Goal: Task Accomplishment & Management: Use online tool/utility

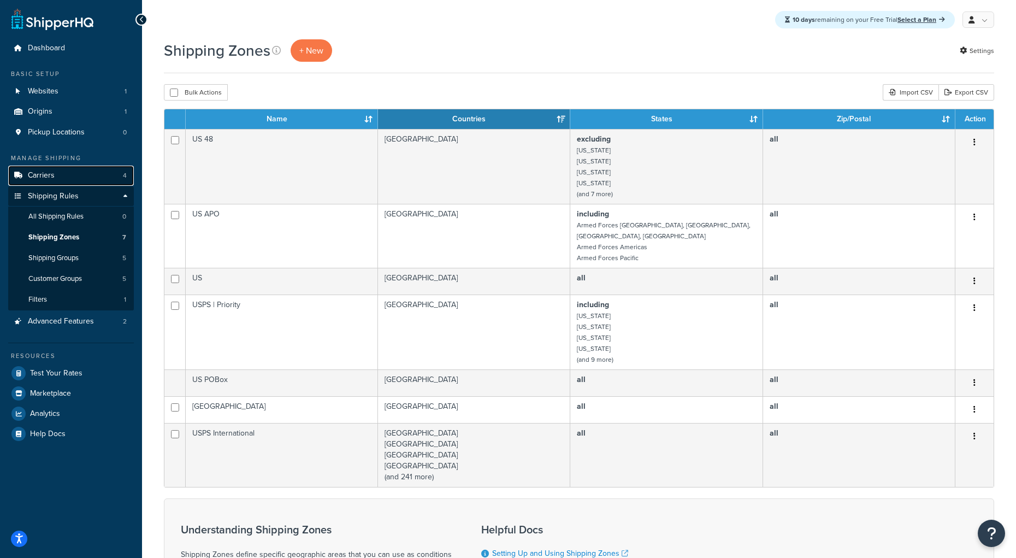
click at [40, 175] on span "Carriers" at bounding box center [41, 175] width 27 height 9
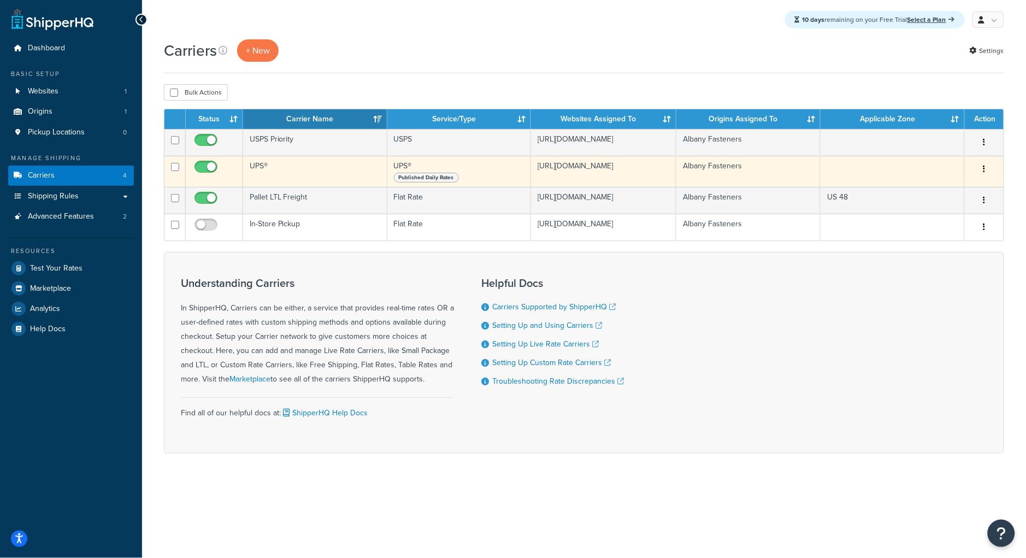
click at [316, 186] on td "UPS®" at bounding box center [315, 171] width 144 height 31
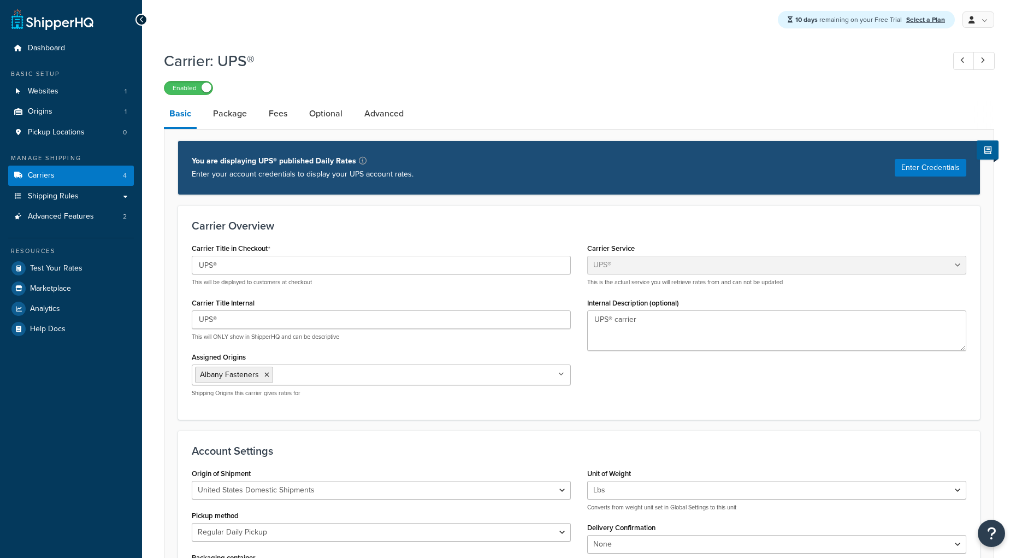
select select "ups"
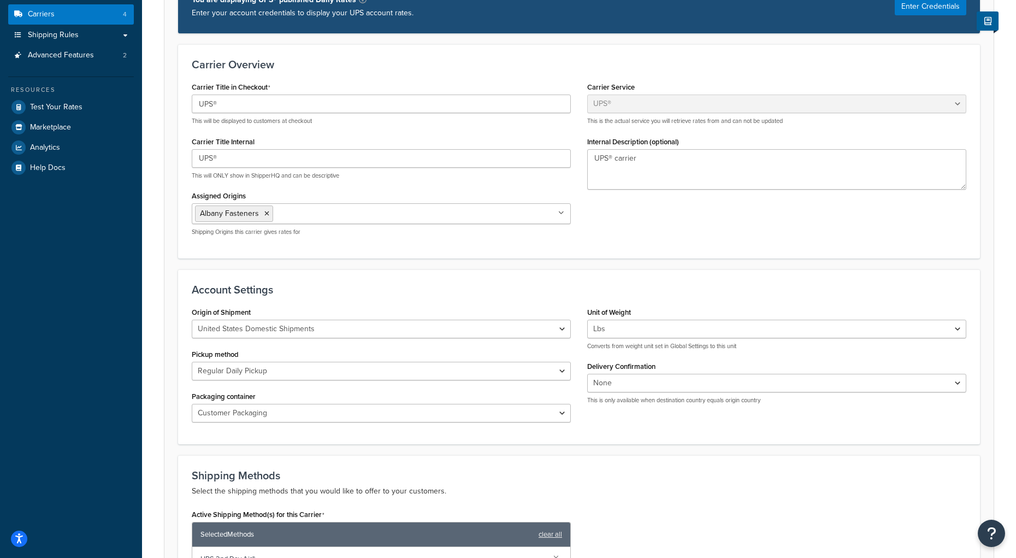
scroll to position [419, 0]
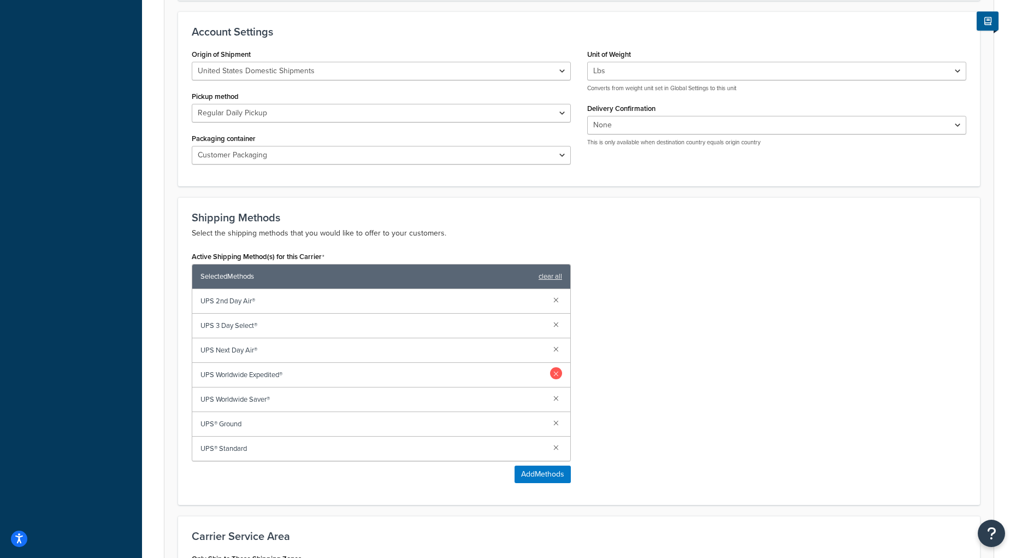
click at [557, 375] on link at bounding box center [556, 373] width 12 height 12
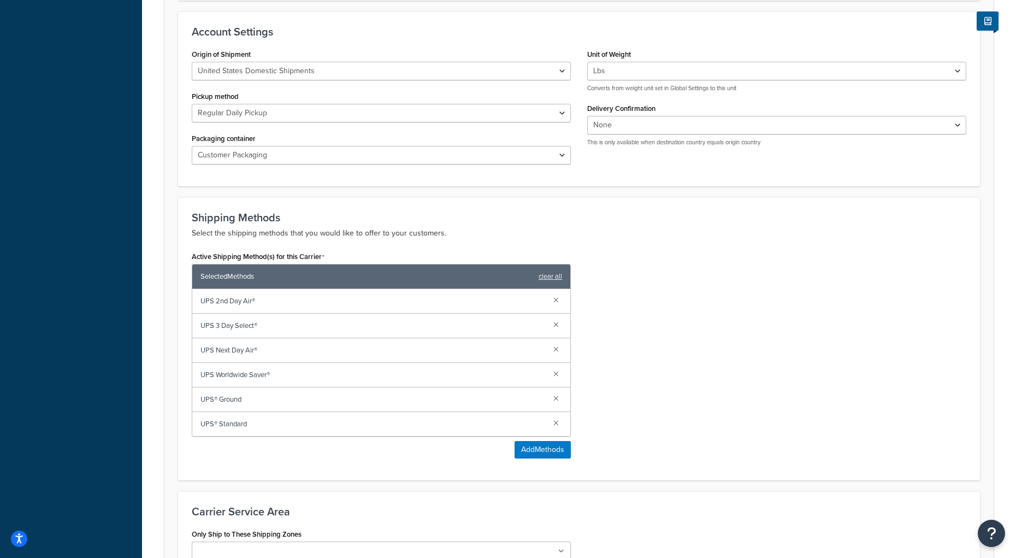
click at [557, 375] on link at bounding box center [556, 373] width 12 height 12
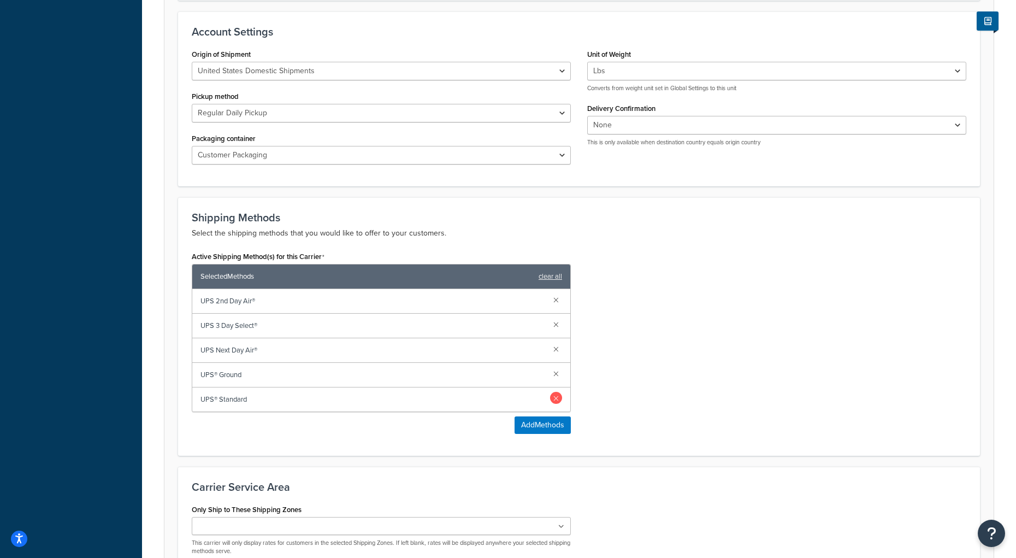
click at [561, 400] on link at bounding box center [556, 398] width 12 height 12
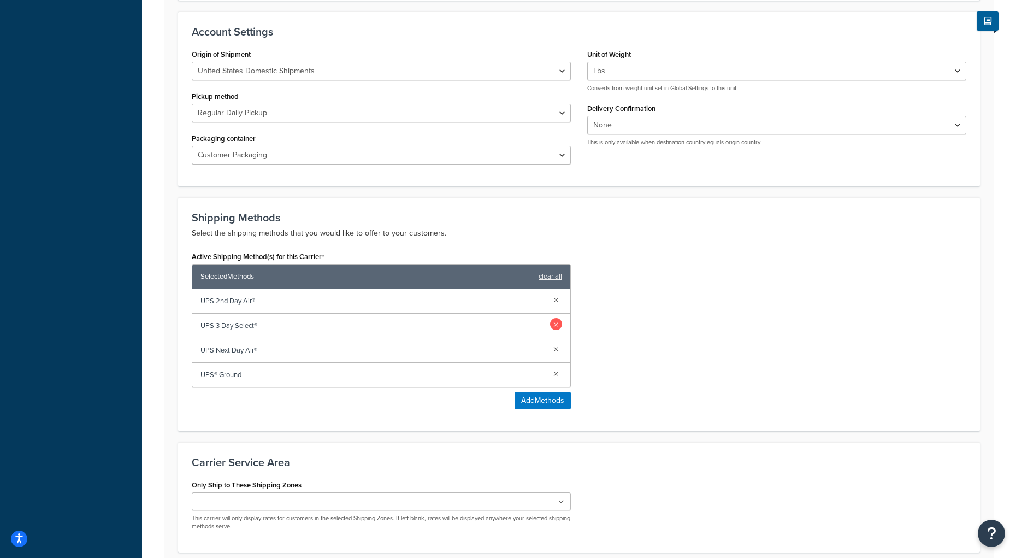
click at [557, 326] on link at bounding box center [556, 324] width 12 height 12
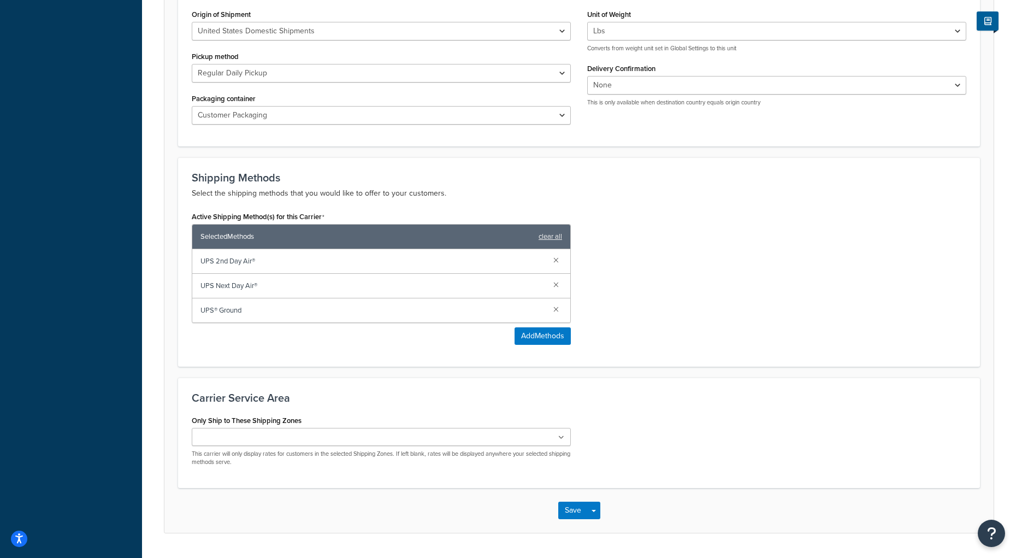
scroll to position [473, 0]
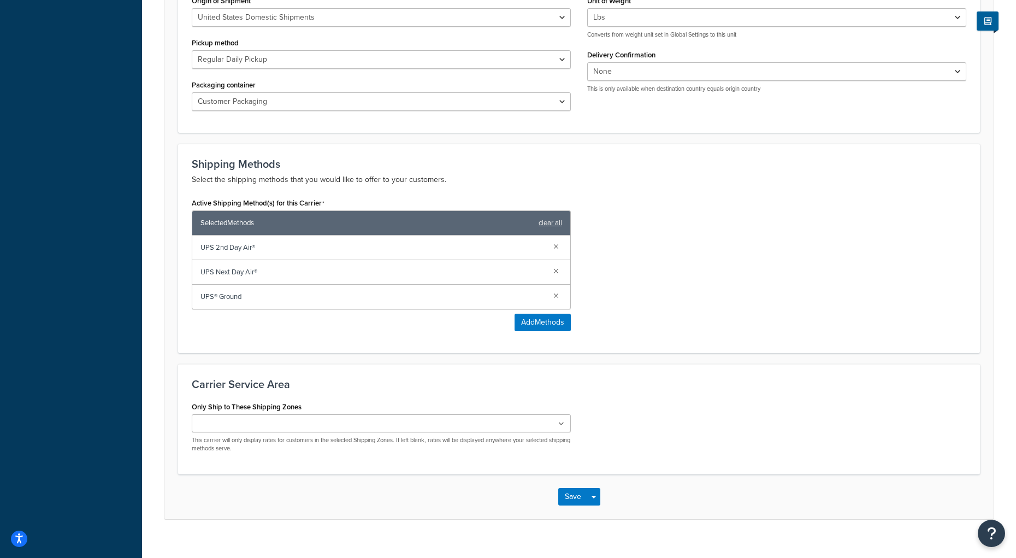
click at [523, 425] on ul at bounding box center [381, 423] width 379 height 18
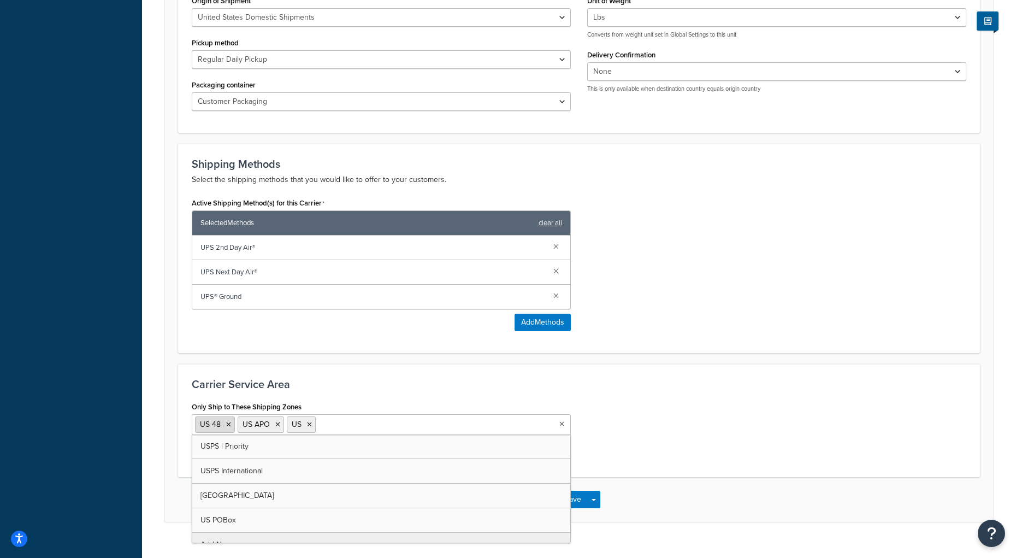
click at [230, 428] on icon at bounding box center [228, 424] width 5 height 7
click at [235, 432] on li "US APO" at bounding box center [218, 424] width 46 height 16
click at [237, 426] on icon at bounding box center [235, 424] width 5 height 7
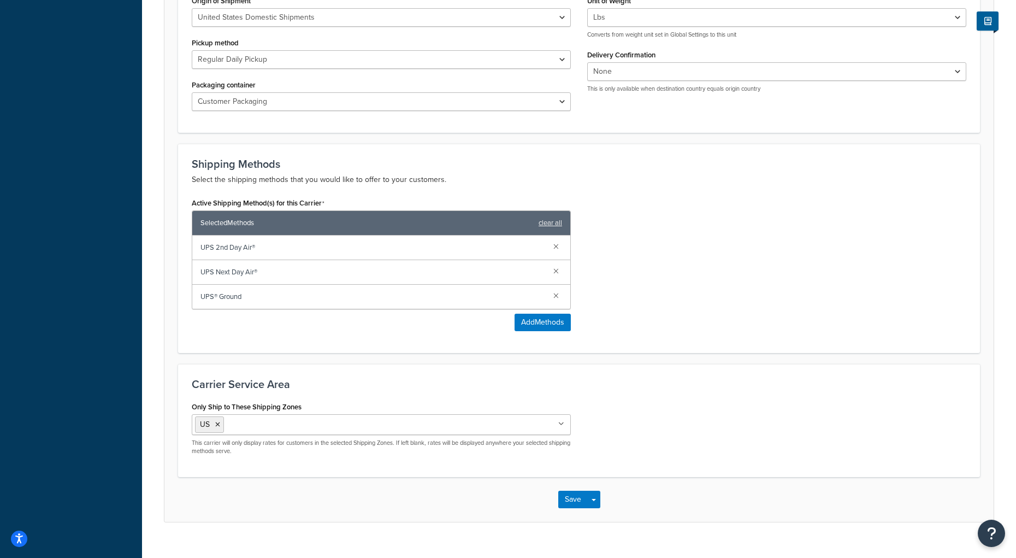
click at [739, 423] on div "Only Ship to These Shipping Zones US US 48 US APO USPS | Priority USPS Internat…" at bounding box center [579, 431] width 791 height 65
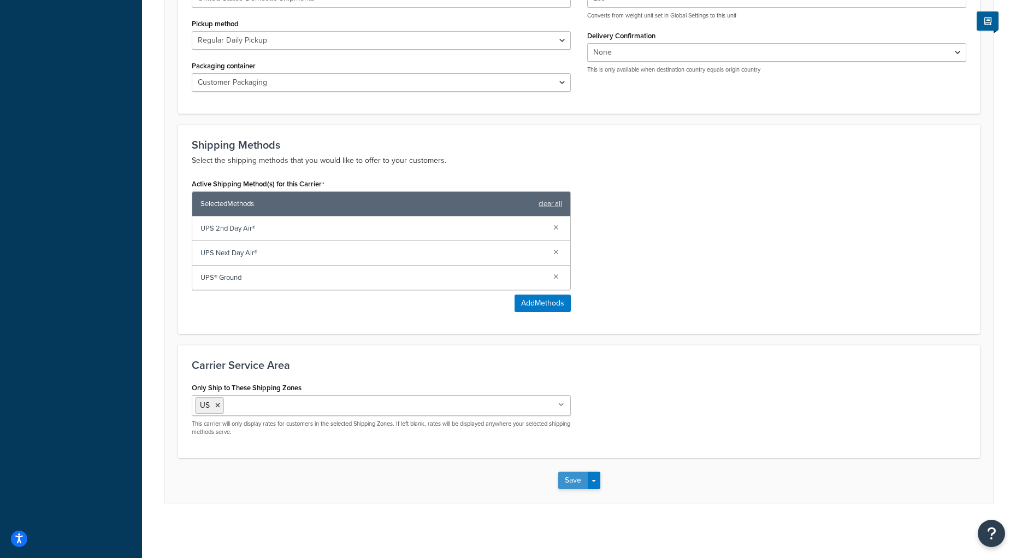
click at [578, 480] on button "Save" at bounding box center [573, 480] width 30 height 17
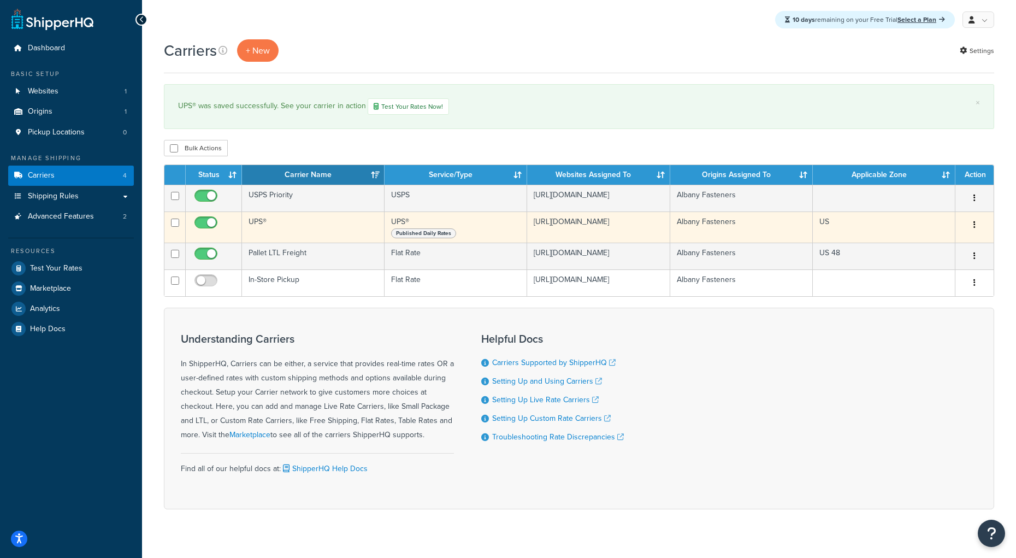
click at [977, 233] on button "button" at bounding box center [974, 224] width 15 height 17
click at [932, 248] on link "Edit" at bounding box center [930, 254] width 86 height 22
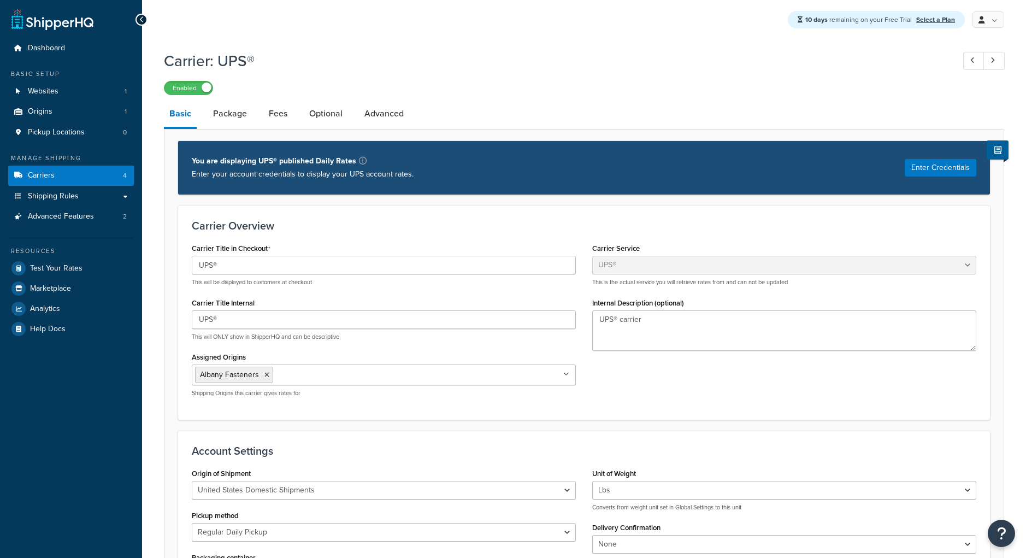
select select "ups"
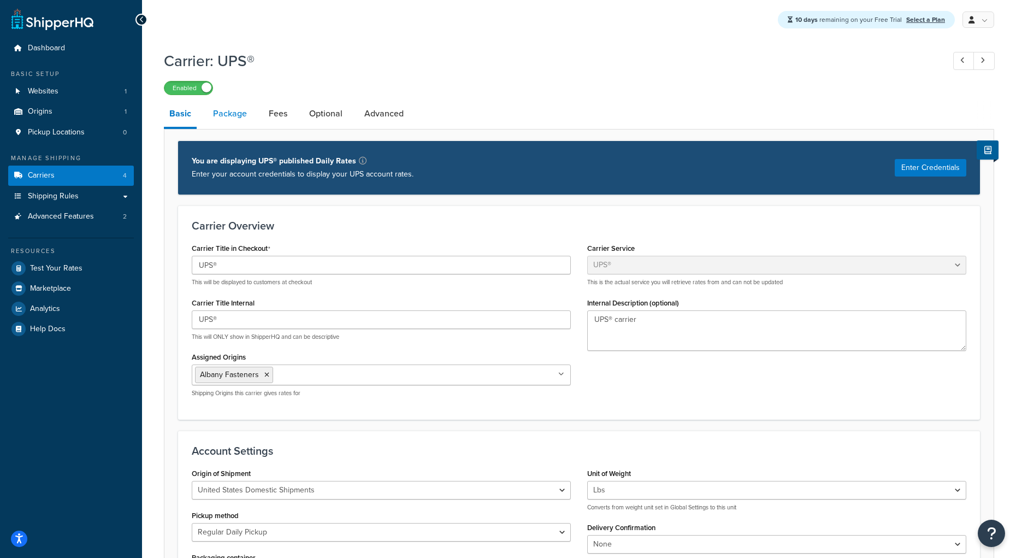
click at [217, 125] on link "Package" at bounding box center [230, 114] width 45 height 26
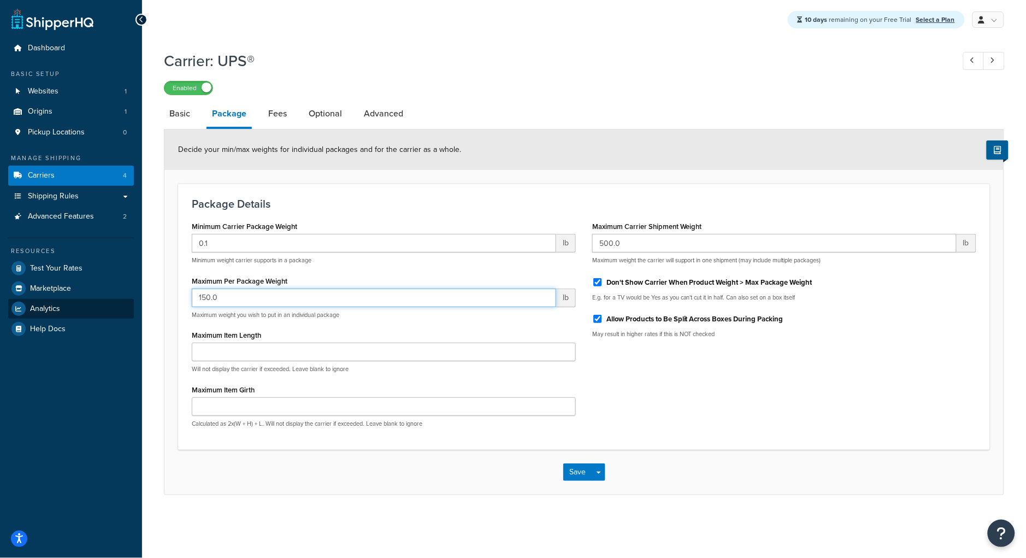
drag, startPoint x: 237, startPoint y: 300, endPoint x: 132, endPoint y: 305, distance: 105.6
click at [132, 305] on div "Dashboard Basic Setup Websites 1 Origins 1 Pickup Locations 0 Manage Shipping C…" at bounding box center [513, 279] width 1026 height 558
click at [179, 302] on div "Package Details Minimum Carrier Package Weight 0.1 lb Minimum weight carrier su…" at bounding box center [584, 317] width 812 height 266
type input "49"
click at [330, 275] on div "Maximum Per Package Weight 49 lb Maximum weight you wish to put in an individua…" at bounding box center [384, 296] width 384 height 46
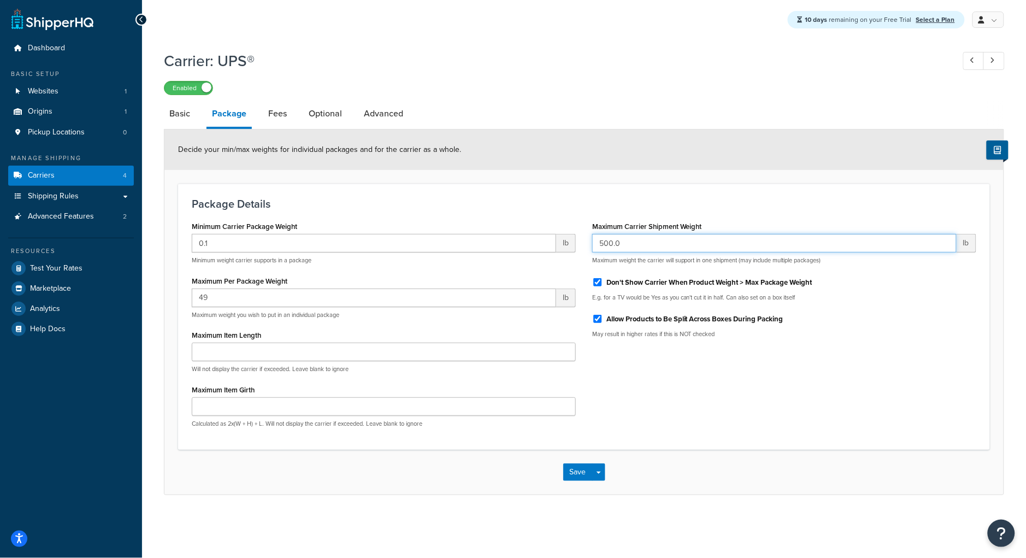
drag, startPoint x: 680, startPoint y: 246, endPoint x: 591, endPoint y: 242, distance: 89.2
click at [591, 244] on div "Maximum Carrier Shipment Weight 500.0 lb Maximum weight the carrier will suppor…" at bounding box center [784, 283] width 400 height 128
type input "249.999"
click at [846, 366] on div "Minimum Carrier Package Weight 0.1 lb Minimum weight carrier supports in a pack…" at bounding box center [584, 327] width 801 height 217
click at [280, 117] on link "Fees" at bounding box center [278, 114] width 30 height 26
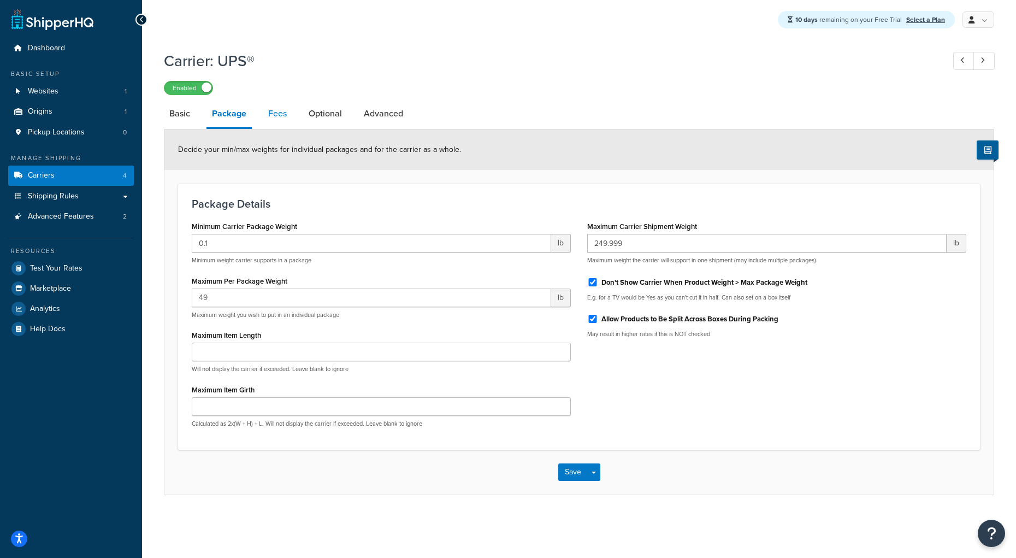
select select "AFTER"
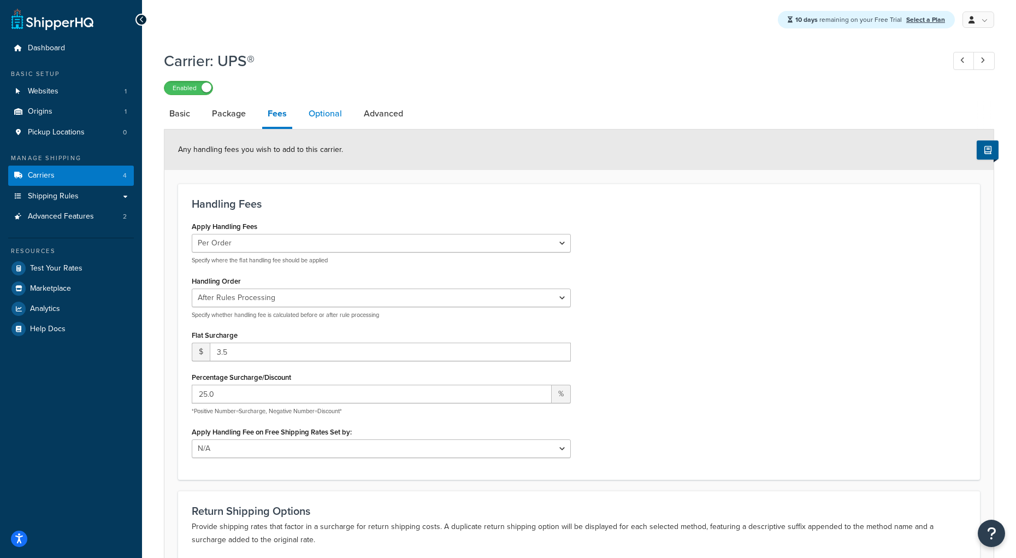
click at [322, 119] on link "Optional" at bounding box center [325, 114] width 44 height 26
select select "business"
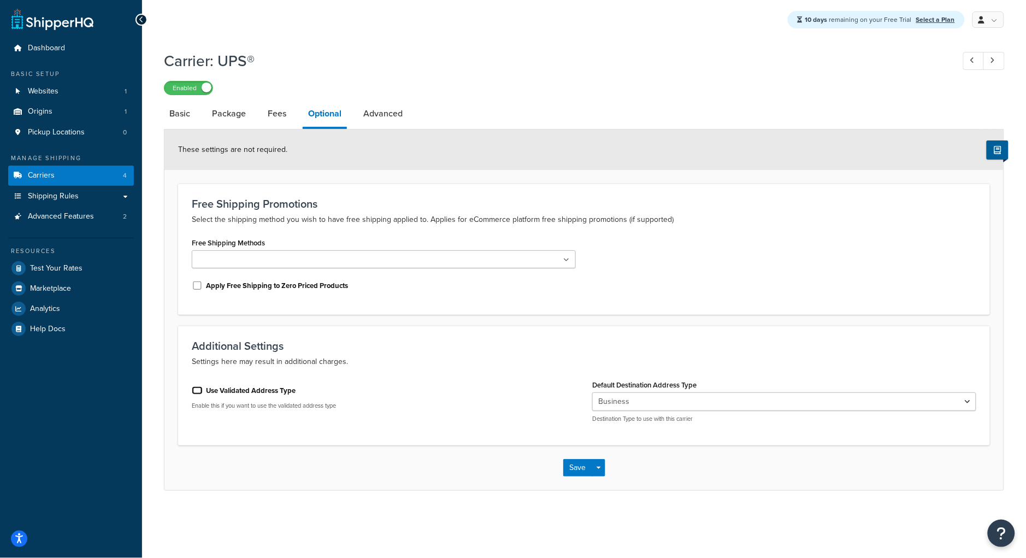
click at [199, 390] on input "Use Validated Address Type" at bounding box center [197, 390] width 11 height 8
checkbox input "true"
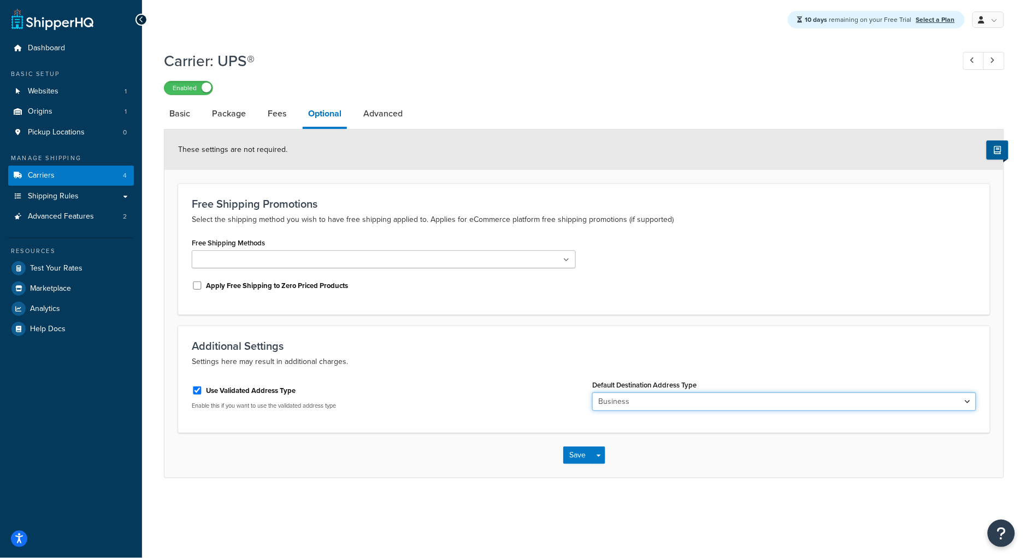
click at [622, 404] on select "Business Residential" at bounding box center [784, 401] width 384 height 19
click at [592, 394] on select "Business Residential" at bounding box center [784, 401] width 384 height 19
click at [391, 117] on link "Advanced" at bounding box center [383, 114] width 50 height 26
select select "false"
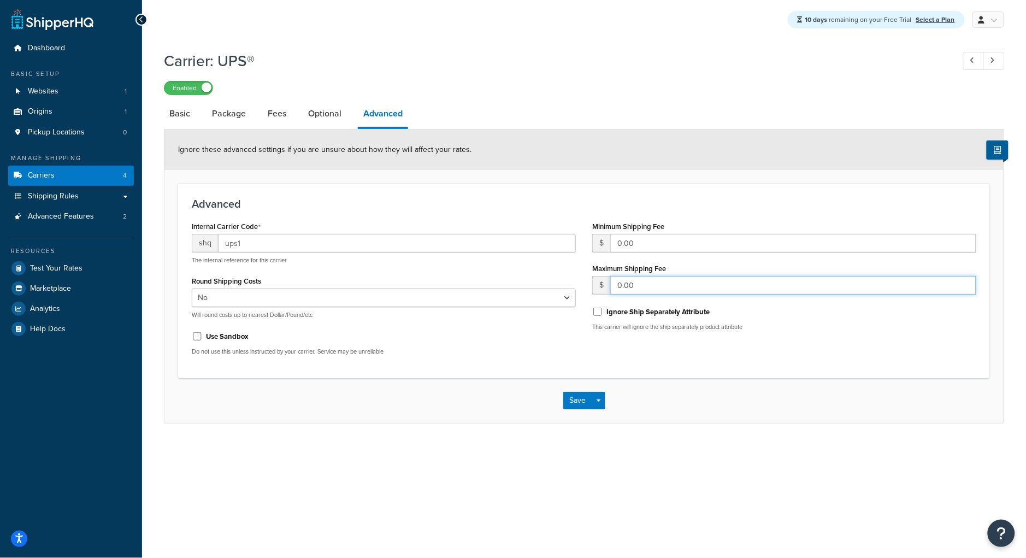
click at [647, 284] on input "0.00" at bounding box center [793, 285] width 366 height 19
drag, startPoint x: 643, startPoint y: 291, endPoint x: 617, endPoint y: 287, distance: 25.4
click at [617, 287] on input "0.00" at bounding box center [793, 285] width 366 height 19
click at [589, 288] on div "Minimum Shipping Fee $ 0.00 Maximum Shipping Fee $ 0.00 Ignore Ship Separately …" at bounding box center [784, 279] width 400 height 121
click at [585, 288] on div "Minimum Shipping Fee $ 0.00 Maximum Shipping Fee $ 0.00 Ignore Ship Separately …" at bounding box center [784, 279] width 400 height 121
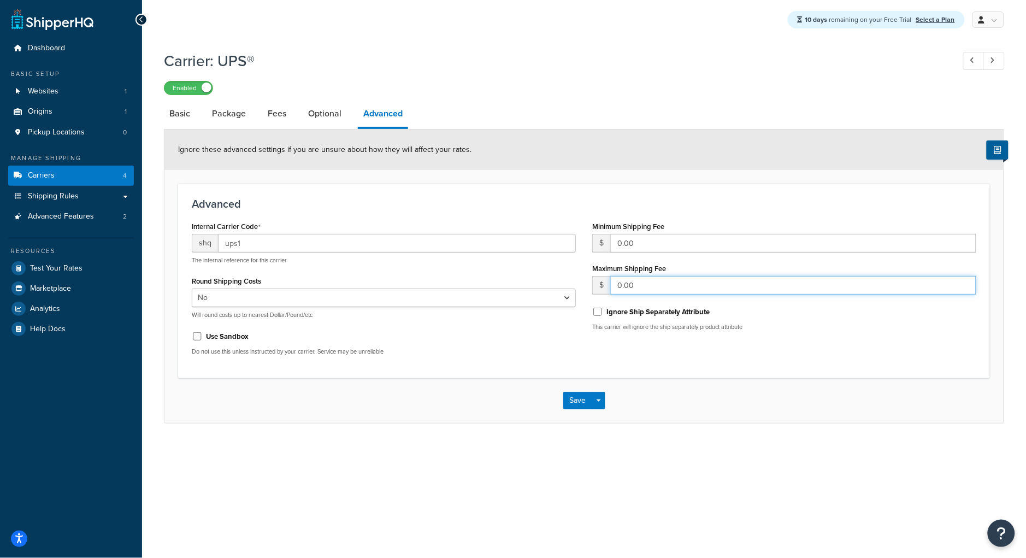
drag, startPoint x: 652, startPoint y: 287, endPoint x: 597, endPoint y: 286, distance: 55.2
click at [597, 286] on div "$ 0.00" at bounding box center [784, 285] width 384 height 19
type input "100.00"
click at [522, 345] on div "Use Sandbox Do not use this unless instructed by your carrier. Service may be u…" at bounding box center [384, 341] width 384 height 28
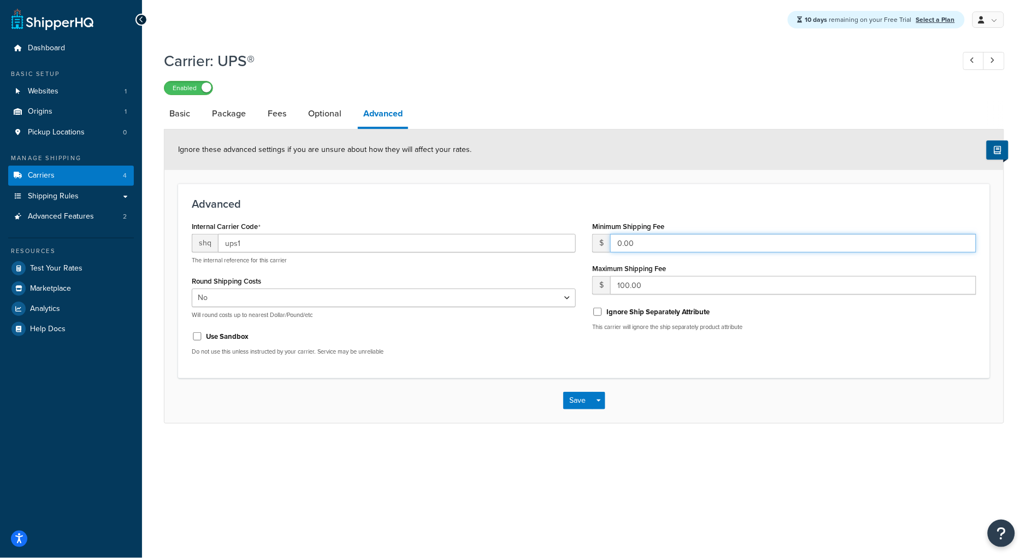
click at [650, 240] on input "0.00" at bounding box center [793, 243] width 366 height 19
click at [587, 400] on button "Save" at bounding box center [578, 400] width 30 height 17
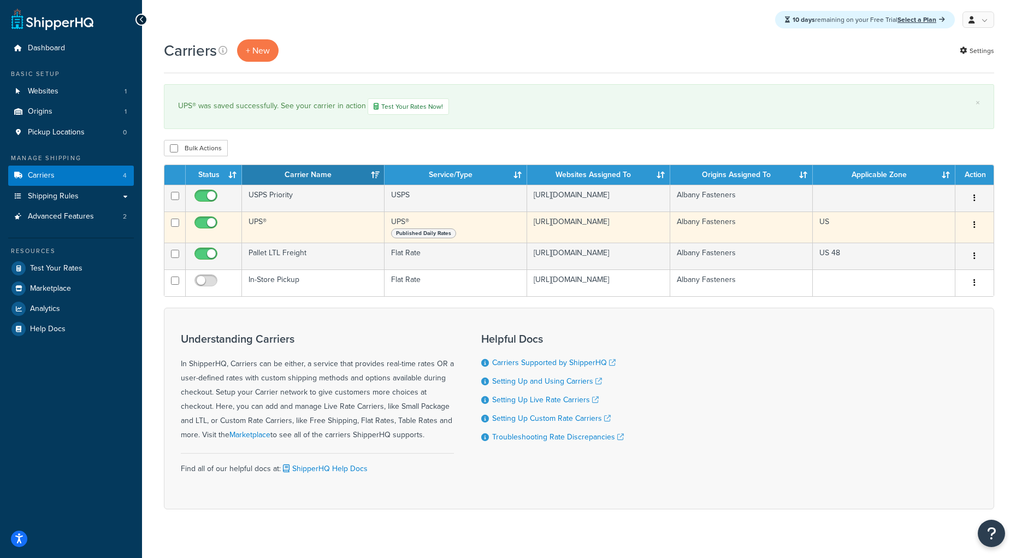
click at [974, 228] on icon "button" at bounding box center [975, 225] width 2 height 8
click at [932, 256] on link "Edit" at bounding box center [930, 254] width 86 height 22
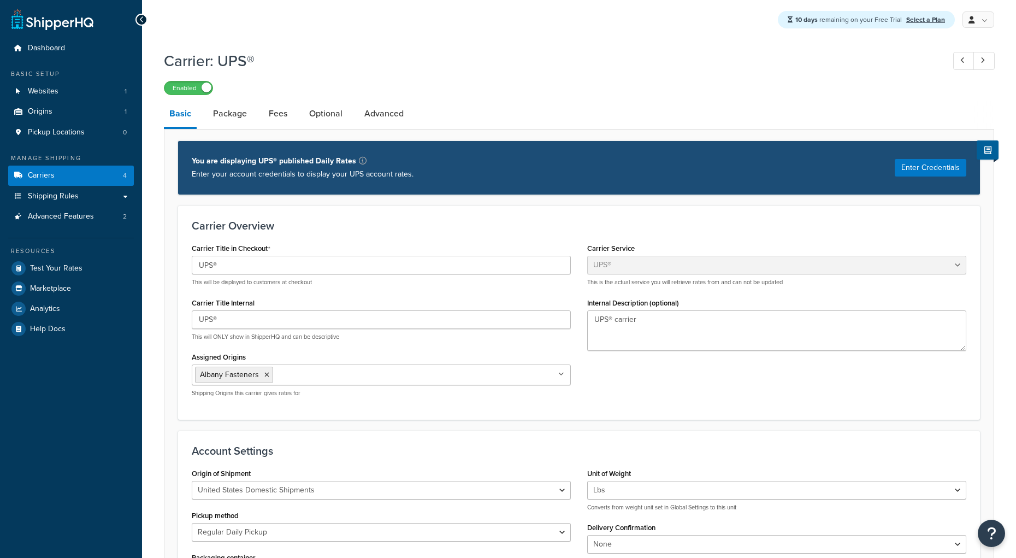
select select "ups"
click at [367, 119] on link "Advanced" at bounding box center [384, 114] width 50 height 26
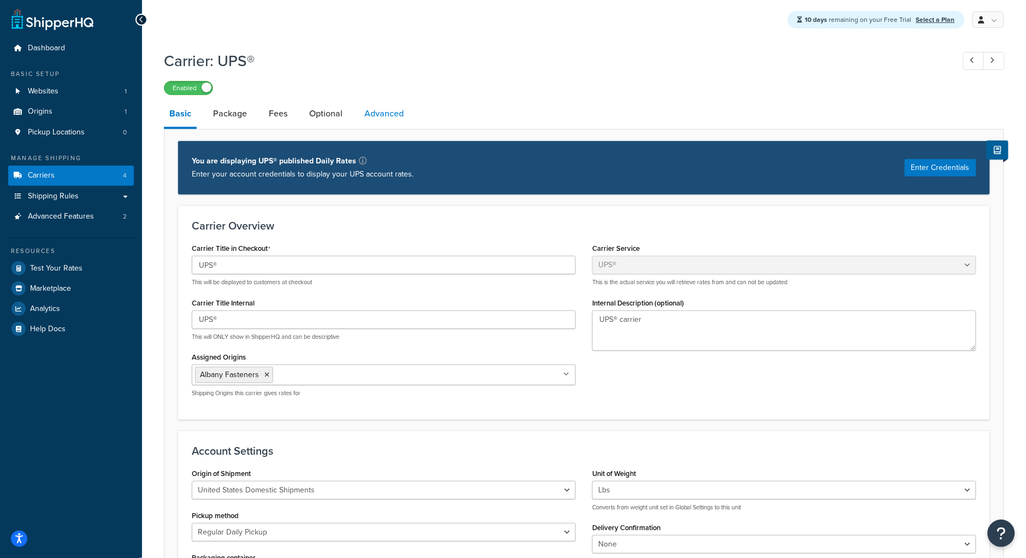
select select "false"
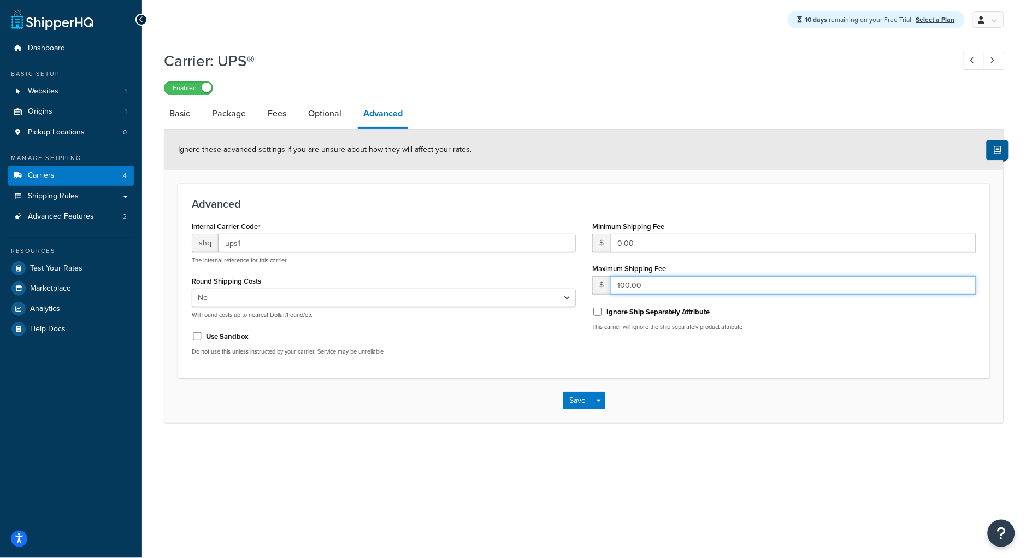
drag, startPoint x: 654, startPoint y: 283, endPoint x: 591, endPoint y: 285, distance: 62.9
click at [591, 285] on div "Minimum Shipping Fee $ 0.00 Maximum Shipping Fee $ 100.00 Ignore Ship Separatel…" at bounding box center [784, 279] width 400 height 121
click at [814, 340] on div "Internal Carrier Code shq ups1 The internal reference for this carrier Round Sh…" at bounding box center [584, 291] width 801 height 145
click at [574, 399] on button "Save" at bounding box center [578, 400] width 30 height 17
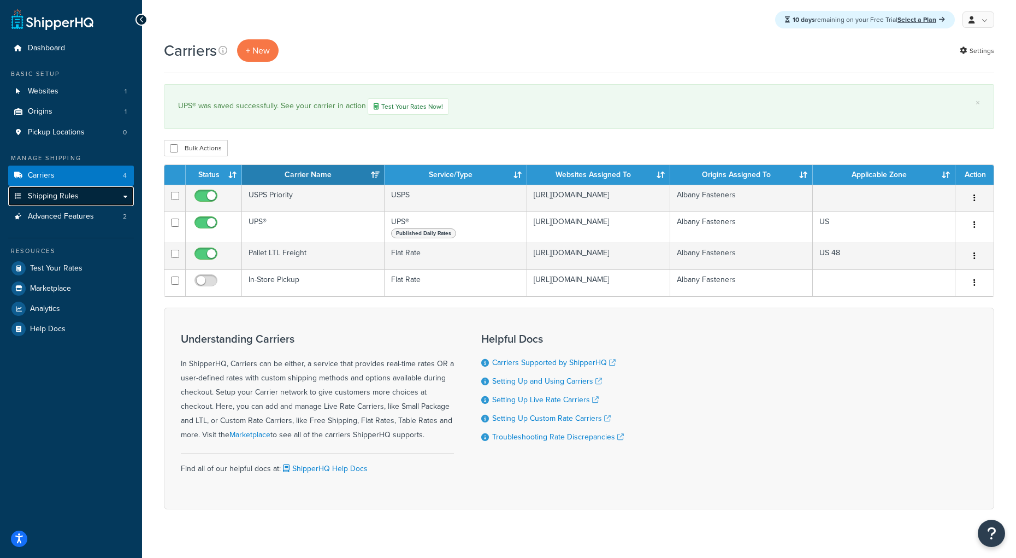
click at [67, 198] on span "Shipping Rules" at bounding box center [53, 196] width 51 height 9
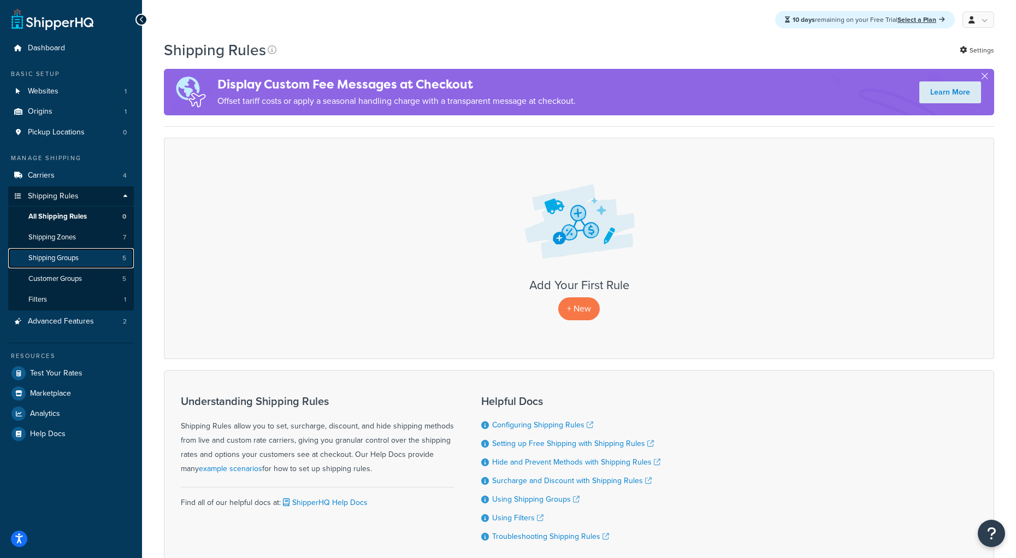
click at [73, 257] on span "Shipping Groups" at bounding box center [53, 258] width 50 height 9
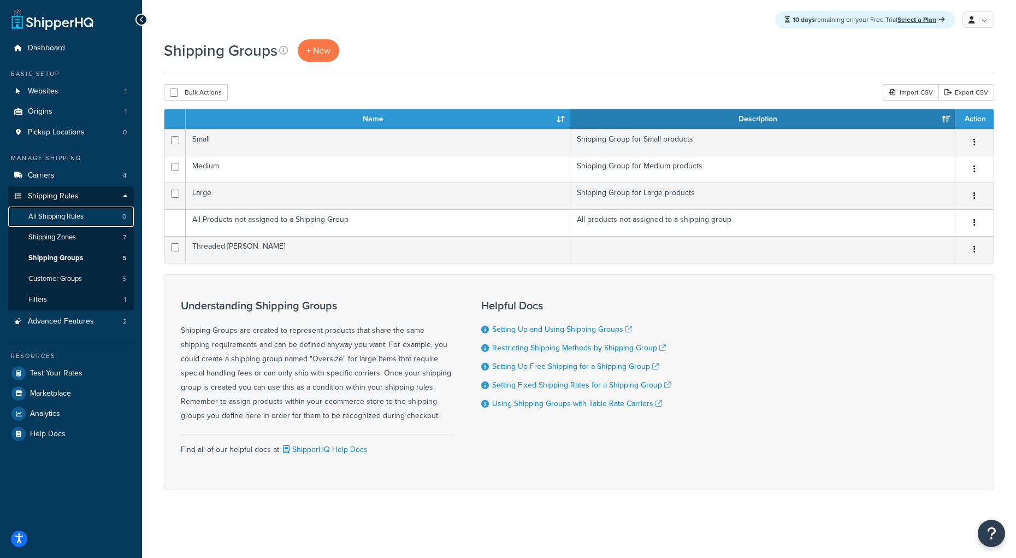
click at [70, 223] on link "All Shipping Rules 0" at bounding box center [71, 217] width 126 height 20
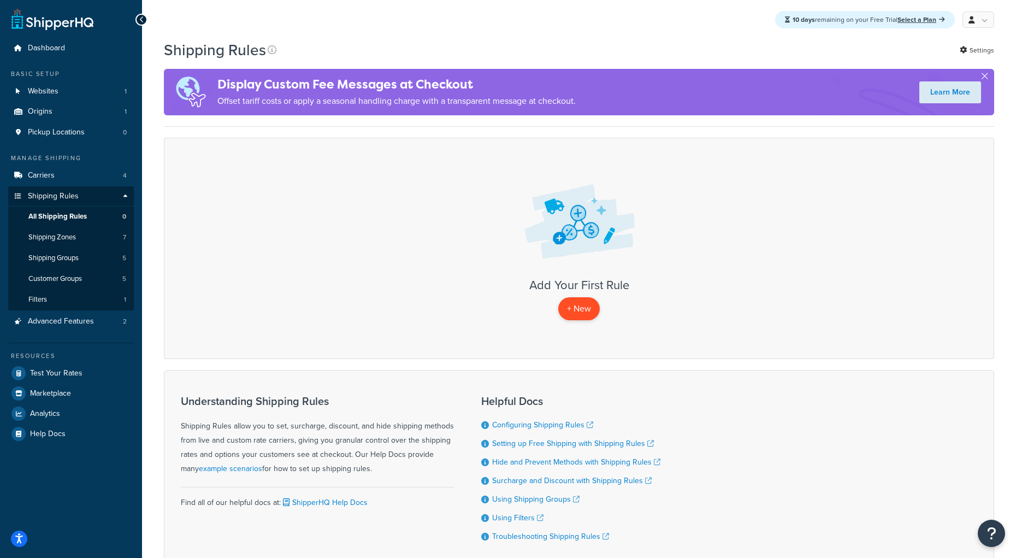
click at [583, 311] on p "+ New" at bounding box center [579, 308] width 42 height 22
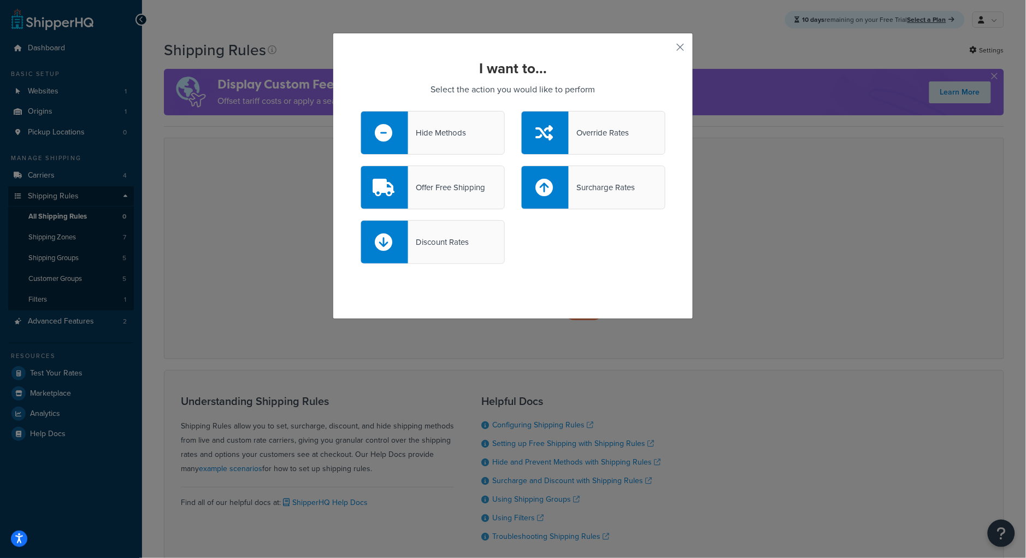
click at [597, 186] on div "Surcharge Rates" at bounding box center [602, 187] width 66 height 15
click at [0, 0] on input "Surcharge Rates" at bounding box center [0, 0] width 0 height 0
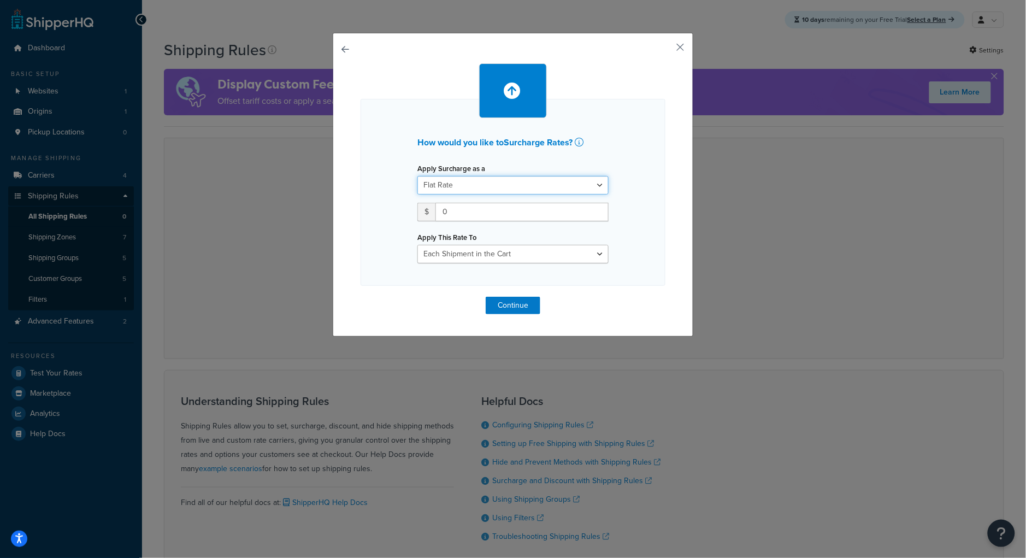
click at [516, 188] on select "Flat Rate Percentage Flat Rate & Percentage" at bounding box center [512, 185] width 191 height 19
click at [417, 176] on select "Flat Rate Percentage Flat Rate & Percentage" at bounding box center [512, 185] width 191 height 19
click at [456, 222] on div "Apply Surcharge as a Flat Rate Percentage Flat Rate & Percentage $ 0 Apply This…" at bounding box center [513, 212] width 208 height 103
drag, startPoint x: 452, startPoint y: 214, endPoint x: 434, endPoint y: 211, distance: 18.2
click at [435, 211] on input "0" at bounding box center [521, 212] width 173 height 19
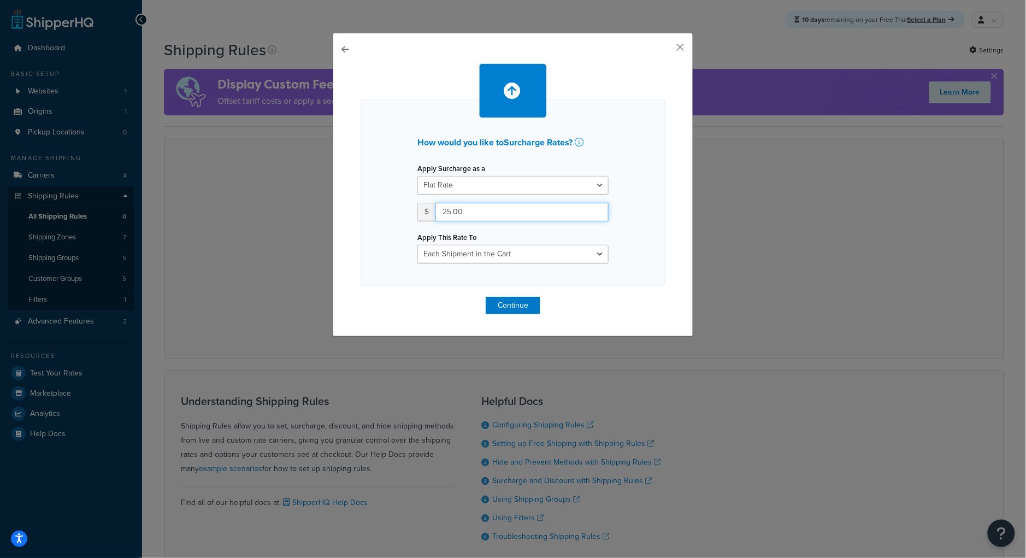
type input "25.00"
click at [542, 262] on select "Each Shipment in the Cart Each Shipping Group in the Cart Each Item within a Sh…" at bounding box center [512, 254] width 191 height 19
click at [497, 309] on button "Continue" at bounding box center [513, 305] width 55 height 17
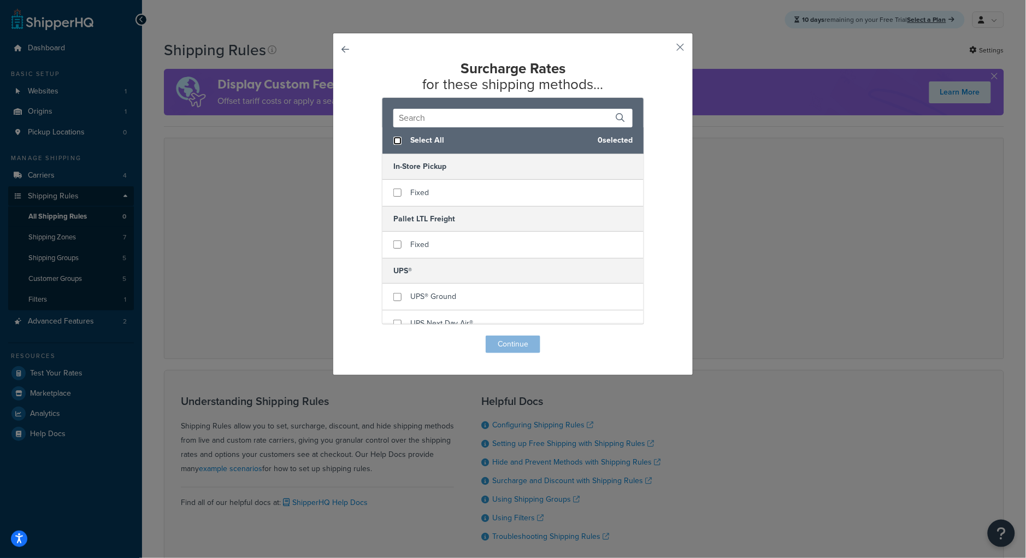
click at [393, 142] on input "checkbox" at bounding box center [397, 141] width 8 height 8
checkbox input "true"
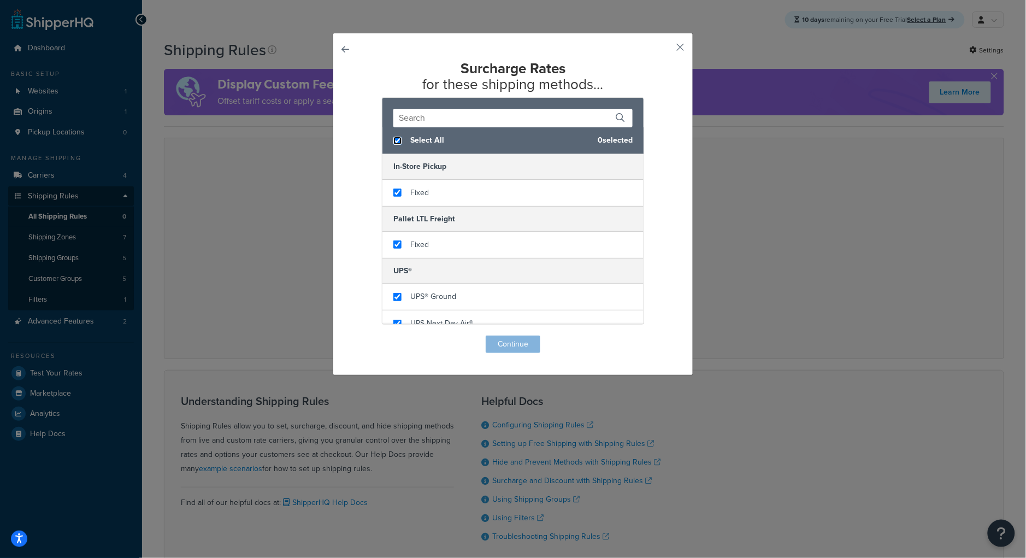
checkbox input "true"
checkbox input "false"
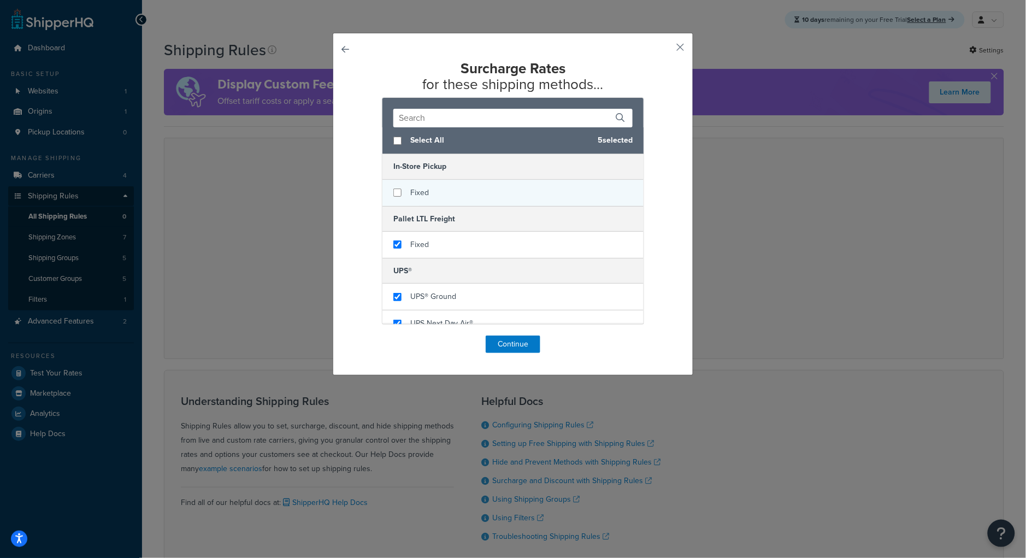
click at [393, 198] on div "Fixed" at bounding box center [512, 193] width 261 height 26
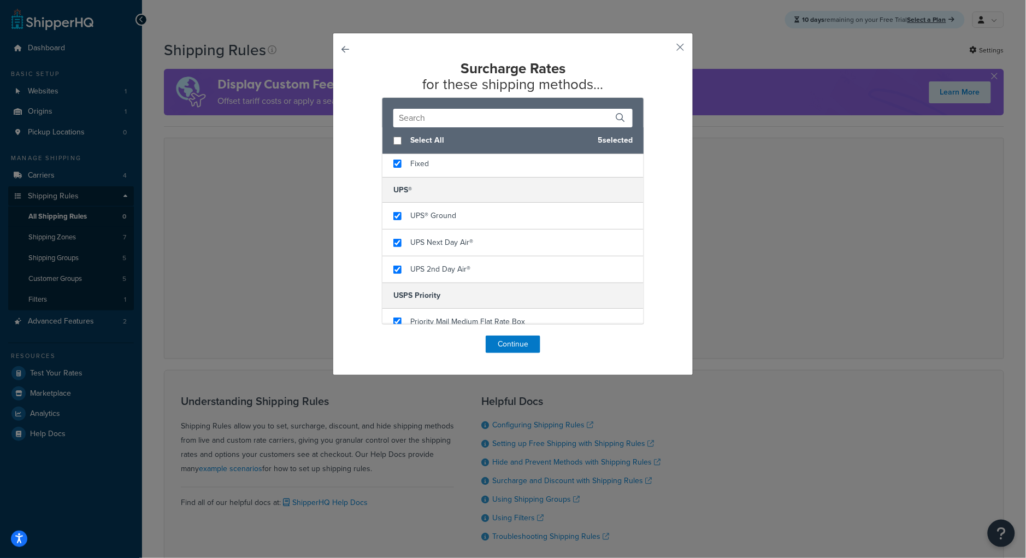
scroll to position [93, 0]
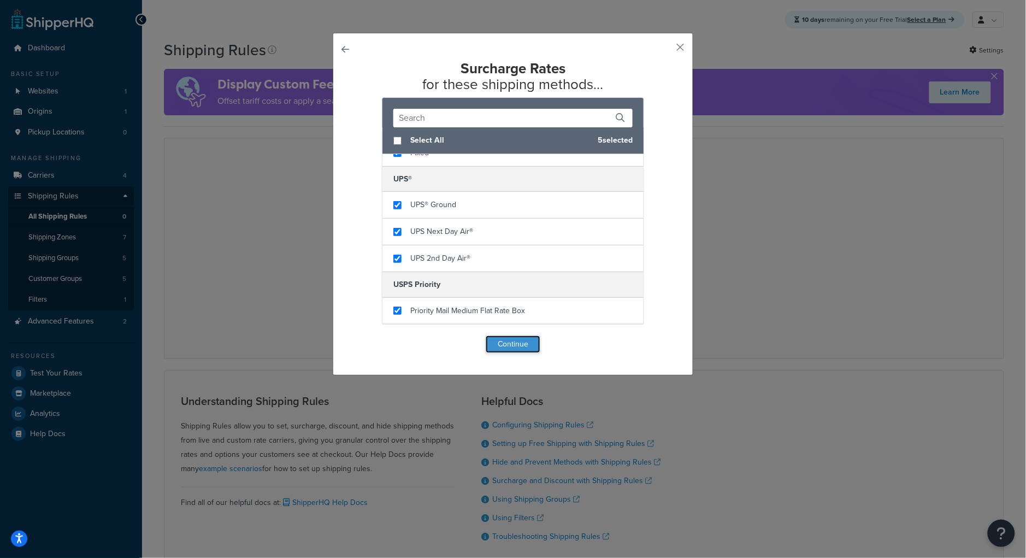
click at [515, 349] on button "Continue" at bounding box center [513, 343] width 55 height 17
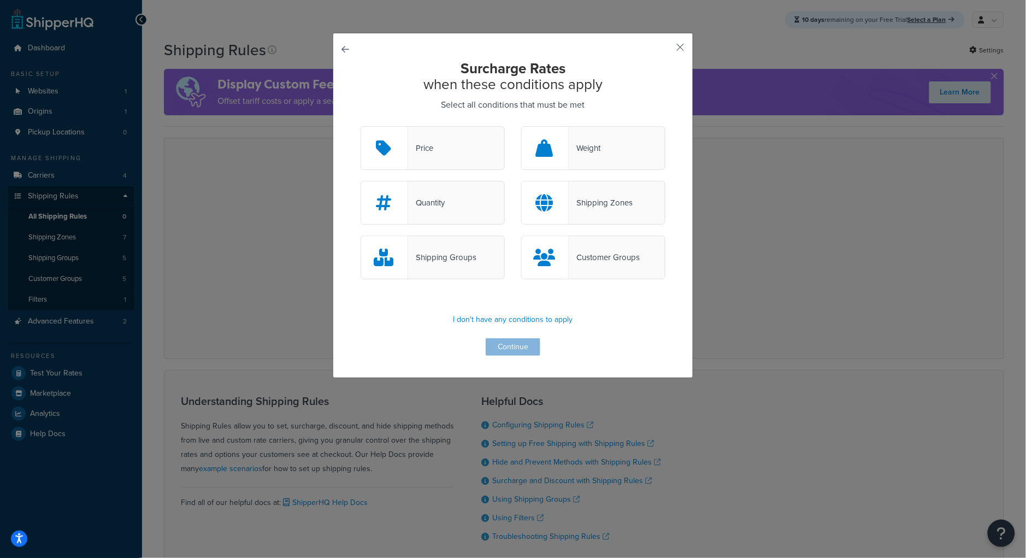
click at [452, 261] on div "Shipping Groups" at bounding box center [442, 257] width 68 height 15
click at [0, 0] on input "Shipping Groups" at bounding box center [0, 0] width 0 height 0
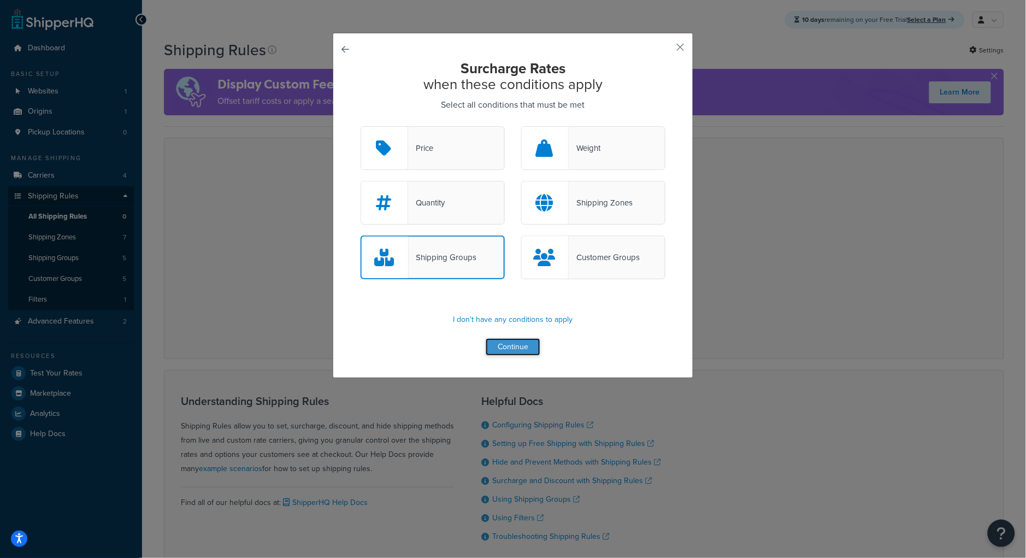
click at [511, 346] on button "Continue" at bounding box center [513, 346] width 55 height 17
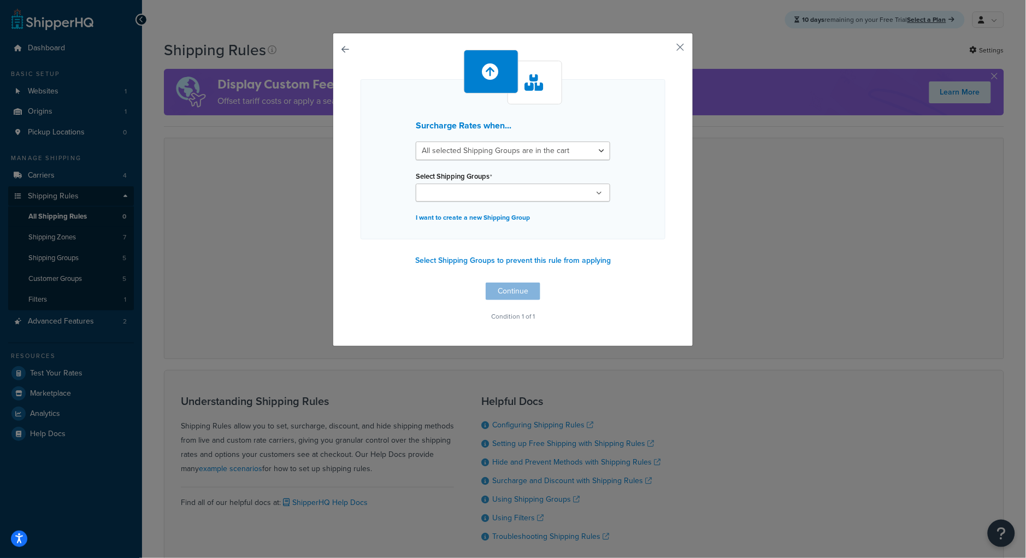
click at [537, 193] on ul at bounding box center [513, 193] width 195 height 18
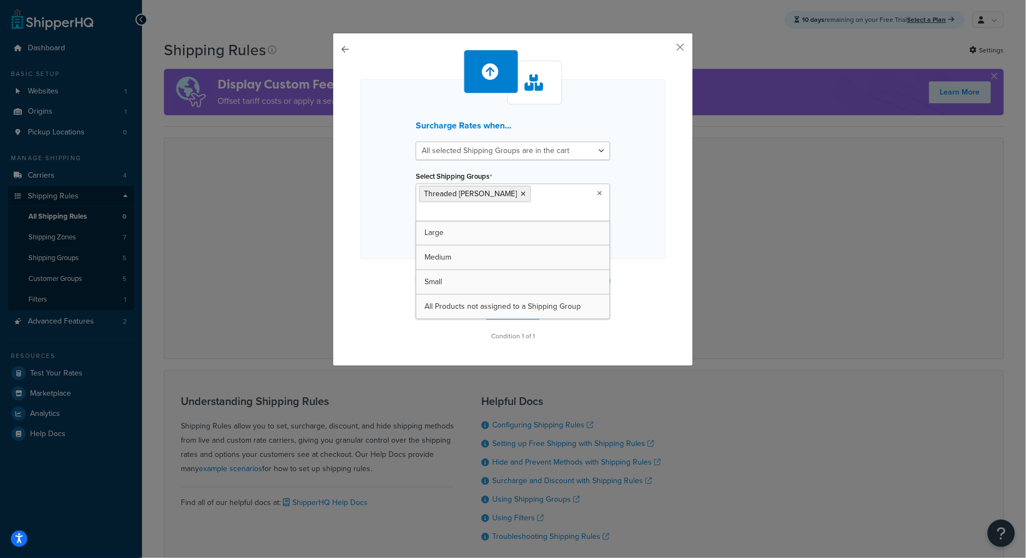
click at [665, 264] on div "Surcharge Rates when... All selected Shipping Groups are in the cart Any select…" at bounding box center [513, 199] width 361 height 333
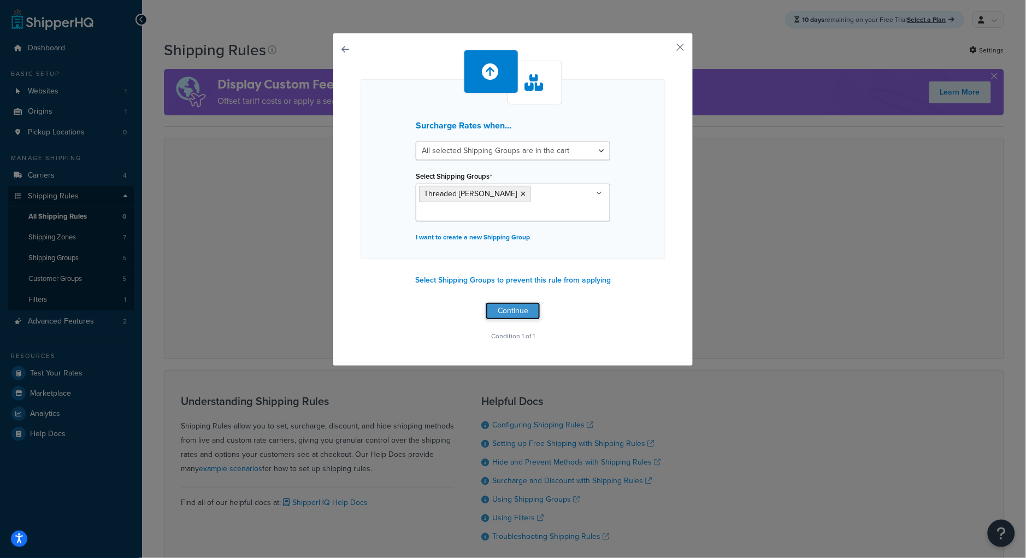
click at [516, 311] on button "Continue" at bounding box center [513, 310] width 55 height 17
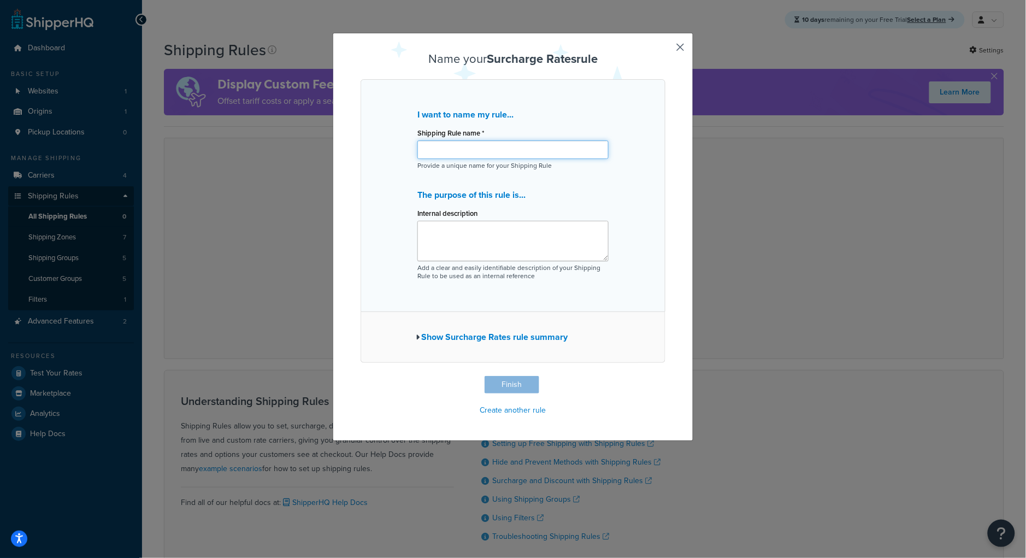
click at [471, 147] on input "Shipping Rule name *" at bounding box center [512, 149] width 191 height 19
type input "S"
type input "Threaded [PERSON_NAME]"
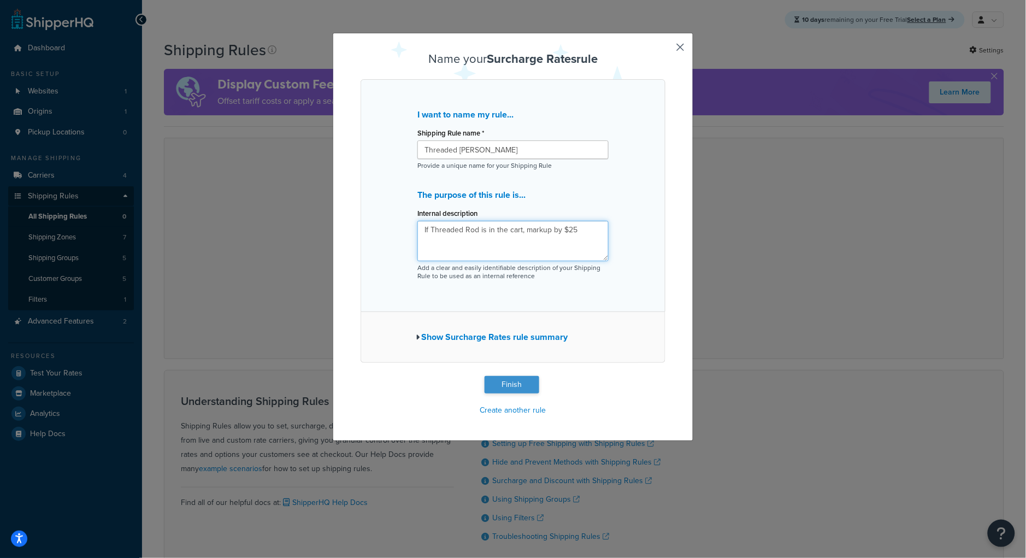
type textarea "If Threaded Rod is in the cart, markup by $25"
click at [524, 388] on button "Finish" at bounding box center [512, 384] width 55 height 17
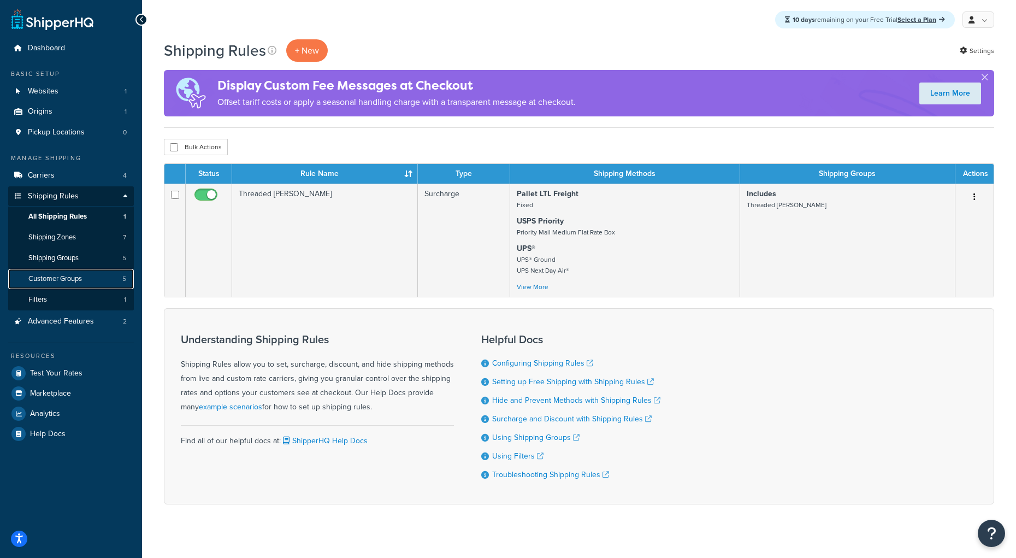
click at [67, 284] on link "Customer Groups 5" at bounding box center [71, 279] width 126 height 20
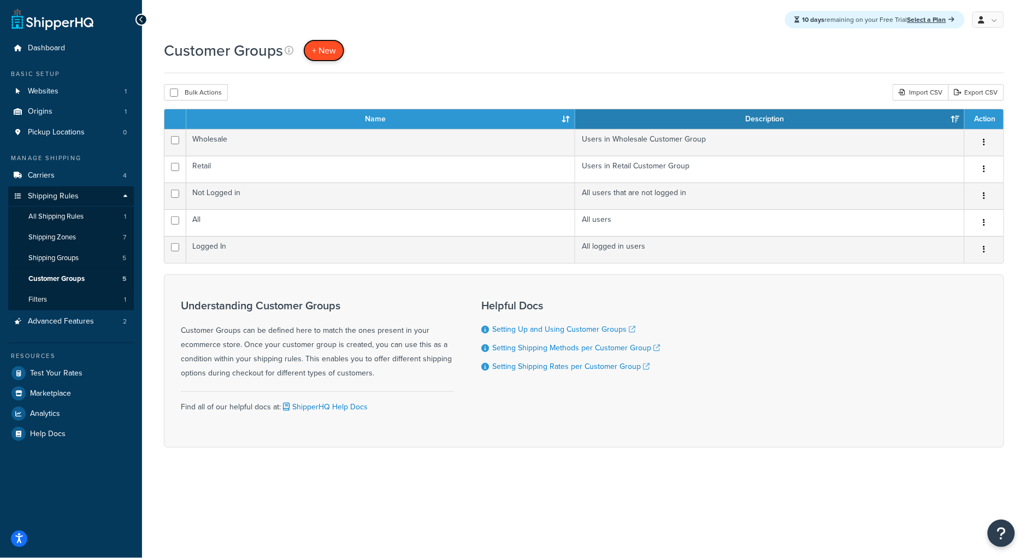
click at [326, 53] on span "+ New" at bounding box center [324, 50] width 24 height 13
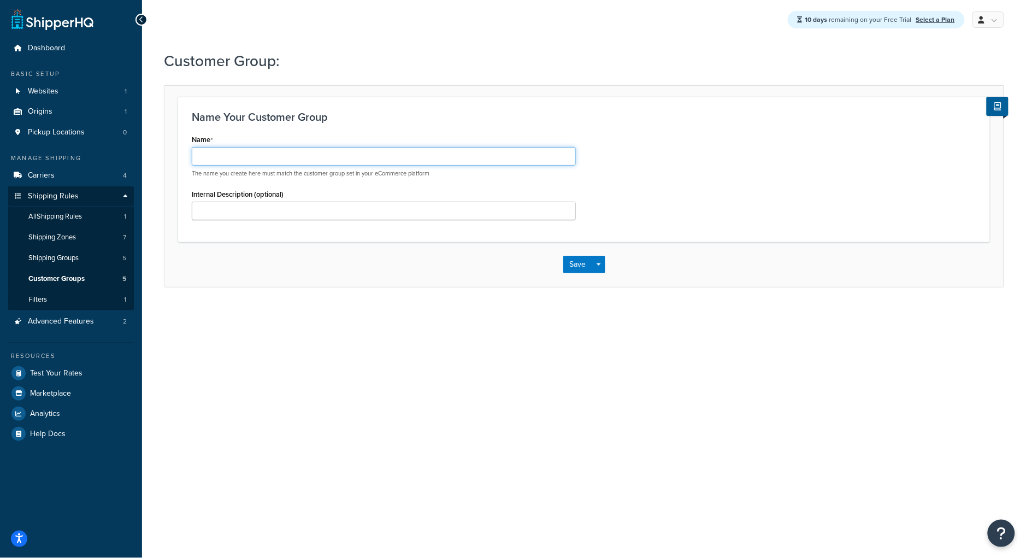
click at [220, 161] on input "Name" at bounding box center [384, 156] width 384 height 19
click at [338, 131] on div "Name Your Customer Group Name The name you create here must match the customer …" at bounding box center [584, 169] width 812 height 145
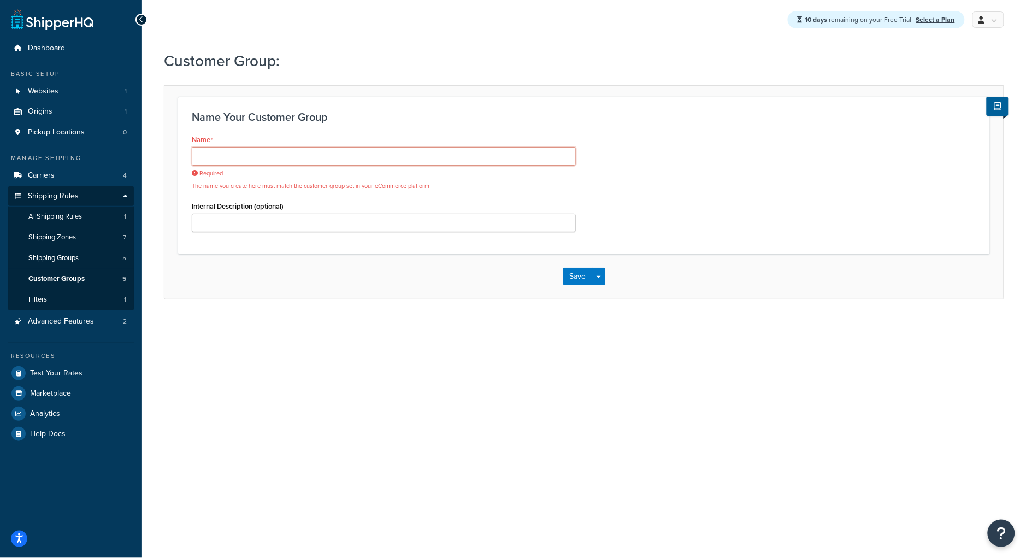
click at [286, 161] on input "Name" at bounding box center [384, 156] width 384 height 19
click at [336, 158] on input "Name" at bounding box center [384, 156] width 384 height 19
paste input "PO Terms with Free Shipping"
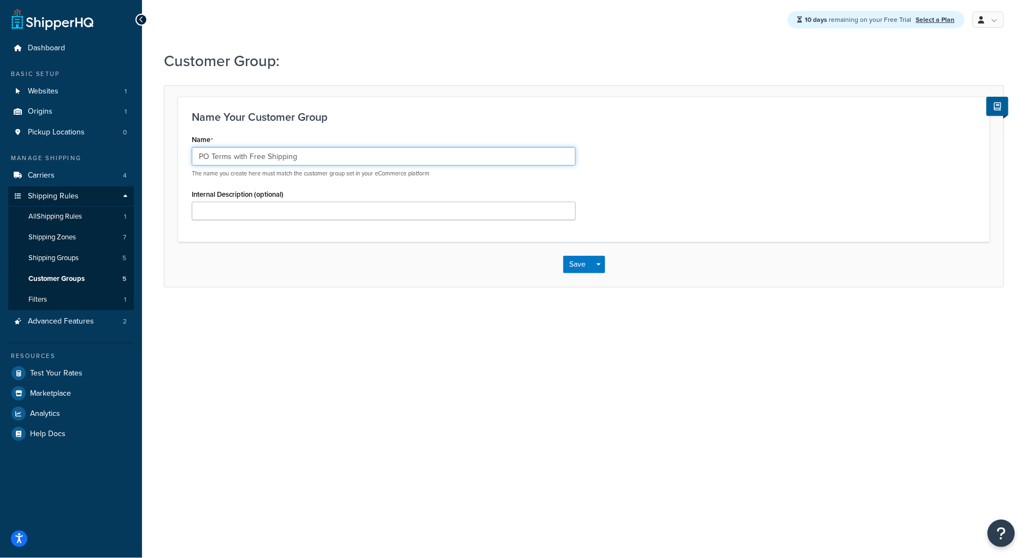
type input "PO Terms with Free Shipping"
click at [540, 114] on h3 "Name Your Customer Group" at bounding box center [584, 117] width 785 height 12
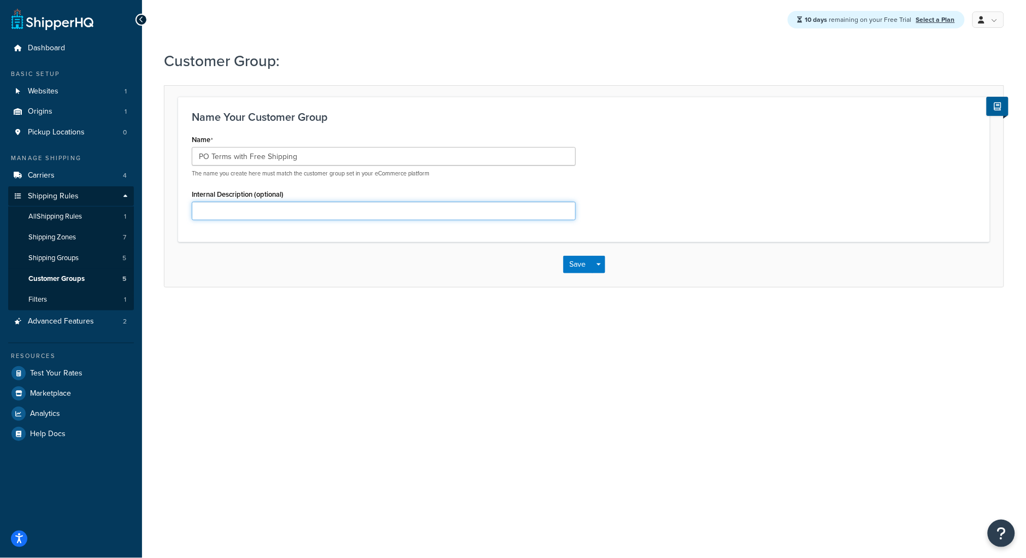
click at [319, 206] on input "Internal Description (optional)" at bounding box center [384, 211] width 384 height 19
click at [572, 267] on button "Save" at bounding box center [578, 264] width 30 height 17
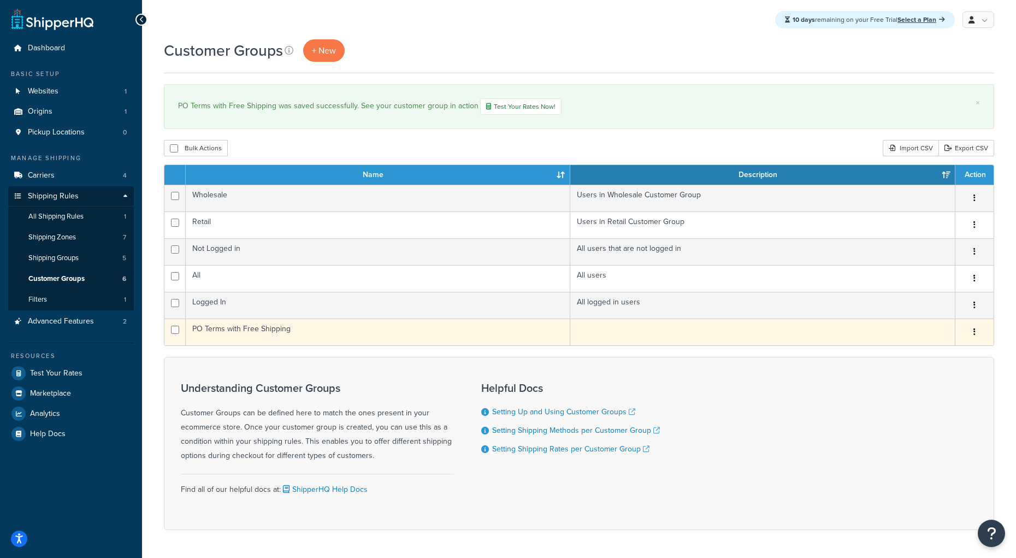
click at [985, 335] on div "Edit Duplicate Delete" at bounding box center [974, 331] width 25 height 17
click at [975, 335] on icon "button" at bounding box center [975, 332] width 2 height 8
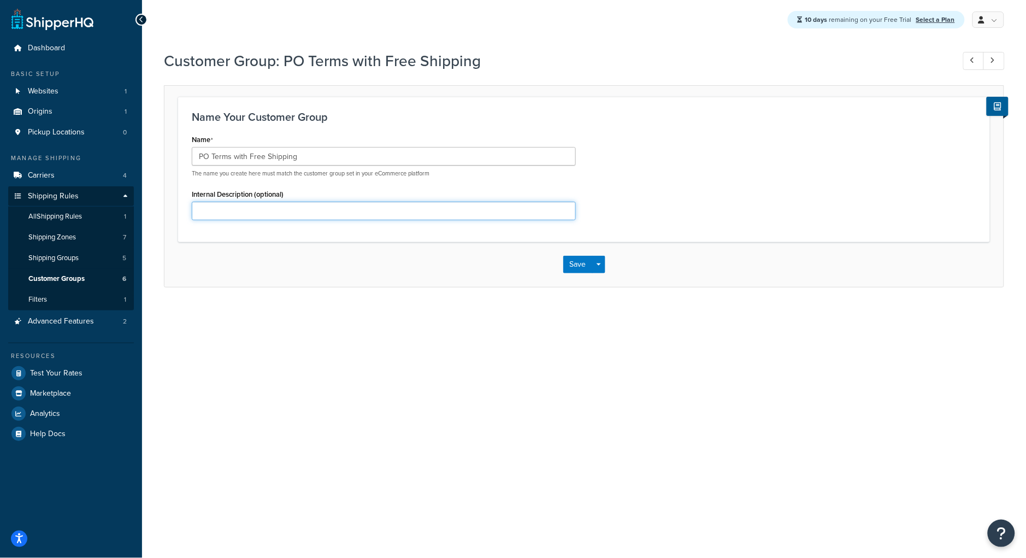
click at [229, 209] on input "Internal Description (optional)" at bounding box center [384, 211] width 384 height 19
drag, startPoint x: 438, startPoint y: 212, endPoint x: 231, endPoint y: 217, distance: 207.1
click at [139, 213] on div "Dashboard Basic Setup Websites 1 Origins 1 Pickup Locations 0 Manage Shipping C…" at bounding box center [513, 279] width 1026 height 558
type input "Part of Customer Group that has PO Terms enabled but also gets"
click at [387, 210] on input "Part of Customer Group that has PO Terms enabled but also gets" at bounding box center [384, 211] width 384 height 19
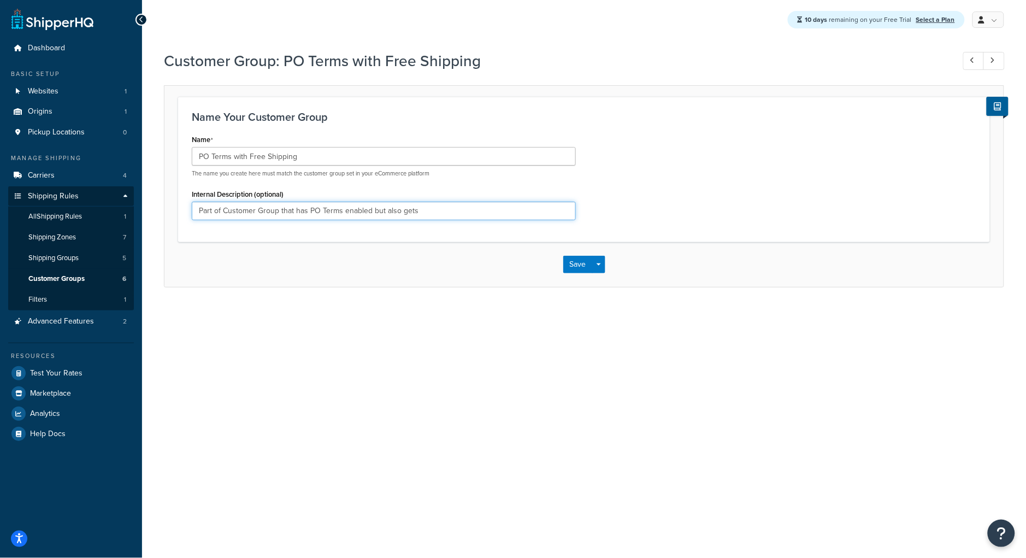
drag, startPoint x: 453, startPoint y: 214, endPoint x: 156, endPoint y: 206, distance: 296.8
click at [156, 206] on div "Customer Group: PO Terms with Free Shipping Name Your Customer Group Name PO Te…" at bounding box center [584, 180] width 884 height 270
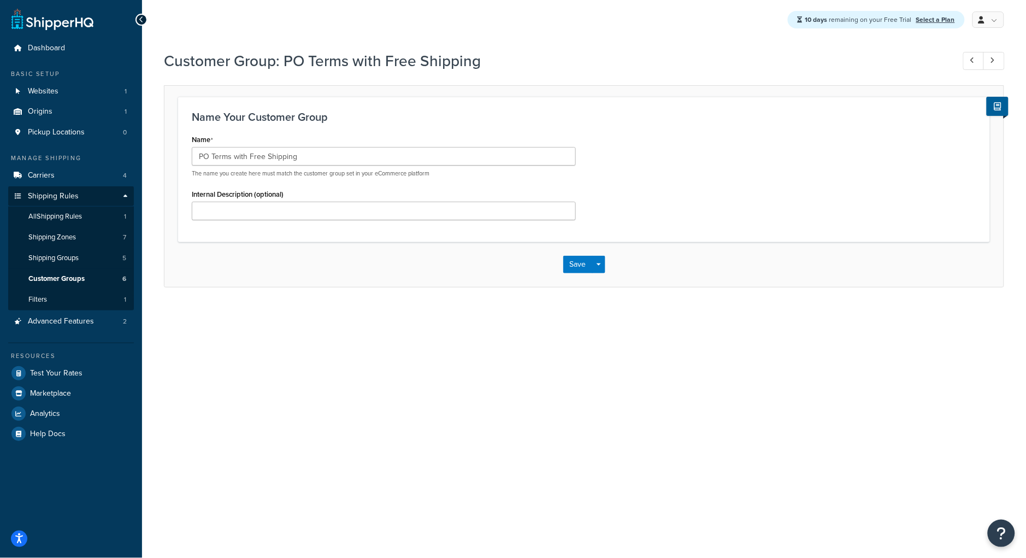
click at [691, 191] on div "Name PO Terms with Free Shipping The name you create here must match the custom…" at bounding box center [584, 180] width 801 height 96
click at [977, 56] on link at bounding box center [973, 61] width 21 height 18
type input "Wholesale"
type input "Users in Wholesale Customer Group"
click at [50, 281] on span "Customer Groups" at bounding box center [56, 278] width 56 height 9
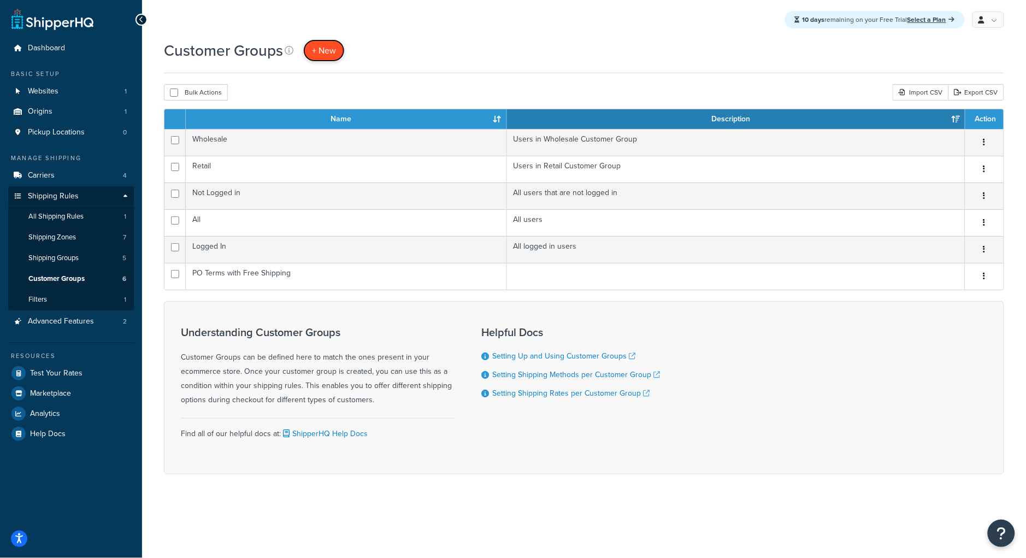
click at [331, 53] on span "+ New" at bounding box center [324, 50] width 24 height 13
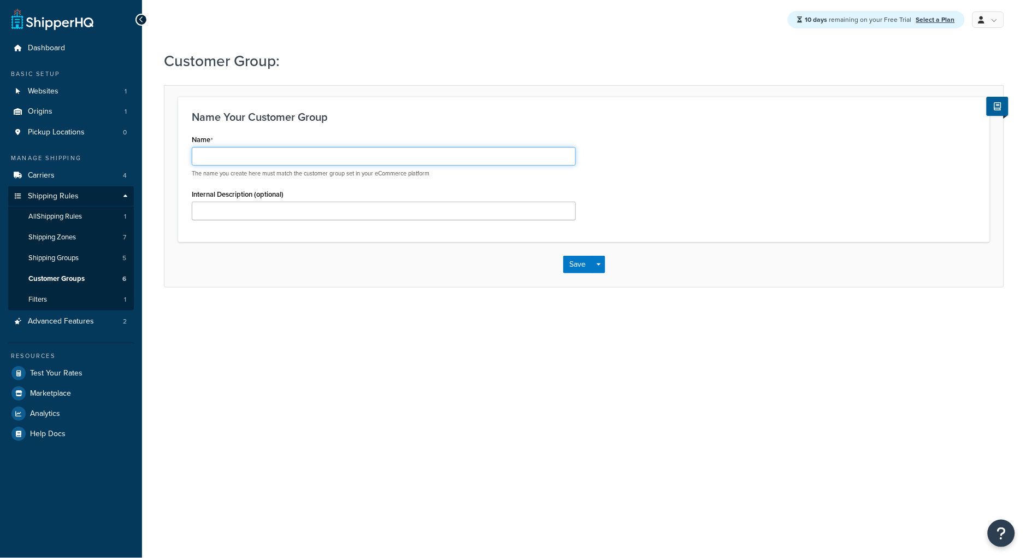
click at [216, 164] on input "Name" at bounding box center [384, 156] width 384 height 19
paste input "PO Terms with Free Shipping"
drag, startPoint x: 319, startPoint y: 158, endPoint x: 183, endPoint y: 152, distance: 135.6
click at [184, 152] on div "Name PO Terms with Free Shipping The name you create here must match the custom…" at bounding box center [384, 180] width 400 height 96
paste input "Free Shipping Over $100"
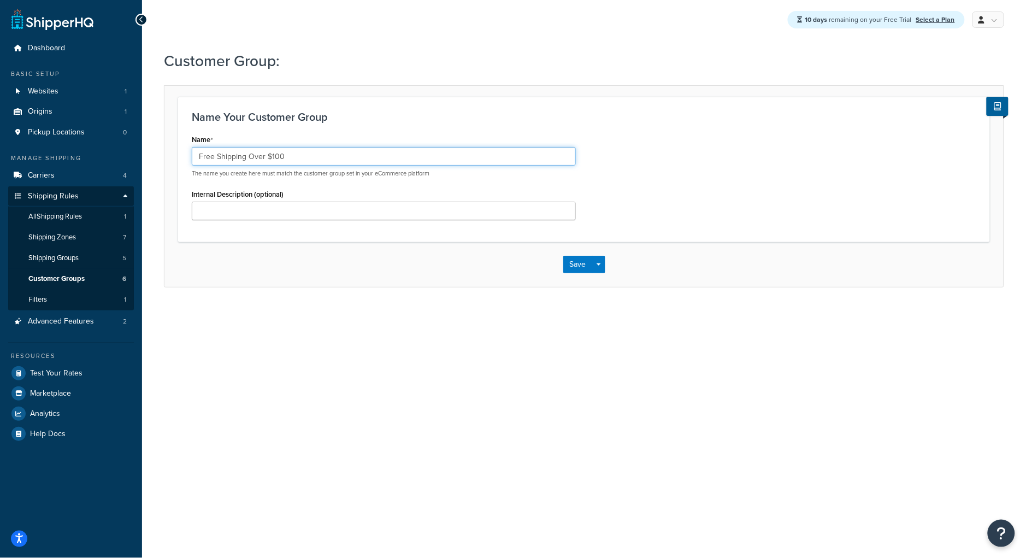
type input "Free Shipping Over $100"
click at [467, 117] on h3 "Name Your Customer Group" at bounding box center [584, 117] width 785 height 12
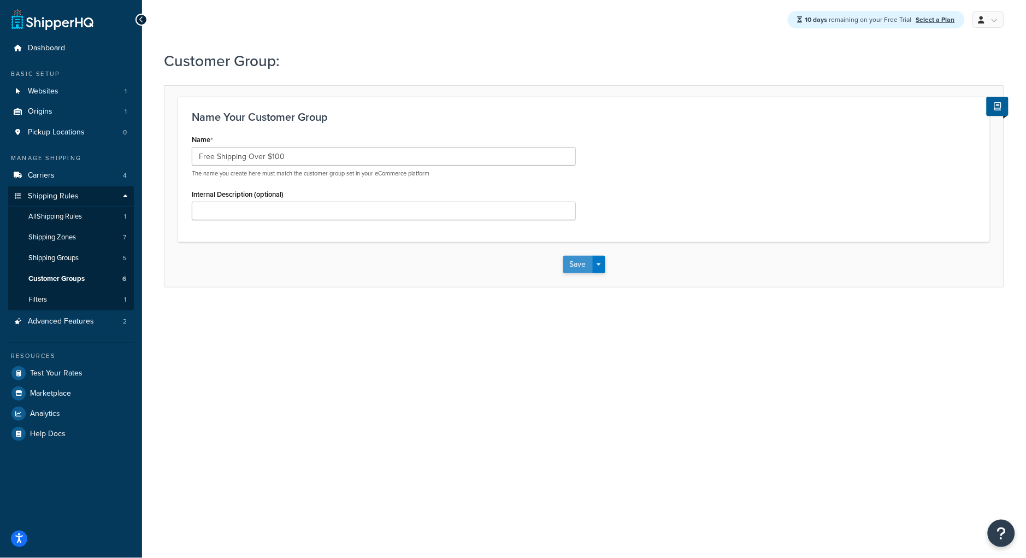
click at [586, 271] on button "Save" at bounding box center [578, 264] width 30 height 17
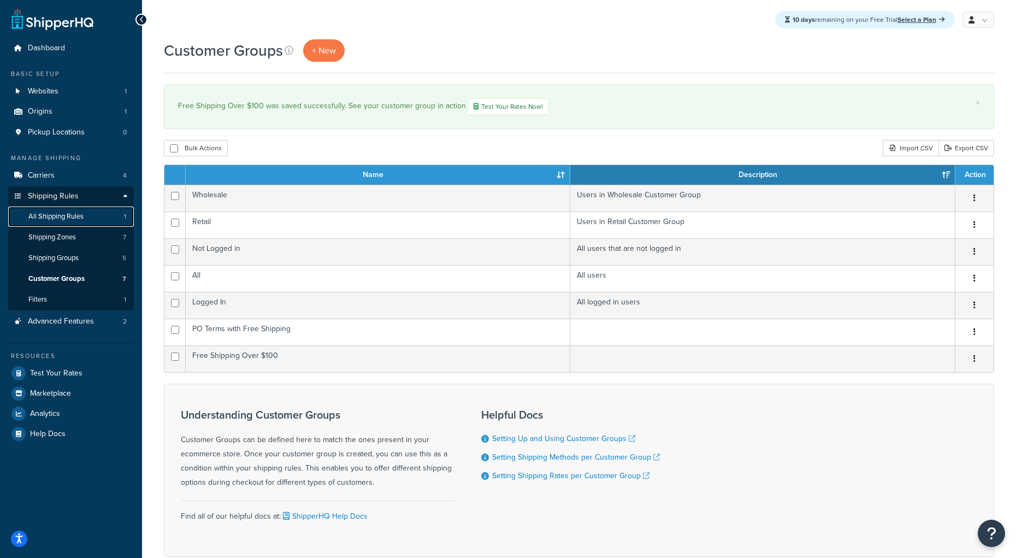
click at [72, 221] on link "All Shipping Rules 1" at bounding box center [71, 217] width 126 height 20
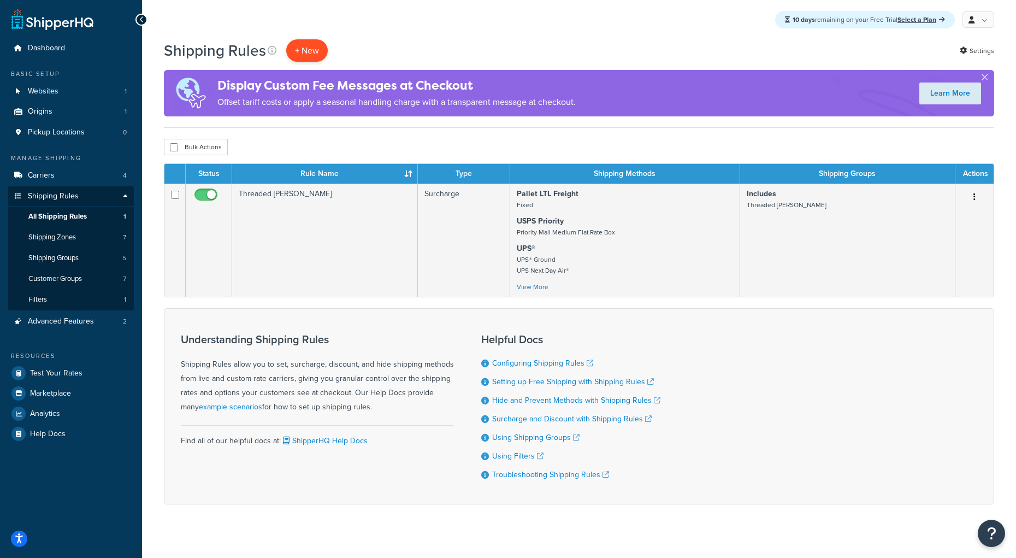
click at [311, 62] on p "+ New" at bounding box center [307, 50] width 42 height 22
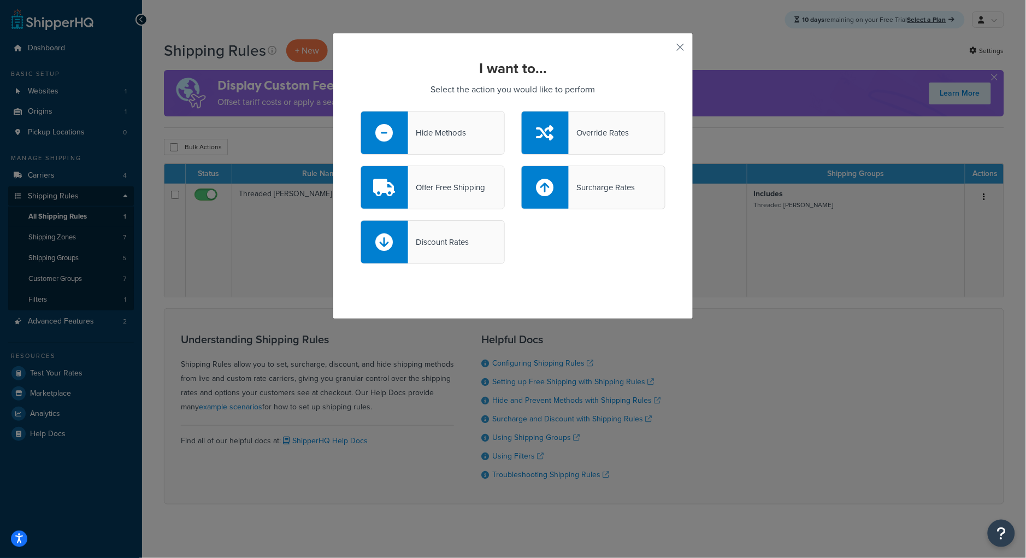
click at [435, 188] on div "Offer Free Shipping" at bounding box center [446, 187] width 77 height 15
click at [0, 0] on input "Offer Free Shipping" at bounding box center [0, 0] width 0 height 0
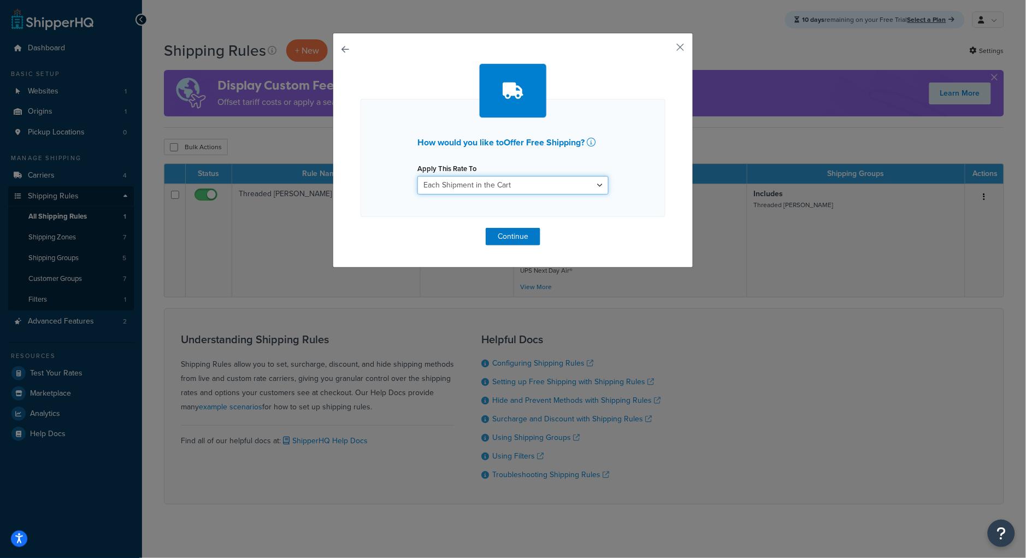
click at [435, 188] on select "Each Shipment in the Cart Each Shipping Group in the Cart Each Item within a Sh…" at bounding box center [512, 185] width 191 height 19
click at [417, 176] on select "Each Shipment in the Cart Each Shipping Group in the Cart Each Item within a Sh…" at bounding box center [512, 185] width 191 height 19
click at [511, 233] on button "Continue" at bounding box center [513, 236] width 55 height 17
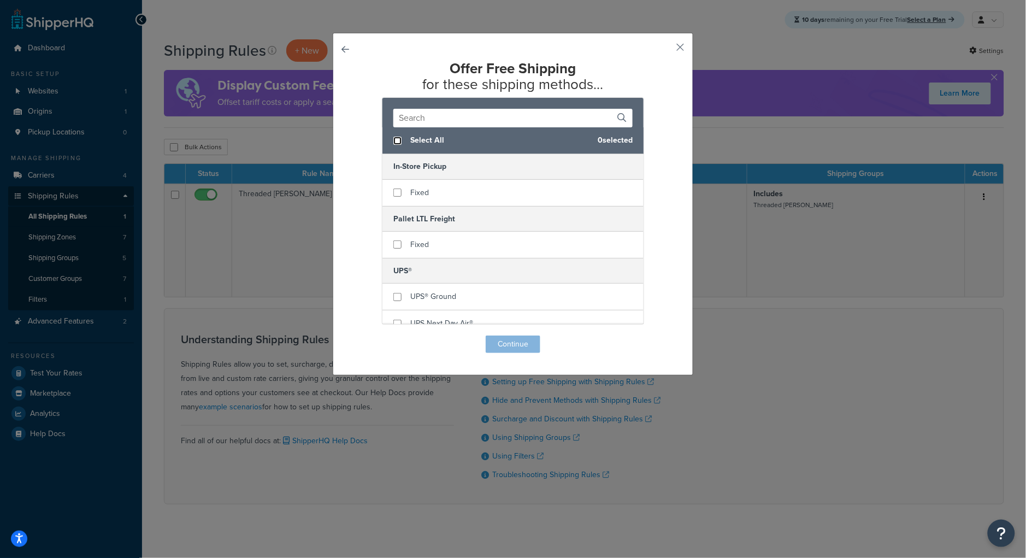
click at [393, 140] on input "checkbox" at bounding box center [397, 141] width 8 height 8
checkbox input "true"
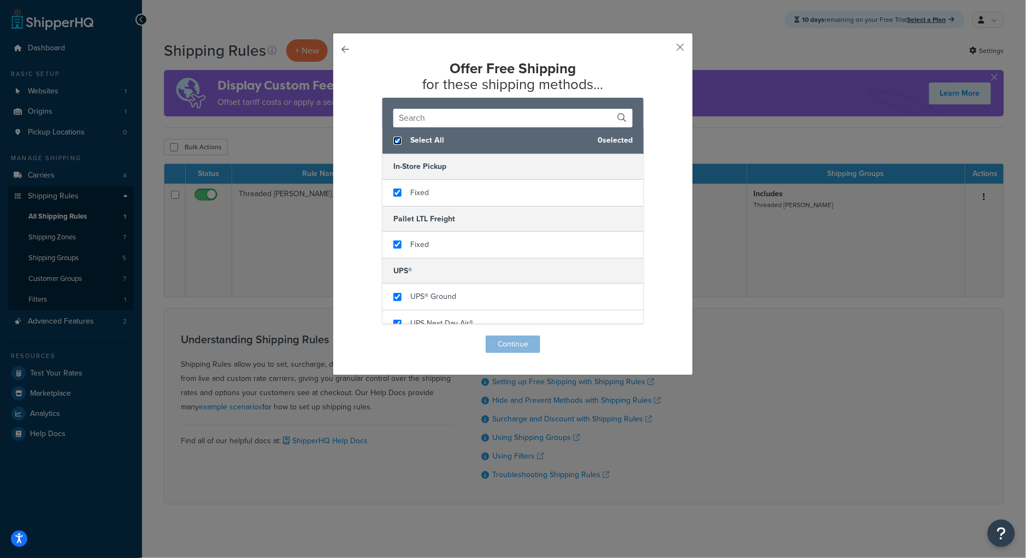
checkbox input "true"
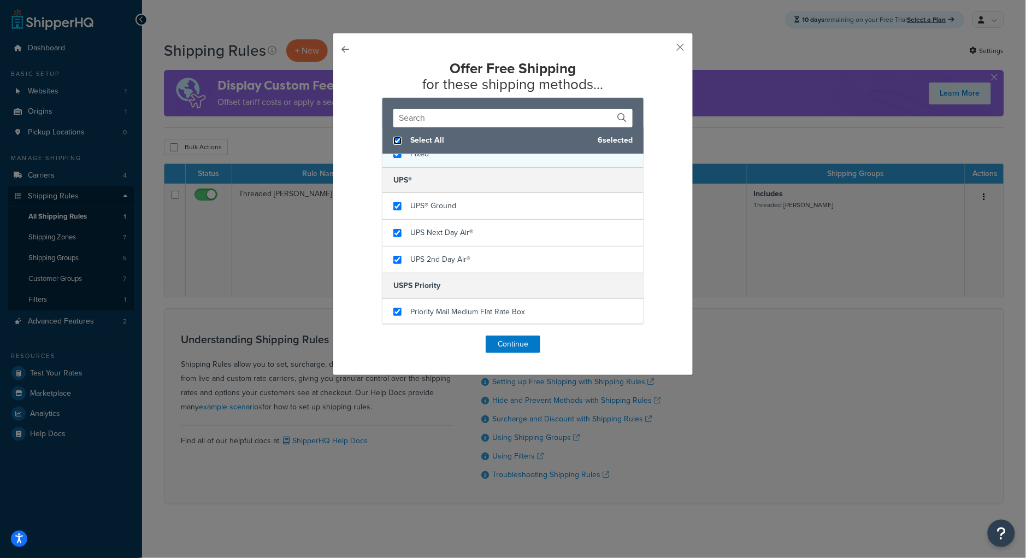
scroll to position [93, 0]
checkbox input "false"
click at [393, 231] on input "checkbox" at bounding box center [397, 232] width 8 height 8
checkbox input "false"
click at [393, 258] on input "checkbox" at bounding box center [397, 259] width 8 height 8
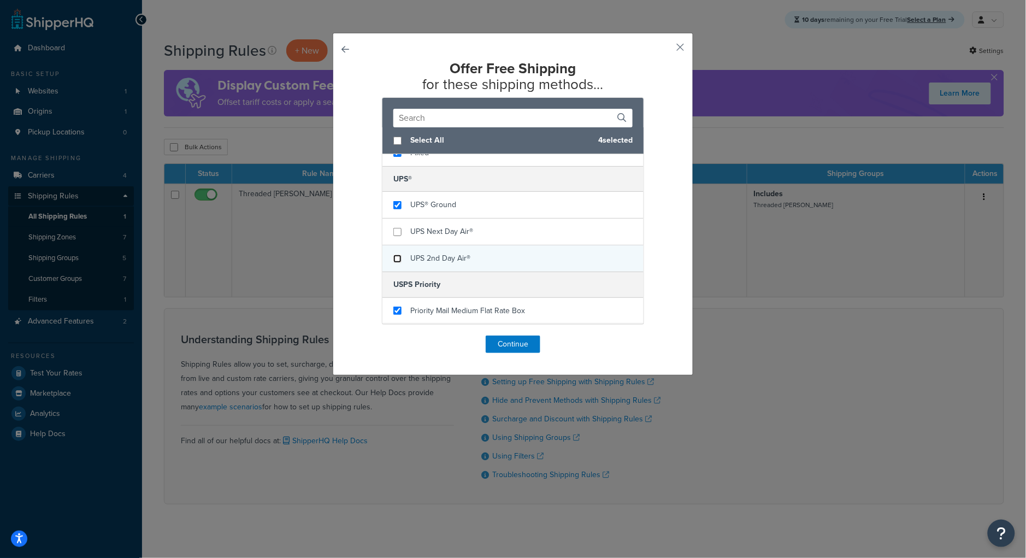
checkbox input "false"
click at [498, 350] on button "Continue" at bounding box center [513, 343] width 55 height 17
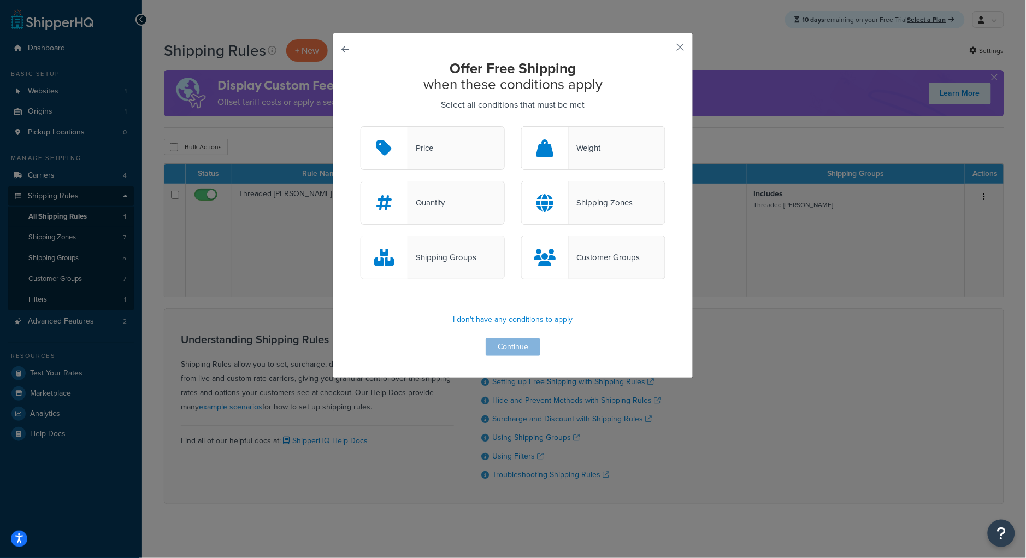
click at [587, 259] on div "Customer Groups" at bounding box center [604, 257] width 71 height 15
click at [0, 0] on input "Customer Groups" at bounding box center [0, 0] width 0 height 0
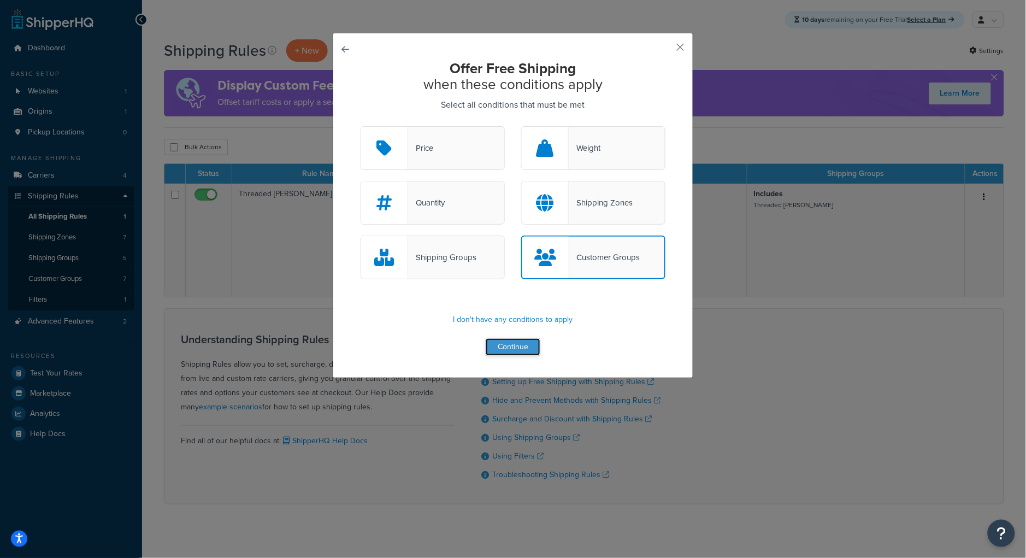
click at [517, 348] on button "Continue" at bounding box center [513, 346] width 55 height 17
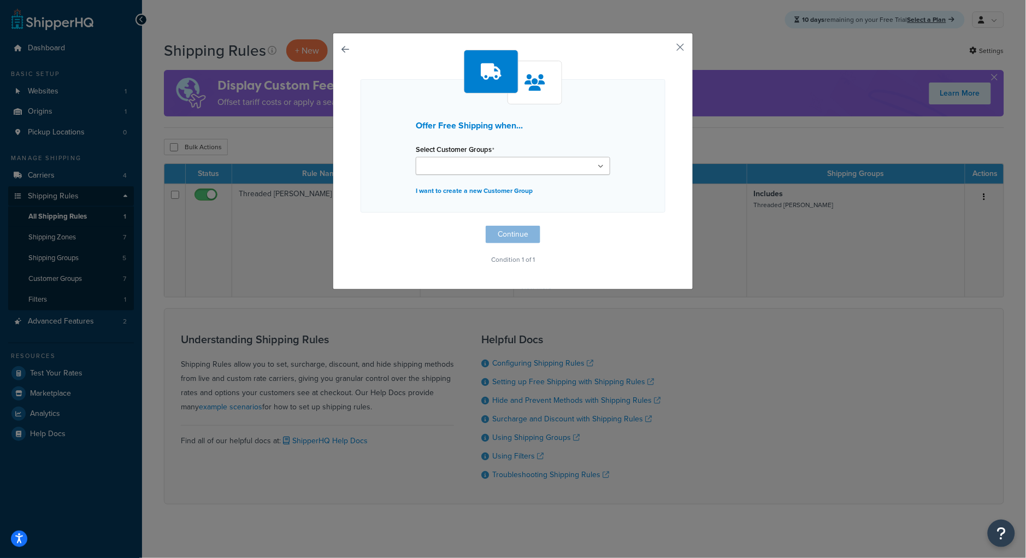
click at [523, 167] on ul at bounding box center [513, 166] width 195 height 18
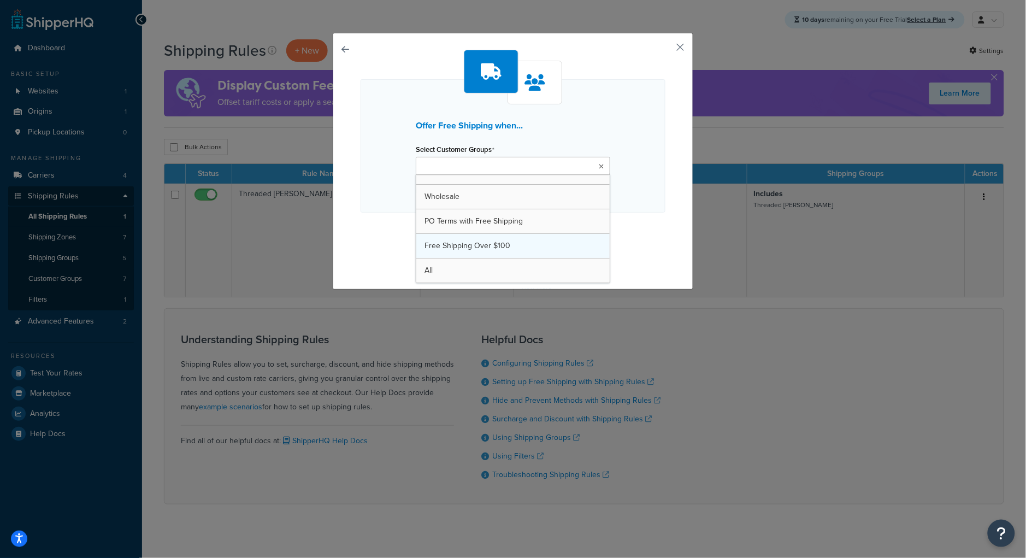
scroll to position [39, 0]
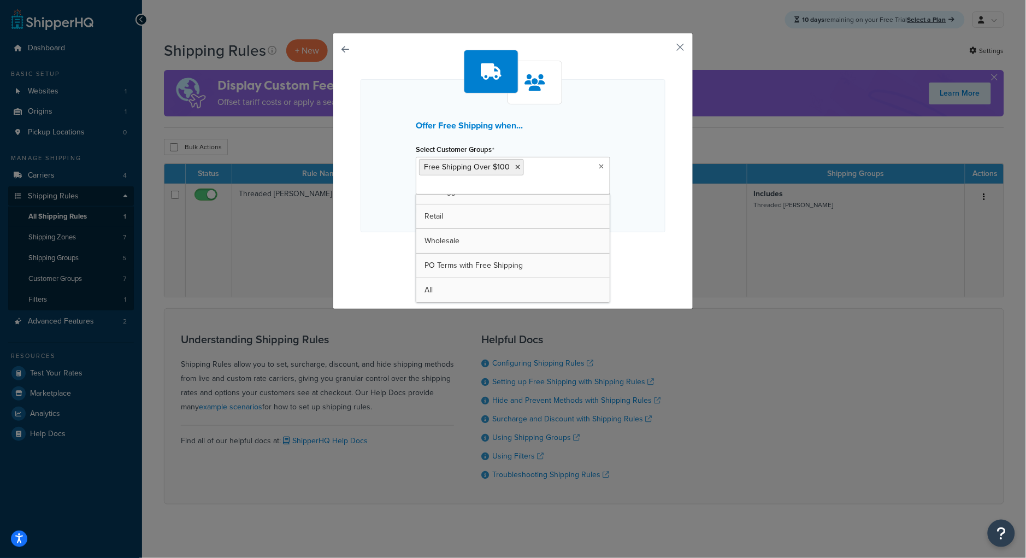
click at [656, 150] on div "Offer Free Shipping when... Select Customer Groups Free Shipping Over $100 Logg…" at bounding box center [513, 155] width 305 height 153
click at [516, 251] on button "Continue" at bounding box center [513, 253] width 55 height 17
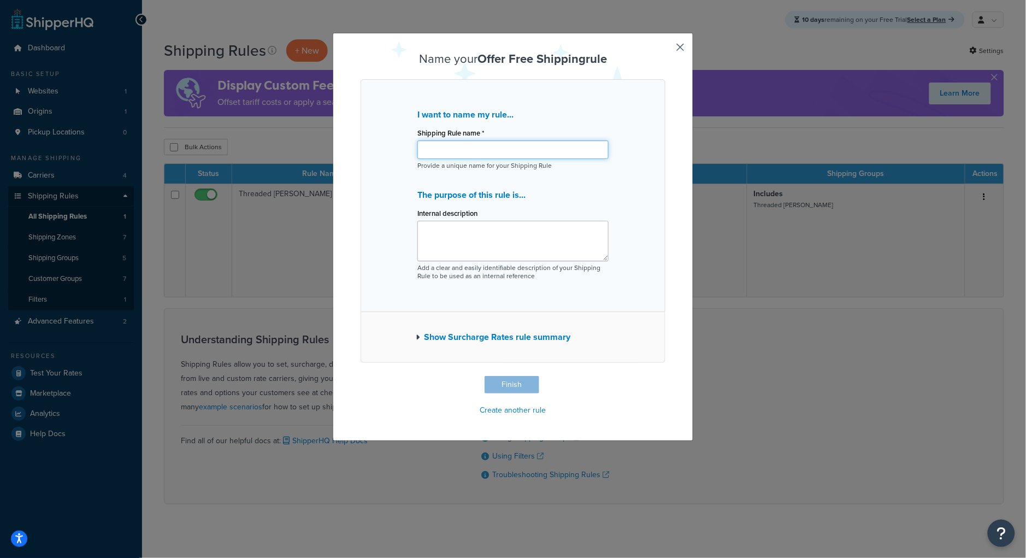
click at [484, 146] on input "Shipping Rule name *" at bounding box center [512, 149] width 191 height 19
type input "Free Shipping Over $100"
click at [452, 227] on textarea "Internal description" at bounding box center [512, 241] width 191 height 40
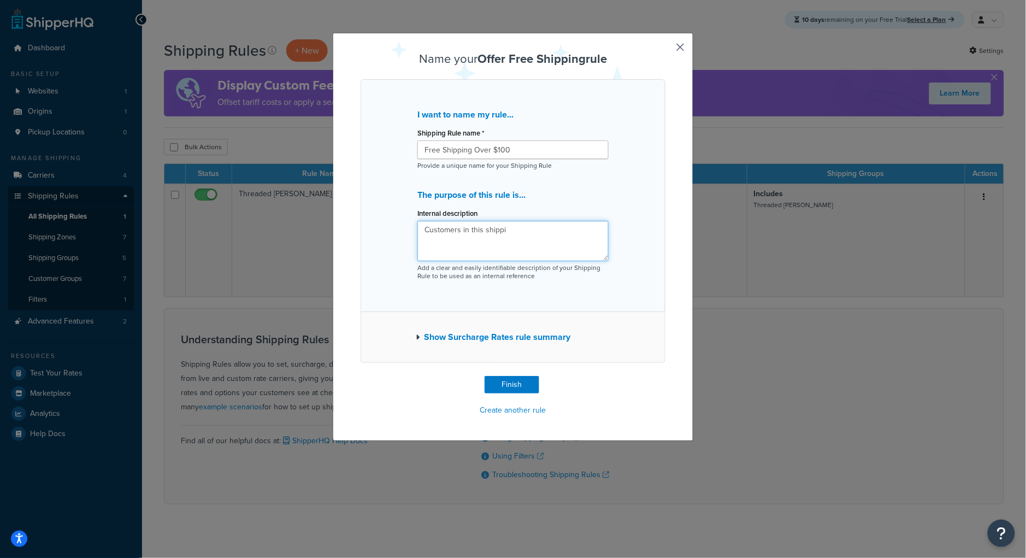
click at [438, 233] on textarea "Customers in this shippi" at bounding box center [512, 241] width 191 height 40
drag, startPoint x: 419, startPoint y: 233, endPoint x: 522, endPoint y: 235, distance: 103.3
click at [522, 235] on textarea "Customers in this shippi" at bounding box center [512, 241] width 191 height 40
type textarea "Customers Assigned To Free Shipping on Orders over $100"
click at [500, 391] on button "Finish" at bounding box center [512, 384] width 55 height 17
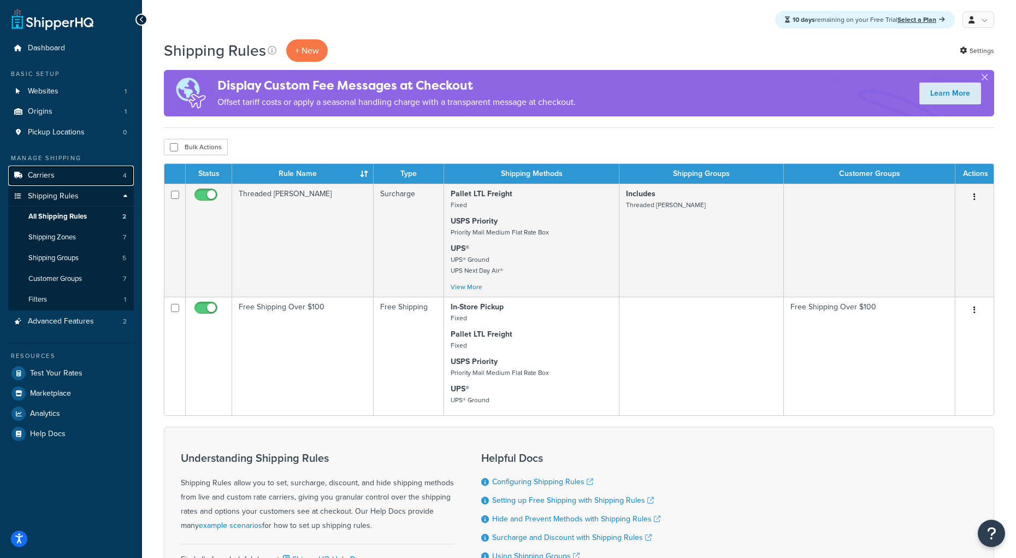
click at [38, 172] on span "Carriers" at bounding box center [41, 175] width 27 height 9
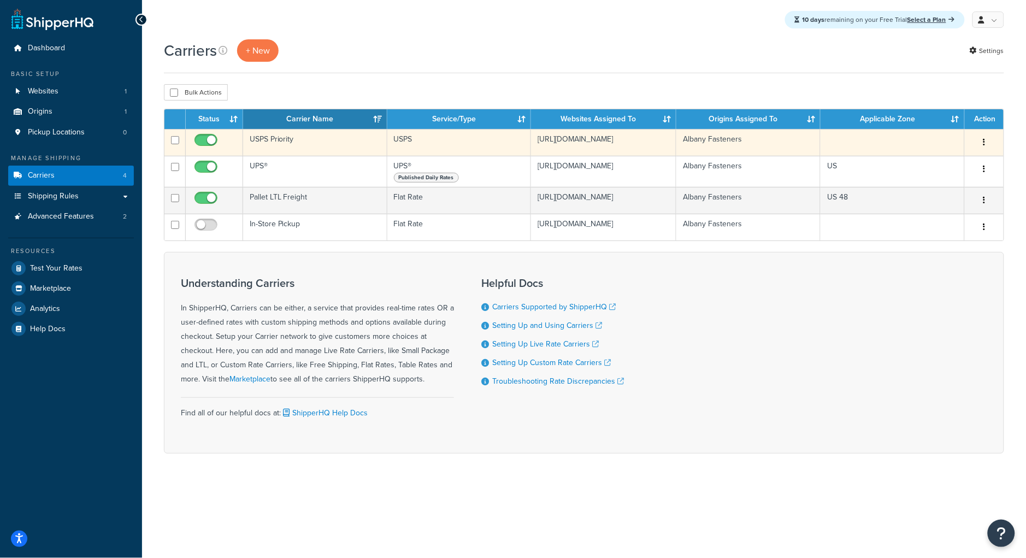
click at [275, 143] on td "USPS Priority" at bounding box center [315, 142] width 144 height 27
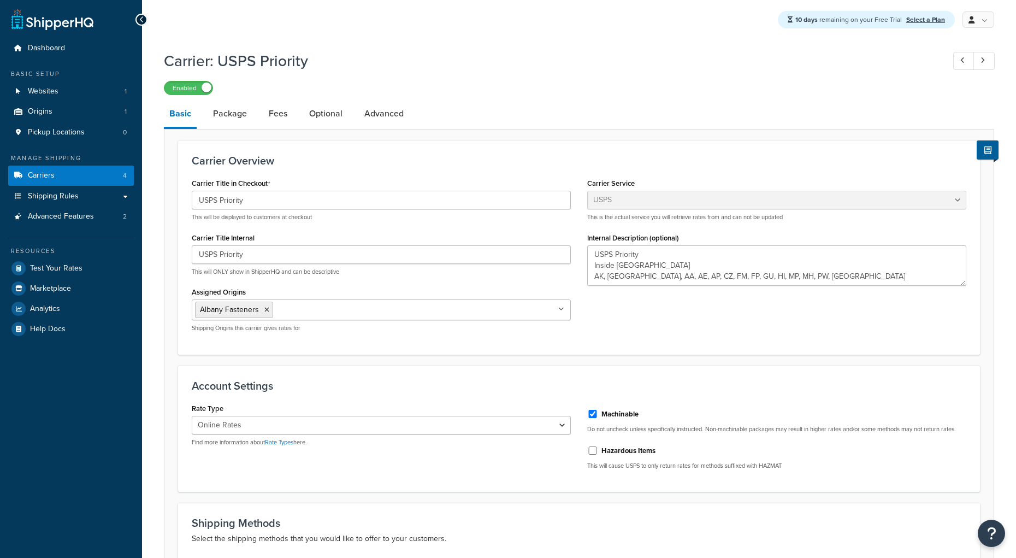
select select "usps"
select select "ONLINE"
click at [288, 251] on input "USPS Priority" at bounding box center [381, 254] width 379 height 19
drag, startPoint x: 294, startPoint y: 252, endPoint x: 246, endPoint y: 256, distance: 47.7
click at [246, 256] on input "USPS Priority AK + HI and" at bounding box center [381, 254] width 379 height 19
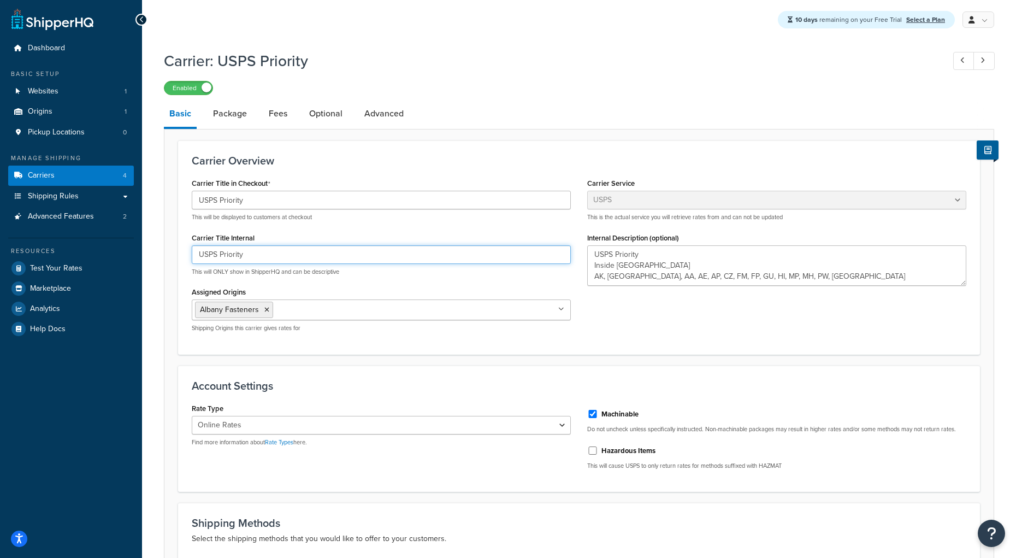
type input "USPS Priority"
click at [63, 180] on link "Carriers 4" at bounding box center [71, 176] width 126 height 20
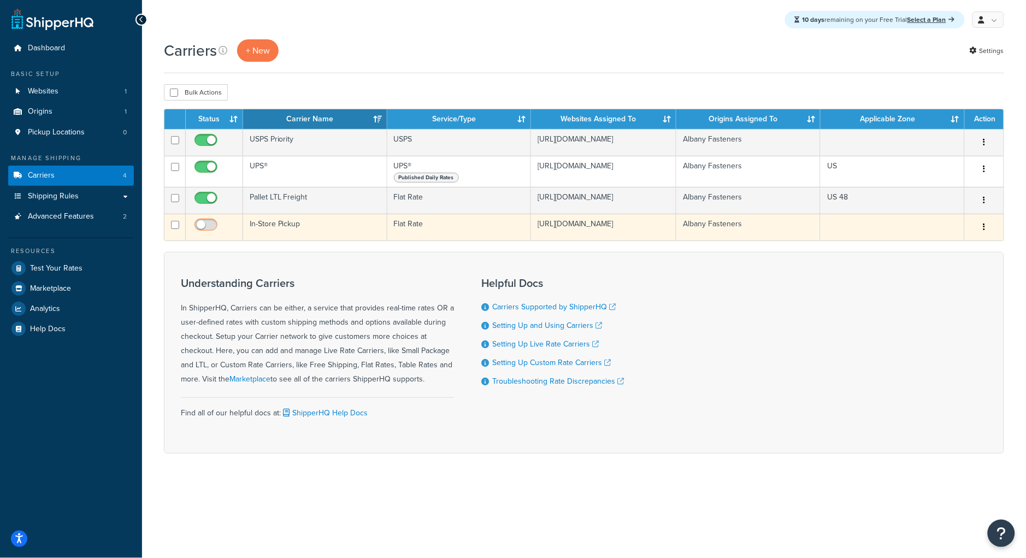
click at [210, 234] on input "checkbox" at bounding box center [207, 228] width 30 height 14
checkbox input "true"
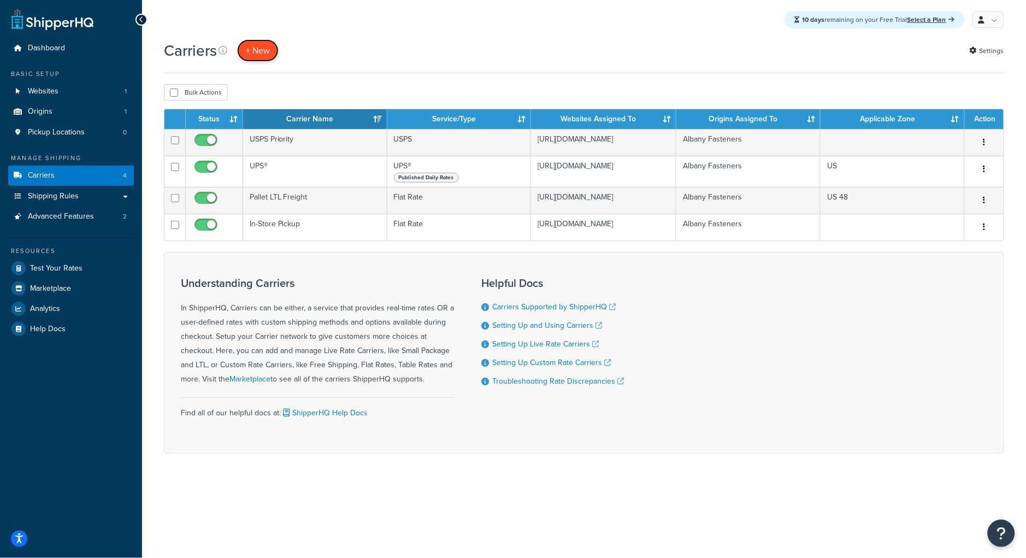
click at [267, 54] on button "+ New" at bounding box center [258, 50] width 42 height 22
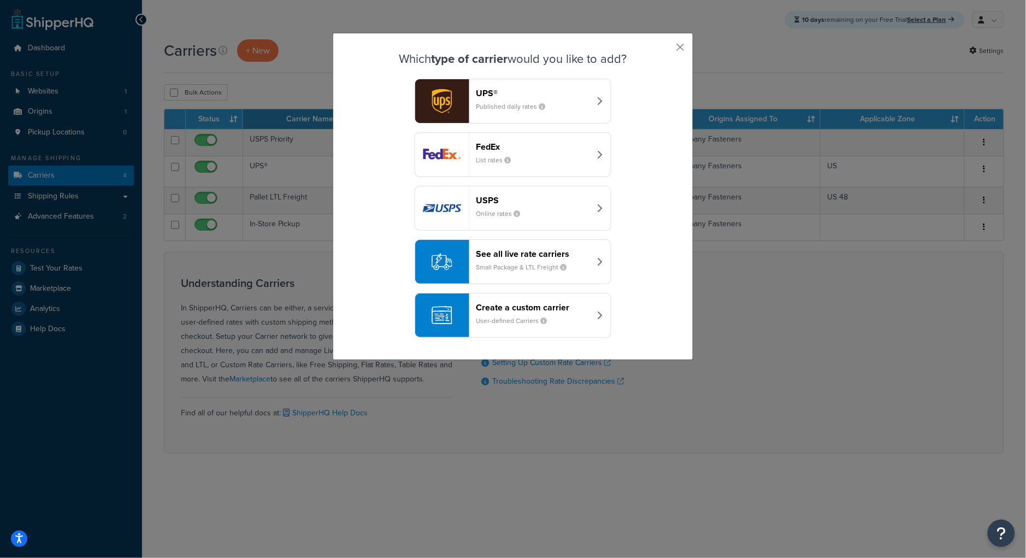
click at [519, 221] on div "USPS Online rates" at bounding box center [533, 208] width 114 height 26
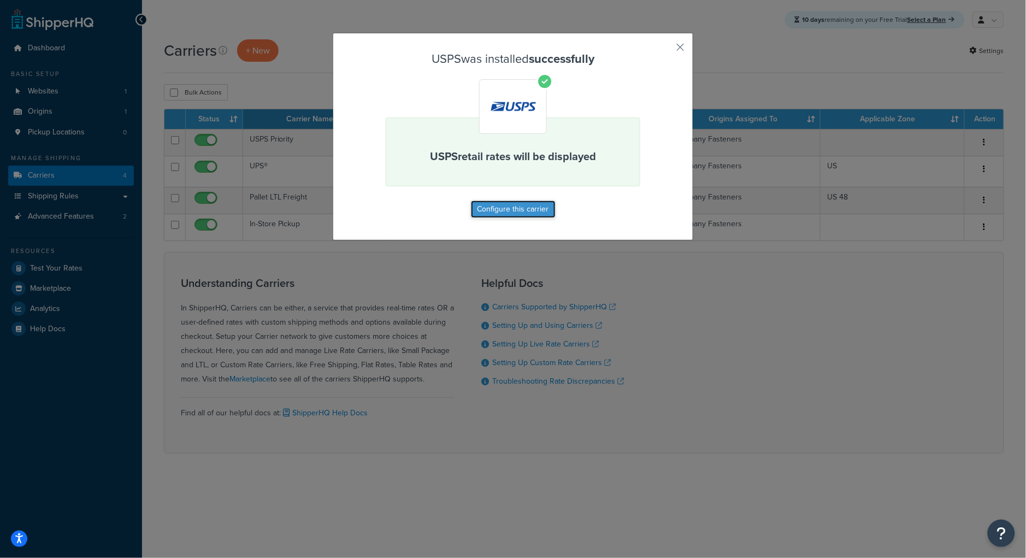
click at [506, 208] on button "Configure this carrier" at bounding box center [513, 209] width 85 height 17
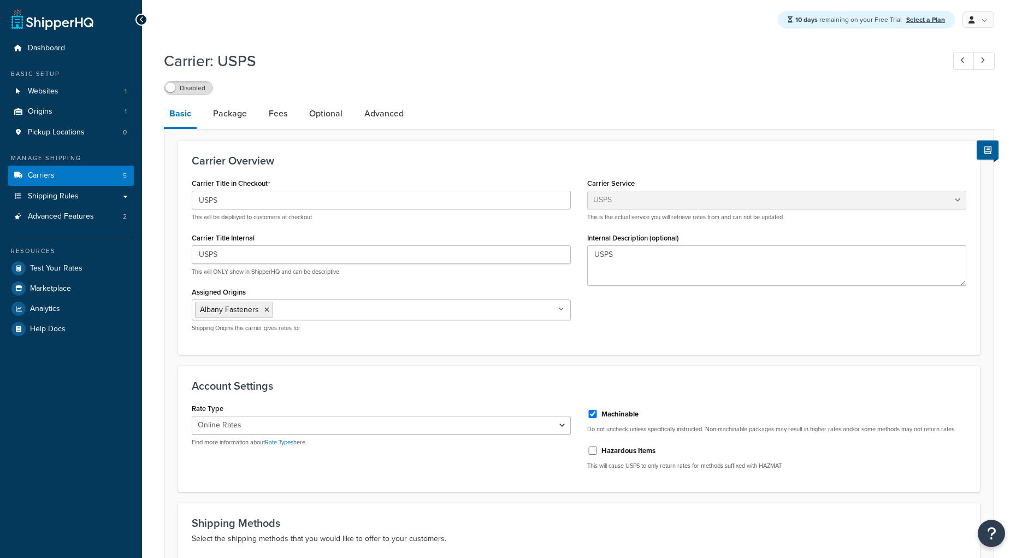
select select "usps"
select select "ONLINE"
click at [387, 209] on input "USPS" at bounding box center [381, 200] width 379 height 19
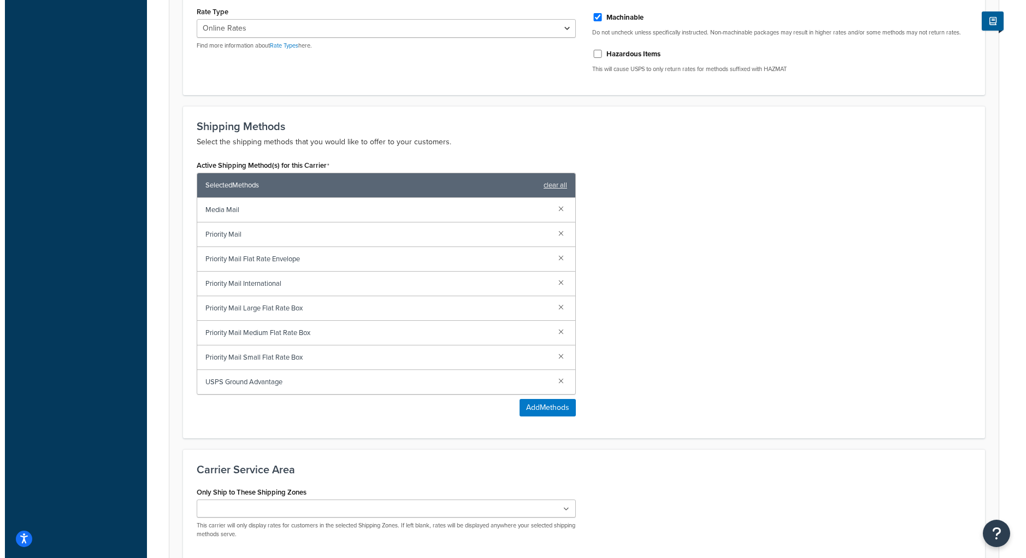
scroll to position [402, 0]
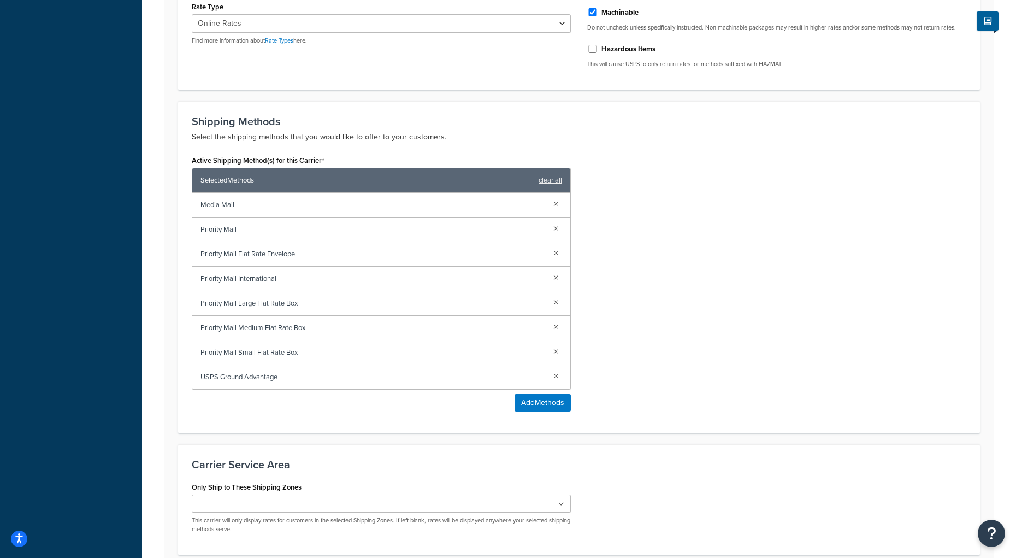
type input "USPS Flat Rate International"
click at [298, 285] on span "Priority Mail International" at bounding box center [373, 278] width 344 height 15
click at [259, 284] on span "Priority Mail International" at bounding box center [373, 278] width 344 height 15
click at [551, 409] on button "Add Methods" at bounding box center [543, 402] width 56 height 17
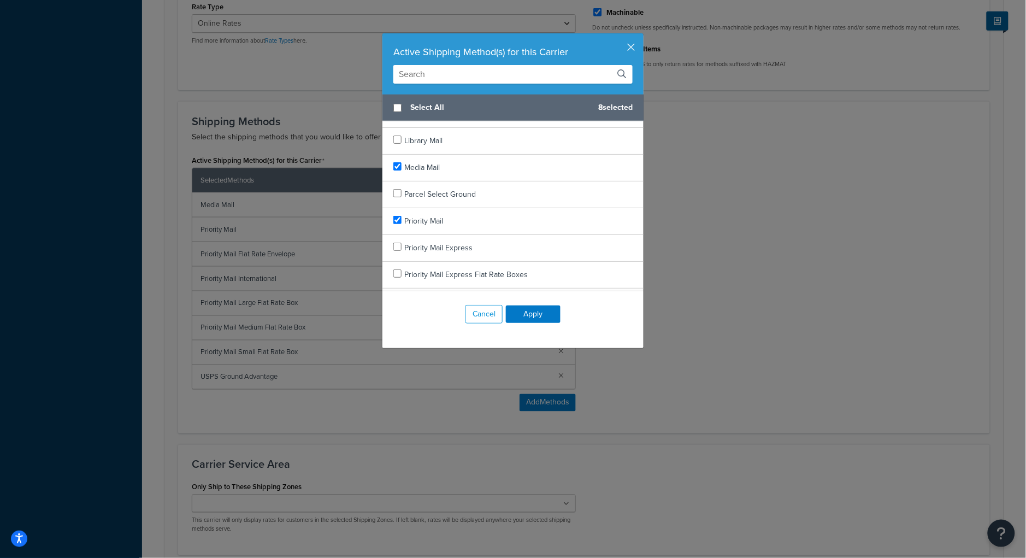
scroll to position [397, 0]
click at [394, 218] on input "checkbox" at bounding box center [397, 218] width 8 height 8
checkbox input "false"
click at [396, 163] on input "checkbox" at bounding box center [397, 165] width 8 height 8
checkbox input "false"
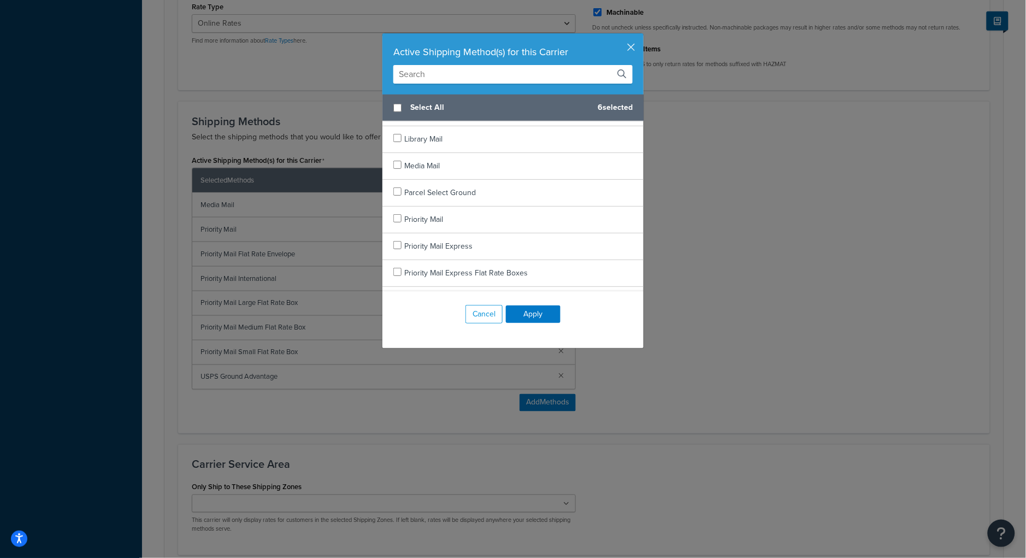
click at [443, 79] on input "text" at bounding box center [512, 74] width 239 height 19
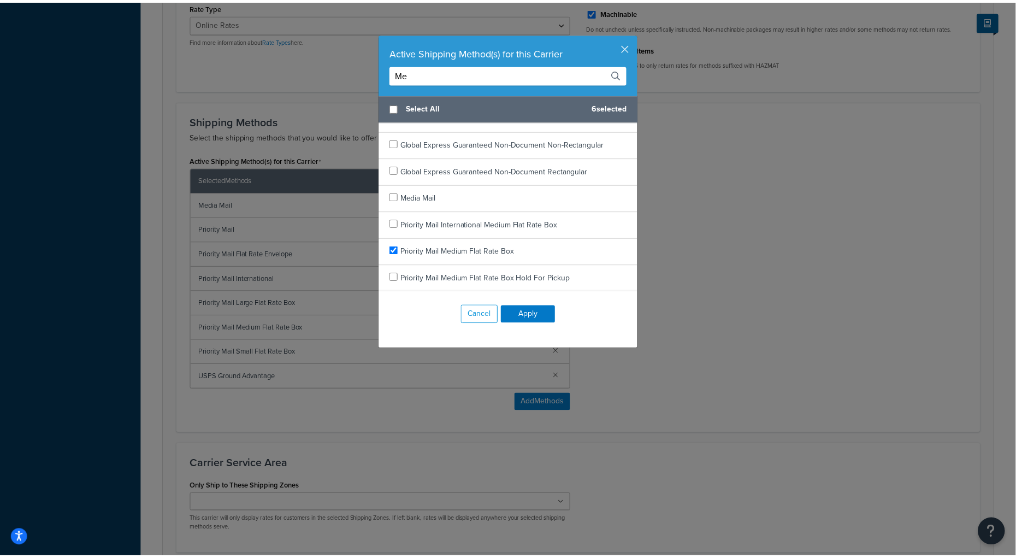
scroll to position [0, 0]
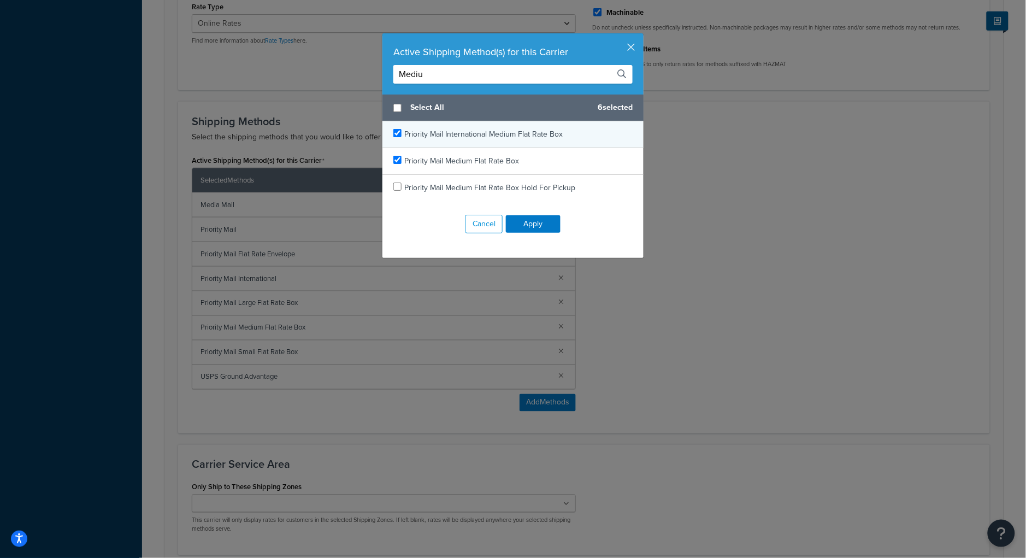
type input "Mediu"
click at [393, 134] on input "checkbox" at bounding box center [397, 133] width 8 height 8
checkbox input "true"
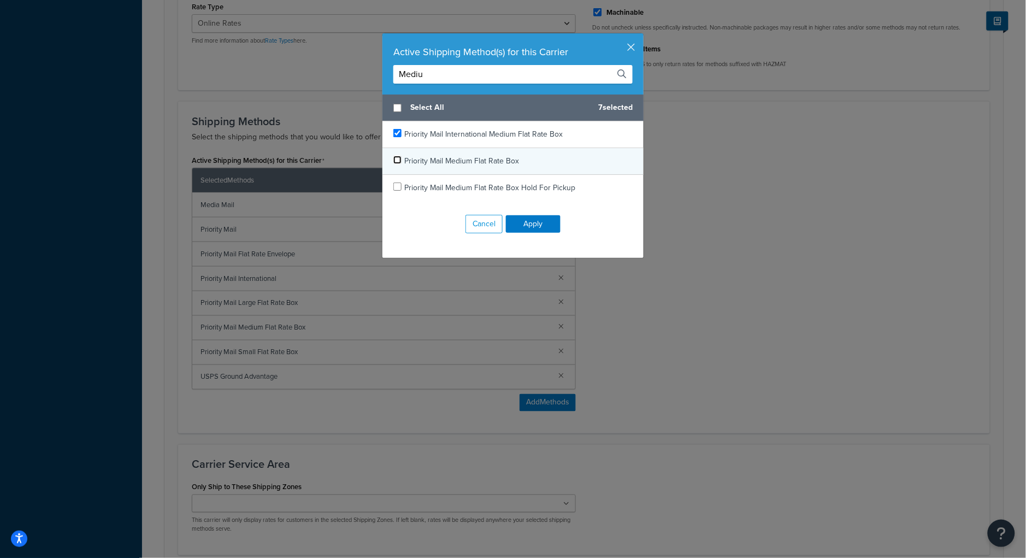
click at [393, 163] on input "checkbox" at bounding box center [397, 160] width 8 height 8
checkbox input "false"
click at [545, 227] on button "Apply" at bounding box center [533, 223] width 55 height 17
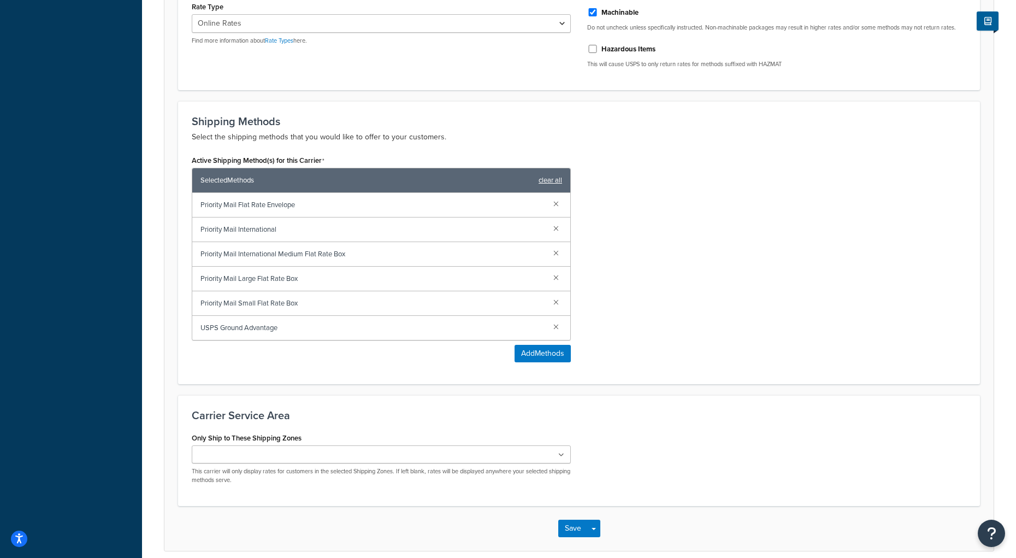
click at [556, 184] on link "clear all" at bounding box center [550, 180] width 23 height 15
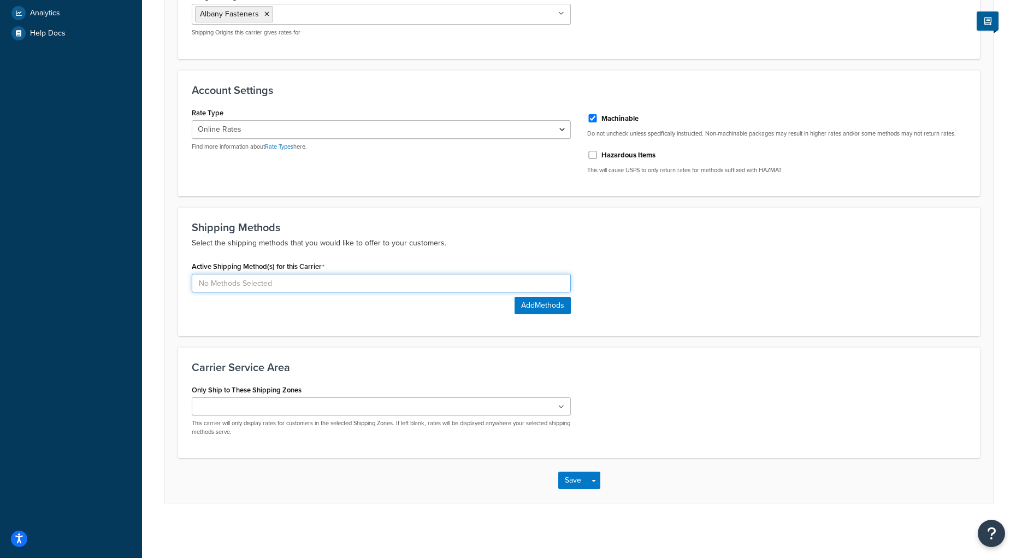
click at [388, 282] on input at bounding box center [381, 283] width 379 height 19
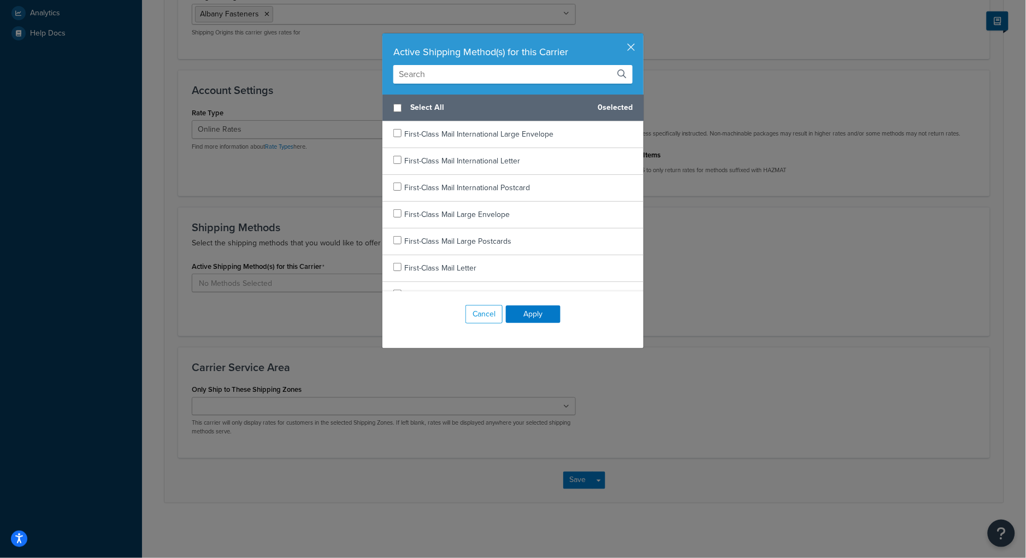
click at [500, 79] on input "text" at bounding box center [512, 74] width 239 height 19
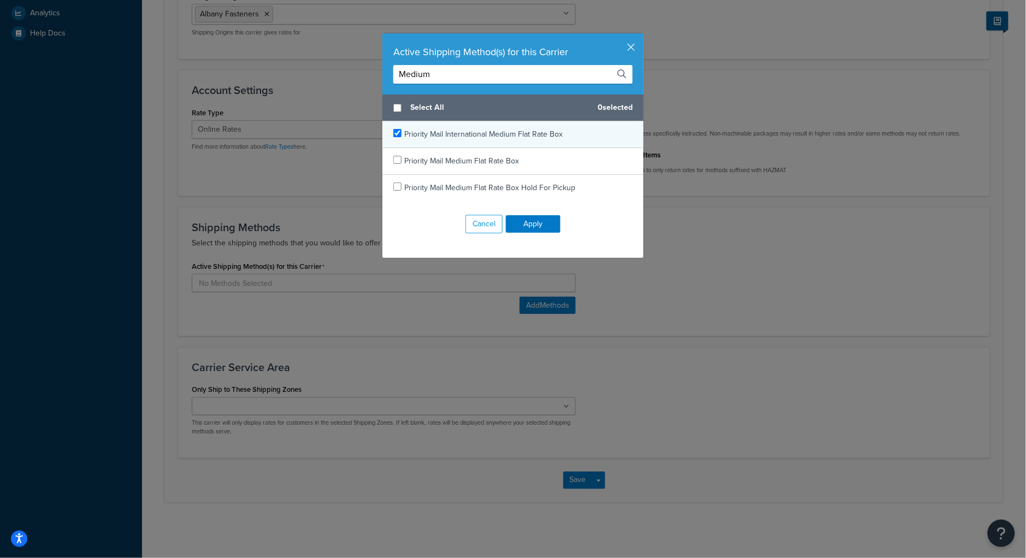
type input "Medium"
checkbox input "true"
click at [404, 133] on span "Priority Mail International Medium Flat Rate Box" at bounding box center [483, 133] width 158 height 11
click at [543, 231] on button "Apply" at bounding box center [533, 223] width 55 height 17
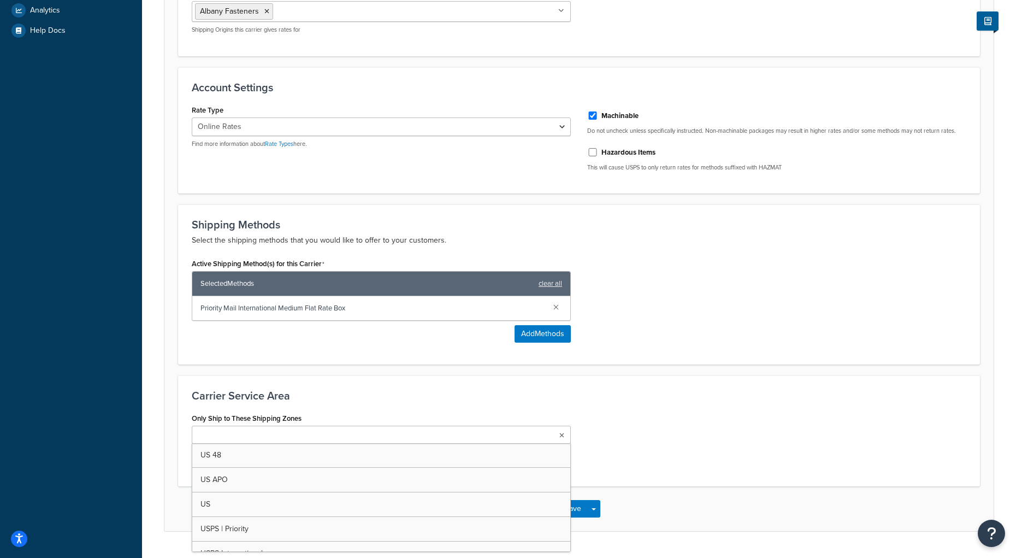
click at [294, 443] on ul at bounding box center [381, 435] width 379 height 18
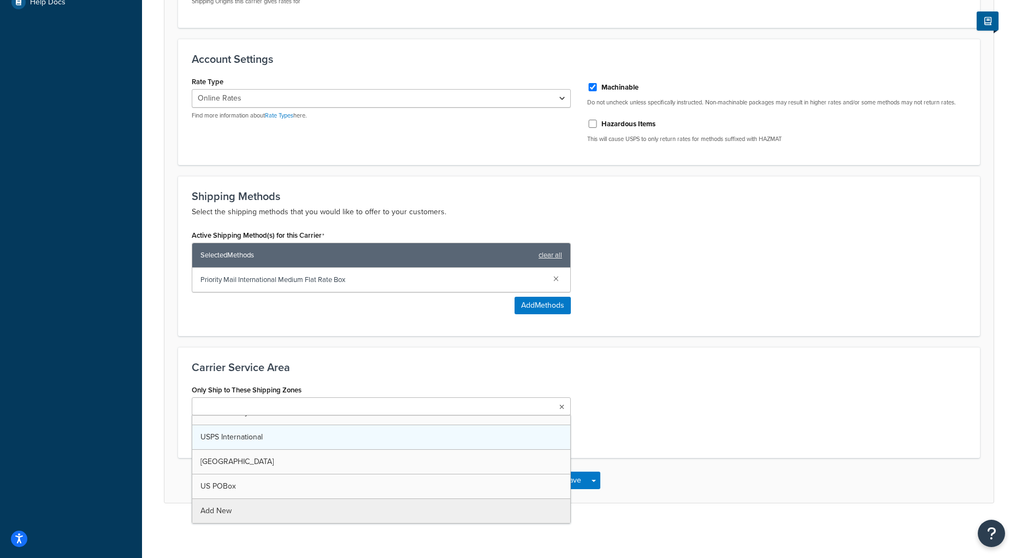
scroll to position [64, 0]
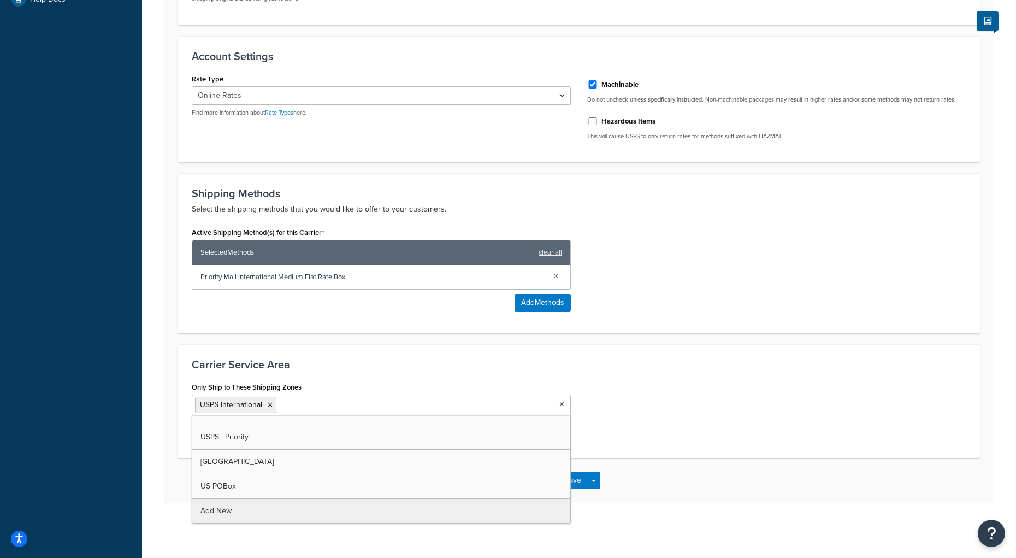
click at [767, 384] on div "Only Ship to These Shipping Zones USPS International US 48 US APO US USPS | Pri…" at bounding box center [579, 411] width 791 height 65
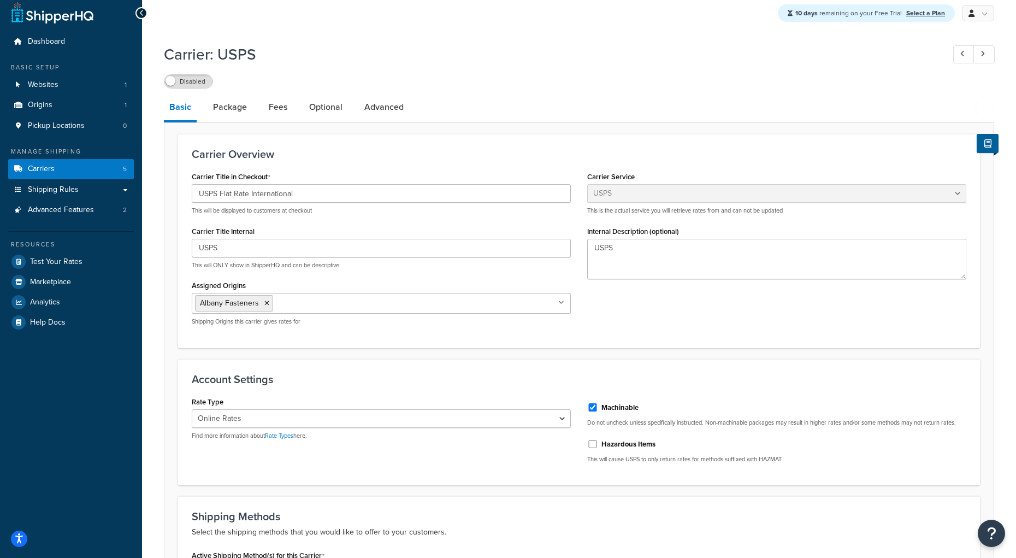
scroll to position [0, 0]
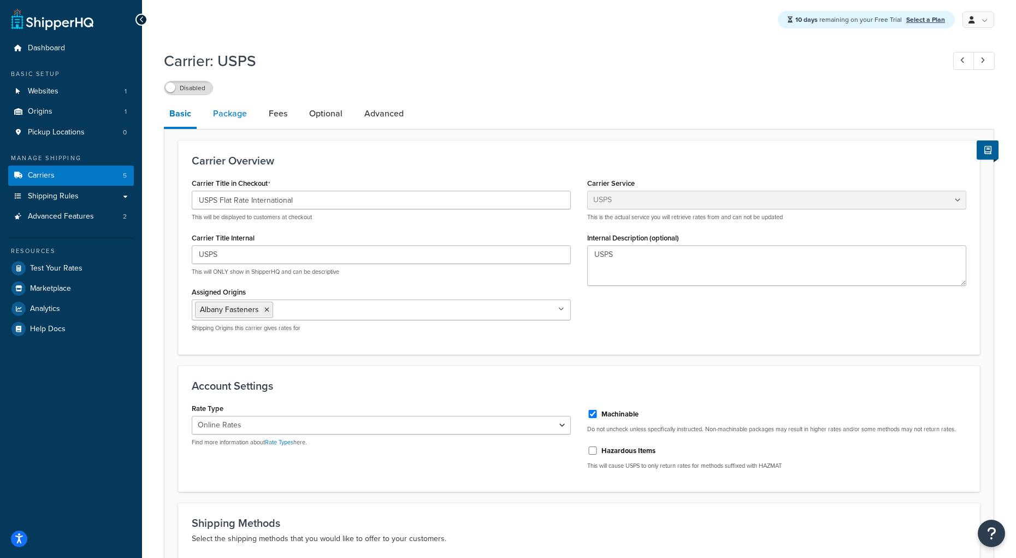
click at [240, 115] on link "Package" at bounding box center [230, 114] width 45 height 26
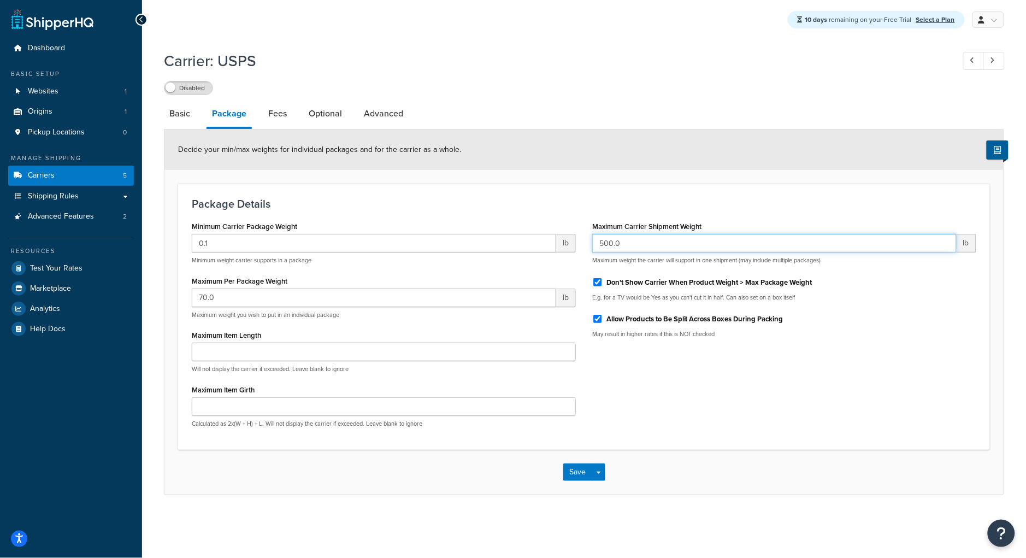
drag, startPoint x: 632, startPoint y: 245, endPoint x: 581, endPoint y: 243, distance: 50.3
click at [581, 244] on div "Minimum Carrier Package Weight 0.1 lb Minimum weight carrier supports in a pack…" at bounding box center [584, 327] width 801 height 217
type input "18"
click at [903, 274] on div "Don't Show Carrier When Product Weight > Max Package Weight" at bounding box center [784, 281] width 384 height 16
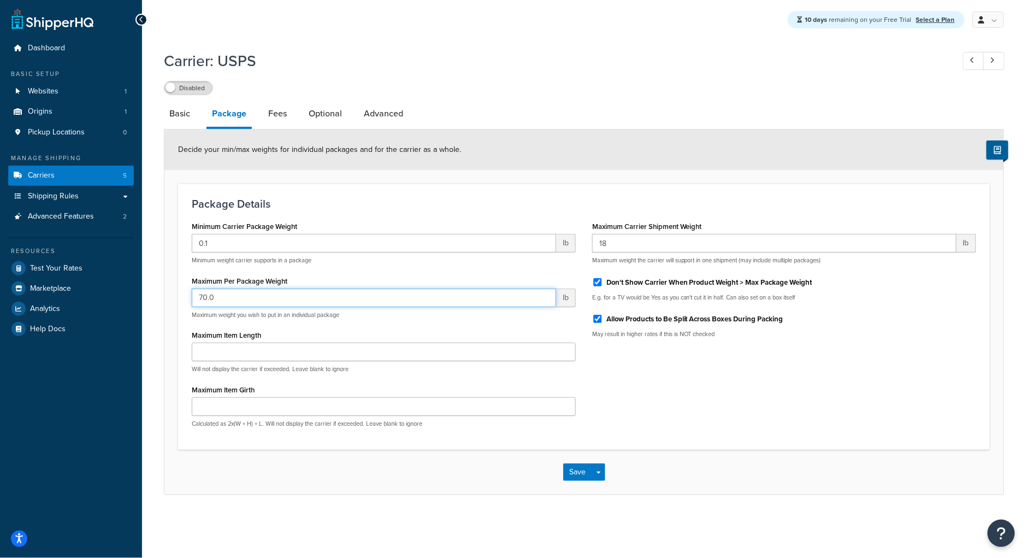
drag, startPoint x: 325, startPoint y: 305, endPoint x: 174, endPoint y: 304, distance: 150.8
click at [174, 304] on form "Decide your min/max weights for individual packages and for the carrier as a wh…" at bounding box center [583, 311] width 839 height 365
type input "20"
click at [747, 411] on div "Minimum Carrier Package Weight 0.1 lb Minimum weight carrier supports in a pack…" at bounding box center [584, 327] width 801 height 217
click at [286, 111] on link "Fees" at bounding box center [278, 114] width 30 height 26
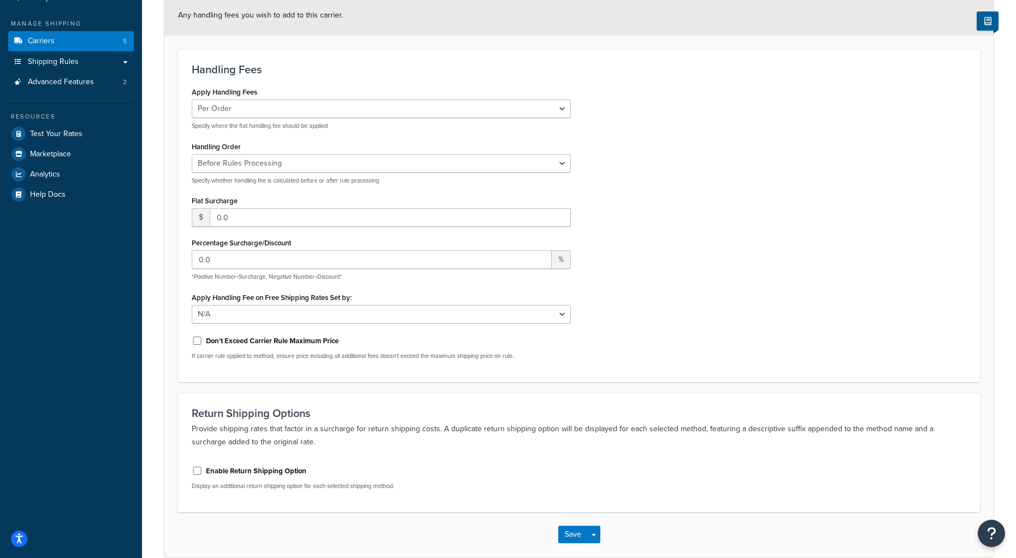
scroll to position [9, 0]
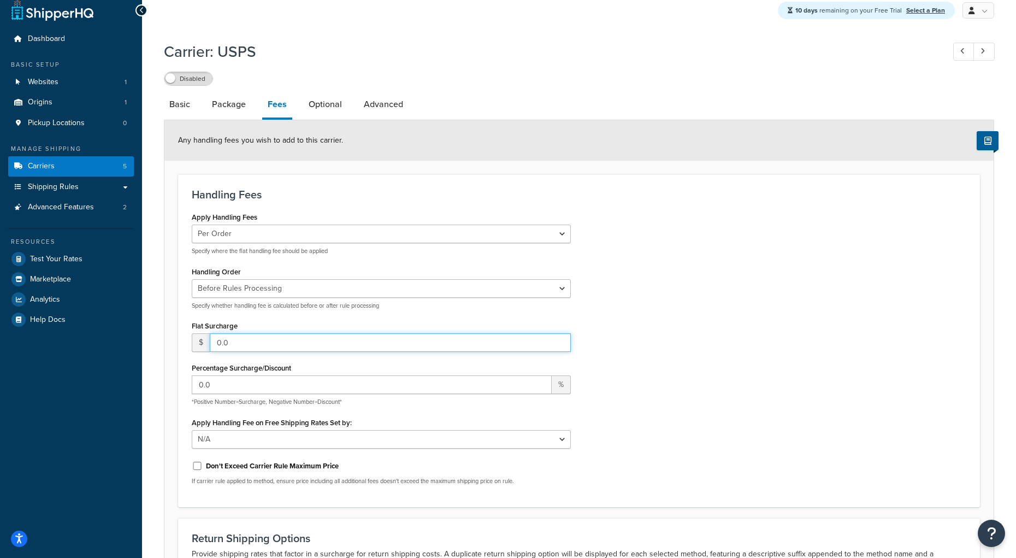
drag, startPoint x: 262, startPoint y: 343, endPoint x: 196, endPoint y: 343, distance: 65.6
click at [195, 340] on div "$ 0.0" at bounding box center [381, 342] width 379 height 19
type input "10"
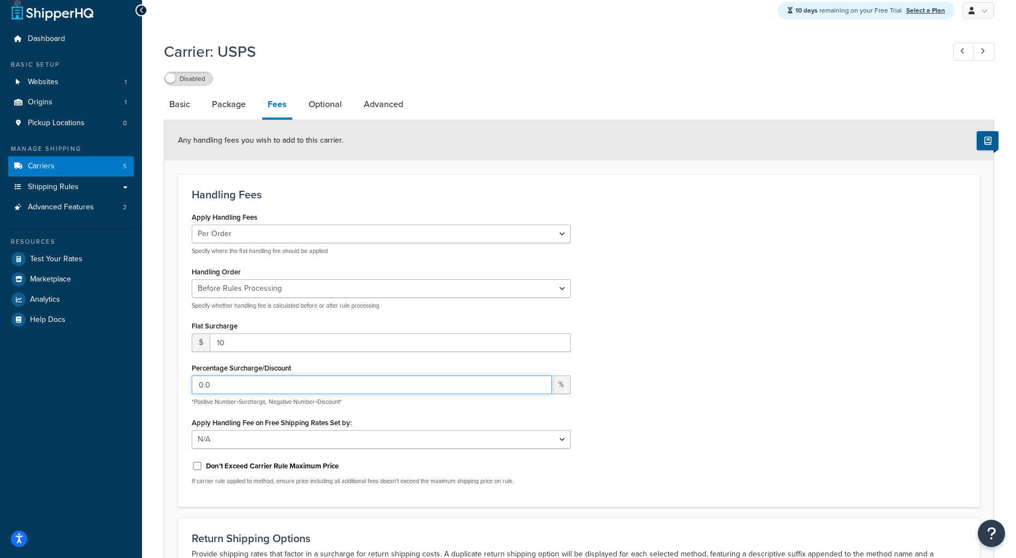
click at [257, 390] on input "0.0" at bounding box center [372, 384] width 360 height 19
drag, startPoint x: 257, startPoint y: 390, endPoint x: 188, endPoint y: 382, distance: 68.7
click at [188, 382] on div "Apply Handling Fees Per Order Per Item Per Package Specify where the flat handl…" at bounding box center [382, 351] width 396 height 284
type input "20"
click at [862, 341] on div "Apply Handling Fees Per Order Per Item Per Package Specify where the flat handl…" at bounding box center [579, 351] width 791 height 284
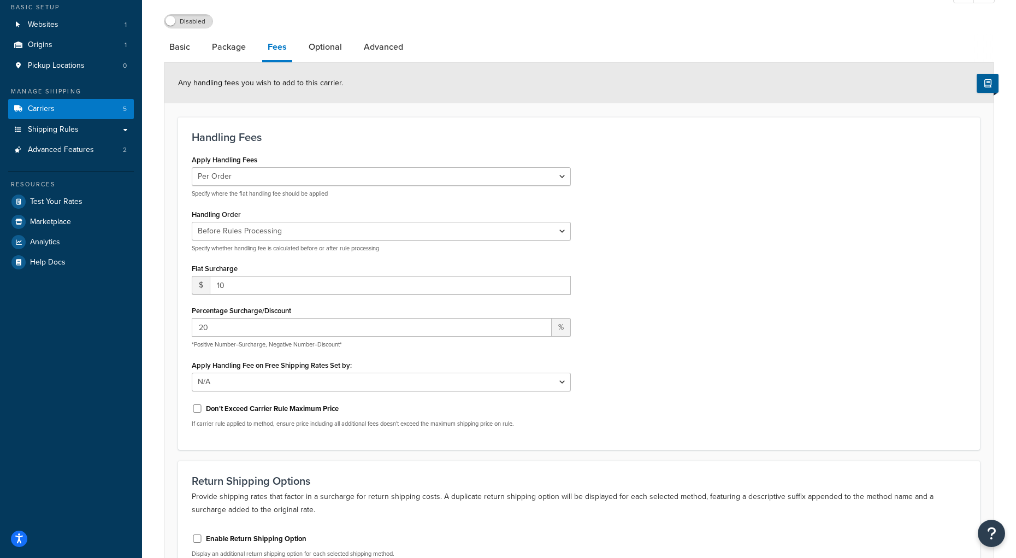
scroll to position [73, 0]
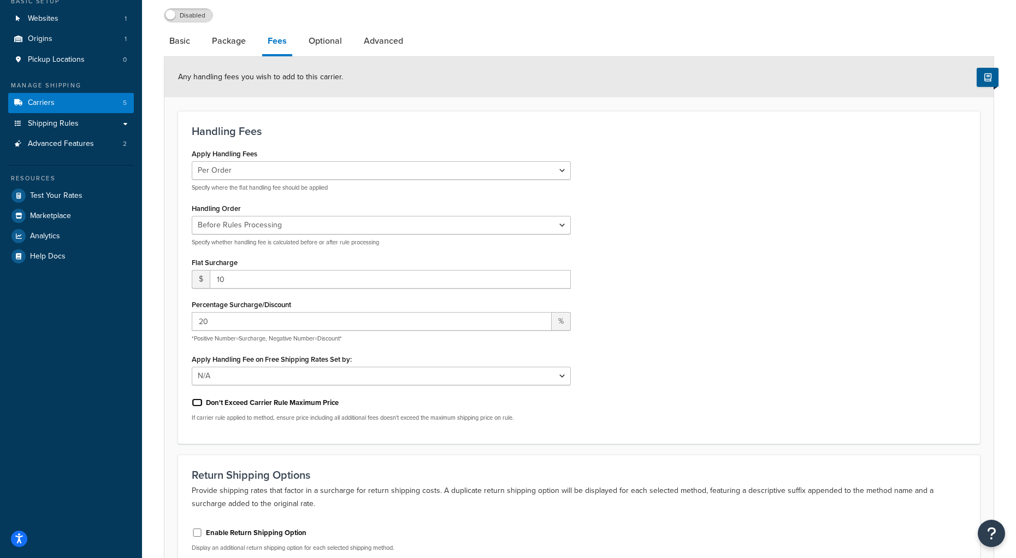
click at [196, 404] on input "Don't Exceed Carrier Rule Maximum Price" at bounding box center [197, 402] width 11 height 8
checkbox input "true"
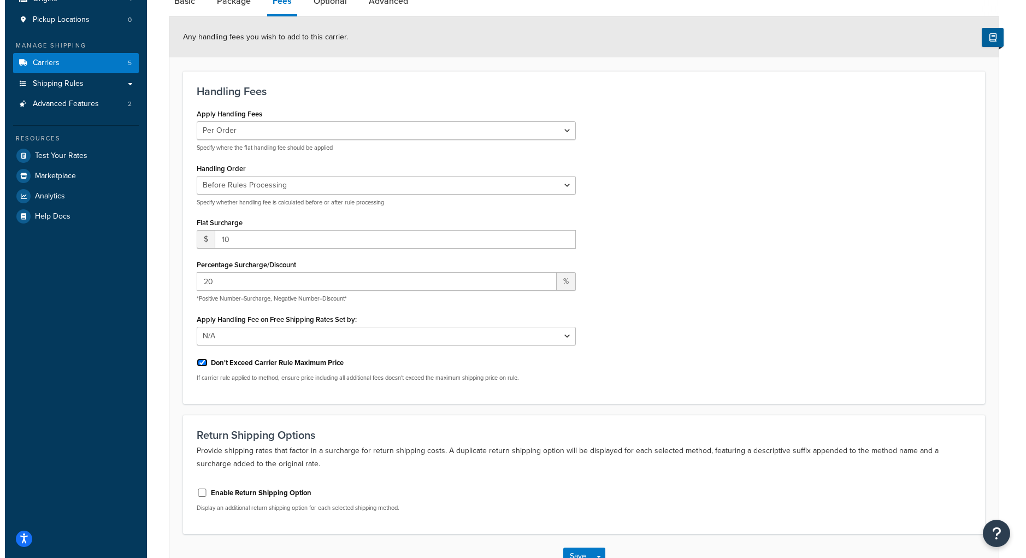
scroll to position [0, 0]
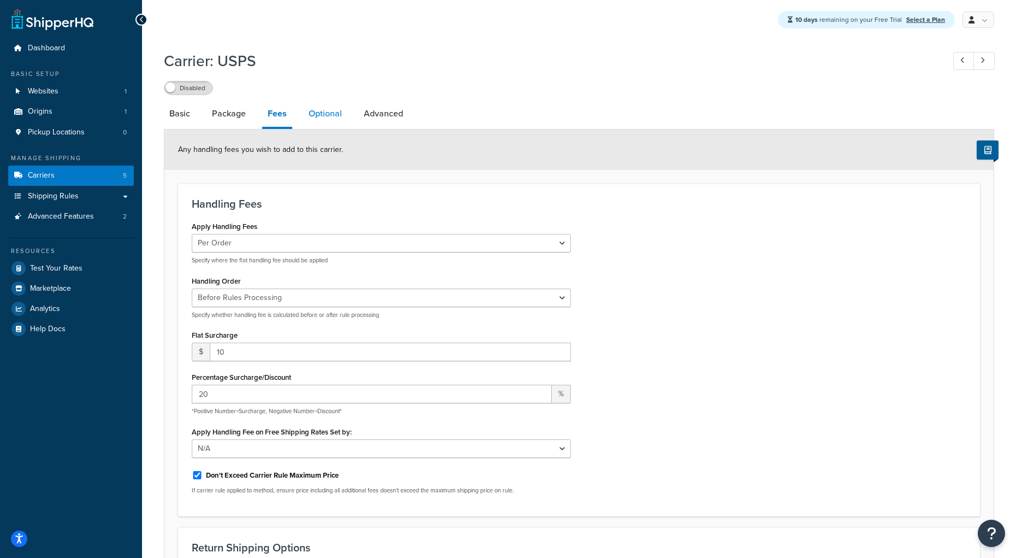
click at [320, 112] on link "Optional" at bounding box center [325, 114] width 44 height 26
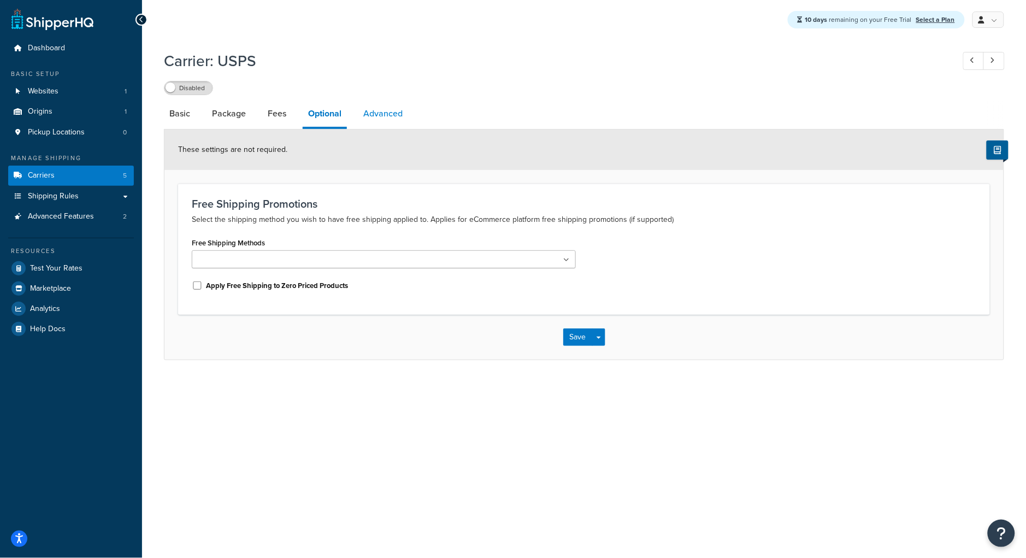
click at [390, 115] on link "Advanced" at bounding box center [383, 114] width 50 height 26
select select "false"
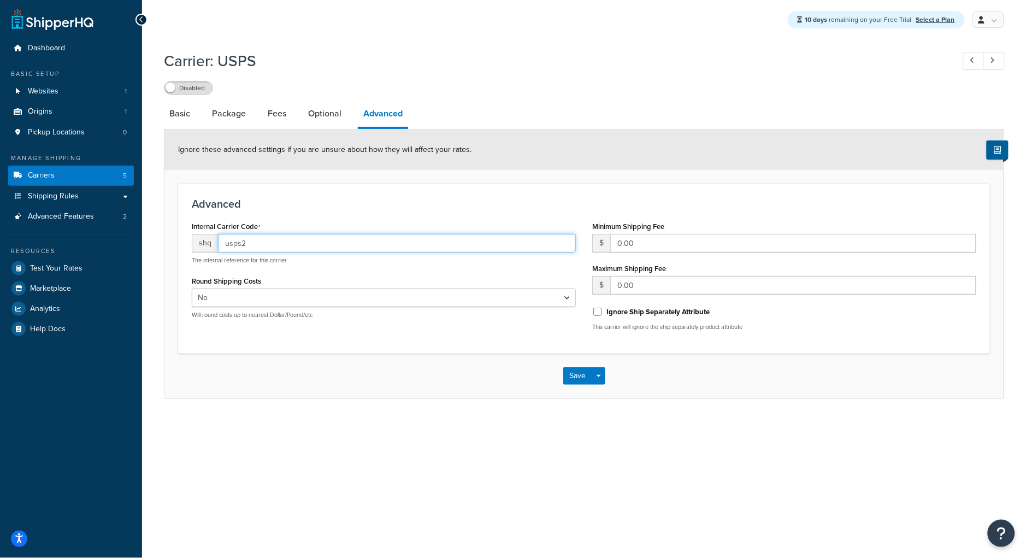
click at [266, 251] on input "usps2" at bounding box center [397, 243] width 358 height 19
type input "uspsintl"
click at [583, 381] on button "Save" at bounding box center [578, 375] width 30 height 17
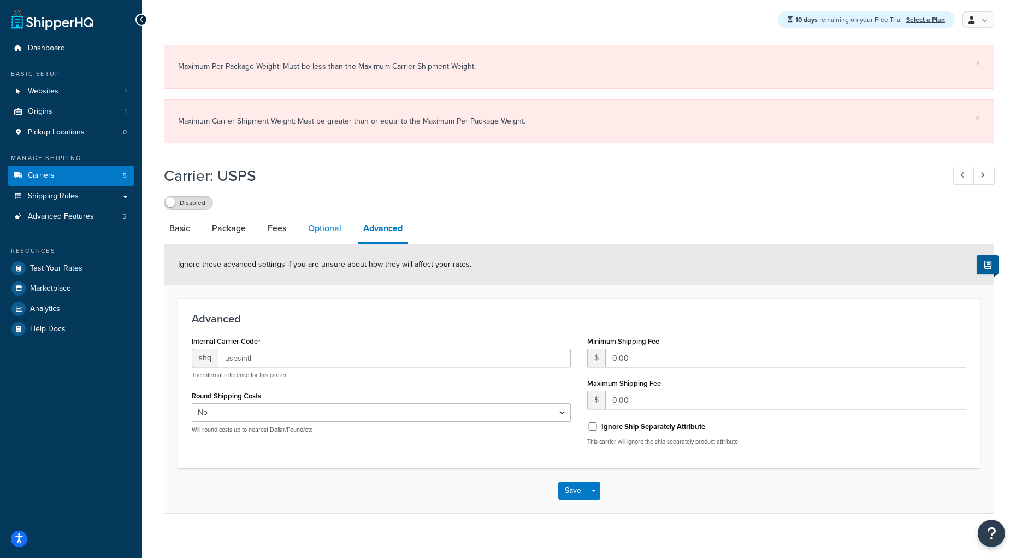
click at [319, 234] on link "Optional" at bounding box center [325, 228] width 44 height 26
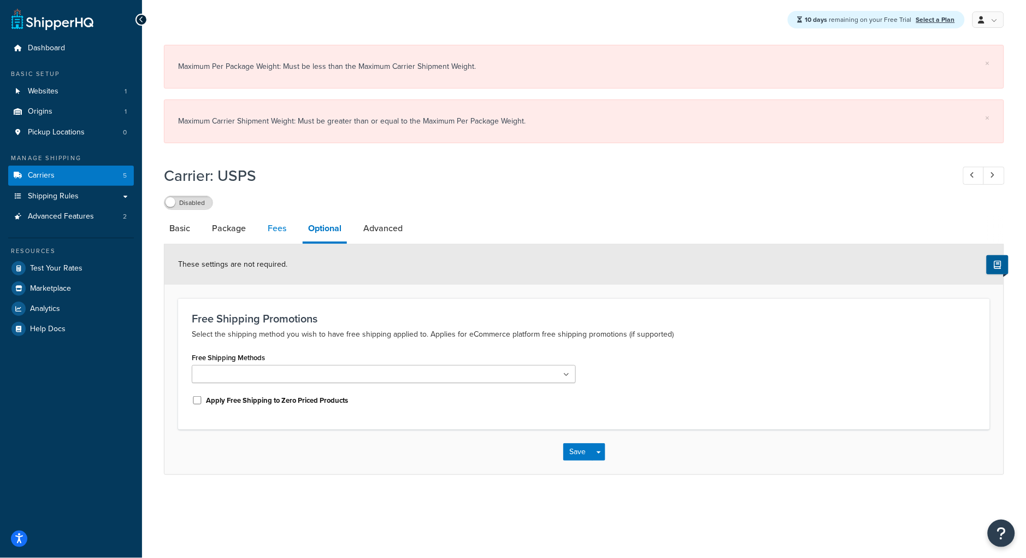
click at [278, 239] on link "Fees" at bounding box center [277, 228] width 30 height 26
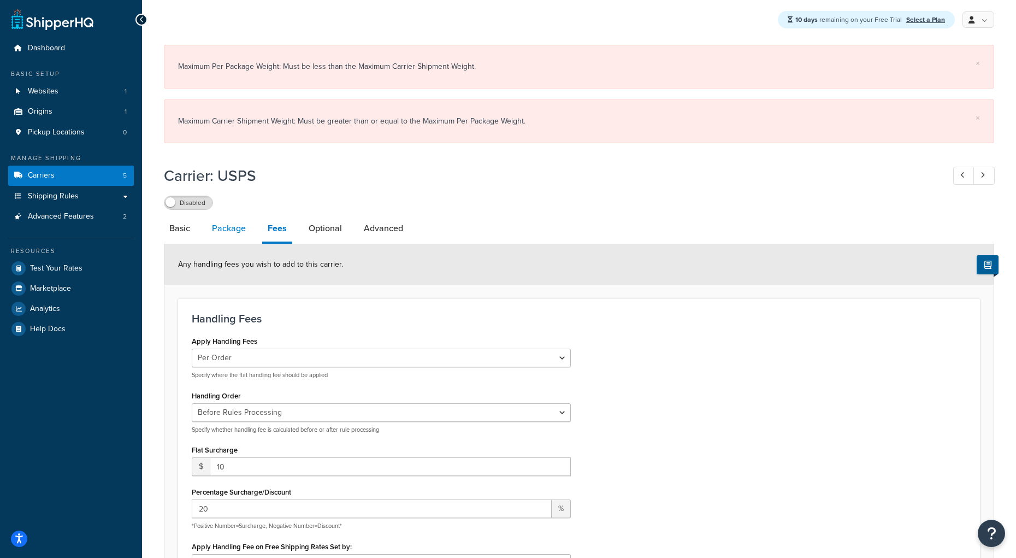
drag, startPoint x: 213, startPoint y: 237, endPoint x: 219, endPoint y: 243, distance: 8.5
click at [213, 237] on link "Package" at bounding box center [229, 228] width 45 height 26
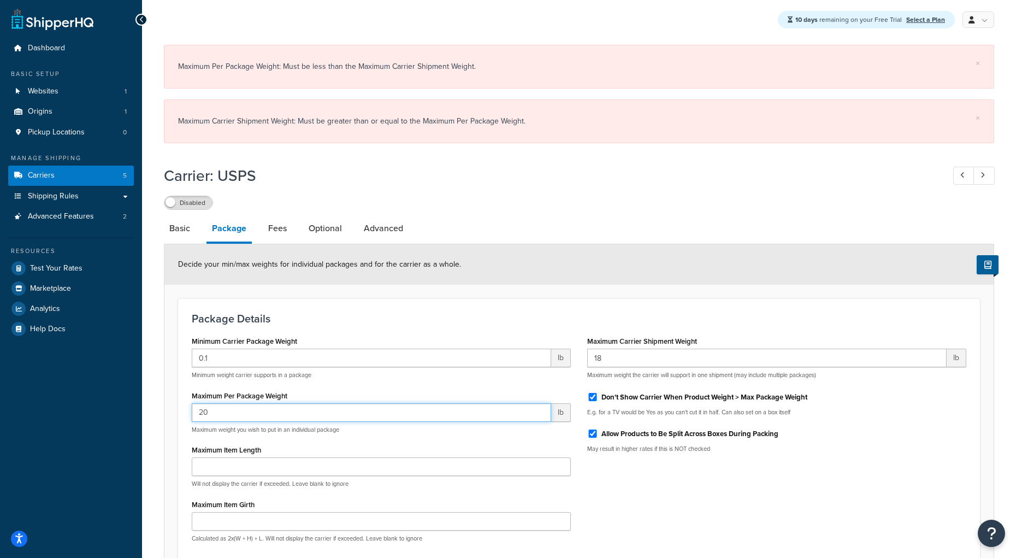
drag, startPoint x: 224, startPoint y: 417, endPoint x: 98, endPoint y: 417, distance: 126.2
click at [103, 416] on div "Dashboard Basic Setup Websites 1 Origins 1 Pickup Locations 0 Manage Shipping C…" at bounding box center [508, 332] width 1016 height 664
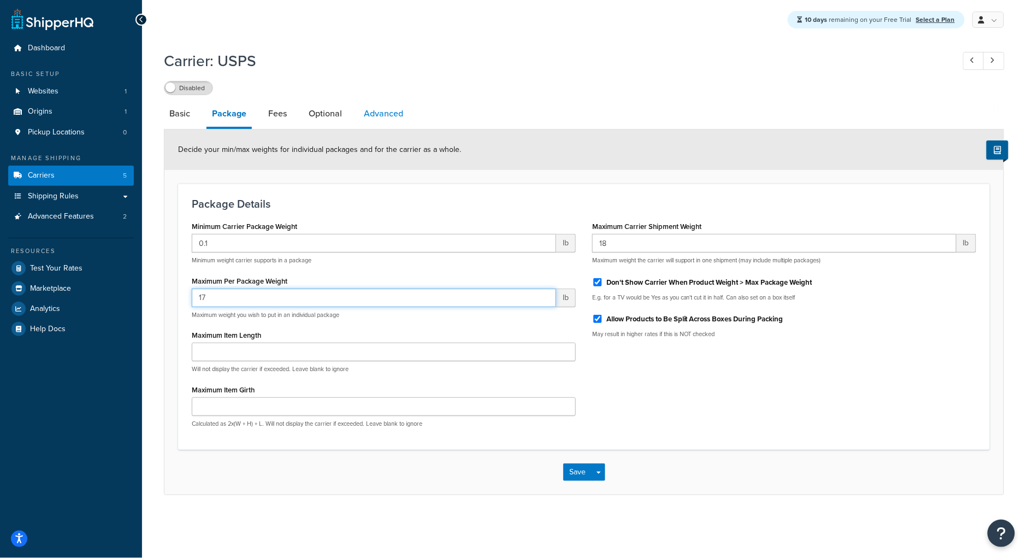
type input "17"
click at [382, 114] on link "Advanced" at bounding box center [383, 114] width 50 height 26
select select "false"
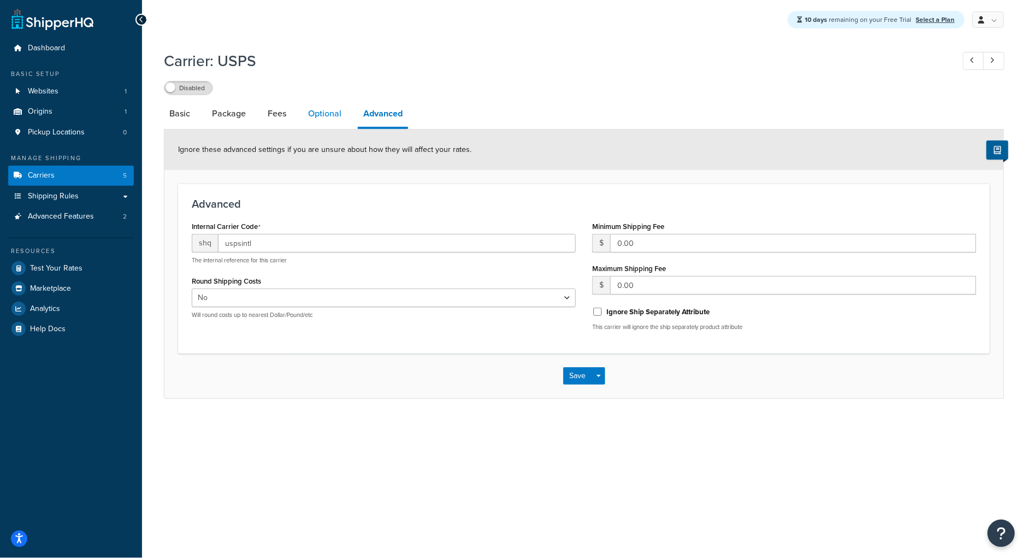
click at [329, 114] on link "Optional" at bounding box center [325, 114] width 44 height 26
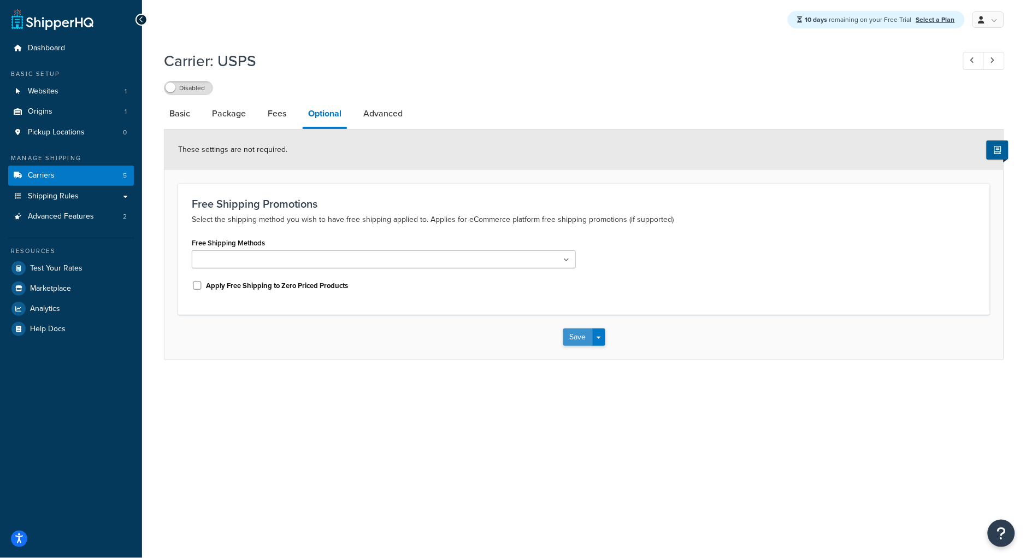
click at [573, 341] on button "Save" at bounding box center [578, 336] width 30 height 17
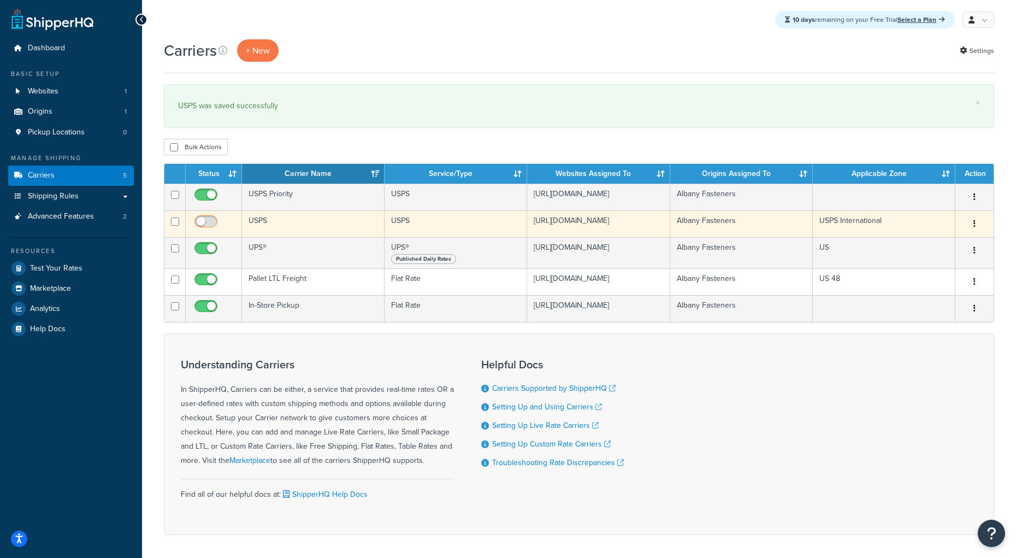
click at [209, 227] on input "checkbox" at bounding box center [207, 224] width 30 height 14
checkbox input "true"
click at [330, 237] on td "USPS" at bounding box center [313, 223] width 143 height 27
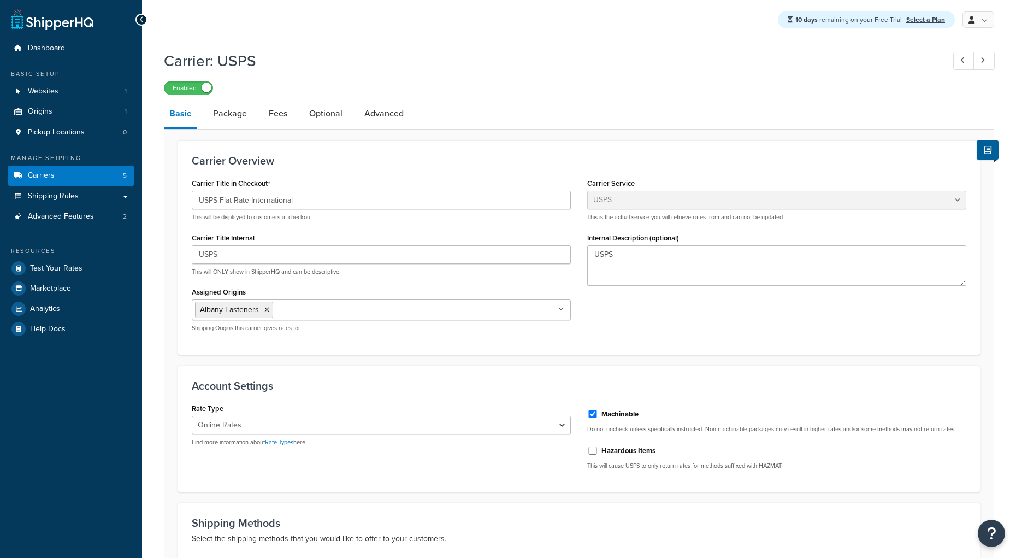
select select "usps"
select select "ONLINE"
click at [233, 264] on input "USPS" at bounding box center [381, 254] width 379 height 19
type input "USPS Flat Rate International"
click at [759, 324] on div "Carrier Title in Checkout USPS Flat Rate International This will be displayed t…" at bounding box center [579, 257] width 791 height 165
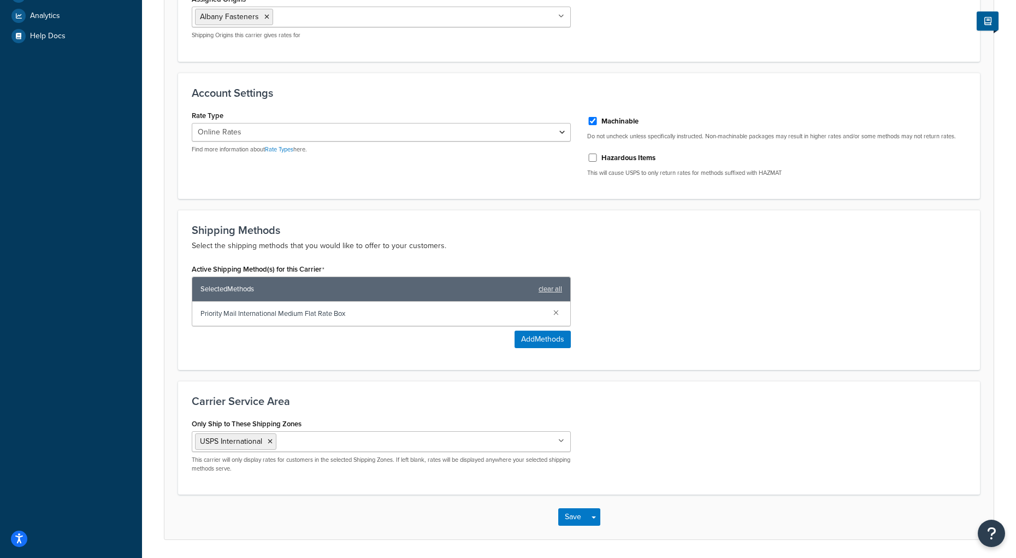
scroll to position [332, 0]
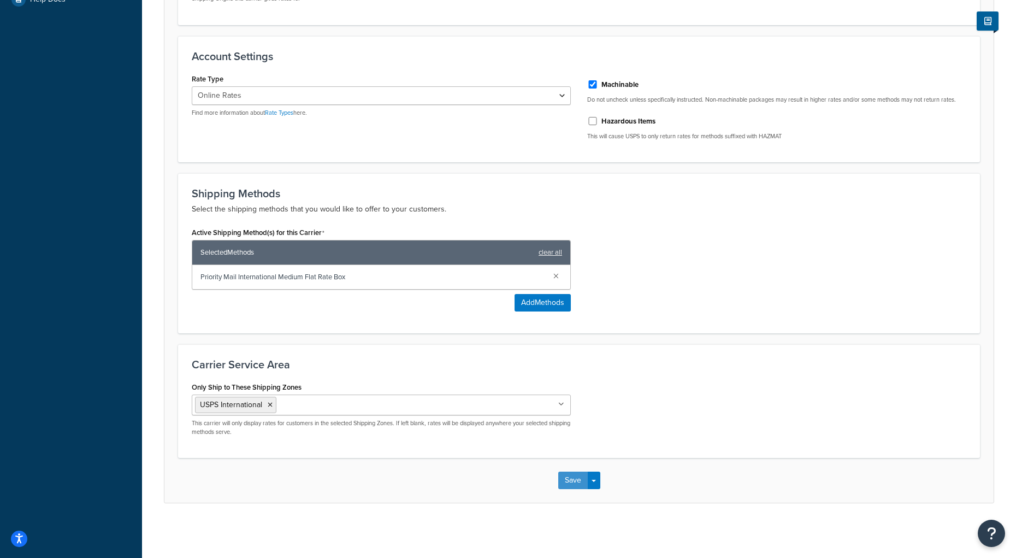
click at [574, 481] on button "Save" at bounding box center [573, 480] width 30 height 17
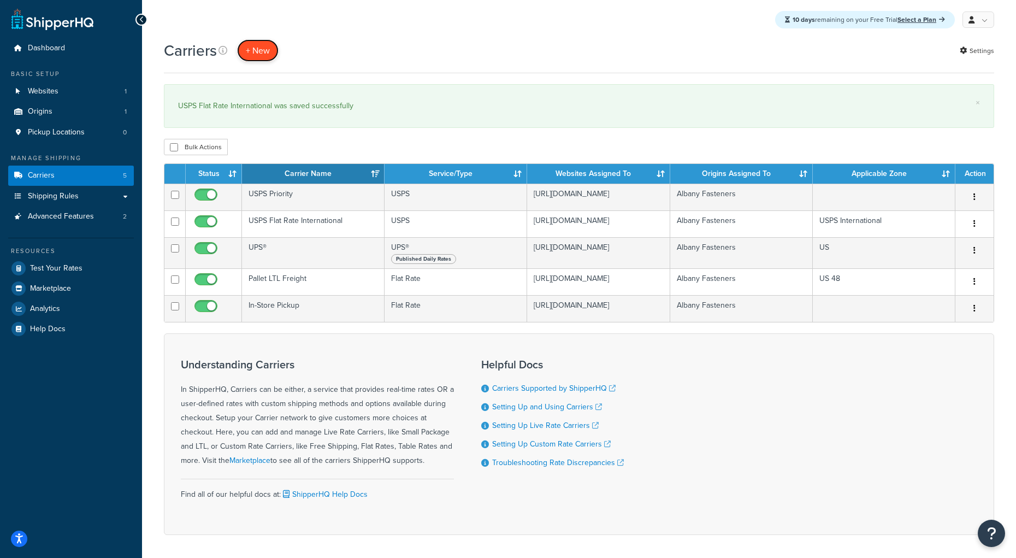
click at [265, 50] on button "+ New" at bounding box center [258, 50] width 42 height 22
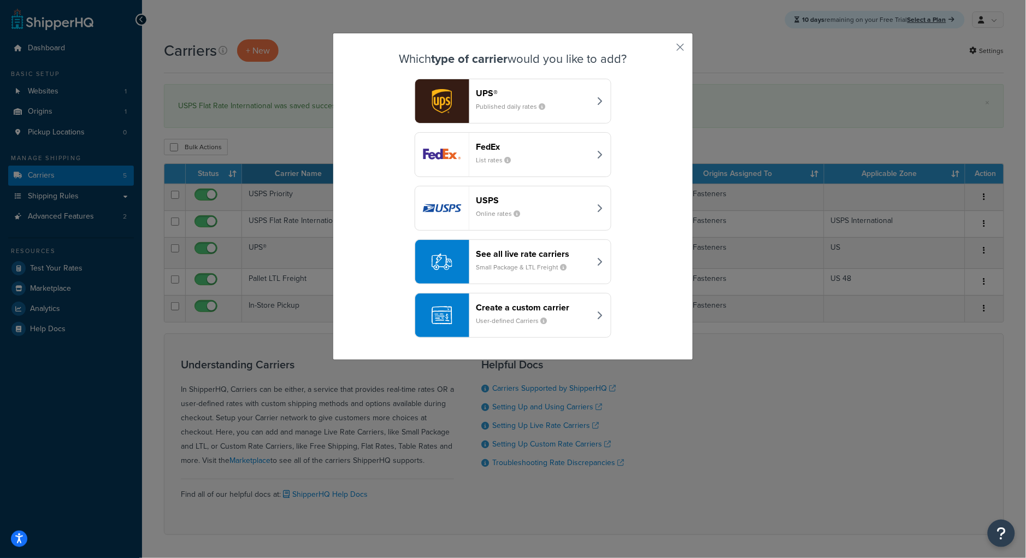
click at [530, 107] on small "Published daily rates" at bounding box center [515, 107] width 78 height 10
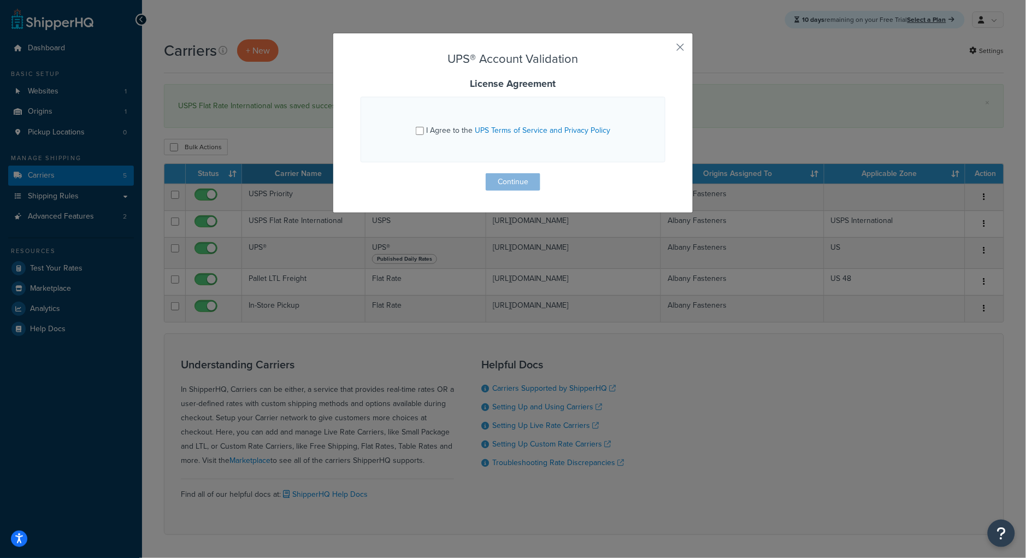
click at [420, 132] on div "I Agree to the UPS Terms of Service and Privacy Policy" at bounding box center [513, 129] width 195 height 17
click at [416, 133] on input "I Agree to the UPS Terms of Service and Privacy Policy" at bounding box center [420, 131] width 8 height 8
checkbox input "true"
click at [507, 177] on button "Continue" at bounding box center [513, 181] width 55 height 17
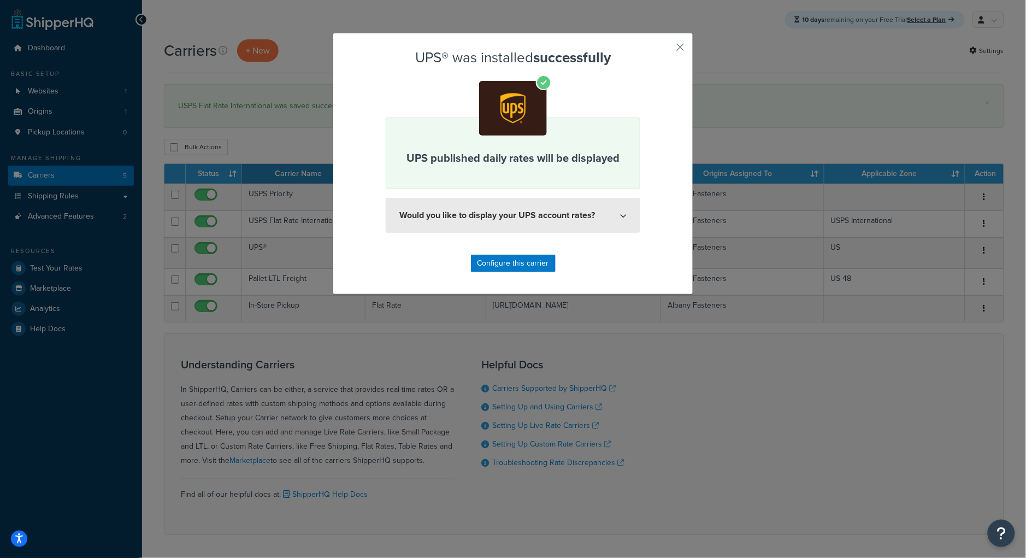
click at [551, 206] on button "Would you like to display your UPS account rates?" at bounding box center [513, 215] width 255 height 35
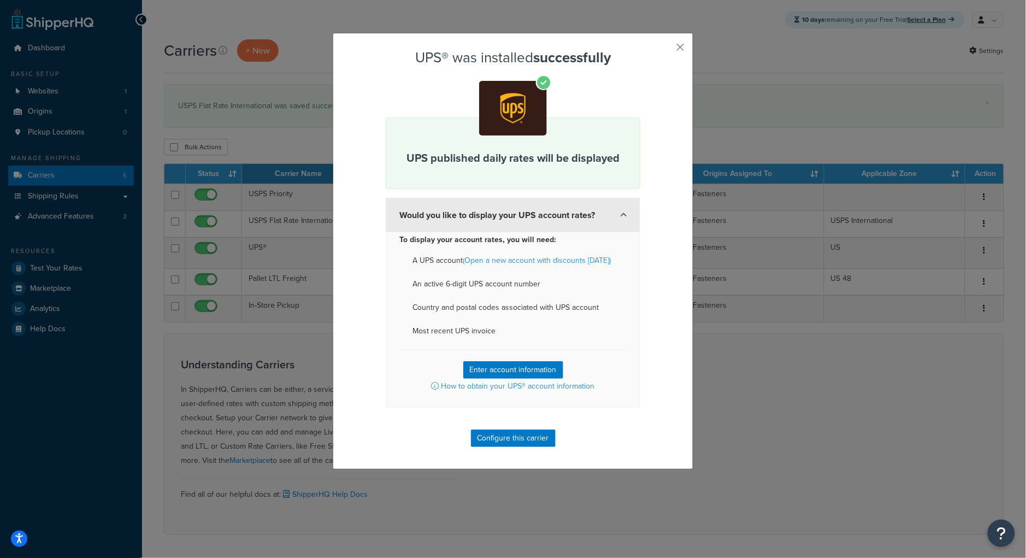
click at [551, 206] on button "Would you like to display your UPS account rates?" at bounding box center [513, 215] width 255 height 34
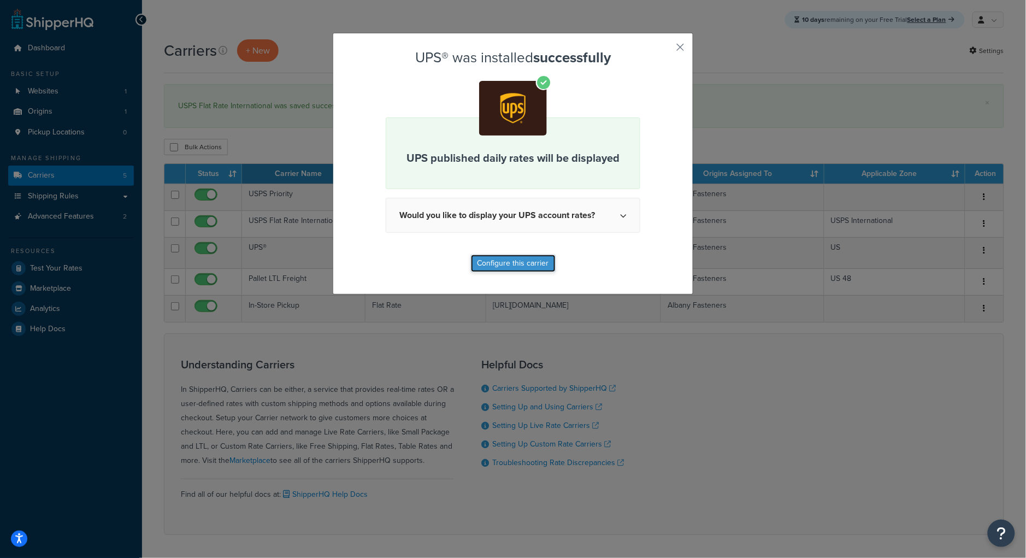
click at [525, 266] on button "Configure this carrier" at bounding box center [513, 263] width 85 height 17
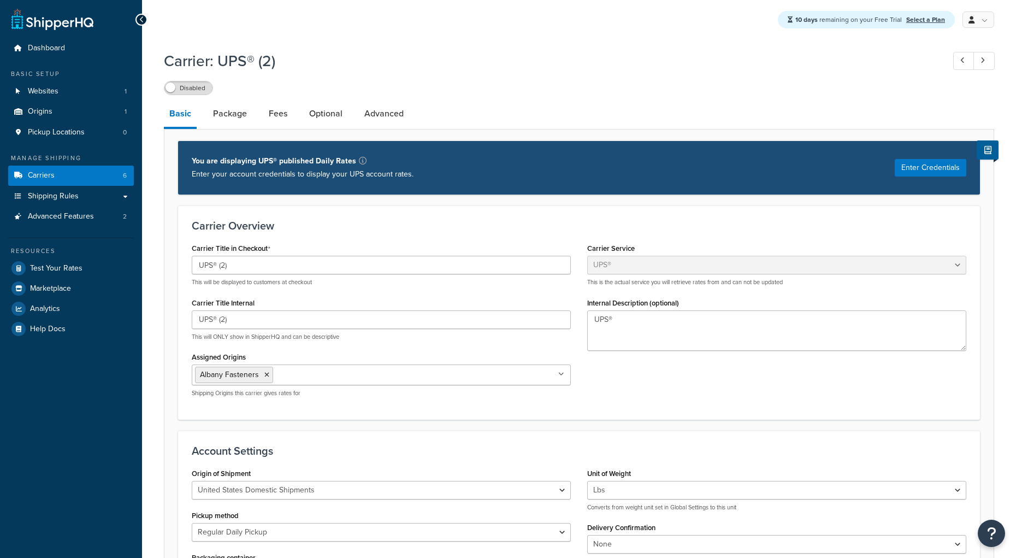
select select "ups"
drag, startPoint x: 218, startPoint y: 266, endPoint x: 252, endPoint y: 262, distance: 34.2
click at [252, 262] on input "UPS® (2)" at bounding box center [381, 265] width 379 height 19
type input "UPS® International"
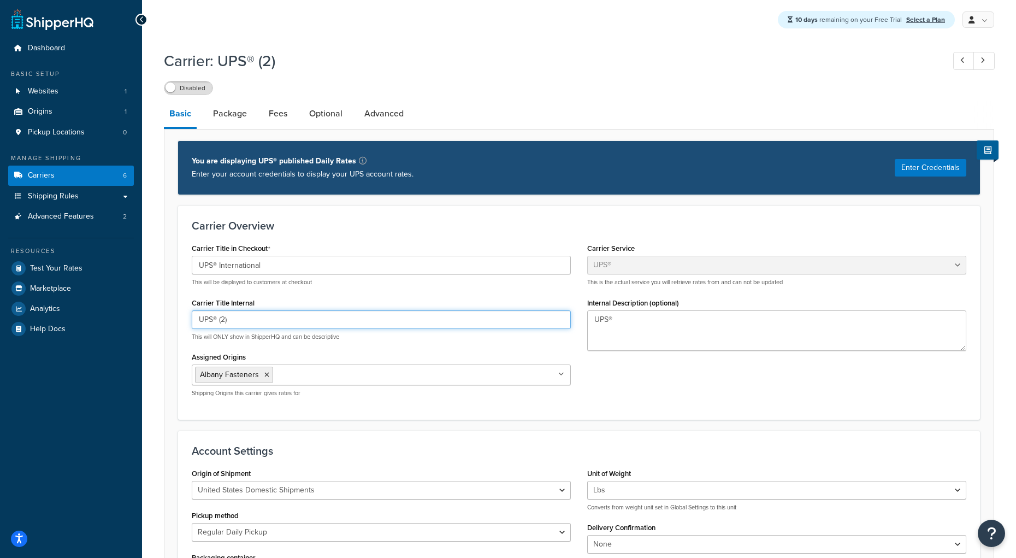
drag, startPoint x: 218, startPoint y: 323, endPoint x: 249, endPoint y: 328, distance: 31.0
click at [249, 328] on input "UPS® (2)" at bounding box center [381, 319] width 379 height 19
type input "UPS® International"
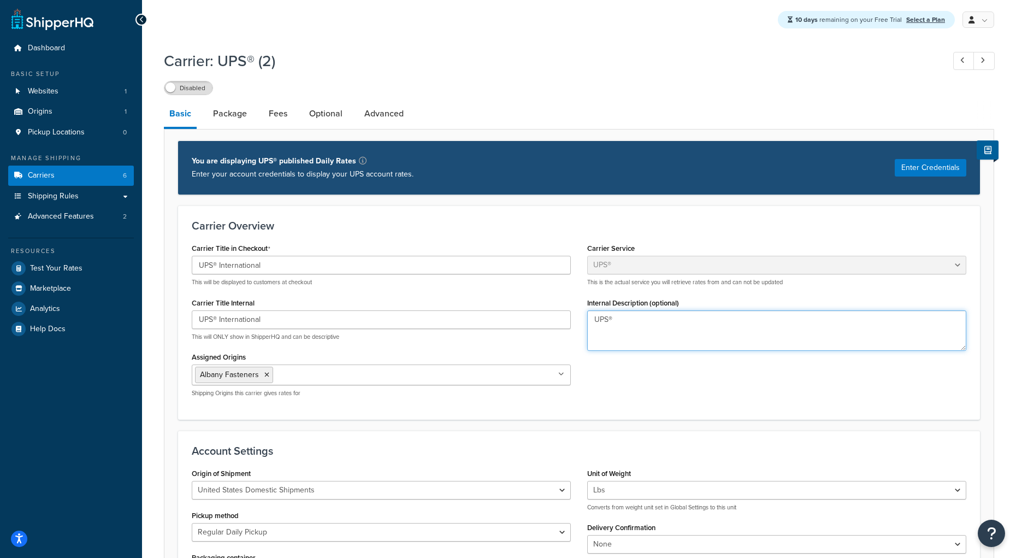
click at [655, 316] on textarea "UPS®" at bounding box center [776, 330] width 379 height 40
type textarea "UPS® International w/service to Canada"
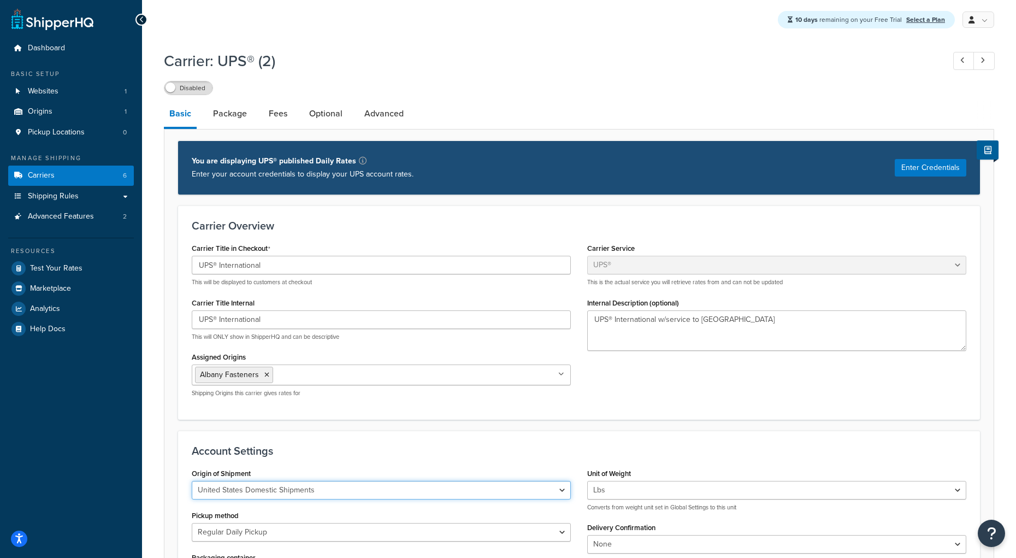
click at [565, 492] on select "United States Domestic Shipments Shipments Originating in United States Shipmen…" at bounding box center [381, 490] width 379 height 19
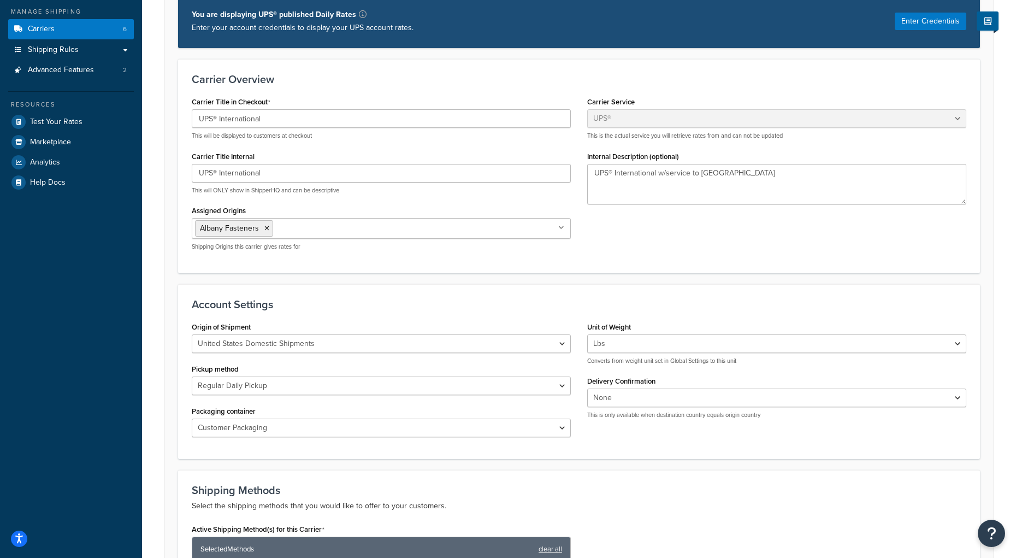
scroll to position [19, 0]
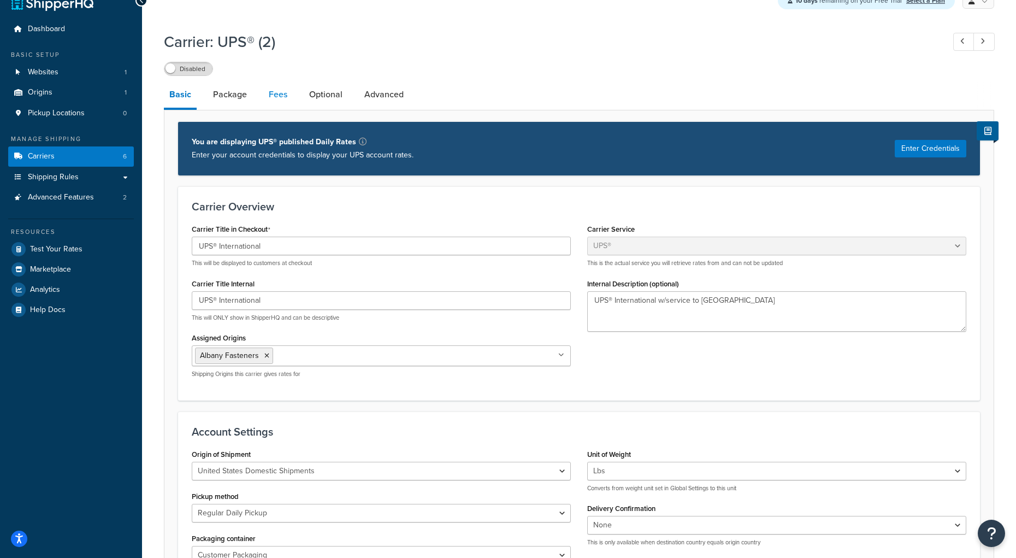
click at [279, 99] on link "Fees" at bounding box center [278, 94] width 30 height 26
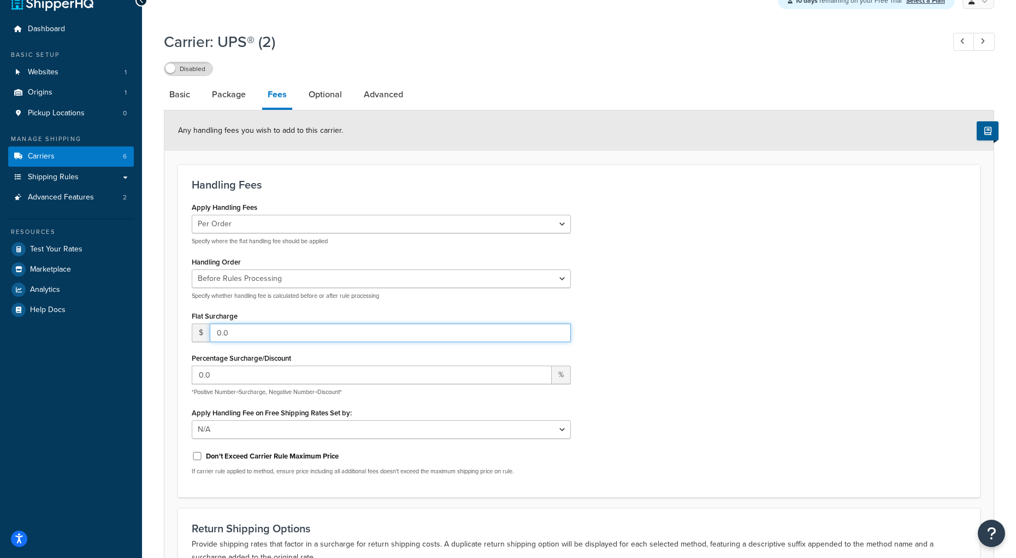
click at [272, 326] on input "0.0" at bounding box center [390, 332] width 361 height 19
type input "10.0"
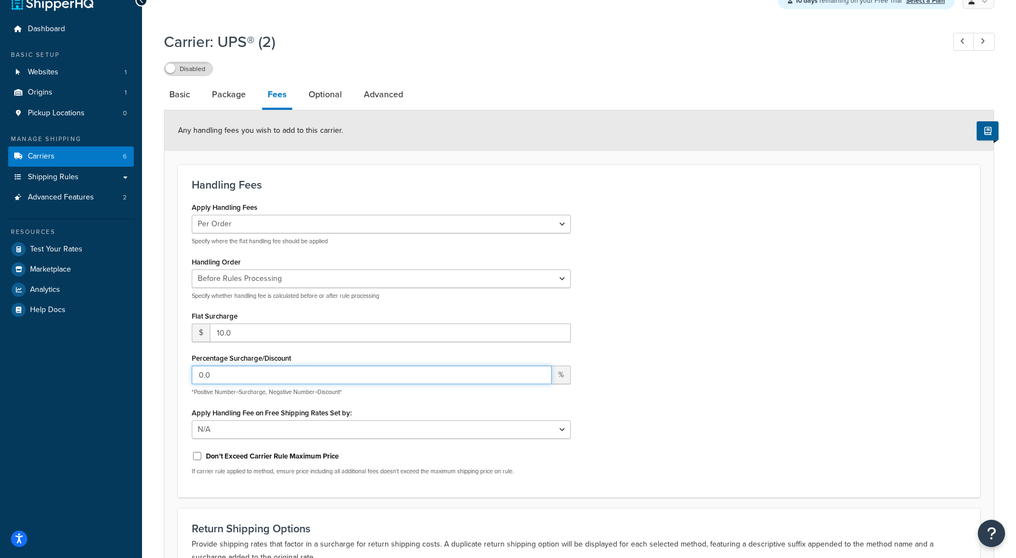
click at [233, 379] on input "0.0" at bounding box center [372, 375] width 360 height 19
drag, startPoint x: 233, startPoint y: 379, endPoint x: 177, endPoint y: 371, distance: 56.8
click at [177, 371] on form "Any handling fees you wish to add to this carrier. Handling Fees Apply Handling…" at bounding box center [578, 391] width 829 height 562
type input "15"
click at [627, 309] on div "Apply Handling Fees Per Order Per Item Per Package Specify where the flat handl…" at bounding box center [579, 341] width 791 height 284
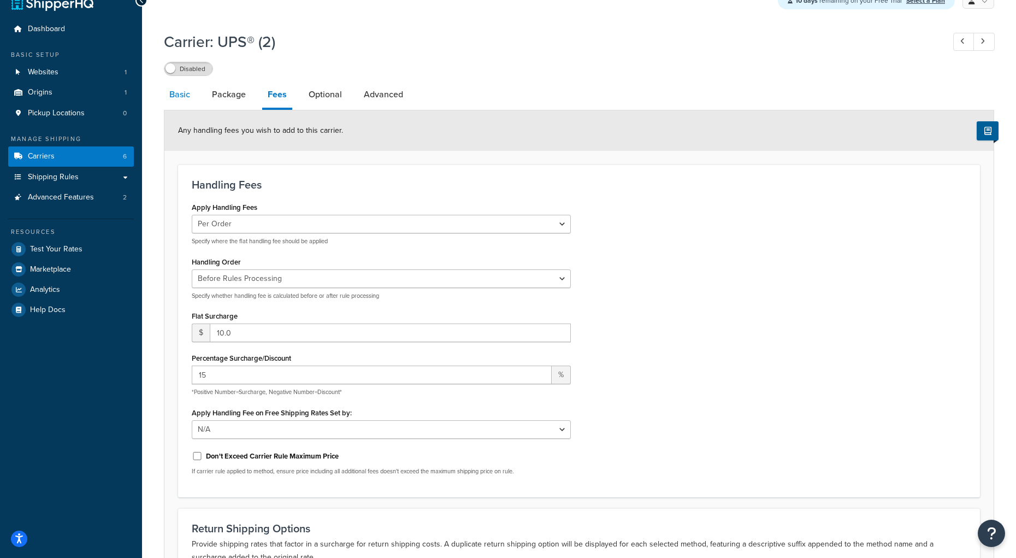
click at [184, 98] on link "Basic" at bounding box center [180, 94] width 32 height 26
select select "ups"
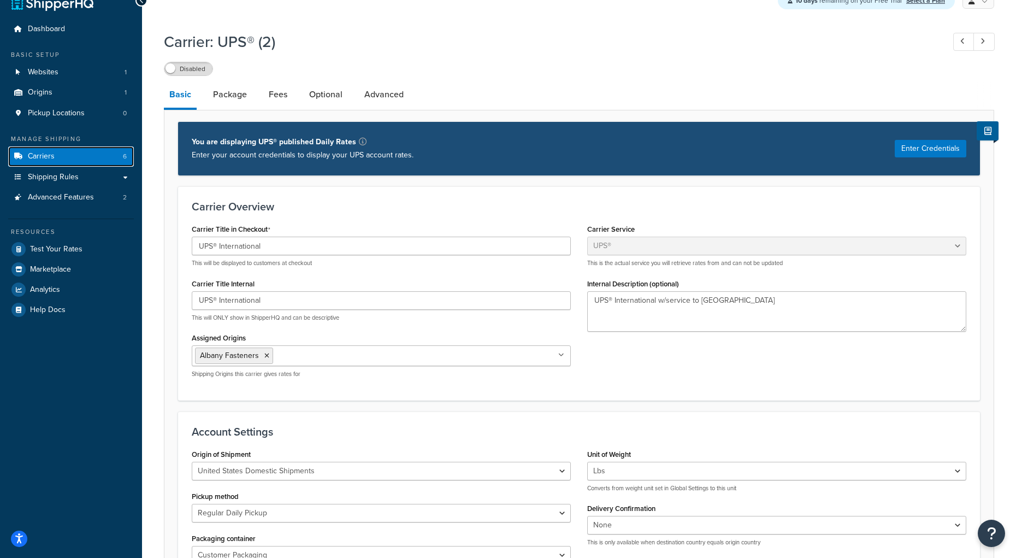
click at [44, 159] on span "Carriers" at bounding box center [41, 156] width 27 height 9
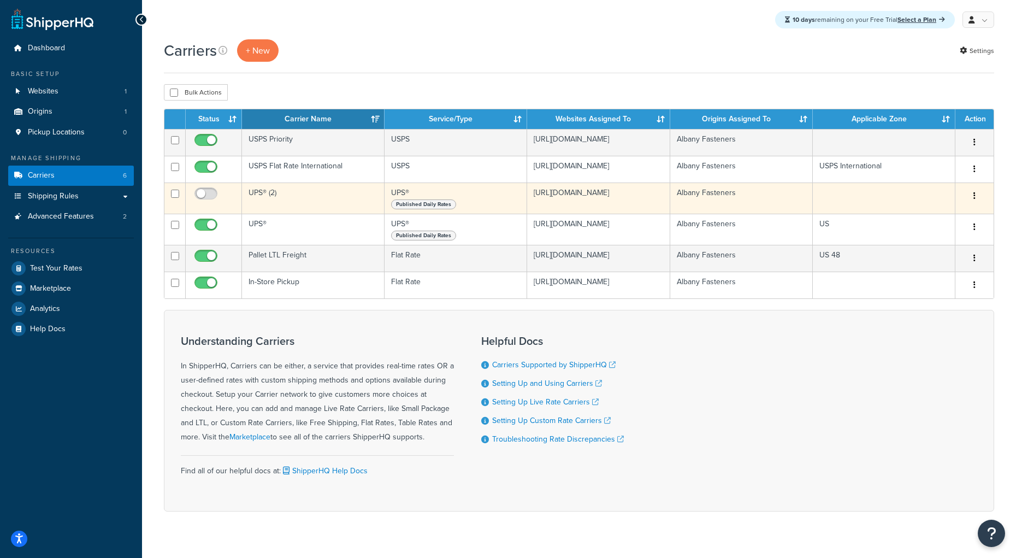
click at [976, 205] on button "button" at bounding box center [974, 195] width 15 height 17
click at [911, 275] on link "Delete" at bounding box center [930, 273] width 86 height 22
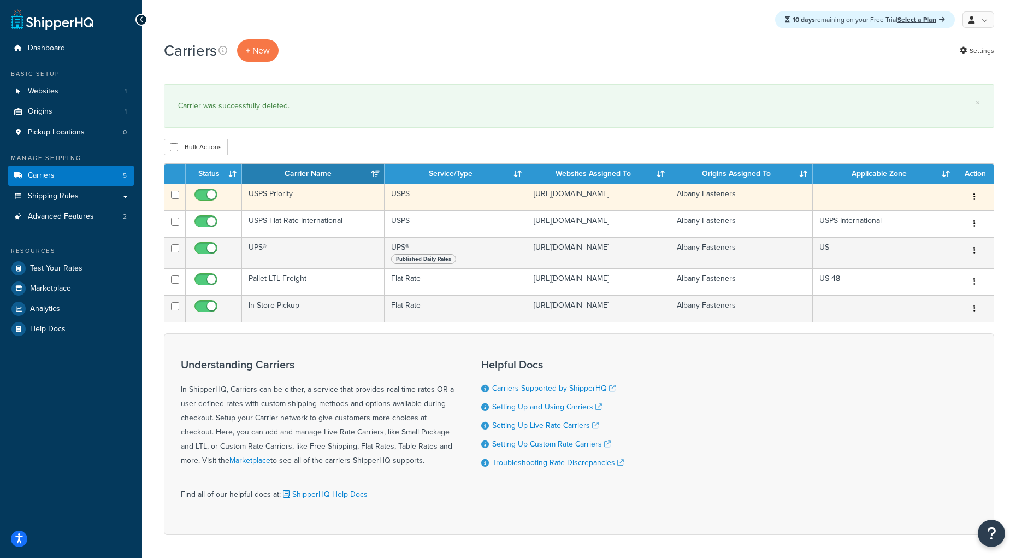
click at [320, 207] on td "USPS Priority" at bounding box center [313, 197] width 143 height 27
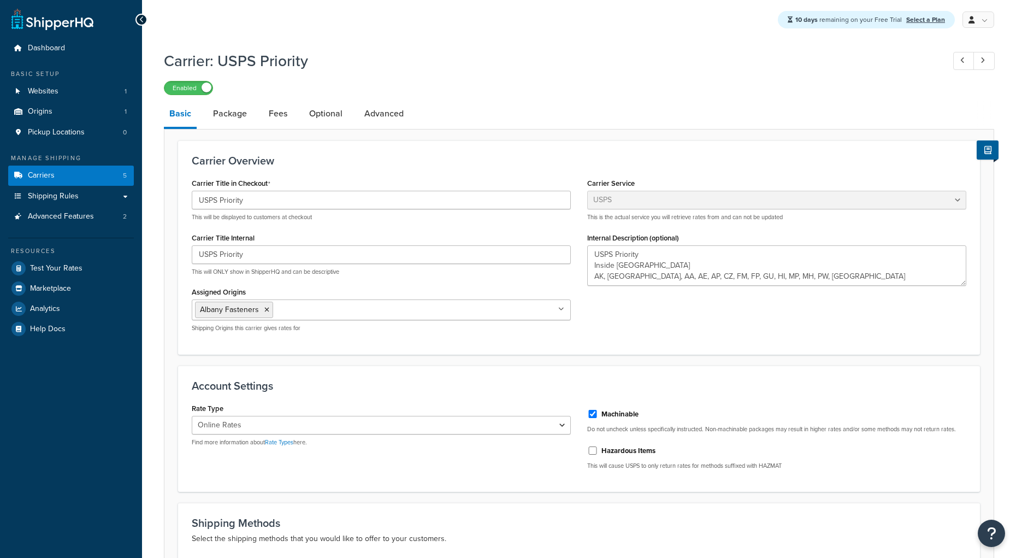
select select "usps"
select select "ONLINE"
click at [318, 207] on input "USPS Priority" at bounding box center [381, 200] width 379 height 19
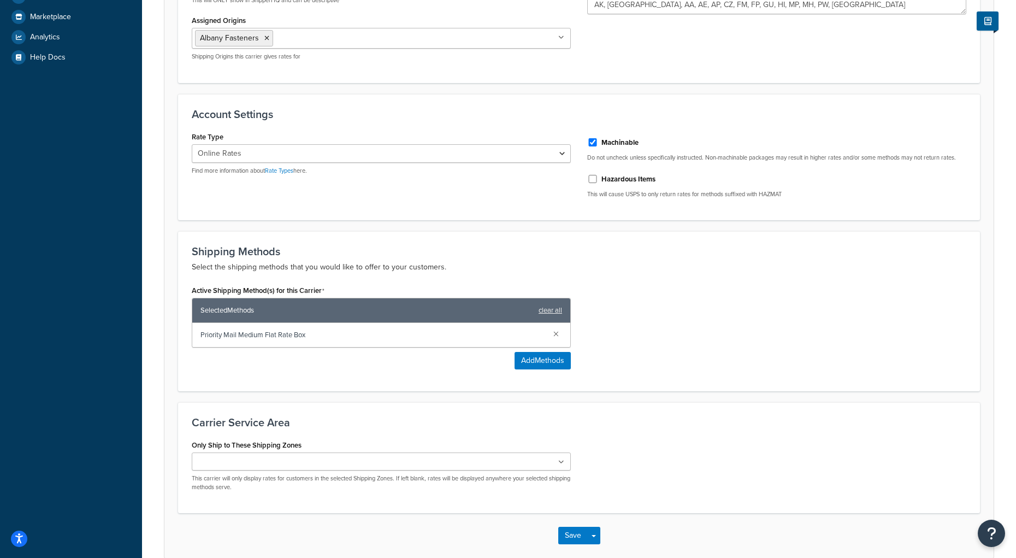
scroll to position [285, 0]
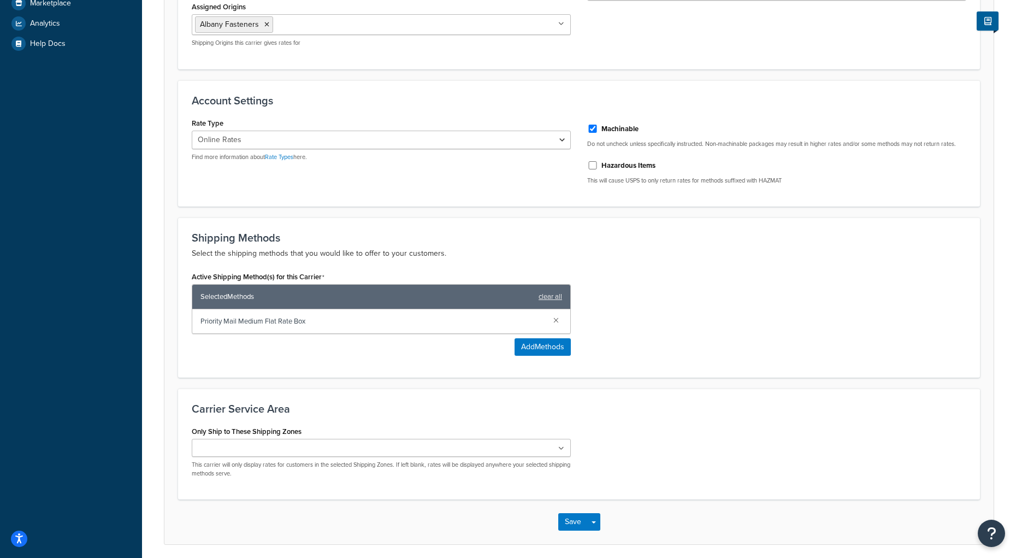
click at [287, 461] on div "US 48 US APO US USPS | Priority USPS International Canada US POBox Add New This…" at bounding box center [381, 458] width 379 height 39
click at [283, 452] on ul at bounding box center [381, 448] width 379 height 18
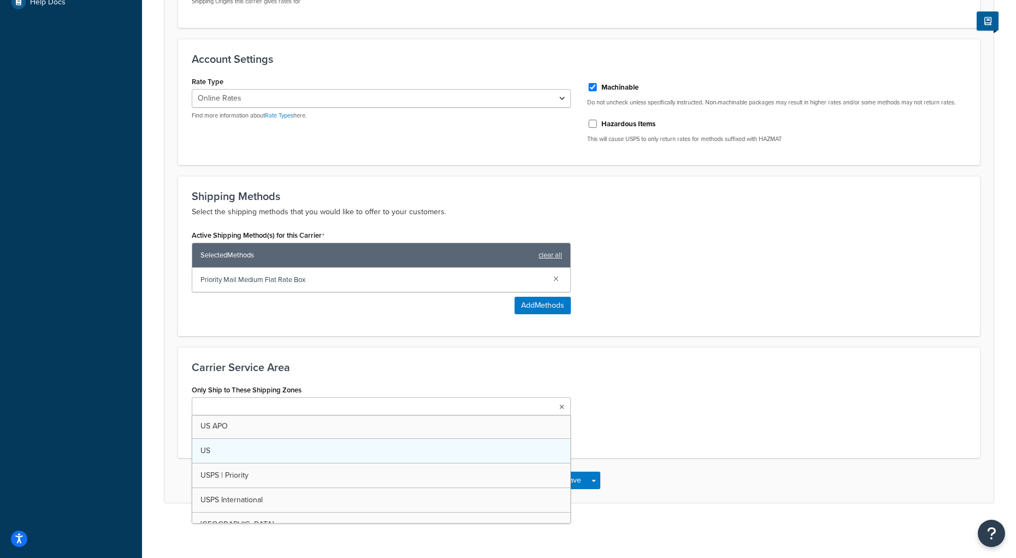
scroll to position [0, 0]
click at [786, 262] on div "Active Shipping Method(s) for this Carrier Selected Methods clear all Priority …" at bounding box center [579, 274] width 791 height 95
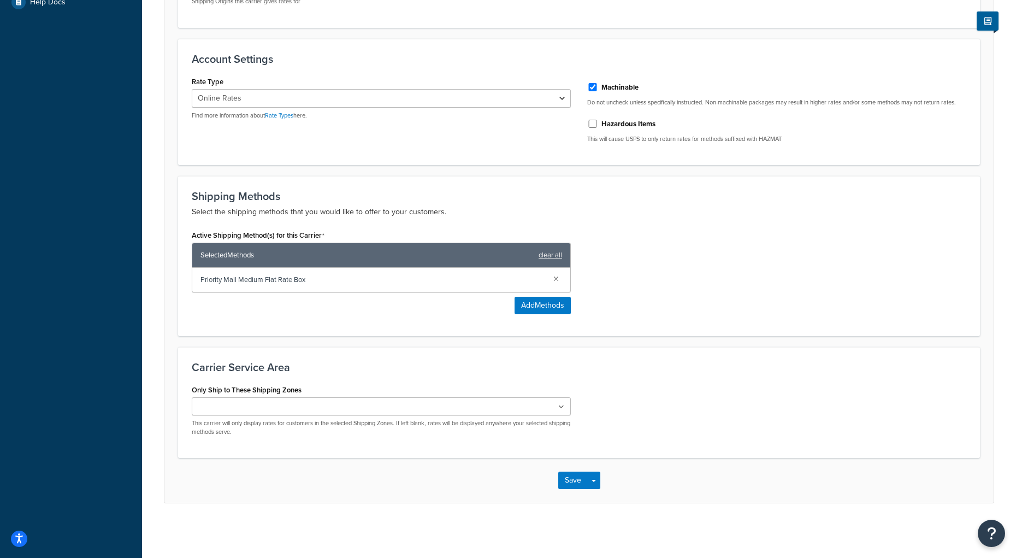
click at [272, 406] on input "Only Ship to These Shipping Zones" at bounding box center [243, 407] width 97 height 12
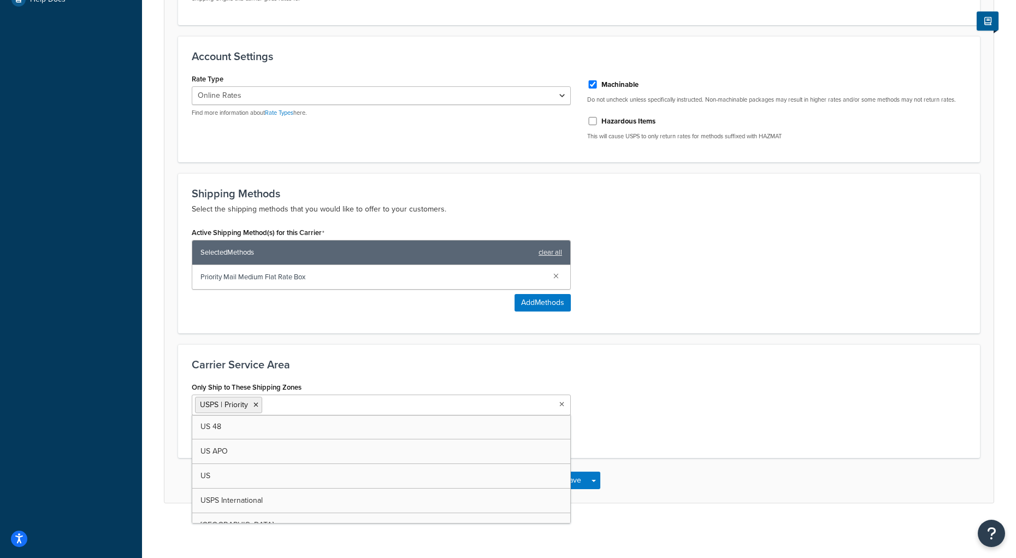
click at [761, 350] on div "Carrier Service Area Only Ship to These Shipping Zones USPS | Priority US 48 US…" at bounding box center [579, 401] width 802 height 114
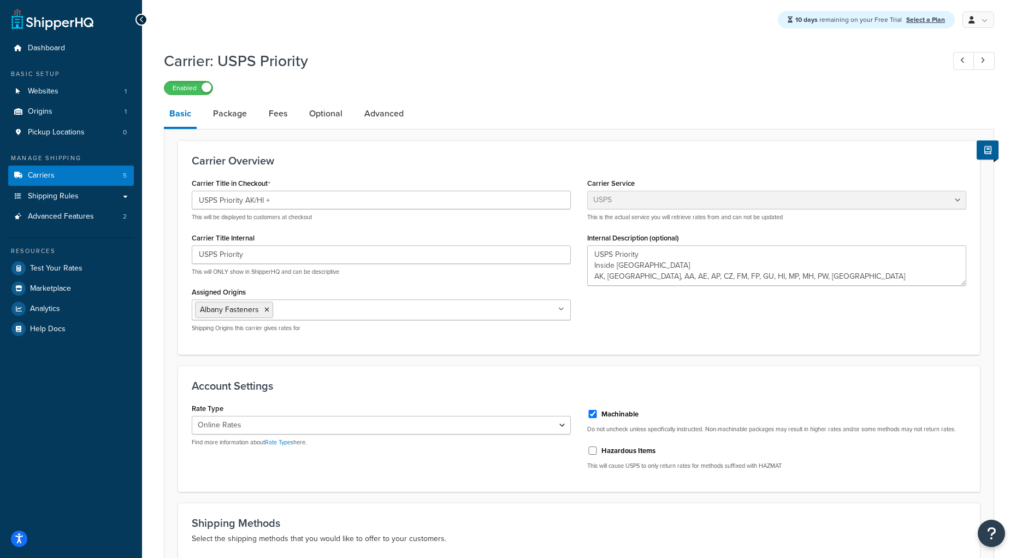
scroll to position [3, 0]
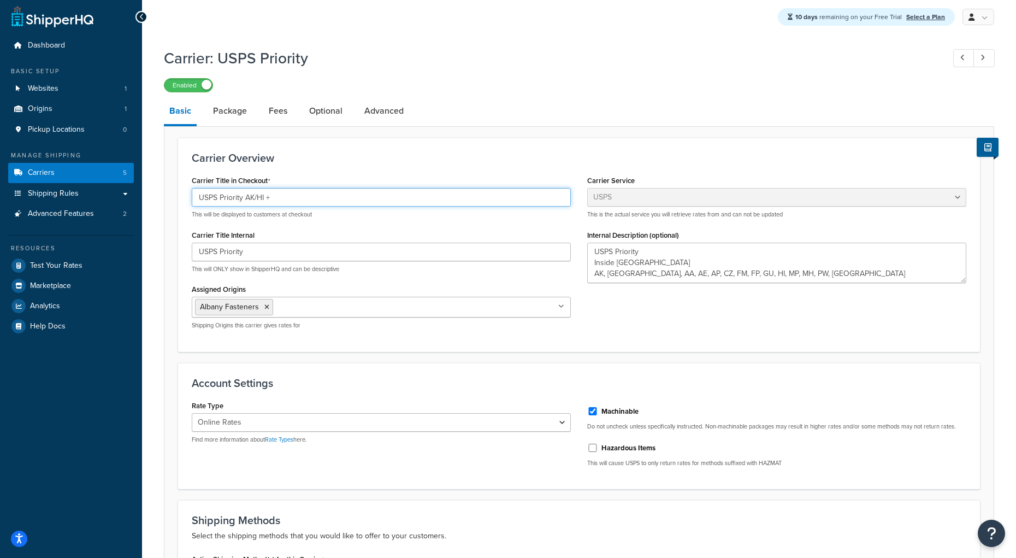
click at [277, 197] on input "USPS Priority AK/HI +" at bounding box center [381, 197] width 379 height 19
click at [333, 235] on div "Carrier Title Internal USPS Priority This will ONLY show in ShipperHQ and can b…" at bounding box center [381, 250] width 379 height 46
click at [289, 198] on input "USPS Priority AK/HI + Outlying" at bounding box center [381, 197] width 379 height 19
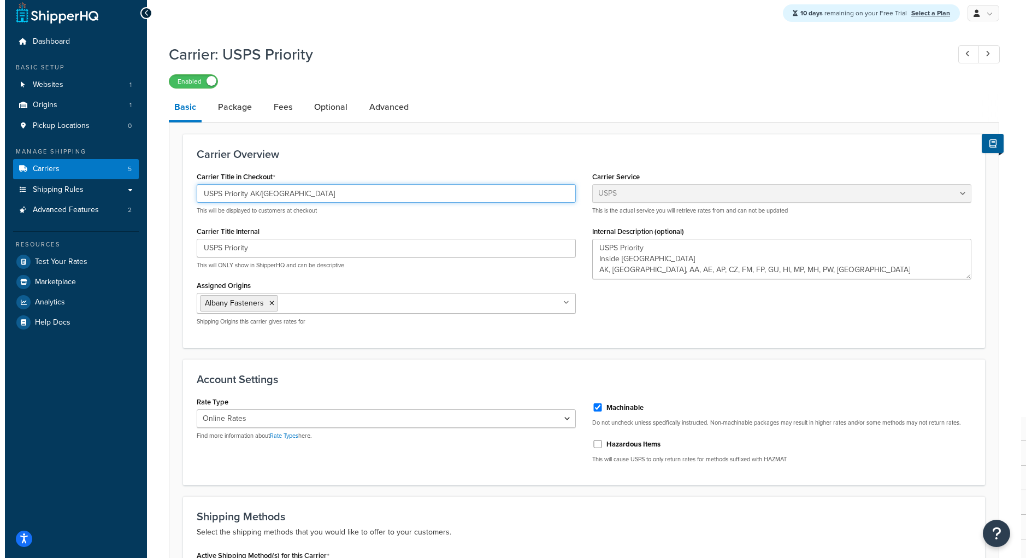
scroll to position [0, 0]
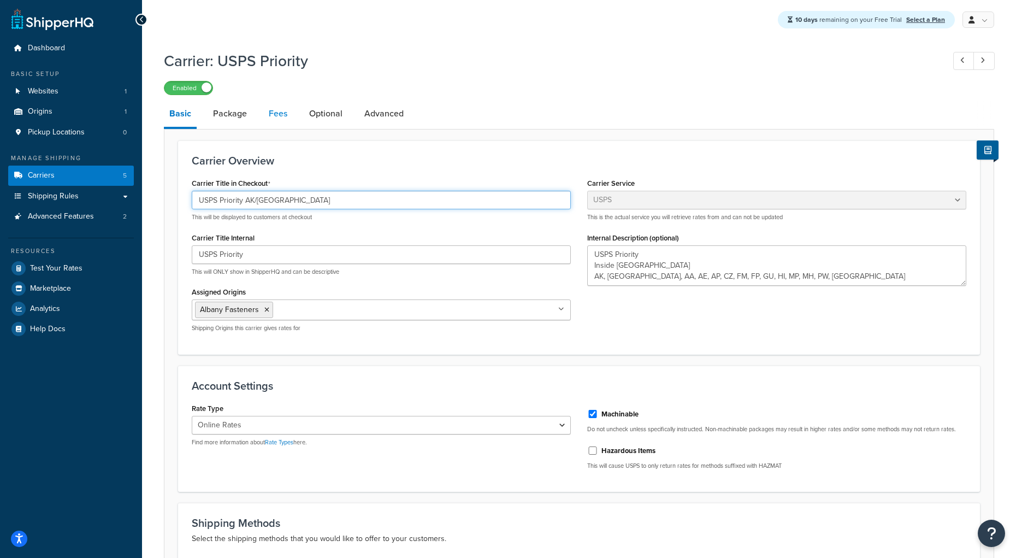
type input "USPS Priority AK/HI"
click at [278, 113] on link "Fees" at bounding box center [278, 114] width 30 height 26
select select "AFTER"
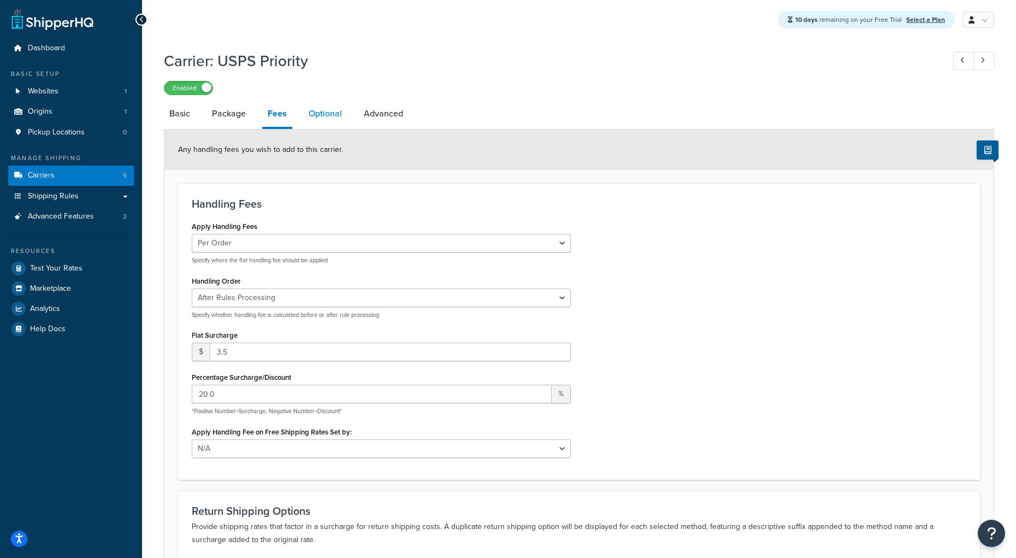
click at [338, 117] on link "Optional" at bounding box center [325, 114] width 44 height 26
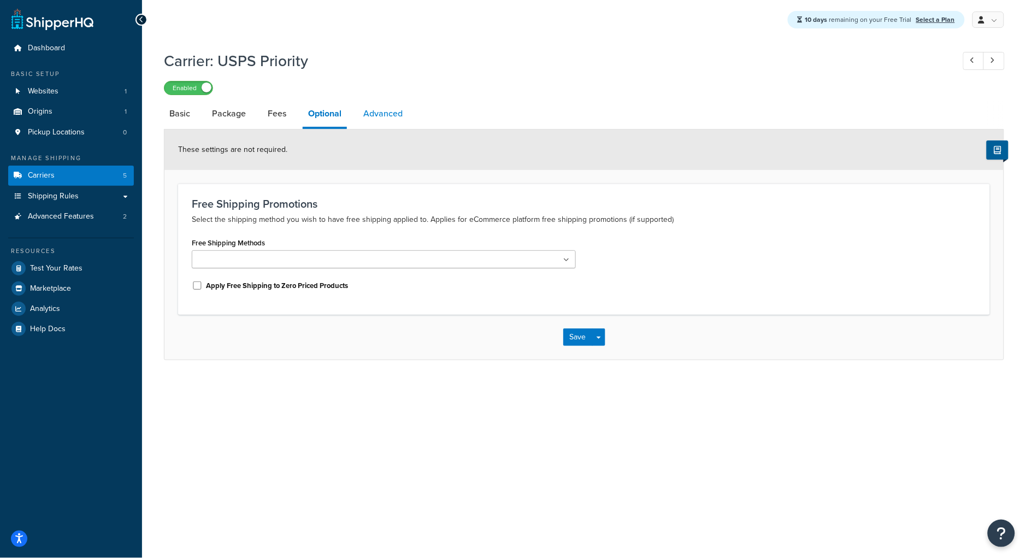
click at [376, 116] on link "Advanced" at bounding box center [383, 114] width 50 height 26
select select "false"
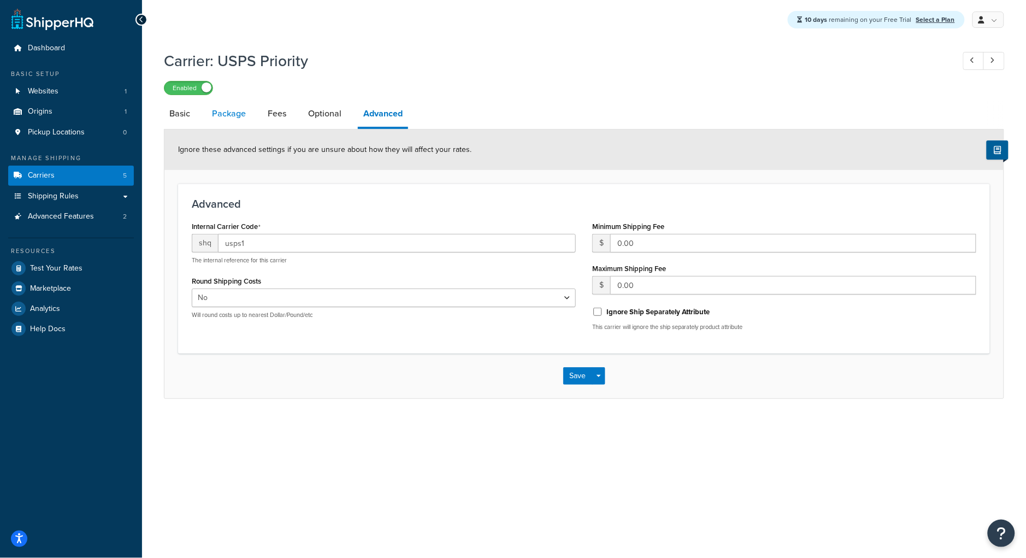
click at [225, 118] on link "Package" at bounding box center [229, 114] width 45 height 26
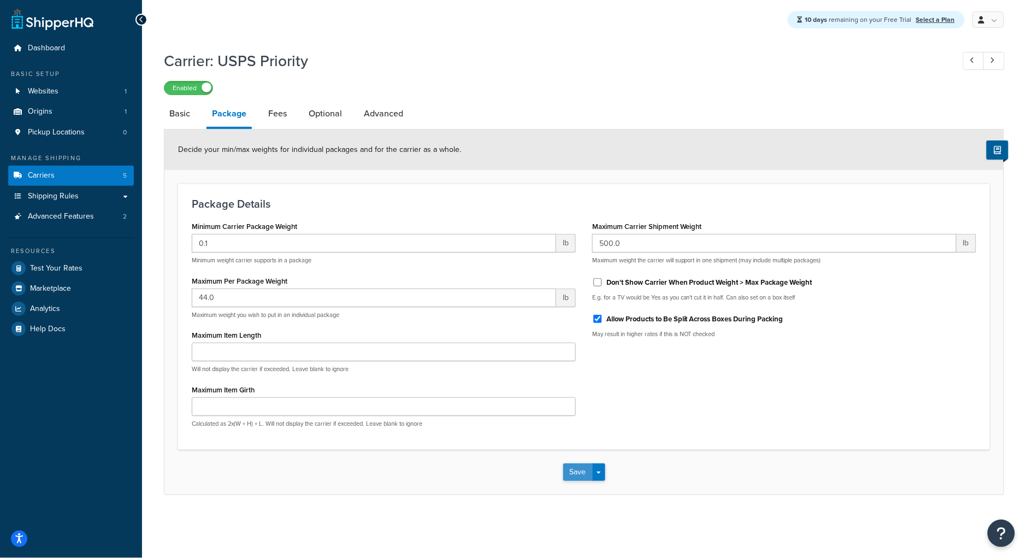
click at [574, 472] on button "Save" at bounding box center [578, 471] width 30 height 17
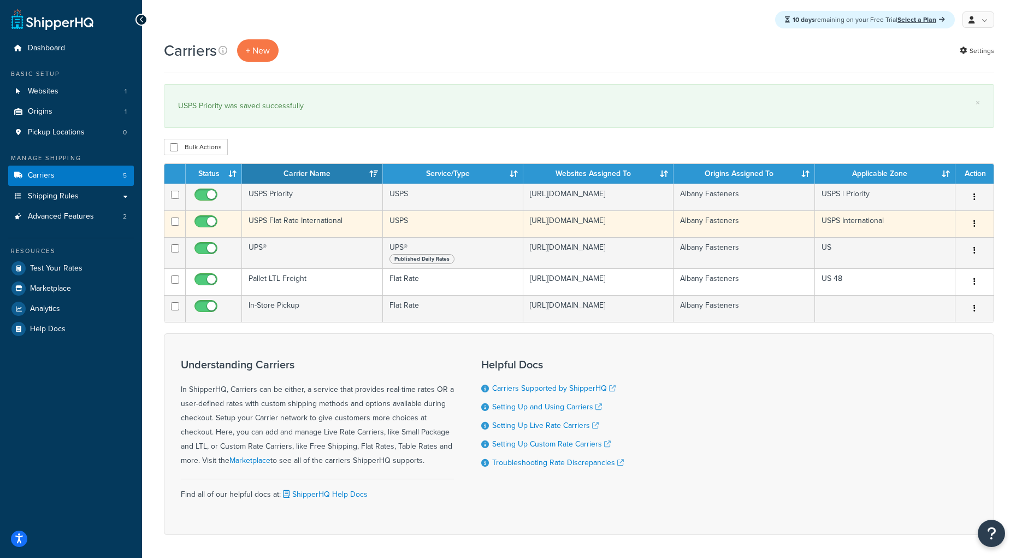
click at [318, 232] on td "USPS Flat Rate International" at bounding box center [312, 223] width 140 height 27
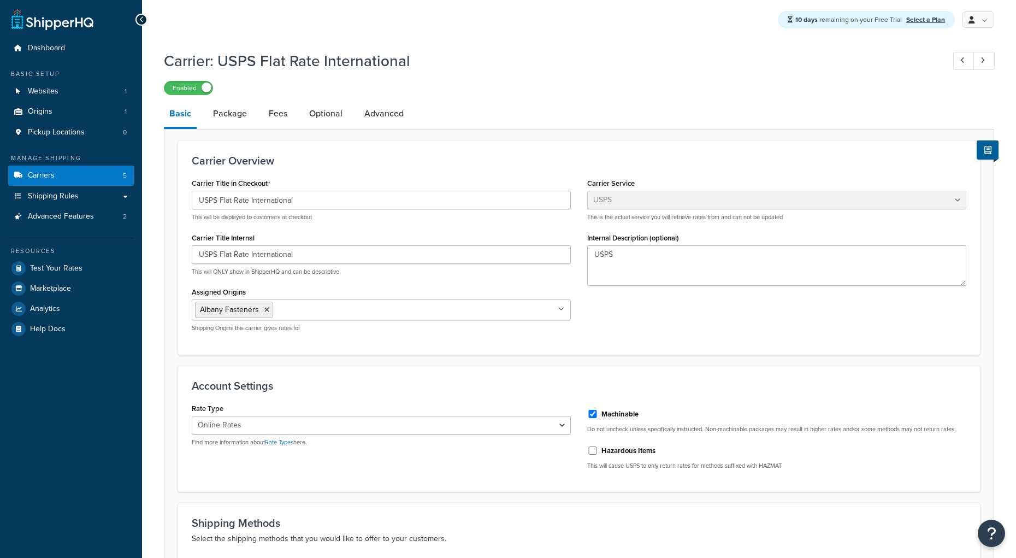
select select "usps"
select select "ONLINE"
click at [294, 112] on li "Fees" at bounding box center [283, 114] width 40 height 26
click at [278, 111] on link "Fees" at bounding box center [278, 114] width 30 height 26
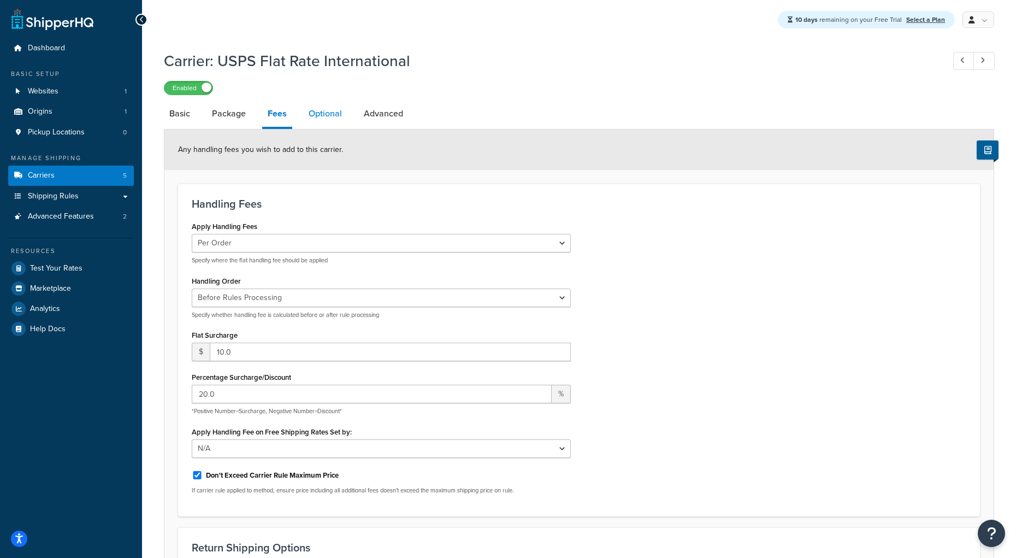
click at [327, 116] on link "Optional" at bounding box center [325, 114] width 44 height 26
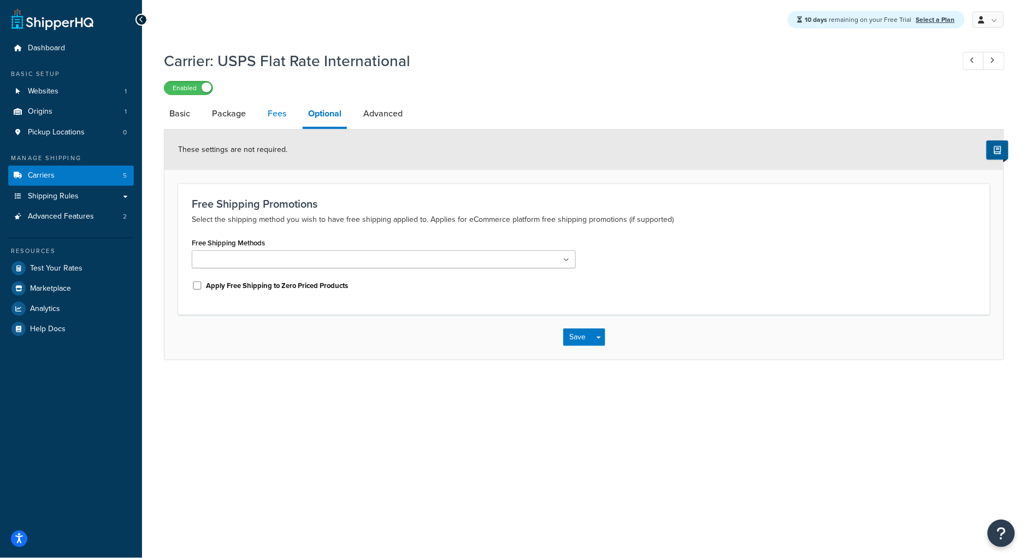
click at [271, 119] on link "Fees" at bounding box center [277, 114] width 30 height 26
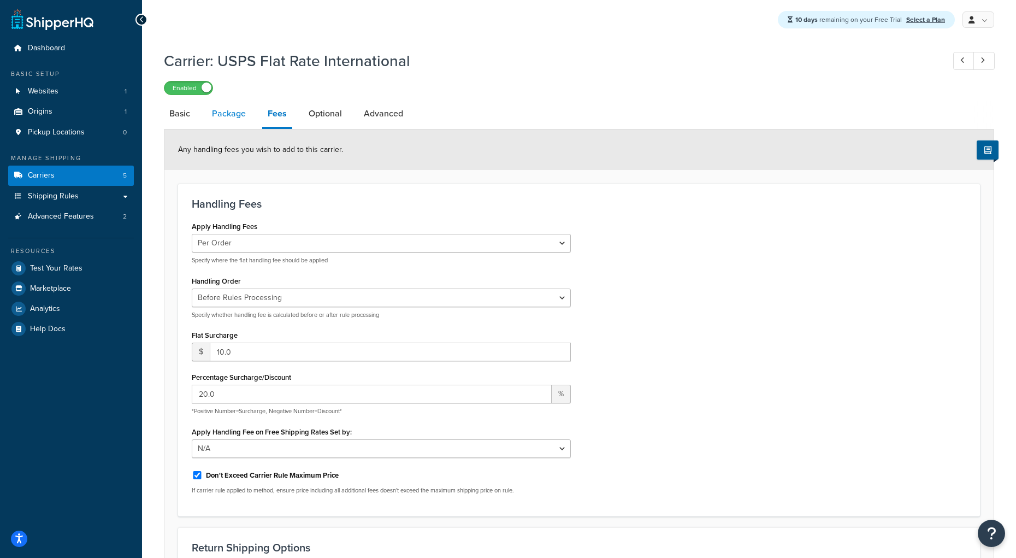
click at [229, 118] on link "Package" at bounding box center [229, 114] width 45 height 26
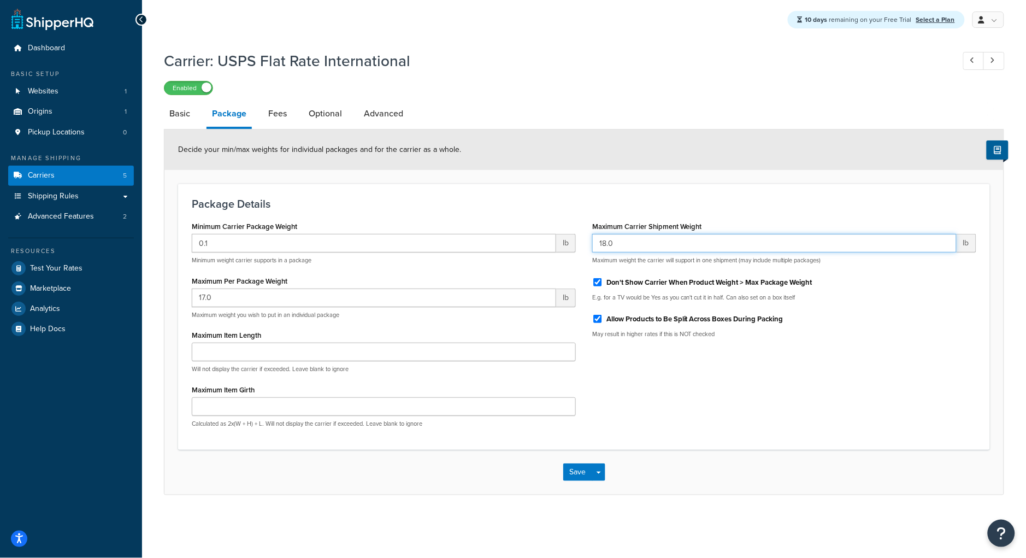
drag, startPoint x: 612, startPoint y: 244, endPoint x: 534, endPoint y: 246, distance: 77.6
click at [534, 246] on div "Minimum Carrier Package Weight 0.1 lb Minimum weight carrier supports in a pack…" at bounding box center [584, 327] width 801 height 217
click at [605, 243] on input "500" at bounding box center [774, 243] width 364 height 19
type input "250"
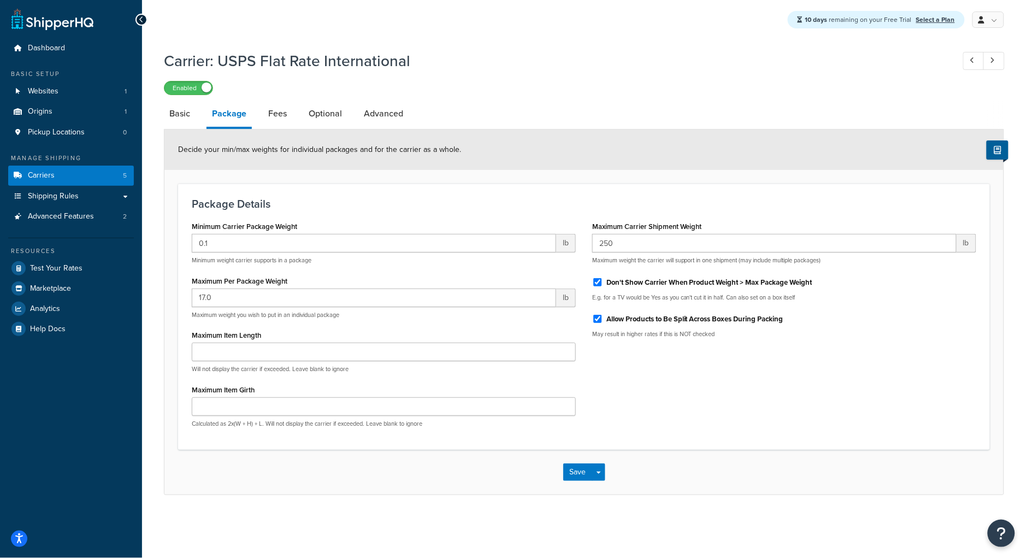
click at [935, 321] on div "Allow Products to Be Split Across Boxes During Packing" at bounding box center [784, 318] width 384 height 16
click at [590, 474] on button "Save" at bounding box center [578, 471] width 30 height 17
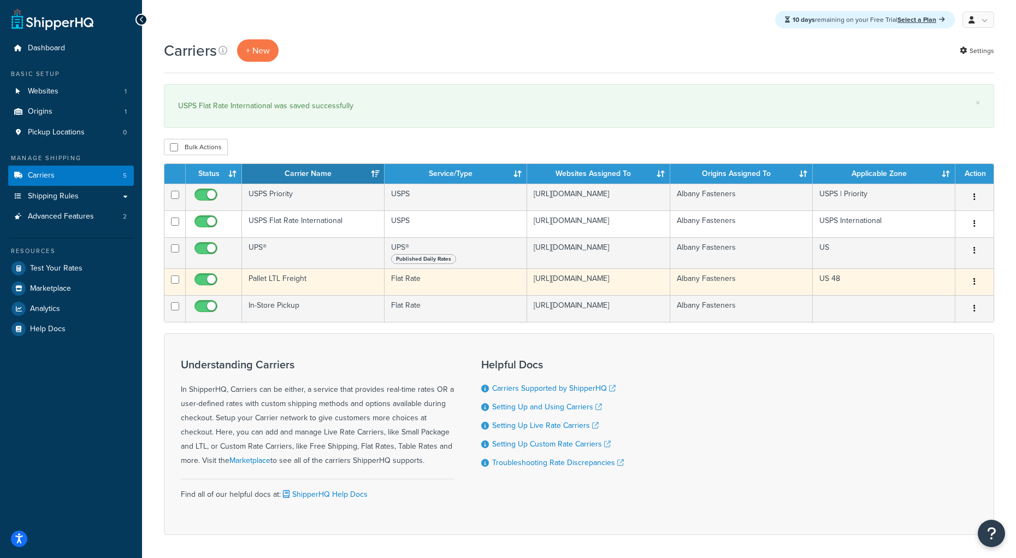
click at [301, 281] on td "Pallet LTL Freight" at bounding box center [313, 281] width 143 height 27
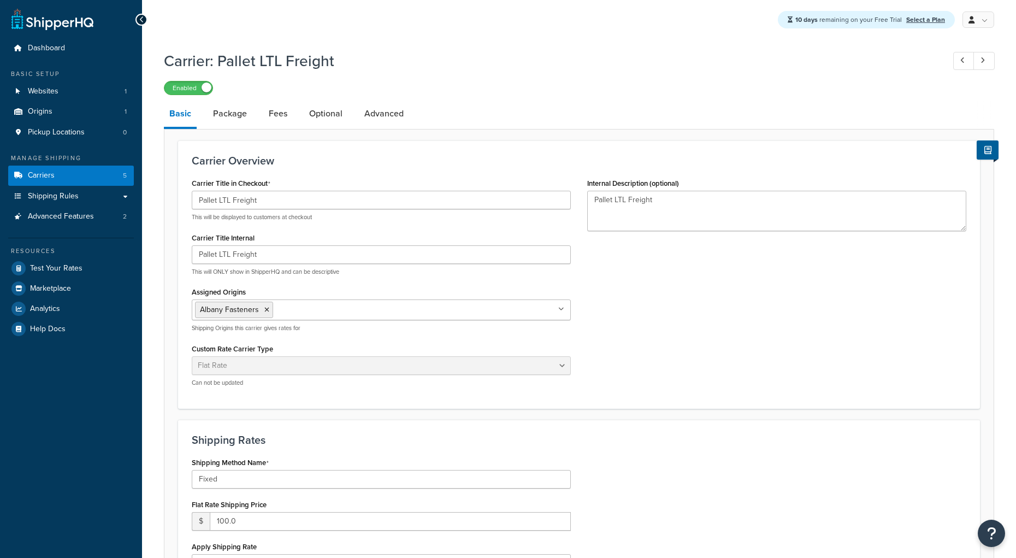
select select "flat"
click at [269, 116] on link "Fees" at bounding box center [278, 114] width 30 height 26
select select "AFTER"
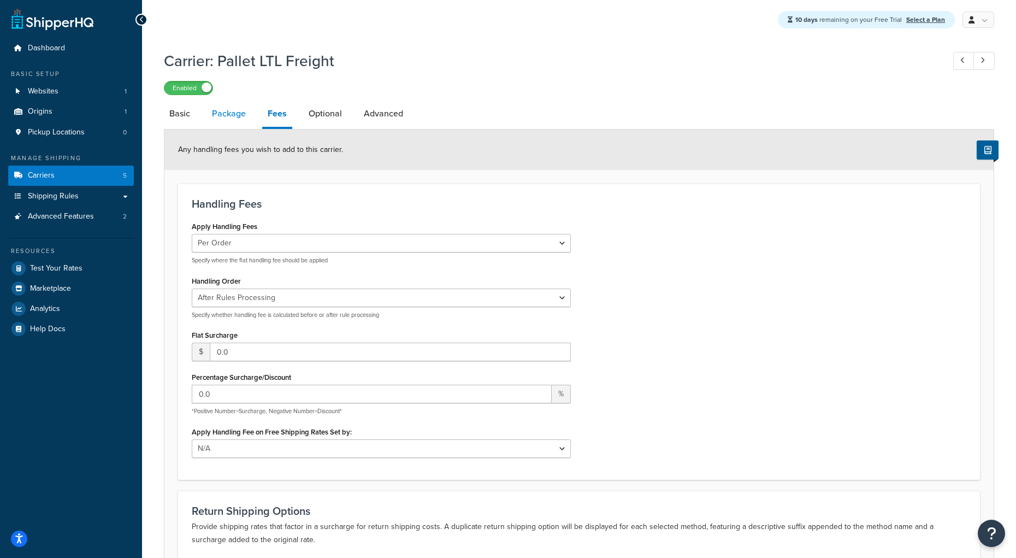
click at [229, 120] on link "Package" at bounding box center [229, 114] width 45 height 26
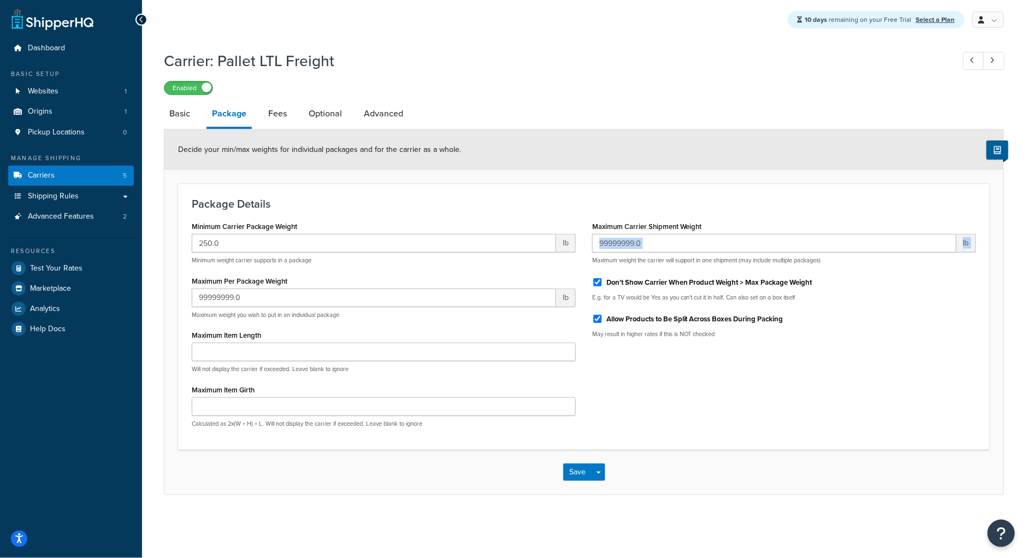
drag, startPoint x: 710, startPoint y: 255, endPoint x: 602, endPoint y: 254, distance: 107.6
click at [602, 254] on div "99999999.0 lb Maximum weight the carrier will support in one shipment (may incl…" at bounding box center [784, 249] width 384 height 31
drag, startPoint x: 700, startPoint y: 251, endPoint x: 587, endPoint y: 251, distance: 113.1
click at [546, 251] on div "Minimum Carrier Package Weight 250.0 lb Minimum weight carrier supports in a pa…" at bounding box center [584, 327] width 801 height 217
drag, startPoint x: 676, startPoint y: 247, endPoint x: 580, endPoint y: 246, distance: 96.2
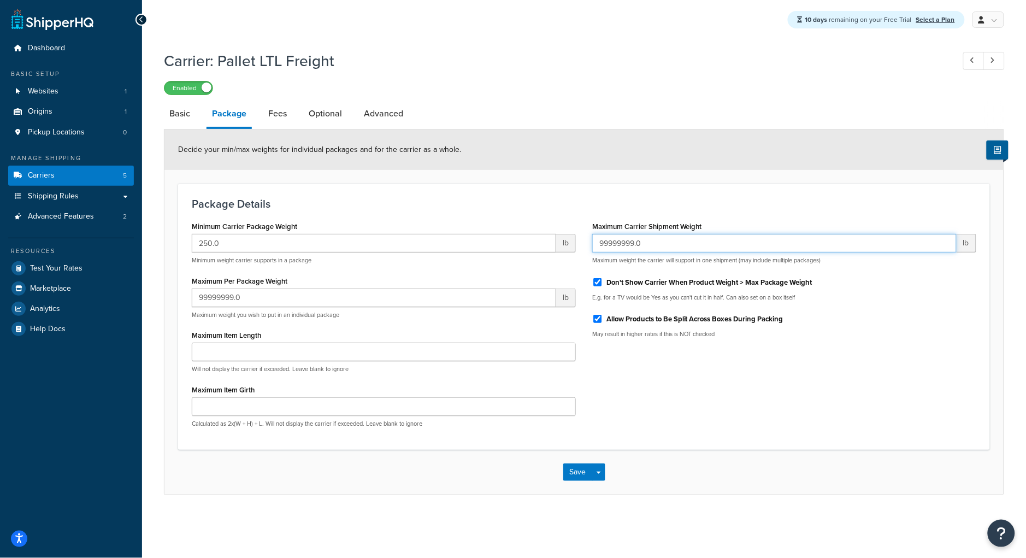
click at [580, 246] on div "Minimum Carrier Package Weight 250.0 lb Minimum weight carrier supports in a pa…" at bounding box center [584, 327] width 801 height 217
click at [143, 17] on icon at bounding box center [141, 20] width 5 height 8
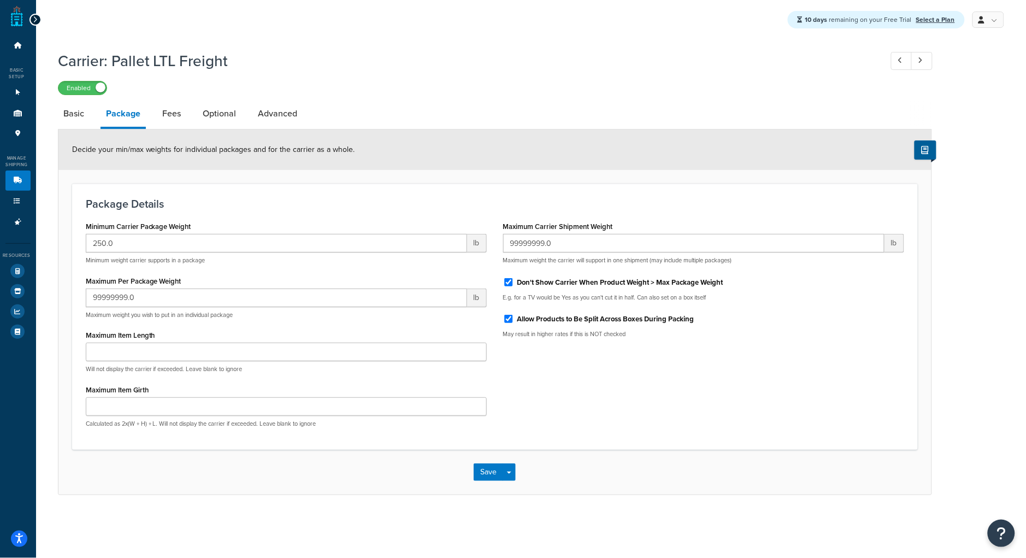
click at [36, 23] on icon at bounding box center [35, 20] width 5 height 8
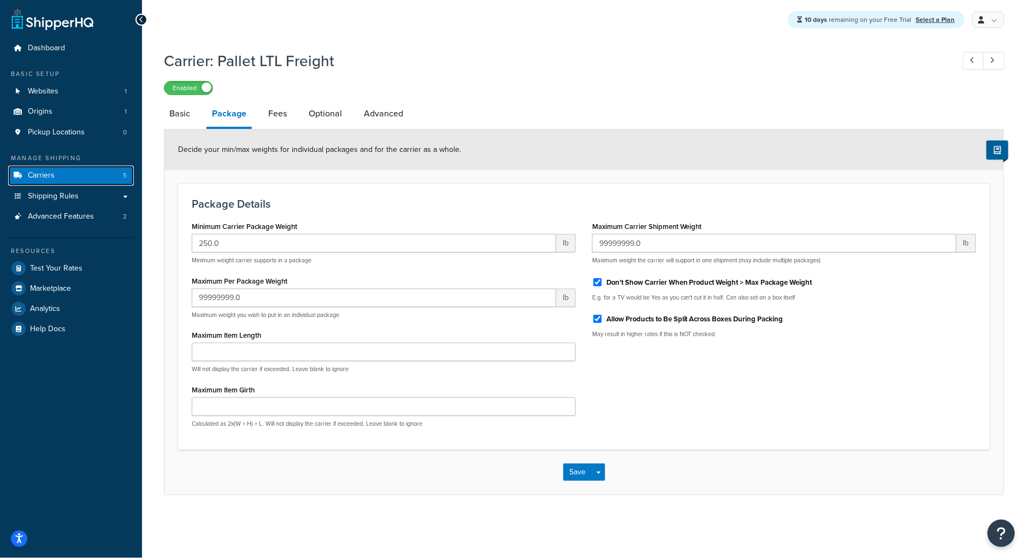
click at [74, 176] on link "Carriers 5" at bounding box center [71, 176] width 126 height 20
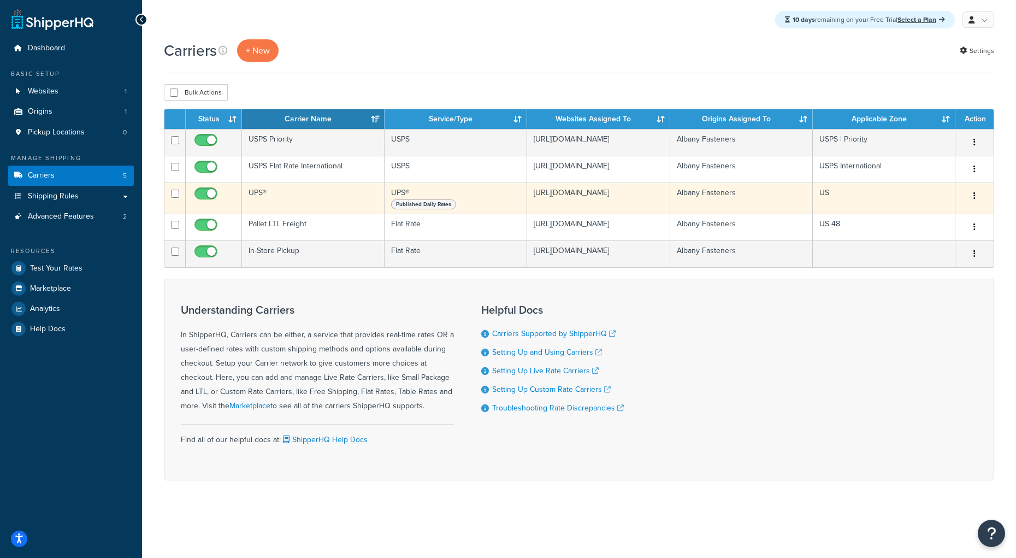
click at [308, 214] on td "UPS®" at bounding box center [313, 197] width 143 height 31
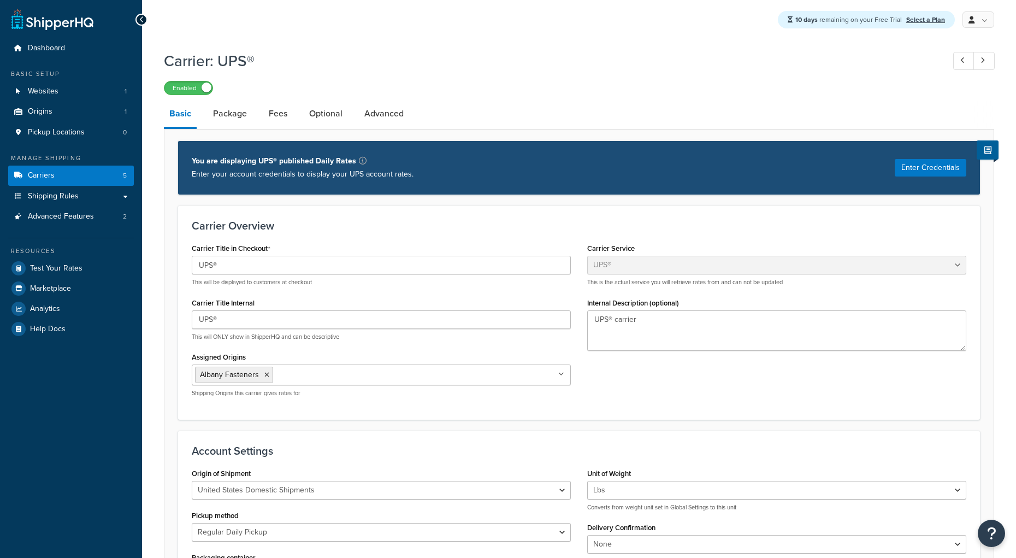
select select "ups"
drag, startPoint x: 280, startPoint y: 113, endPoint x: 326, endPoint y: 118, distance: 45.6
click at [280, 113] on link "Fees" at bounding box center [278, 114] width 30 height 26
select select "AFTER"
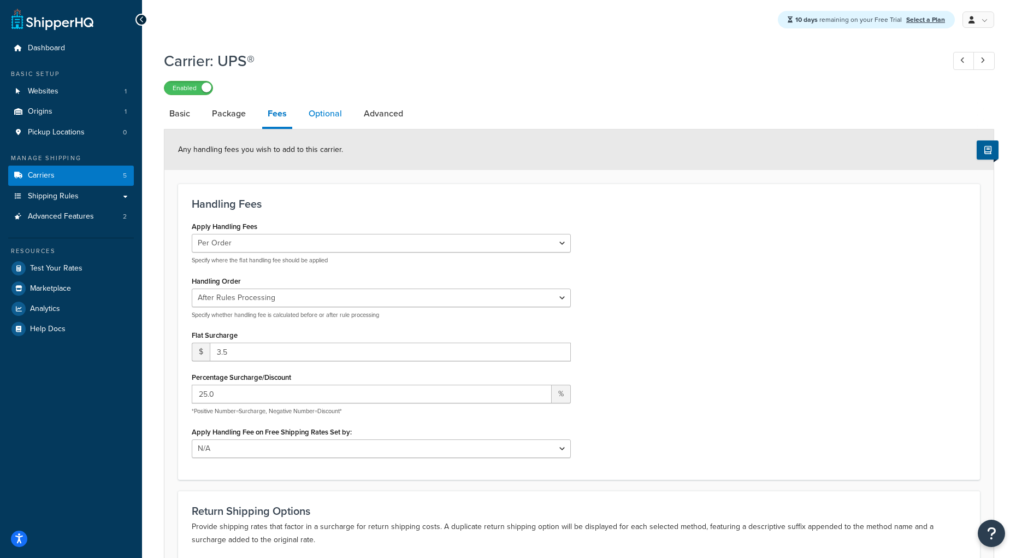
click at [325, 117] on link "Optional" at bounding box center [325, 114] width 44 height 26
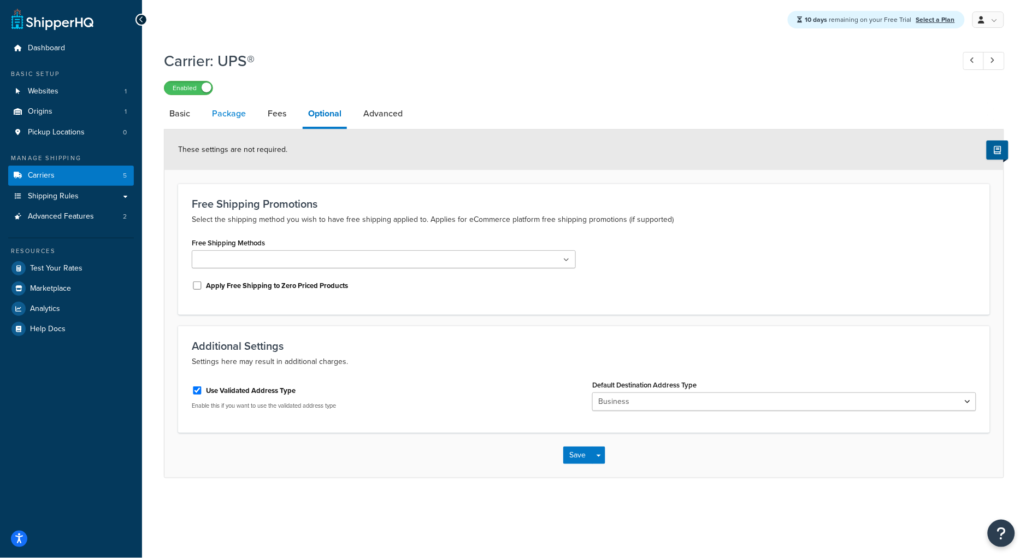
click at [229, 119] on link "Package" at bounding box center [229, 114] width 45 height 26
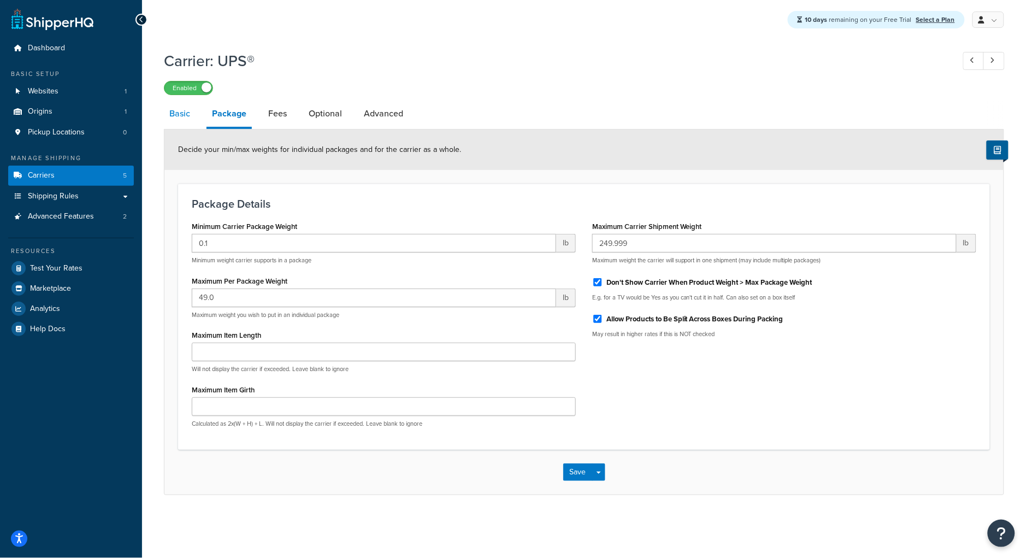
click at [175, 120] on link "Basic" at bounding box center [180, 114] width 32 height 26
select select "ups"
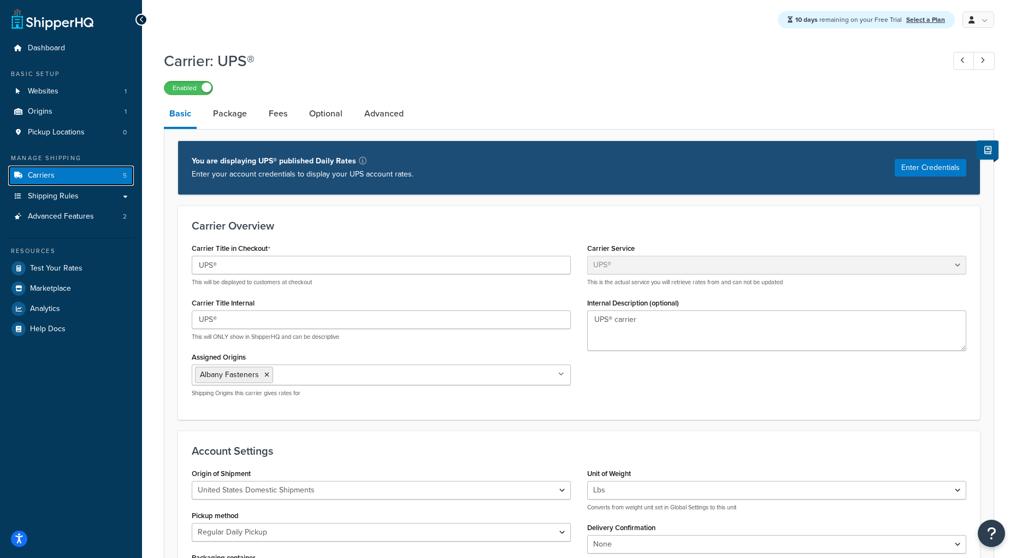
click at [49, 173] on span "Carriers" at bounding box center [41, 175] width 27 height 9
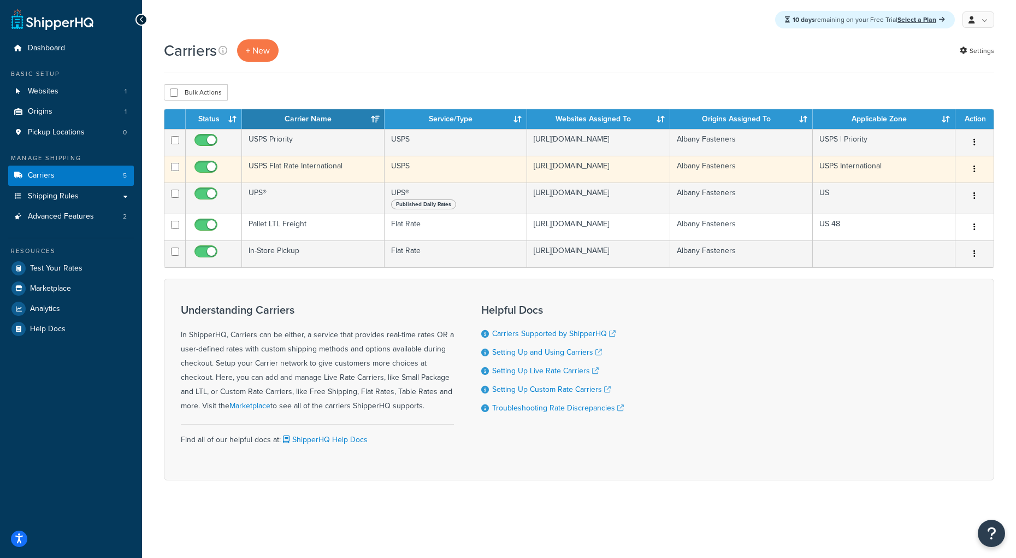
click at [326, 173] on td "USPS Flat Rate International" at bounding box center [313, 169] width 143 height 27
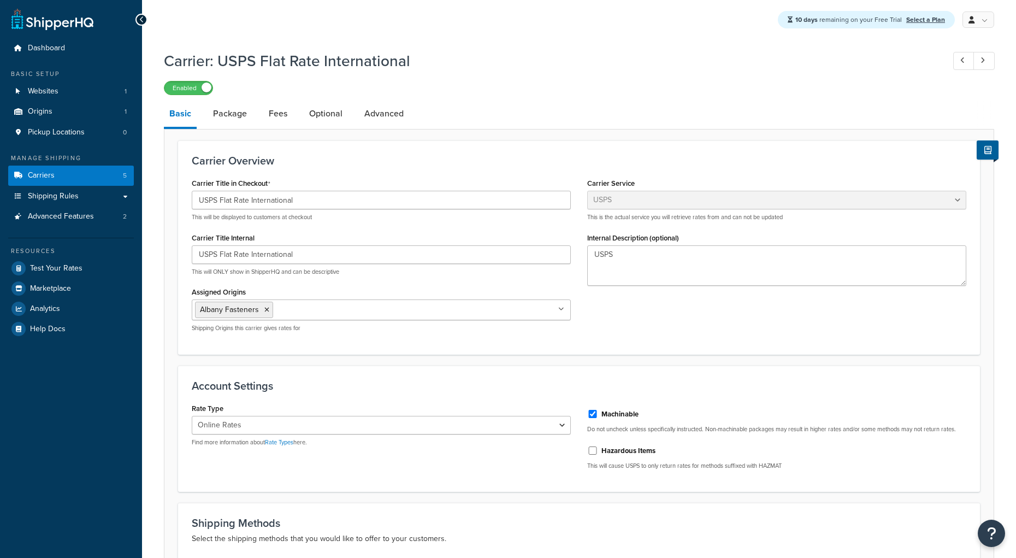
select select "usps"
select select "ONLINE"
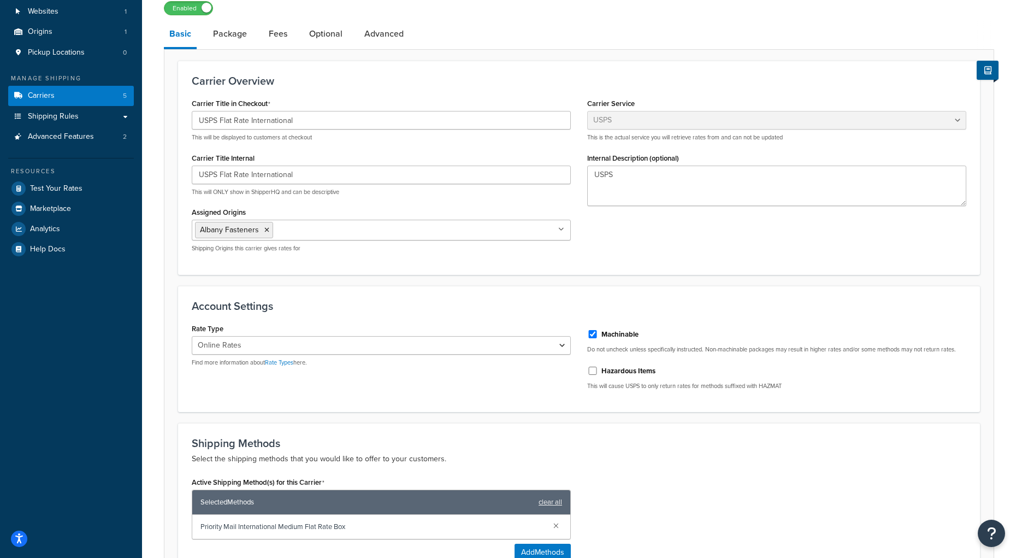
scroll to position [75, 0]
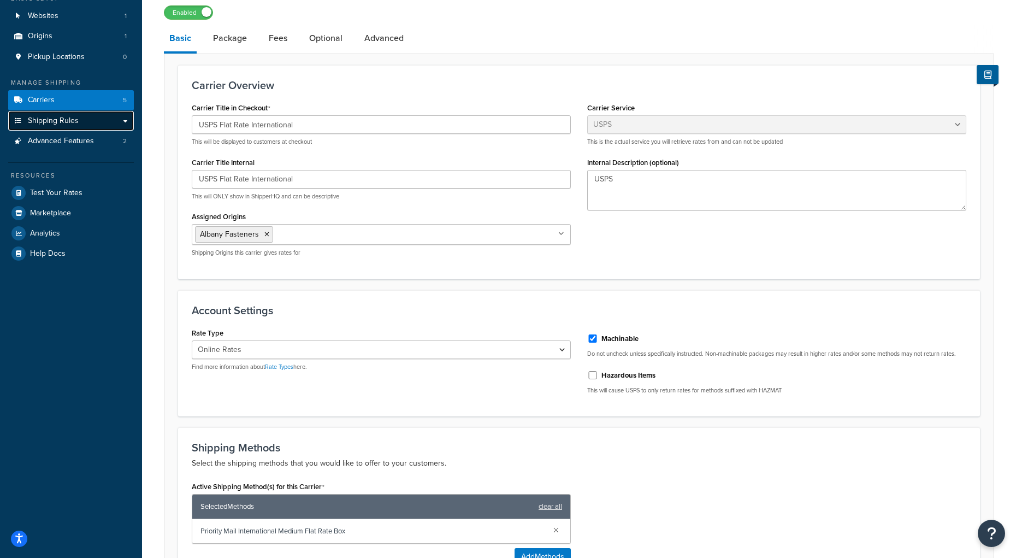
click at [57, 120] on span "Shipping Rules" at bounding box center [53, 120] width 51 height 9
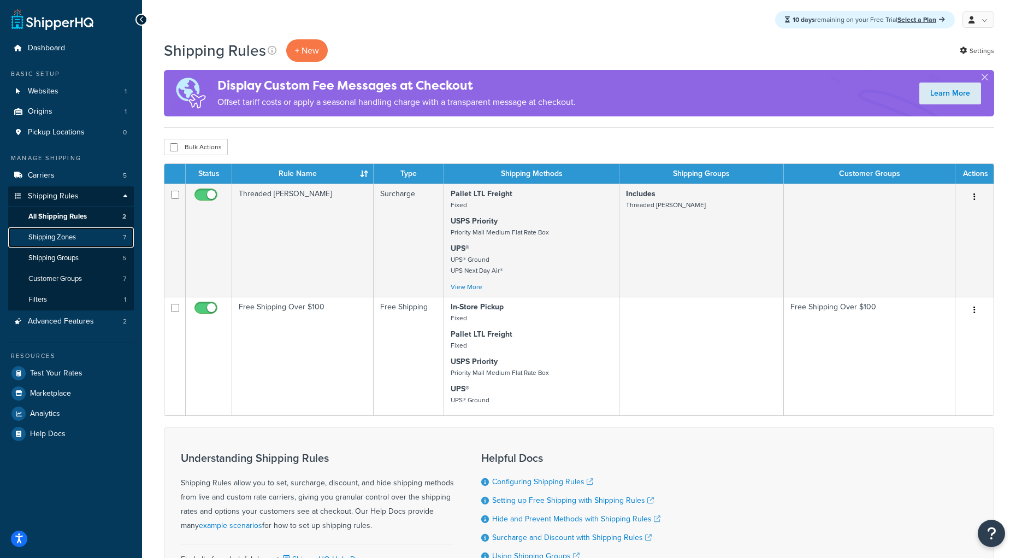
click at [82, 234] on link "Shipping Zones 7" at bounding box center [71, 237] width 126 height 20
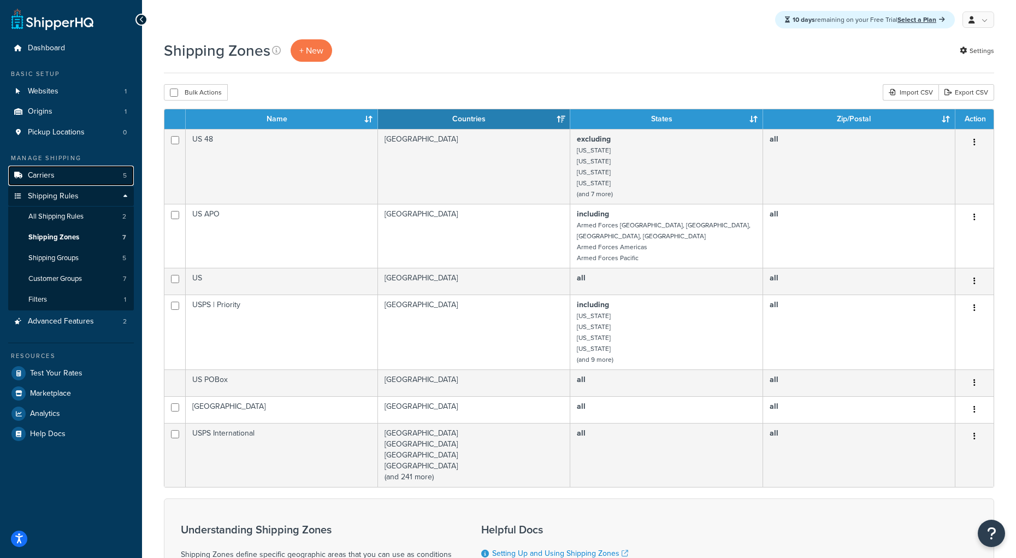
click at [57, 175] on link "Carriers 5" at bounding box center [71, 176] width 126 height 20
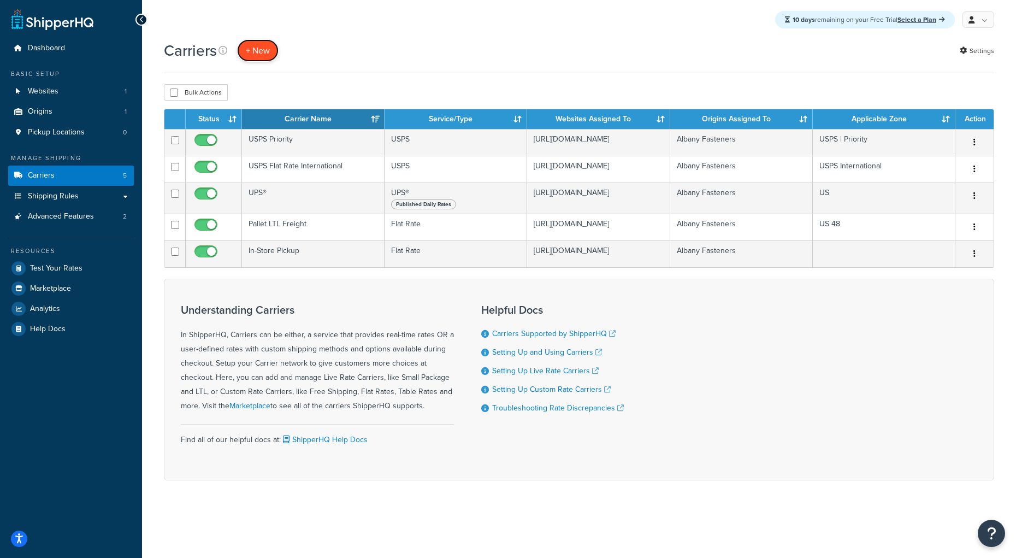
click at [261, 48] on button "+ New" at bounding box center [258, 50] width 42 height 22
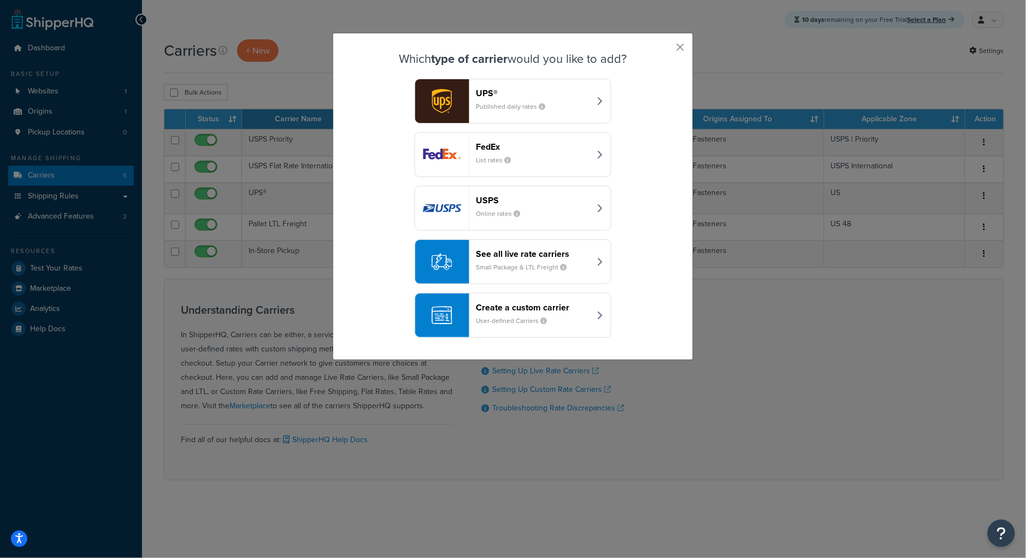
click at [503, 211] on small "Online rates" at bounding box center [502, 214] width 53 height 10
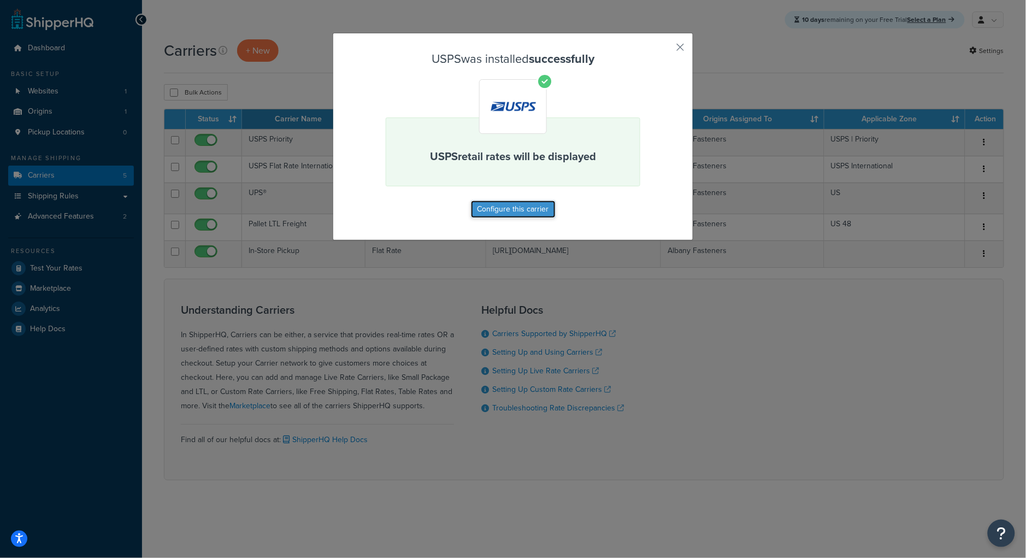
click at [502, 211] on button "Configure this carrier" at bounding box center [513, 209] width 85 height 17
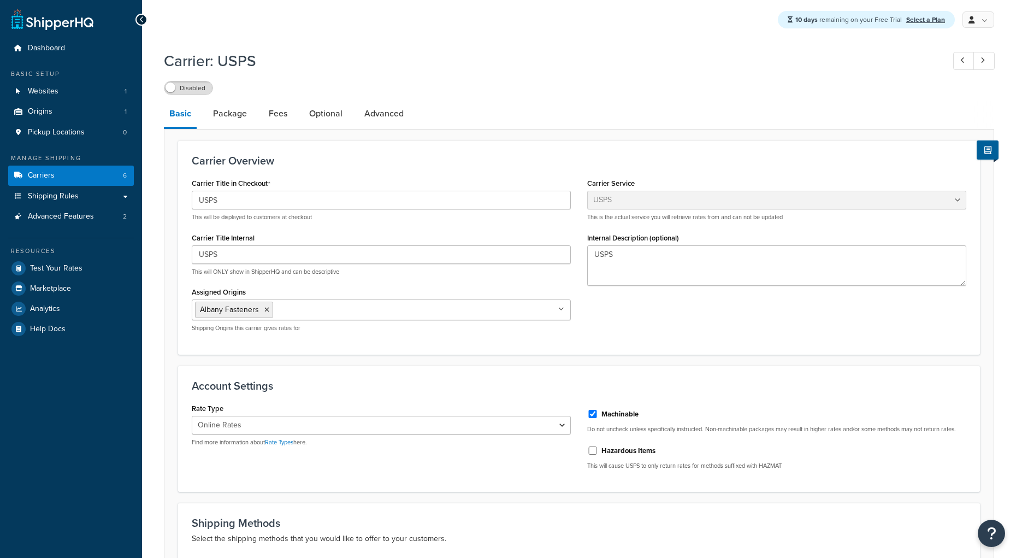
select select "usps"
select select "ONLINE"
click at [290, 208] on input "USPS" at bounding box center [381, 200] width 379 height 19
type input "USPS Flat Rate Canada"
click at [729, 328] on div "Carrier Title in Checkout USPS Flat Rate Canada This will be displayed to custo…" at bounding box center [579, 257] width 791 height 165
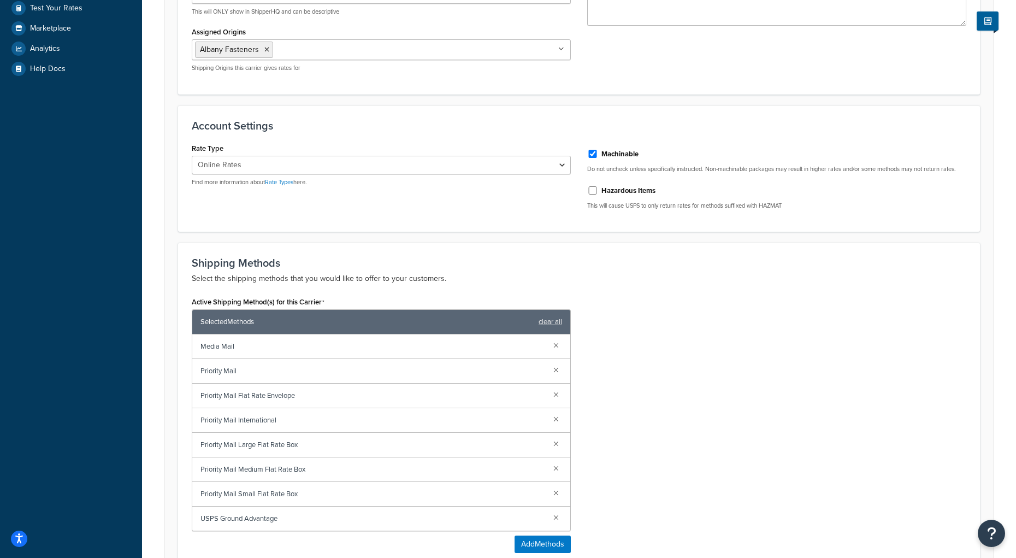
scroll to position [503, 0]
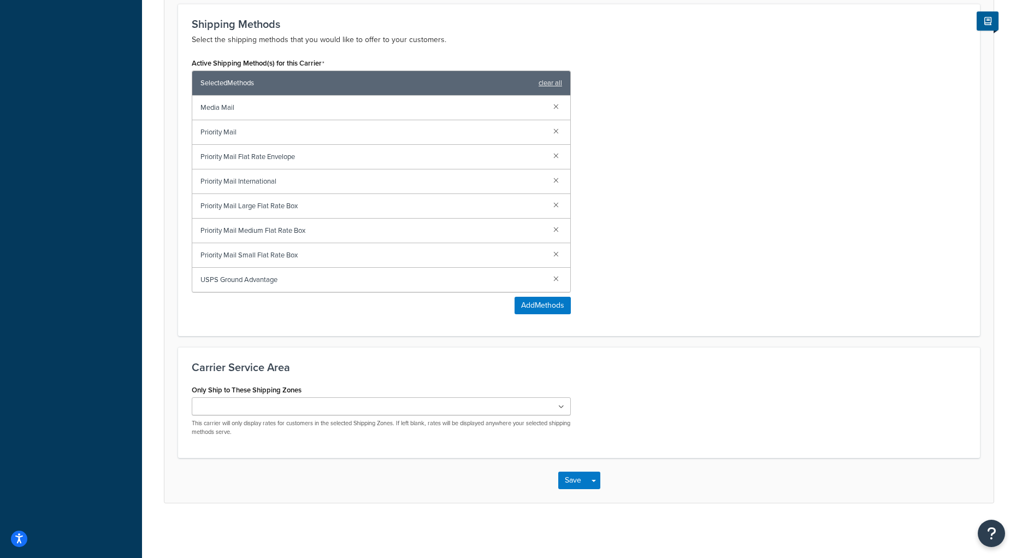
click at [343, 409] on ul at bounding box center [381, 406] width 379 height 18
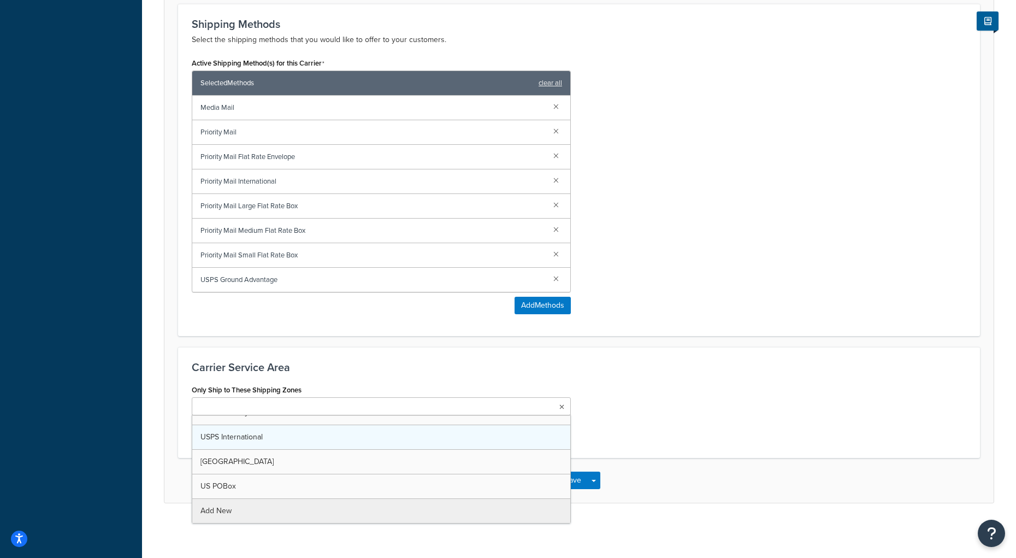
scroll to position [64, 0]
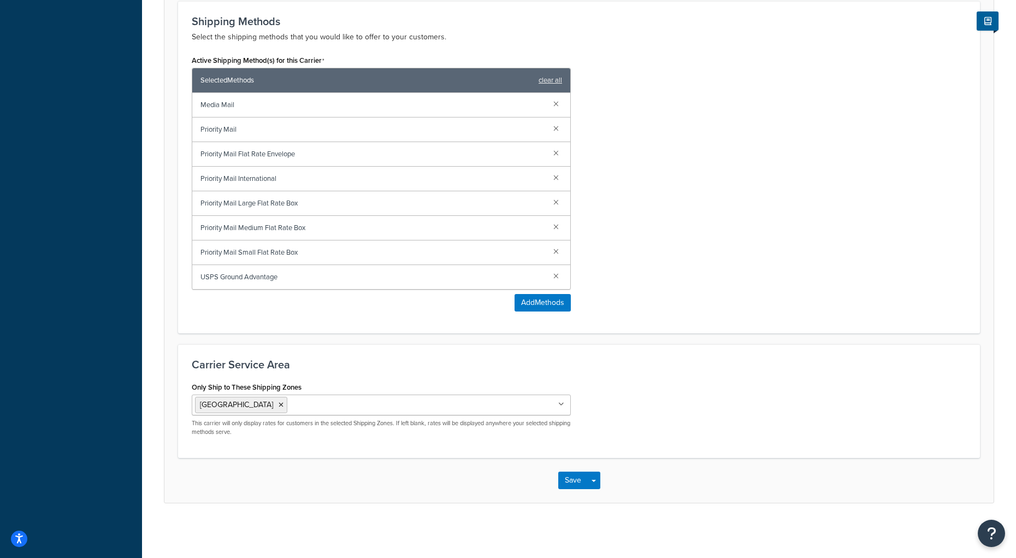
click at [813, 397] on div "Only Ship to These Shipping Zones Canada US 48 US APO US USPS | Priority USPS I…" at bounding box center [579, 411] width 791 height 65
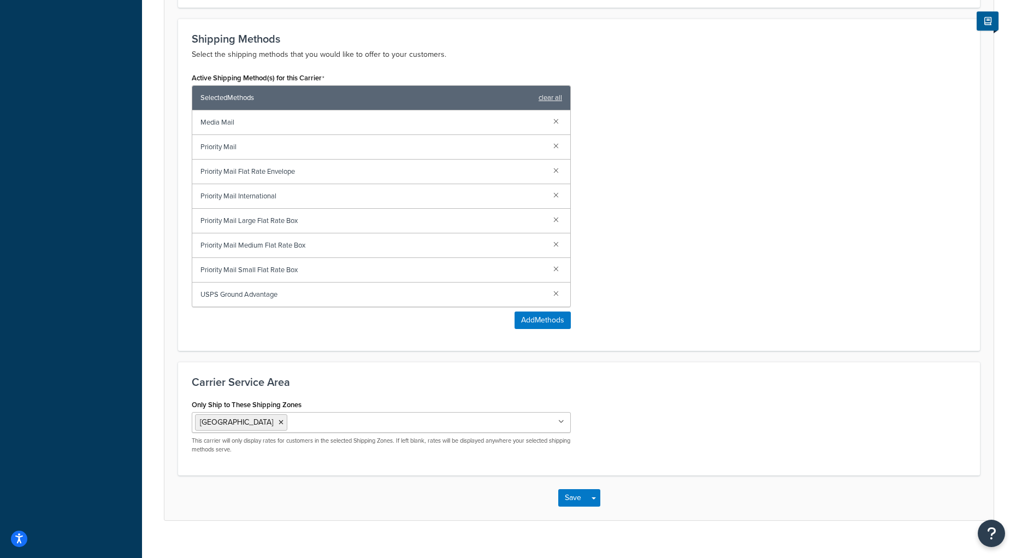
scroll to position [475, 0]
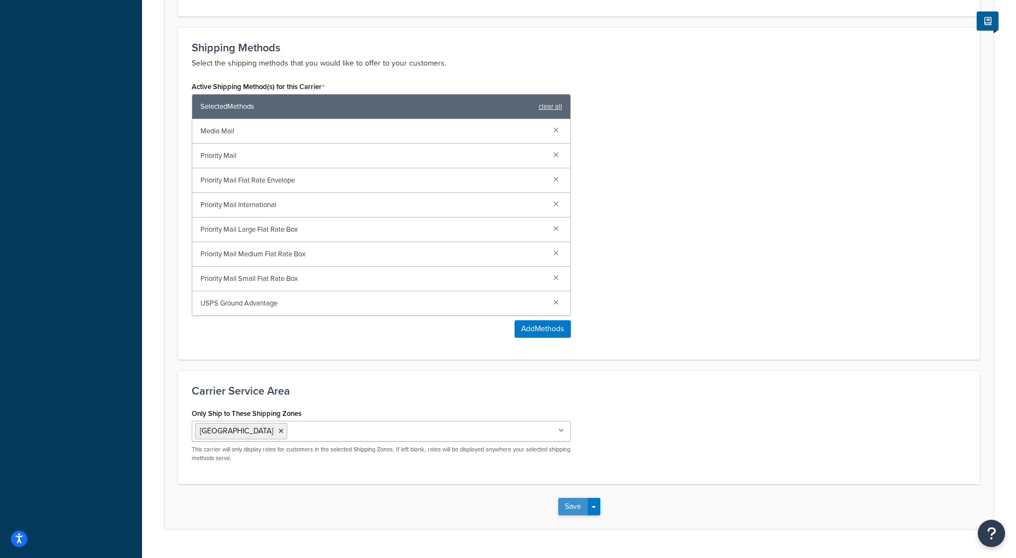
click at [571, 511] on button "Save" at bounding box center [573, 506] width 30 height 17
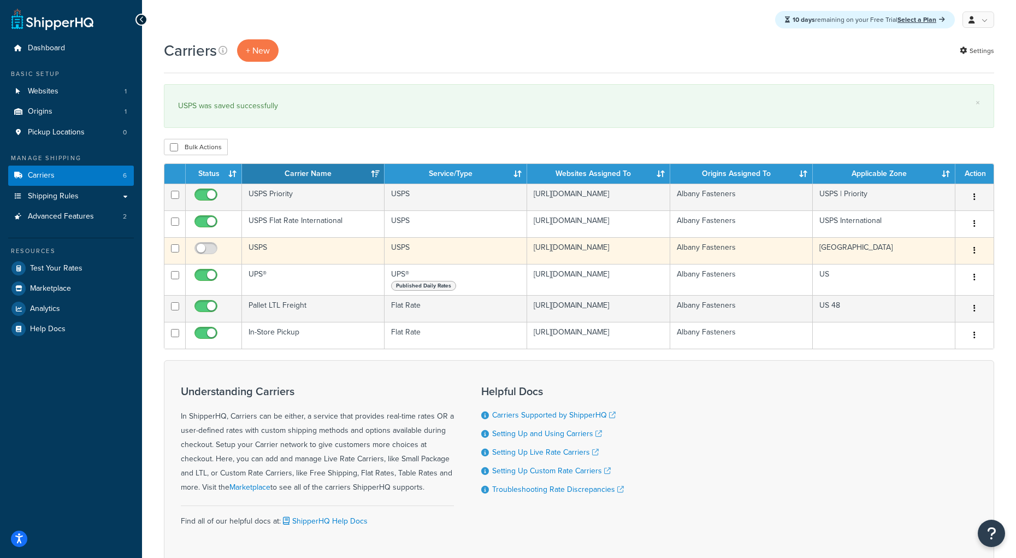
click at [281, 264] on td "USPS" at bounding box center [313, 250] width 143 height 27
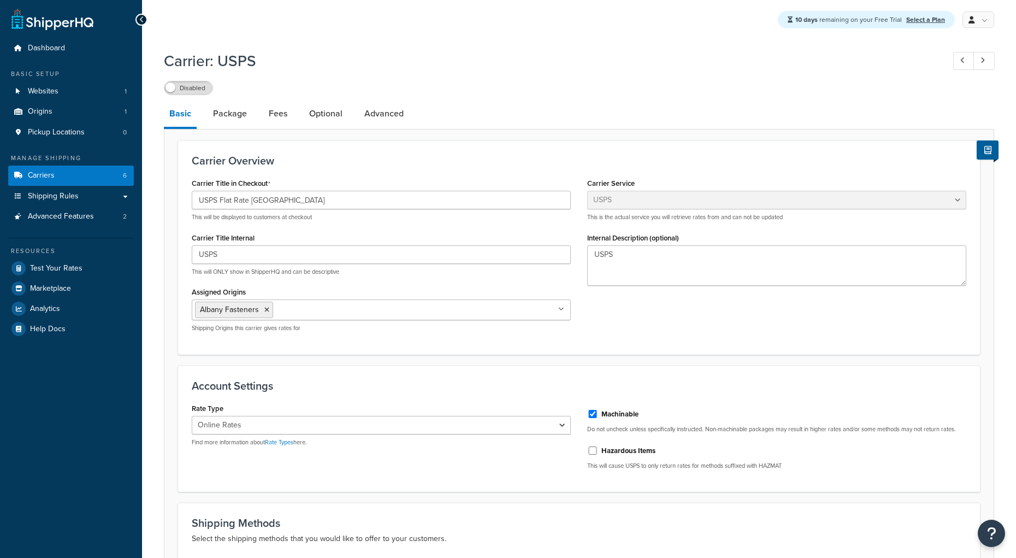
select select "usps"
select select "ONLINE"
drag, startPoint x: 298, startPoint y: 205, endPoint x: 102, endPoint y: 205, distance: 195.6
click at [102, 205] on div "Dashboard Basic Setup Websites 1 Origins 1 Pickup Locations 0 Manage Shipping C…" at bounding box center [508, 529] width 1016 height 1059
drag, startPoint x: 239, startPoint y: 251, endPoint x: 192, endPoint y: 250, distance: 47.5
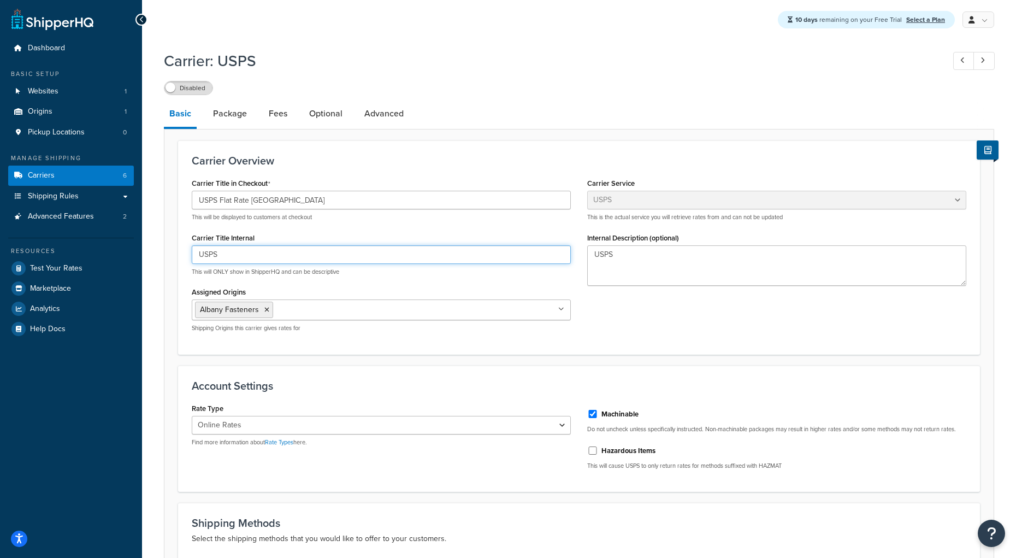
click at [192, 250] on input "USPS" at bounding box center [381, 254] width 379 height 19
paste input "Flat Rate [GEOGRAPHIC_DATA]"
click at [311, 257] on input "USPS Flat Rate [GEOGRAPHIC_DATA]" at bounding box center [381, 254] width 379 height 19
type input "USPS Flat Rate [GEOGRAPHIC_DATA]"
click at [286, 115] on link "Fees" at bounding box center [278, 114] width 30 height 26
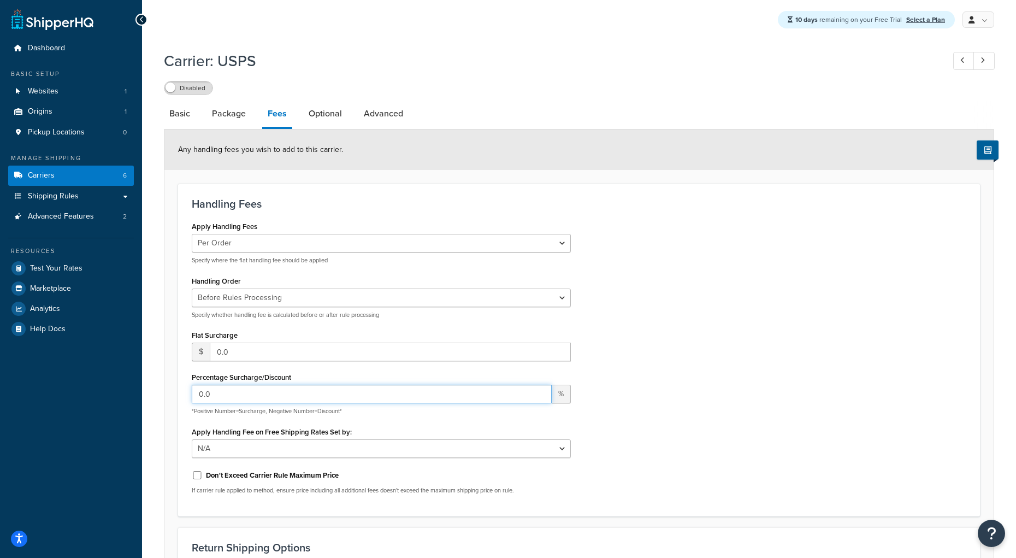
drag, startPoint x: 227, startPoint y: 400, endPoint x: 158, endPoint y: 393, distance: 69.7
click at [158, 393] on div "Carrier: USPS Disabled Basic Package Fees Optional Advanced Any handling fees y…" at bounding box center [579, 382] width 874 height 674
type input "15"
click at [935, 391] on div "Apply Handling Fees Per Order Per Item Per Package Specify where the flat handl…" at bounding box center [579, 361] width 791 height 284
click at [325, 117] on link "Optional" at bounding box center [325, 114] width 44 height 26
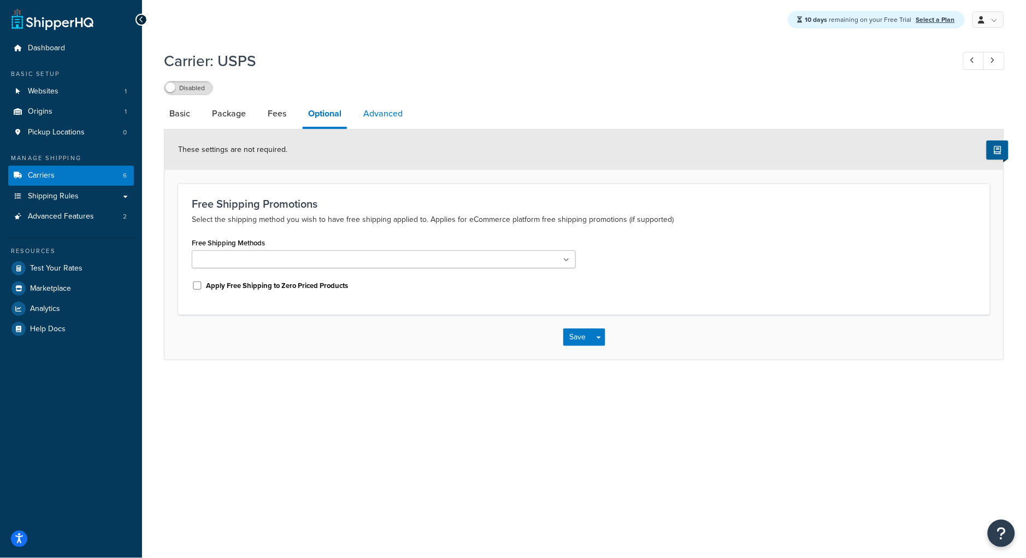
click at [367, 122] on link "Advanced" at bounding box center [383, 114] width 50 height 26
select select "false"
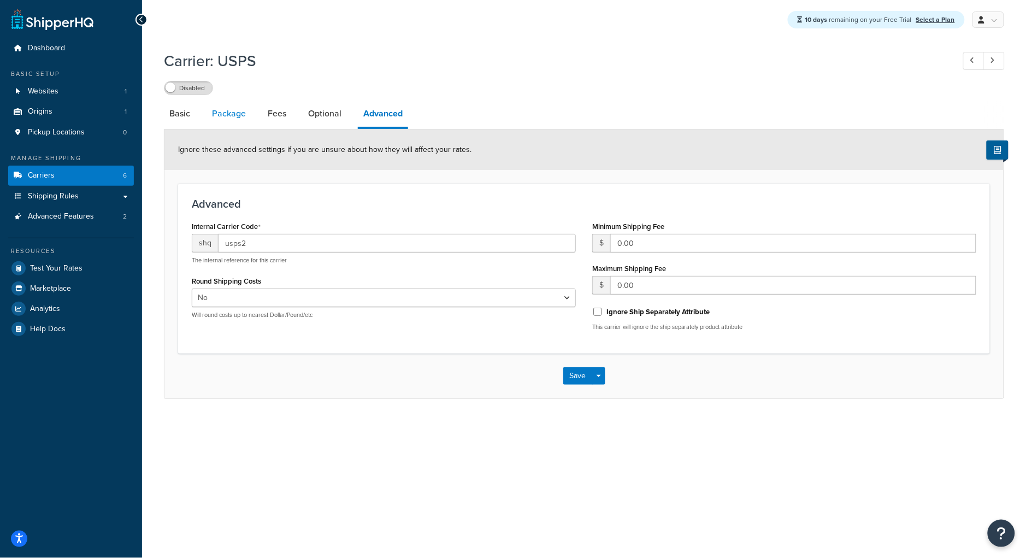
click at [228, 114] on link "Package" at bounding box center [229, 114] width 45 height 26
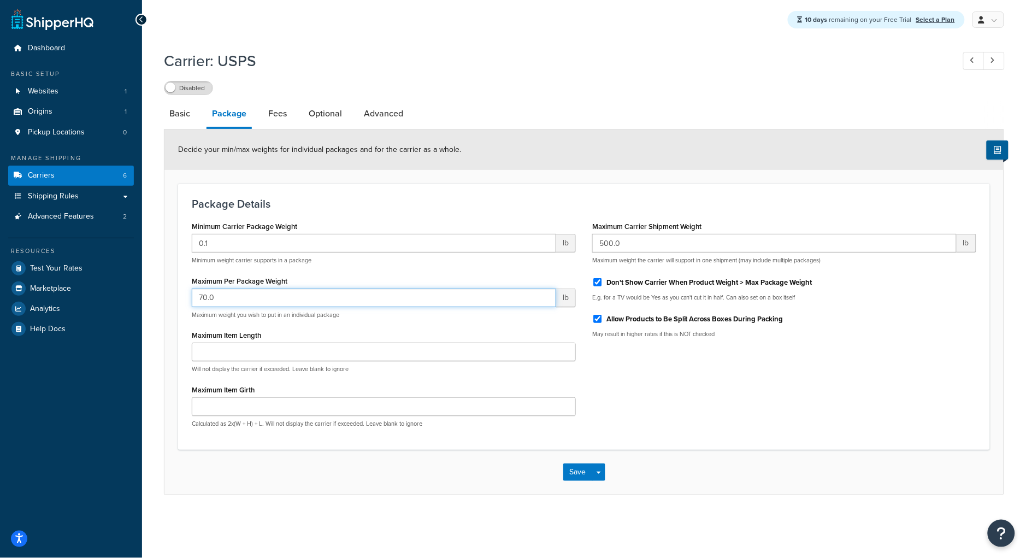
drag, startPoint x: 224, startPoint y: 298, endPoint x: 186, endPoint y: 292, distance: 38.7
click at [186, 292] on div "Minimum Carrier Package Weight 0.1 lb Minimum weight carrier supports in a pack…" at bounding box center [384, 327] width 400 height 217
type input "19"
click at [774, 433] on div "Minimum Carrier Package Weight 0.1 lb Minimum weight carrier supports in a pack…" at bounding box center [584, 327] width 801 height 217
drag, startPoint x: 575, startPoint y: 481, endPoint x: 710, endPoint y: 226, distance: 288.4
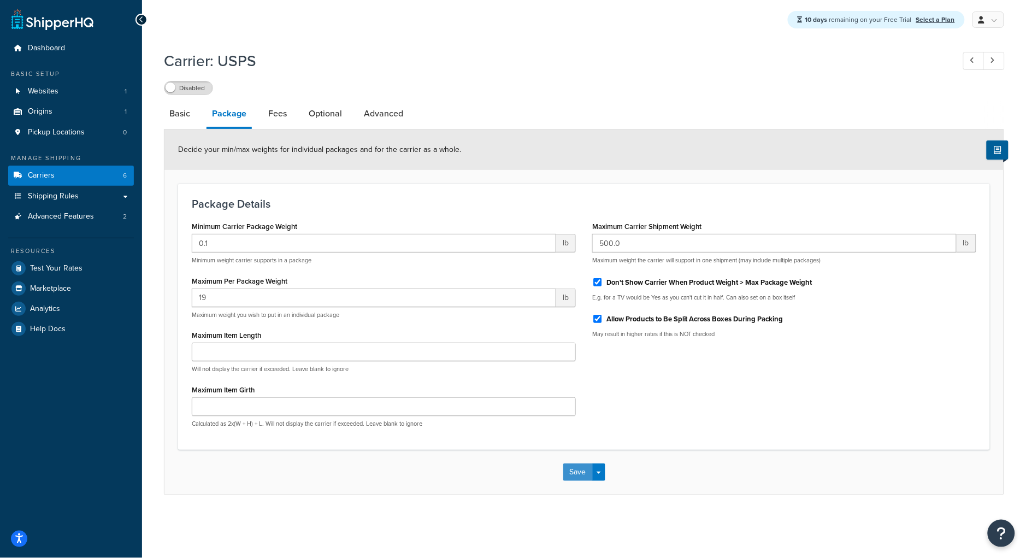
click at [710, 226] on form "Decide your min/max weights for individual packages and for the carrier as a wh…" at bounding box center [583, 311] width 839 height 365
drag, startPoint x: 637, startPoint y: 245, endPoint x: 591, endPoint y: 239, distance: 46.4
click at [587, 240] on div "Maximum Carrier Shipment Weight 500.0 lb Maximum weight the carrier will suppor…" at bounding box center [784, 283] width 400 height 128
type input "250"
click at [931, 451] on div "Save Save Dropdown Save and Edit" at bounding box center [583, 472] width 839 height 45
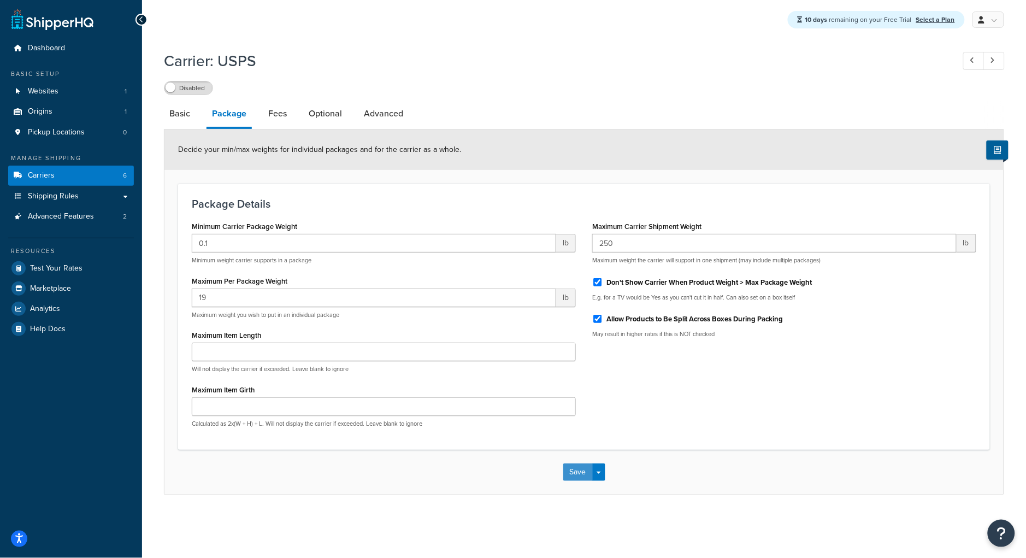
click at [575, 473] on button "Save" at bounding box center [578, 471] width 30 height 17
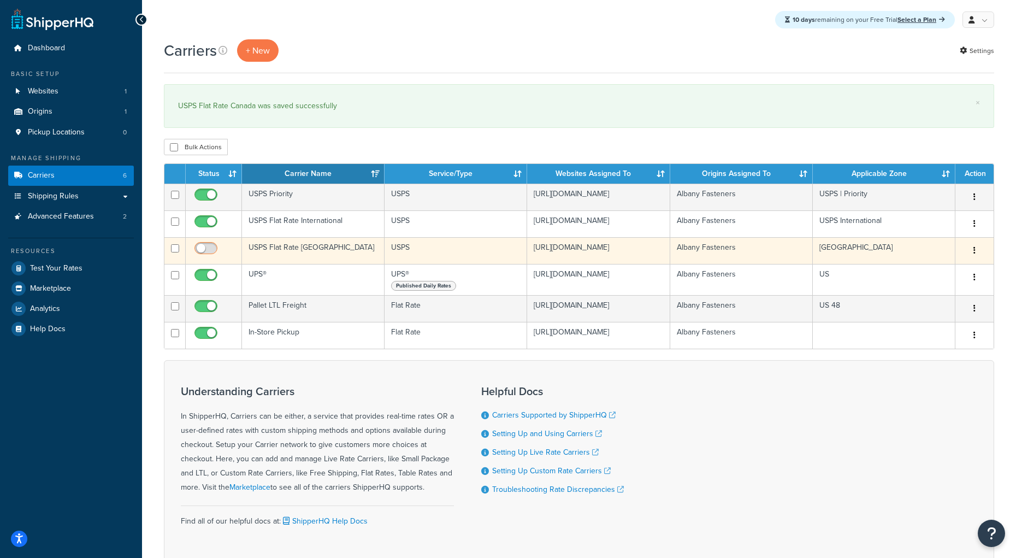
click at [214, 257] on input "checkbox" at bounding box center [207, 251] width 30 height 14
checkbox input "true"
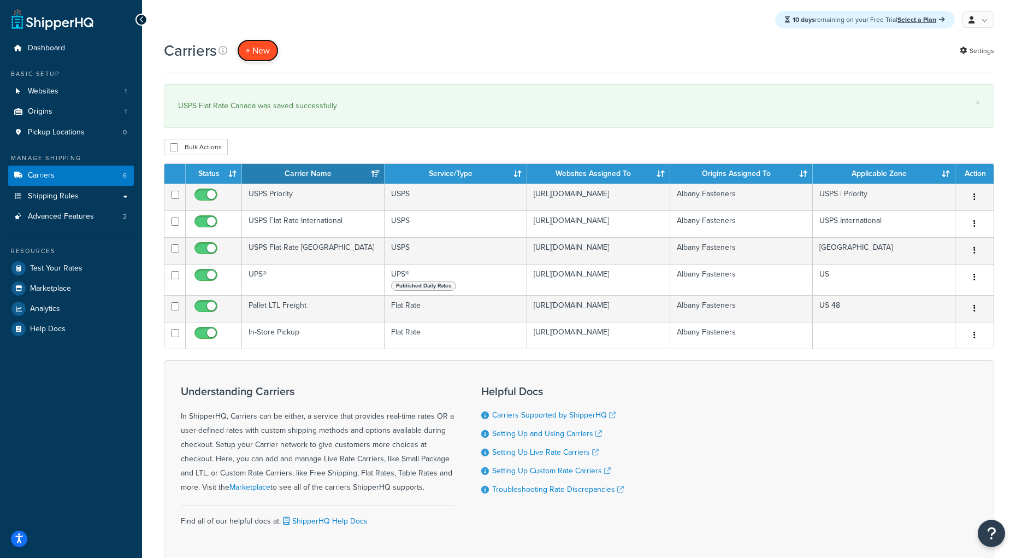
click at [268, 58] on button "+ New" at bounding box center [258, 50] width 42 height 22
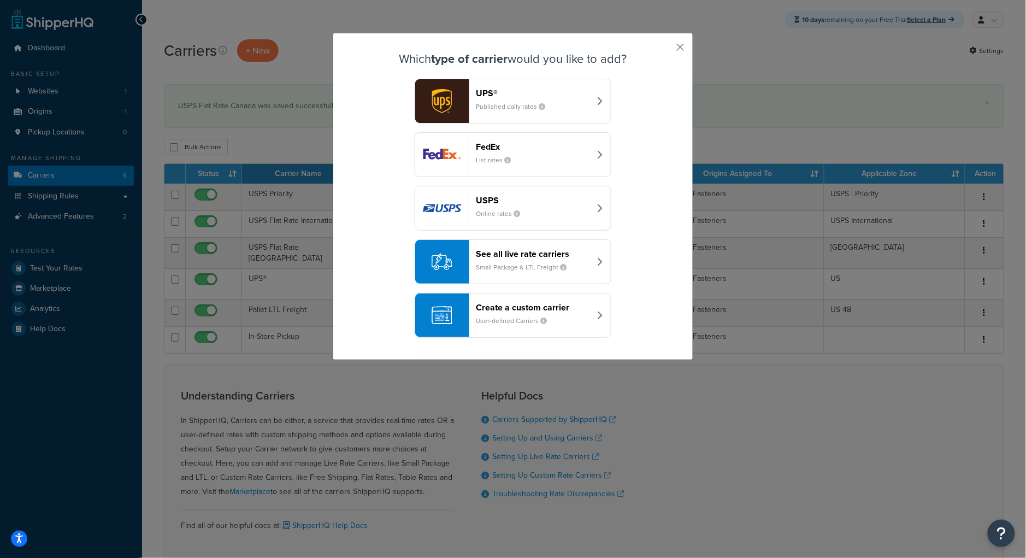
click at [476, 101] on div "UPS® Published daily rates" at bounding box center [533, 101] width 114 height 26
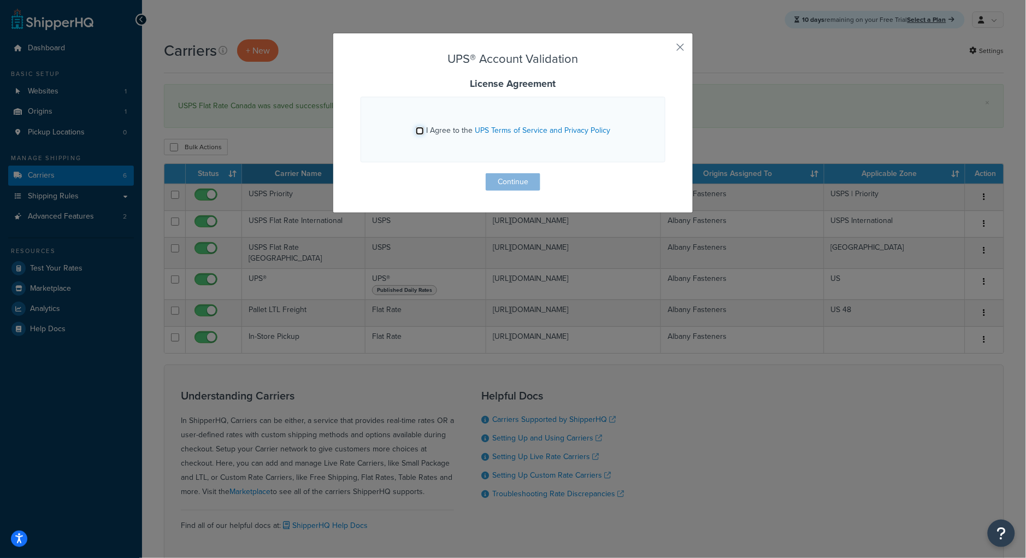
click at [418, 127] on input "I Agree to the UPS Terms of Service and Privacy Policy" at bounding box center [420, 131] width 8 height 8
checkbox input "true"
click at [516, 176] on button "Continue" at bounding box center [513, 181] width 55 height 17
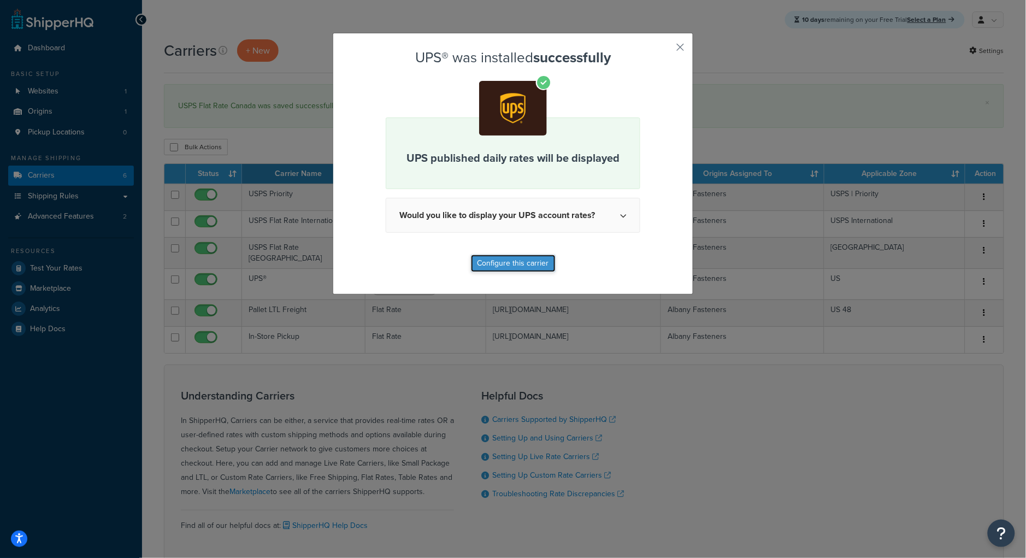
click at [503, 261] on button "Configure this carrier" at bounding box center [513, 263] width 85 height 17
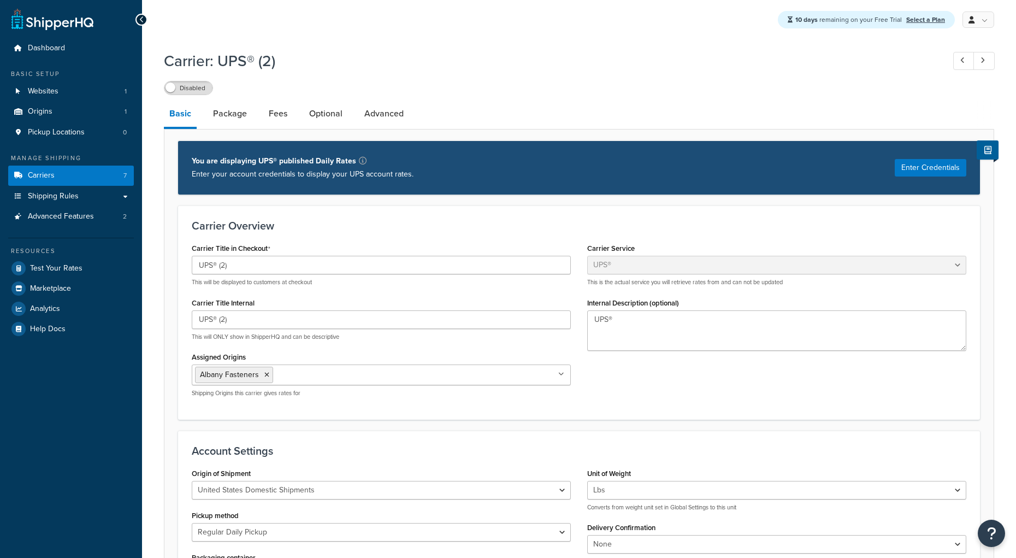
select select "ups"
click at [322, 274] on input "UPS® (2)" at bounding box center [381, 265] width 379 height 19
drag, startPoint x: 219, startPoint y: 266, endPoint x: 251, endPoint y: 270, distance: 32.0
click at [251, 270] on input "UPS® (2)" at bounding box center [381, 265] width 379 height 19
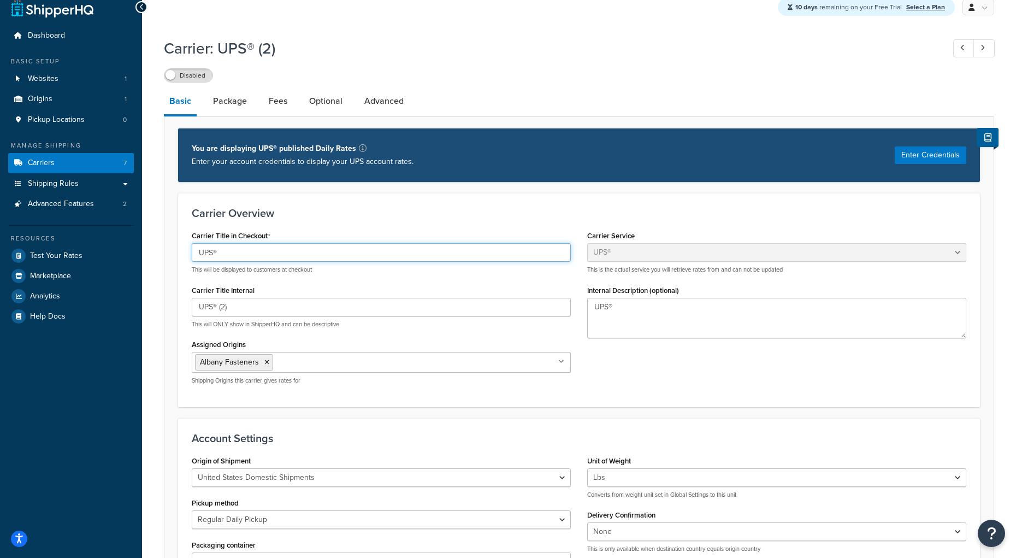
scroll to position [27, 0]
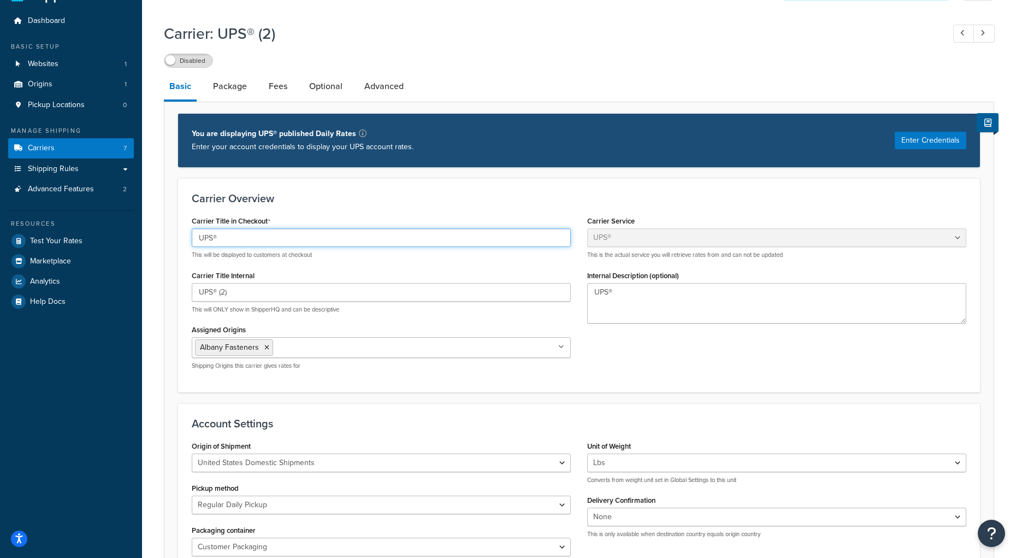
type input "UPS®"
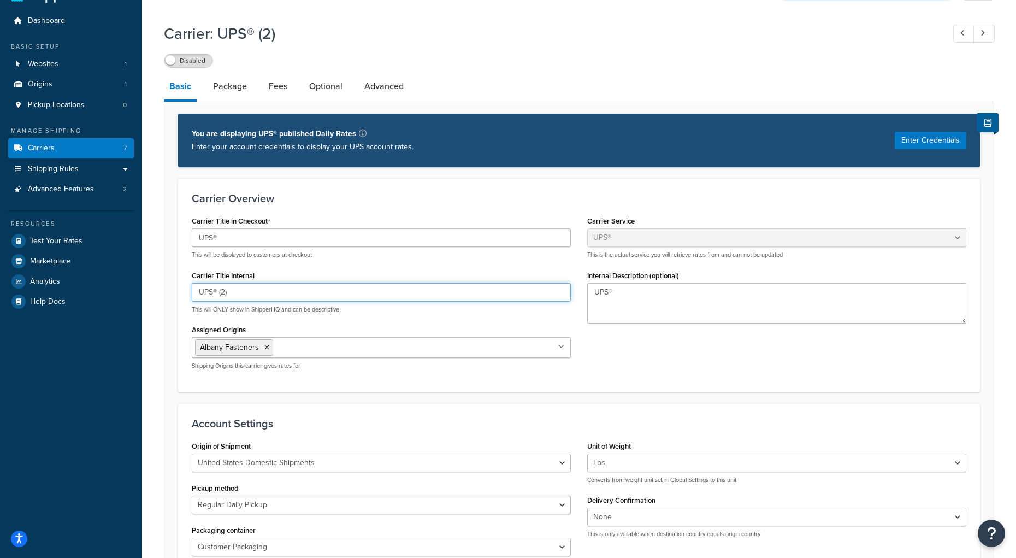
click at [267, 294] on input "UPS® (2)" at bounding box center [381, 292] width 379 height 19
type input "UPS® Expedited"
click at [630, 365] on div "Carrier Title in Checkout UPS® This will be displayed to customers at checkout …" at bounding box center [579, 295] width 791 height 165
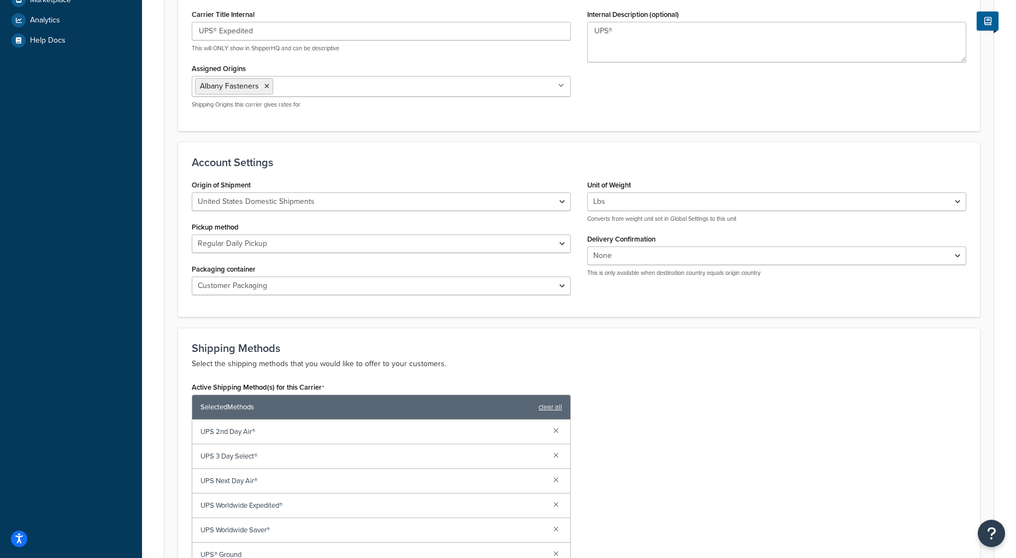
scroll to position [417, 0]
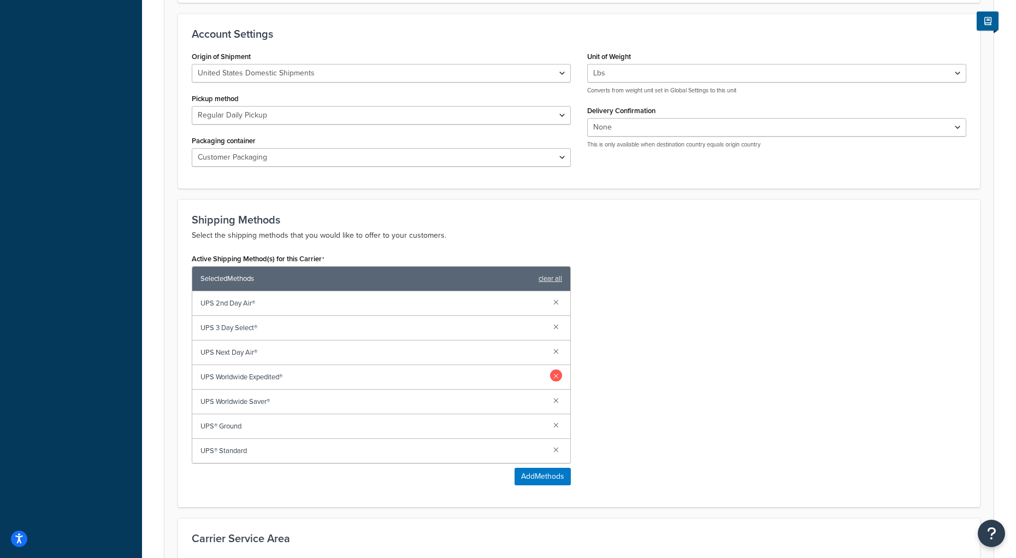
click at [557, 376] on link at bounding box center [556, 375] width 12 height 12
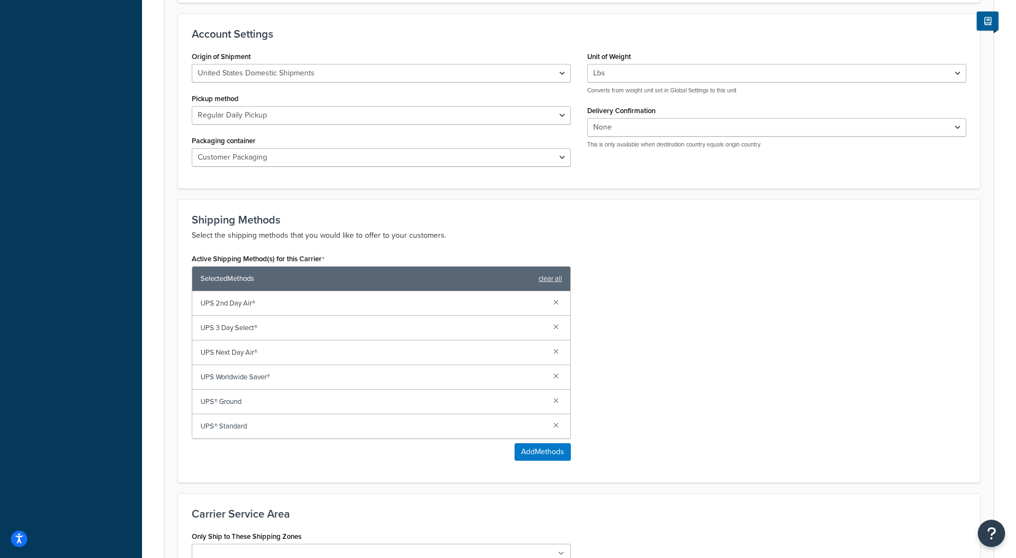
click at [557, 376] on link at bounding box center [556, 375] width 12 height 12
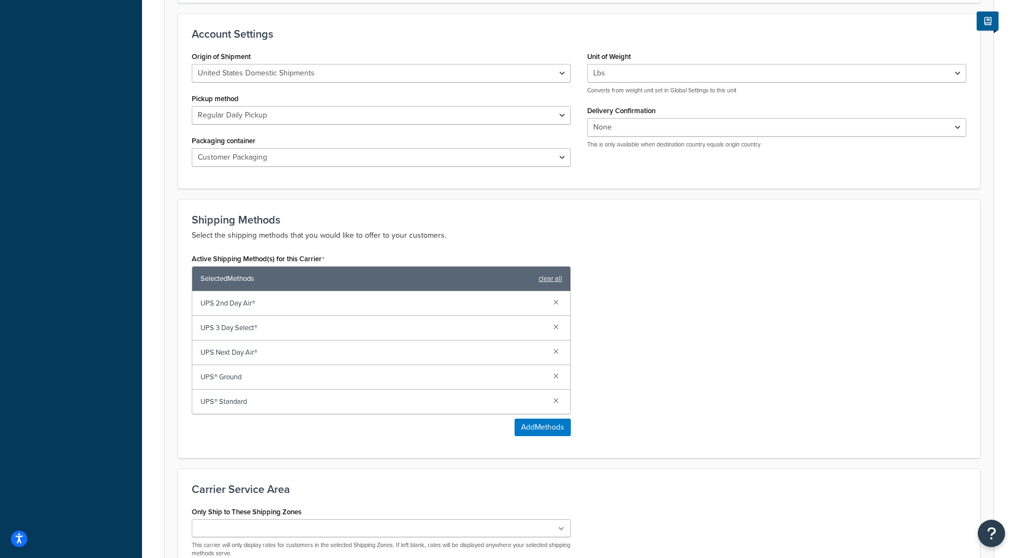
click at [557, 376] on link at bounding box center [556, 375] width 12 height 12
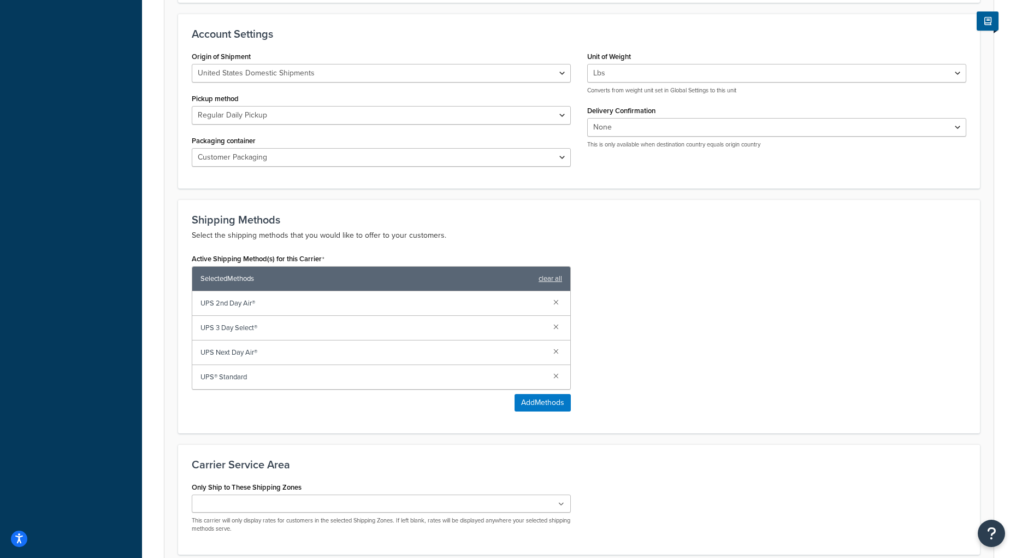
click at [557, 376] on link at bounding box center [556, 375] width 12 height 12
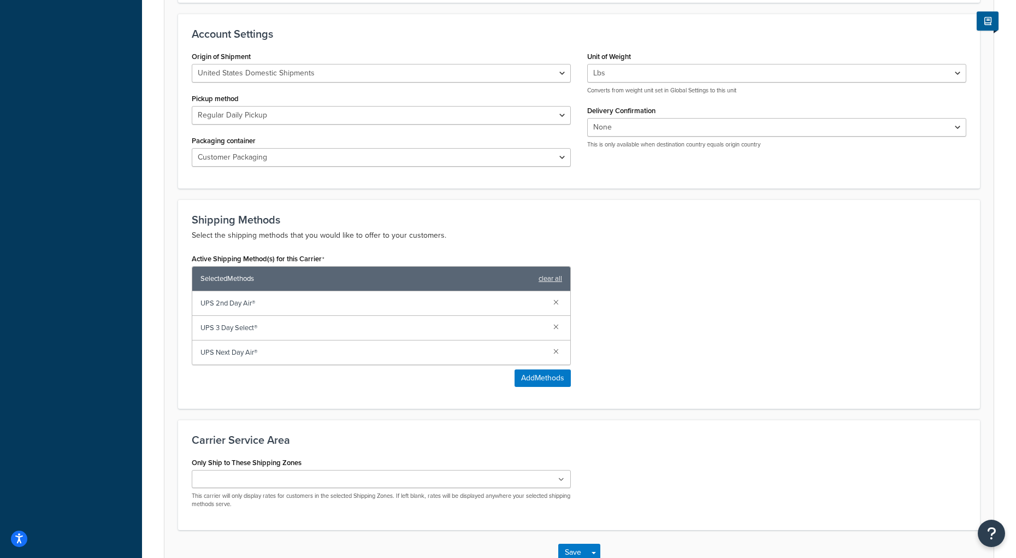
click at [367, 484] on ul at bounding box center [381, 479] width 379 height 18
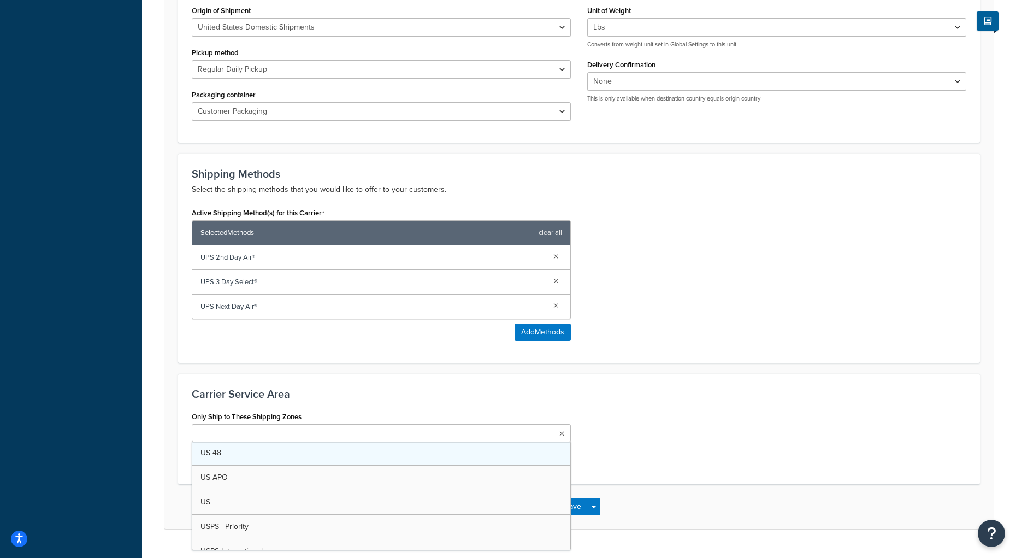
scroll to position [0, 0]
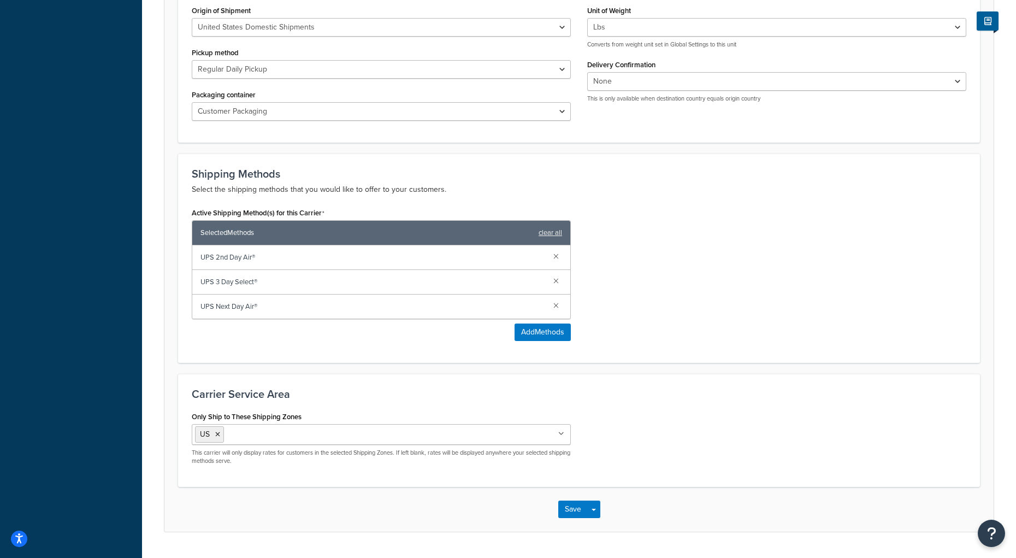
click at [740, 445] on div "Only Ship to These Shipping Zones US US 48 US APO USPS | Priority USPS Internat…" at bounding box center [579, 441] width 791 height 65
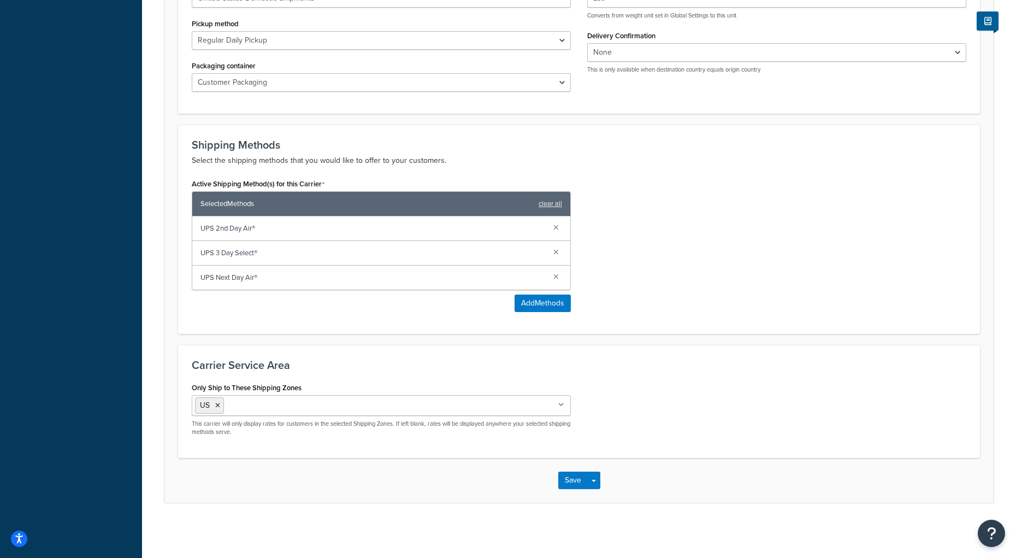
scroll to position [496, 0]
click at [584, 481] on button "Save" at bounding box center [573, 480] width 30 height 17
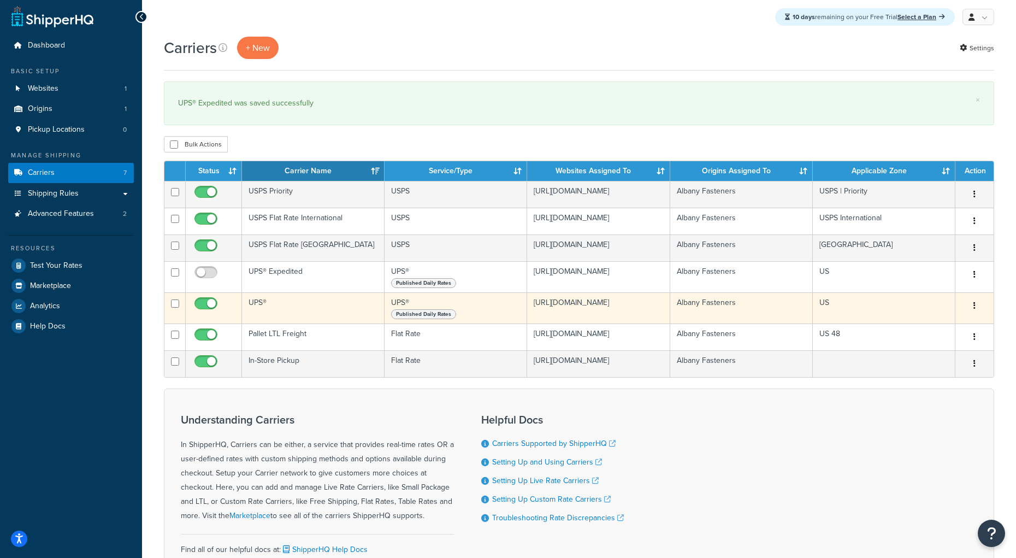
click at [281, 323] on td "UPS®" at bounding box center [313, 307] width 143 height 31
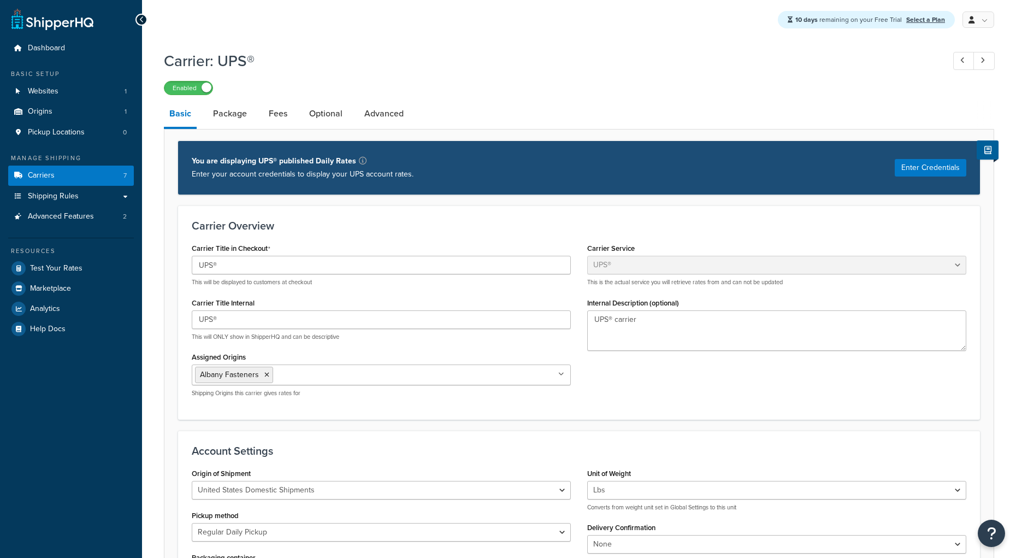
select select "ups"
click at [269, 259] on input "UPS®" at bounding box center [381, 265] width 379 height 19
click at [253, 264] on input "UPS®" at bounding box center [381, 265] width 379 height 19
type input "UPS® Ground"
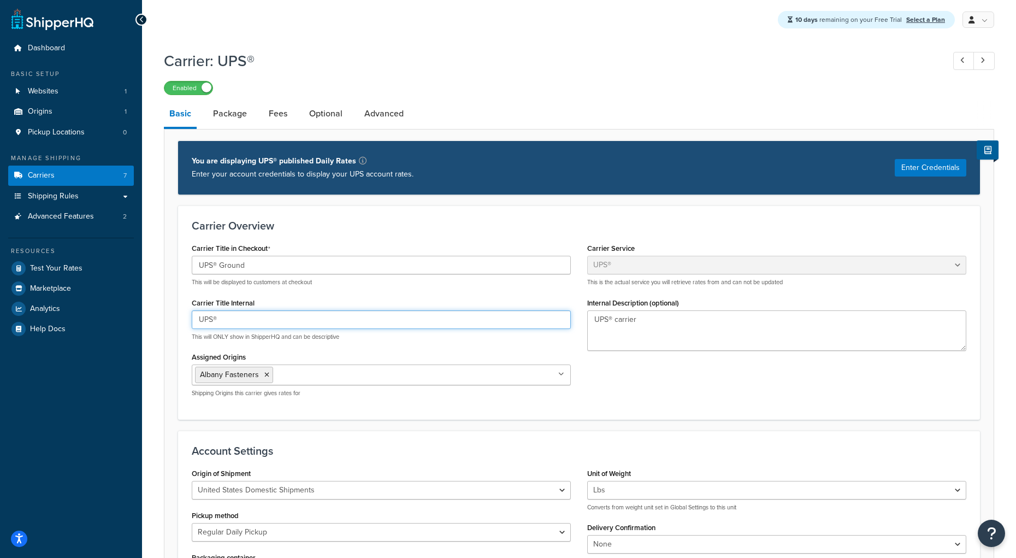
click at [238, 319] on input "UPS®" at bounding box center [381, 319] width 379 height 19
type input "UPS® Ground"
click at [760, 391] on div "Carrier Title in Checkout UPS® Ground This will be displayed to customers at ch…" at bounding box center [579, 322] width 791 height 165
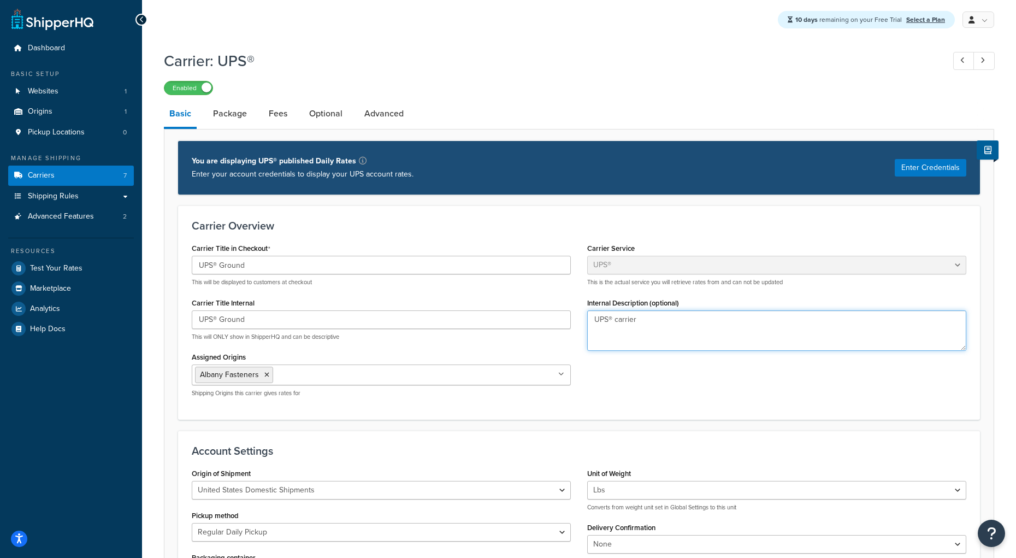
click at [628, 322] on textarea "UPS® carrier" at bounding box center [776, 330] width 379 height 40
type textarea "UPS® Ground, max charge $100"
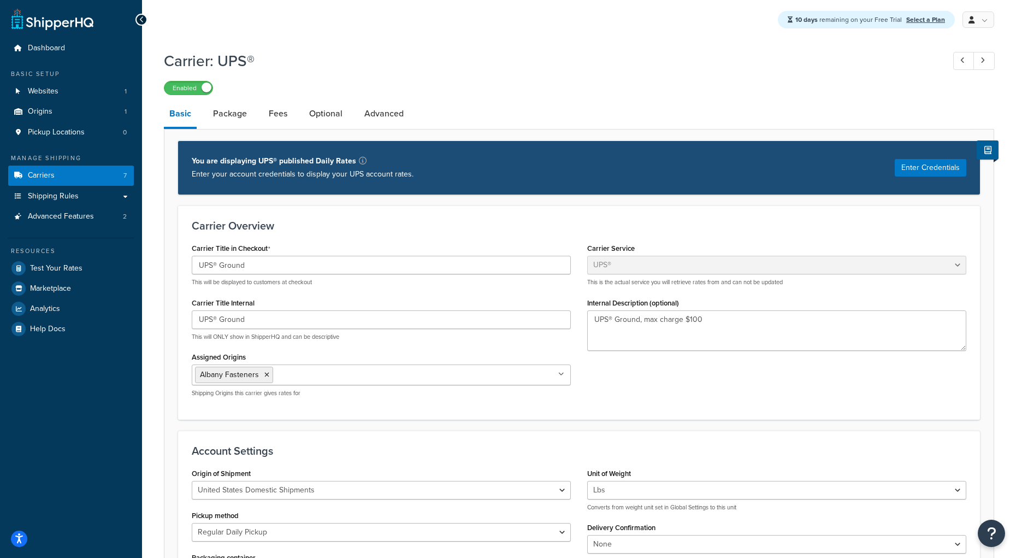
click at [670, 369] on div "Carrier Title in Checkout UPS® Ground This will be displayed to customers at ch…" at bounding box center [579, 322] width 791 height 165
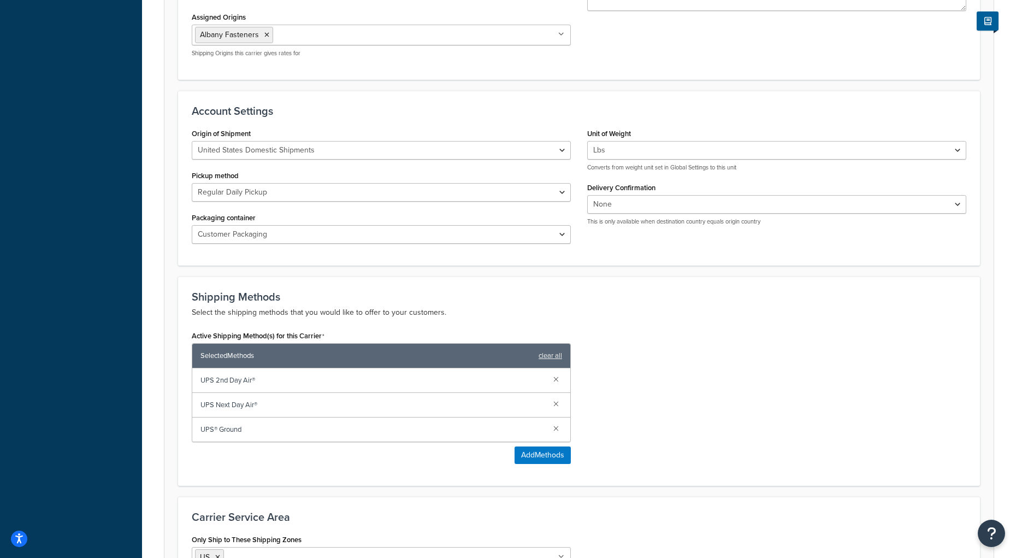
scroll to position [347, 0]
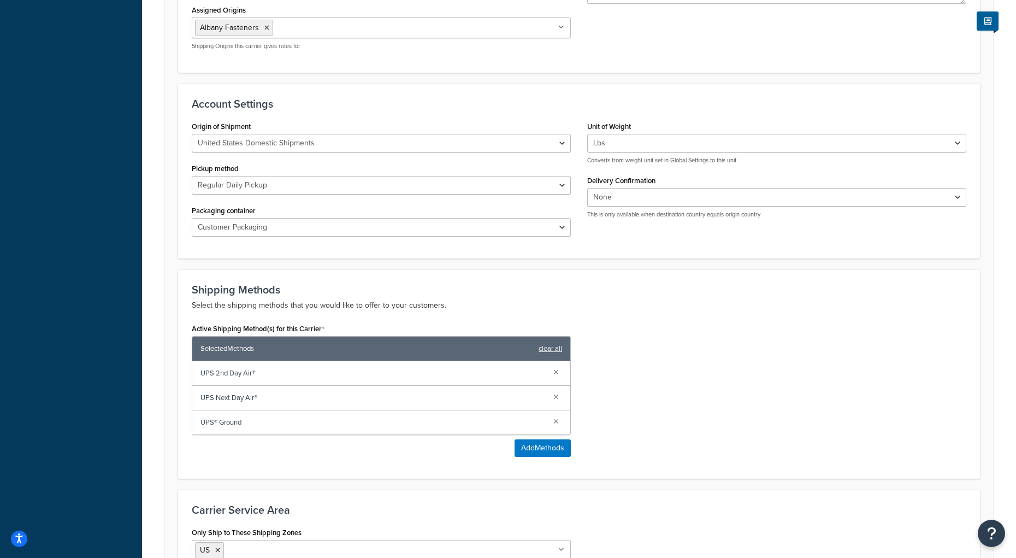
click at [562, 379] on div "UPS 2nd Day Air®" at bounding box center [381, 373] width 378 height 25
click at [558, 378] on link at bounding box center [556, 372] width 12 height 12
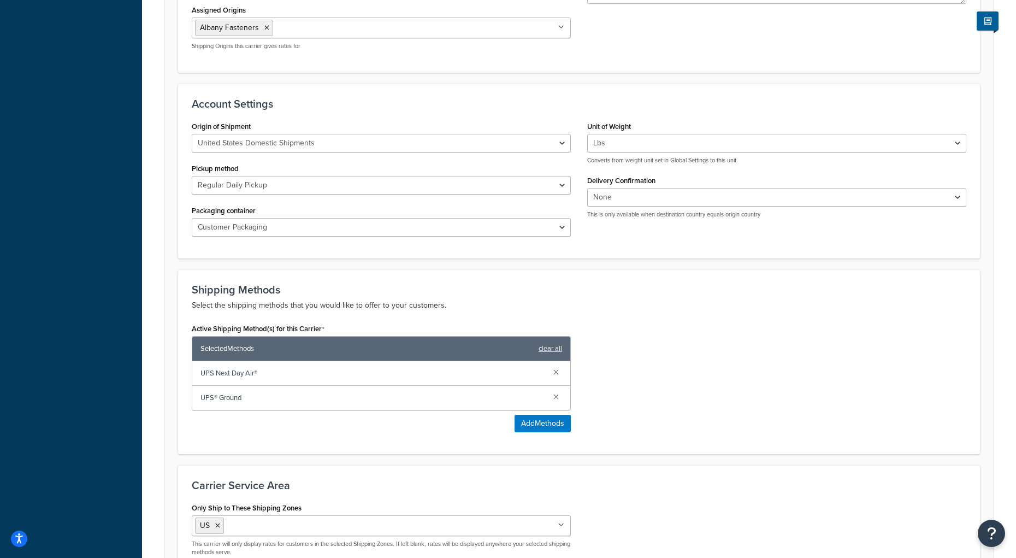
click at [558, 378] on link at bounding box center [556, 372] width 12 height 12
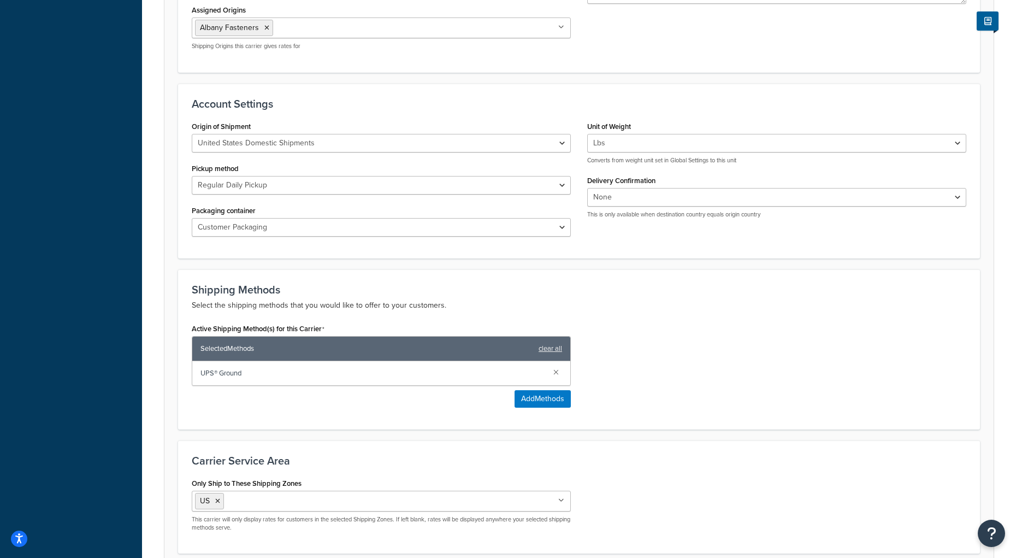
click at [710, 397] on div "Active Shipping Method(s) for this Carrier Selected Methods clear all UPS® Grou…" at bounding box center [579, 368] width 791 height 95
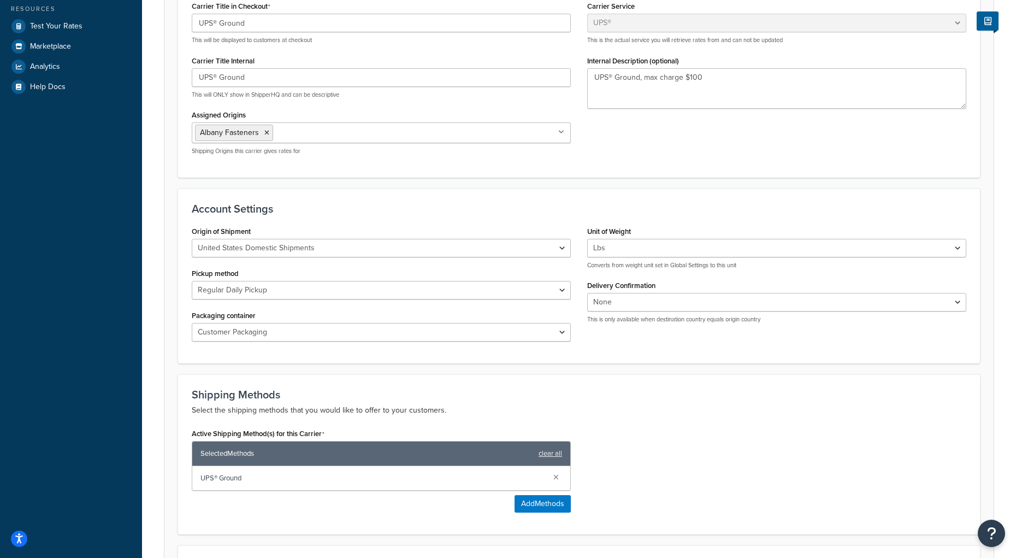
scroll to position [77, 0]
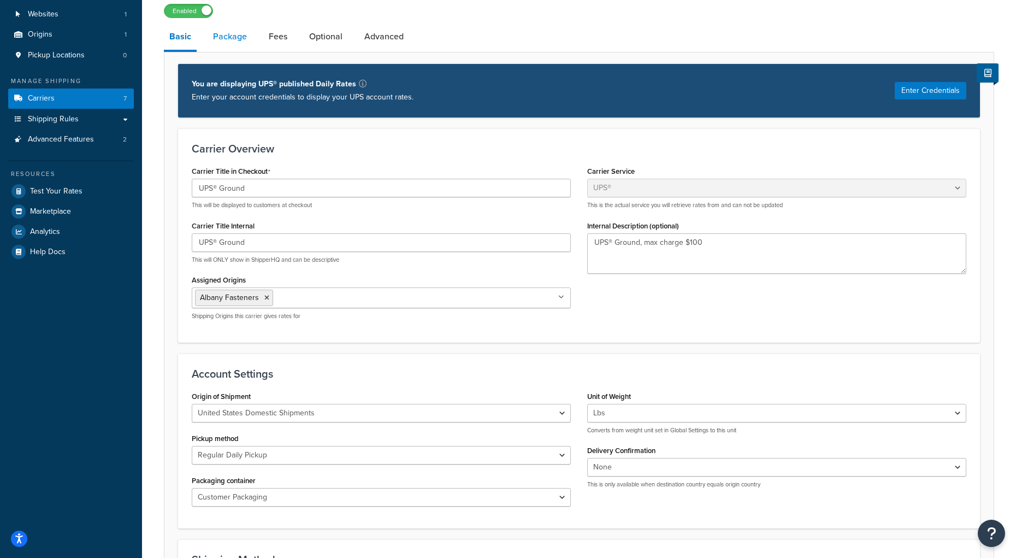
click at [230, 43] on link "Package" at bounding box center [230, 36] width 45 height 26
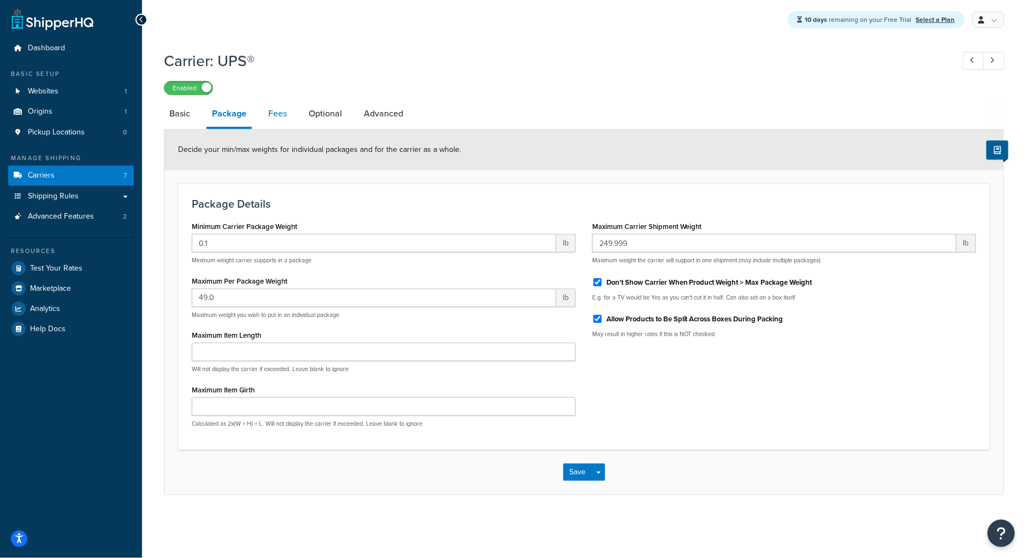
click at [288, 103] on link "Fees" at bounding box center [278, 114] width 30 height 26
select select "AFTER"
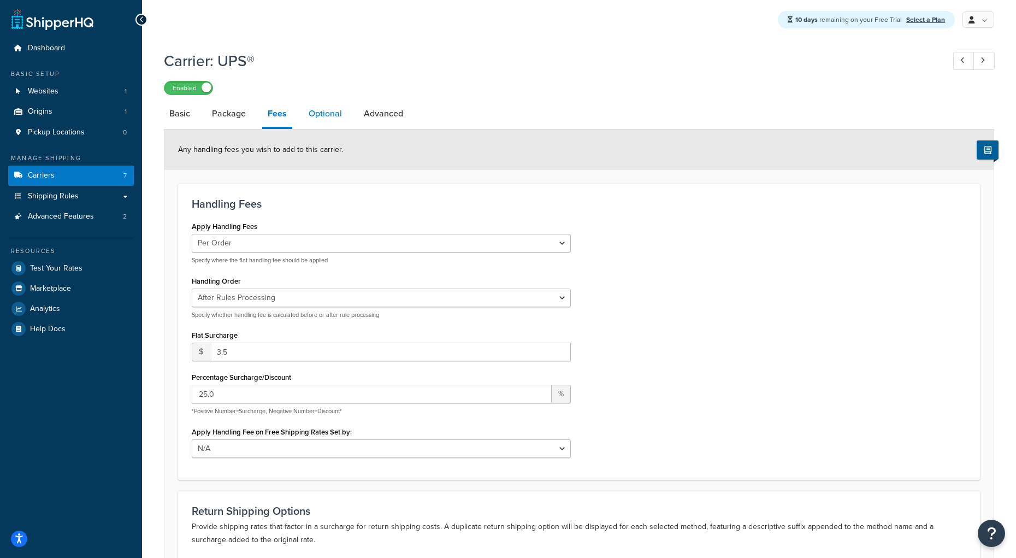
click at [331, 116] on link "Optional" at bounding box center [325, 114] width 44 height 26
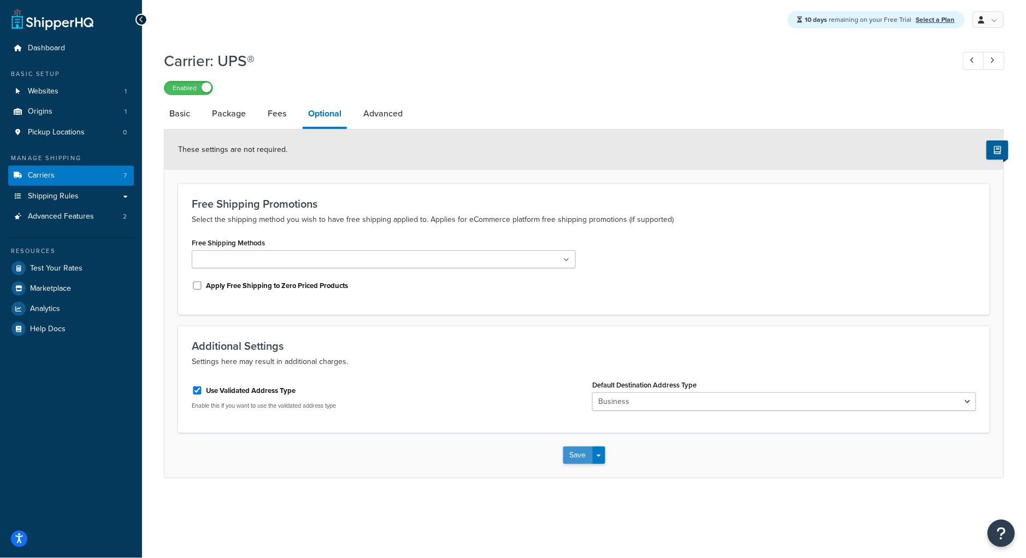
click at [576, 459] on button "Save" at bounding box center [578, 454] width 30 height 17
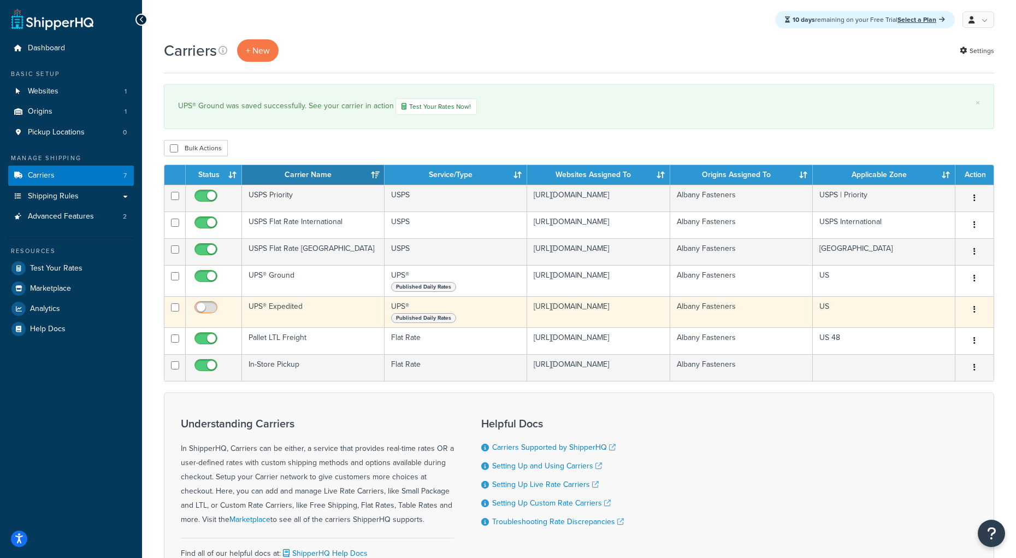
click at [204, 317] on input "checkbox" at bounding box center [207, 310] width 30 height 14
checkbox input "true"
click at [278, 326] on td "UPS® Expedited" at bounding box center [313, 311] width 143 height 31
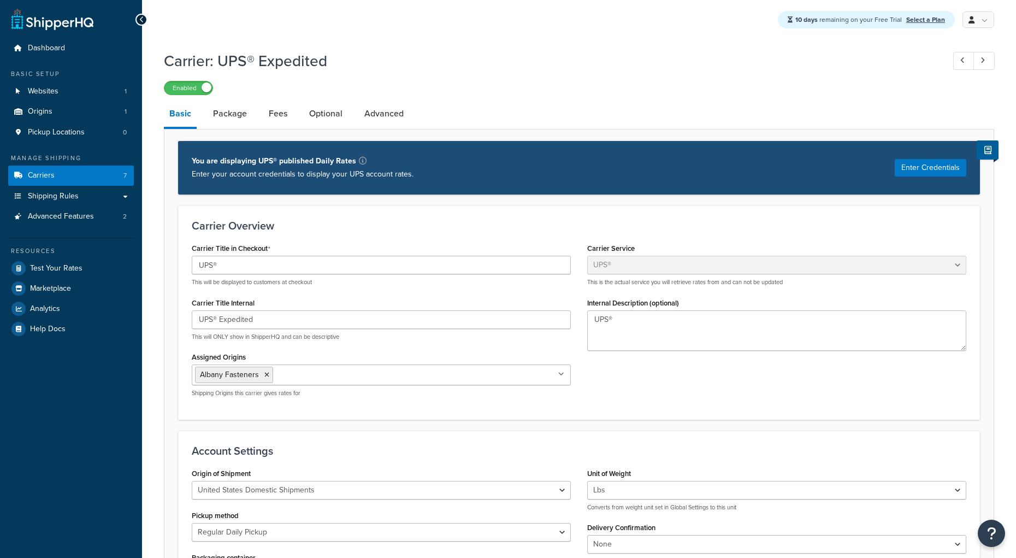
select select "ups"
click at [285, 114] on link "Fees" at bounding box center [278, 114] width 30 height 26
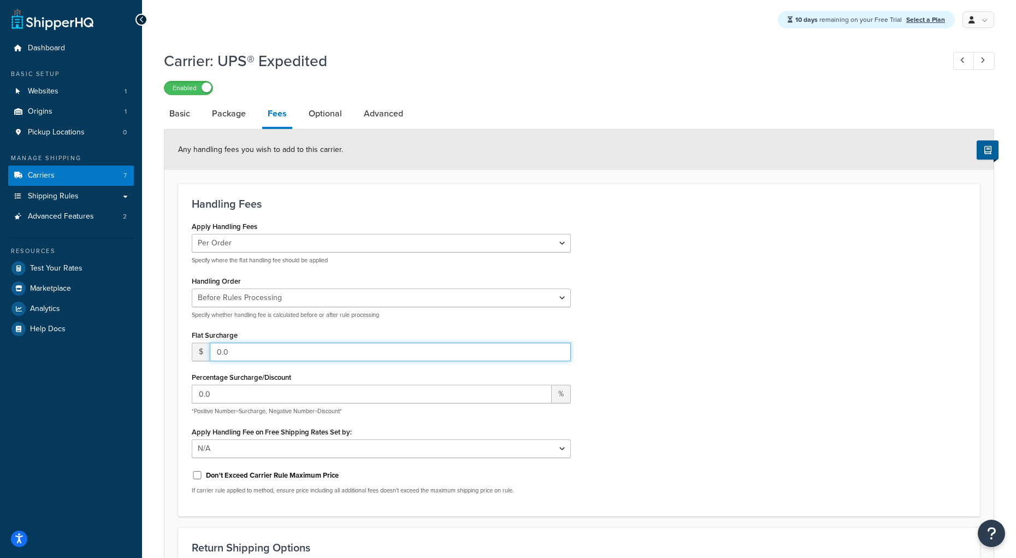
drag, startPoint x: 236, startPoint y: 356, endPoint x: 210, endPoint y: 353, distance: 25.8
click at [210, 353] on input "0.0" at bounding box center [390, 352] width 361 height 19
type input "3.5"
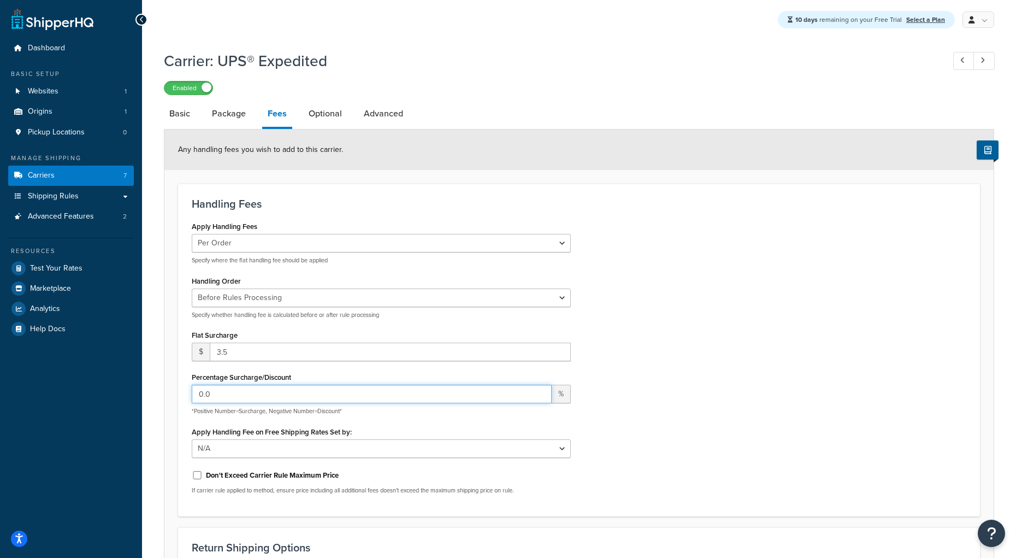
drag, startPoint x: 220, startPoint y: 394, endPoint x: 162, endPoint y: 396, distance: 57.9
click at [162, 396] on div "Carrier: UPS® Expedited Enabled Basic Package Fees Optional Advanced Any handli…" at bounding box center [579, 382] width 874 height 674
type input "25"
click at [828, 369] on div "Apply Handling Fees Per Order Per Item Per Package Specify where the flat handl…" at bounding box center [579, 361] width 791 height 284
click at [331, 112] on link "Optional" at bounding box center [325, 114] width 44 height 26
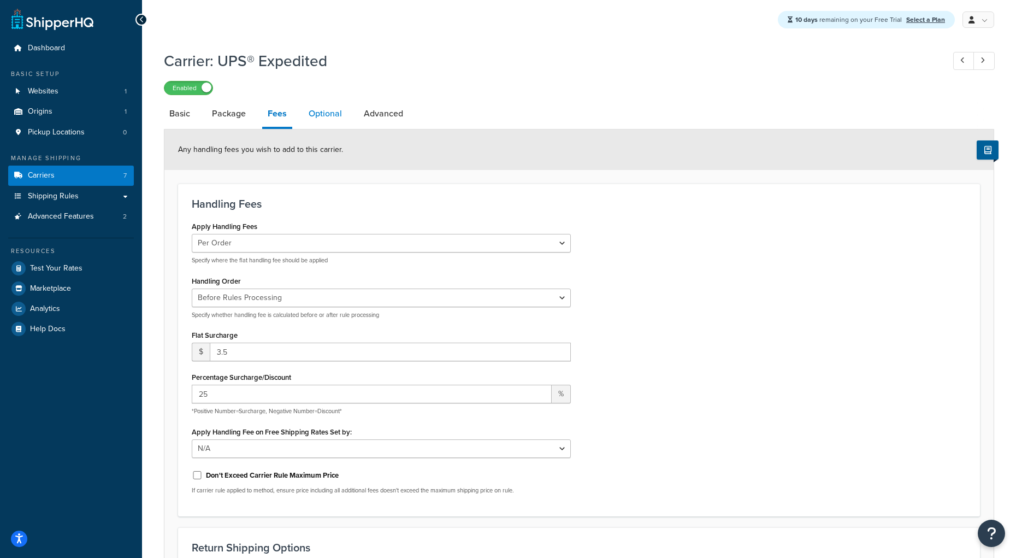
select select "business"
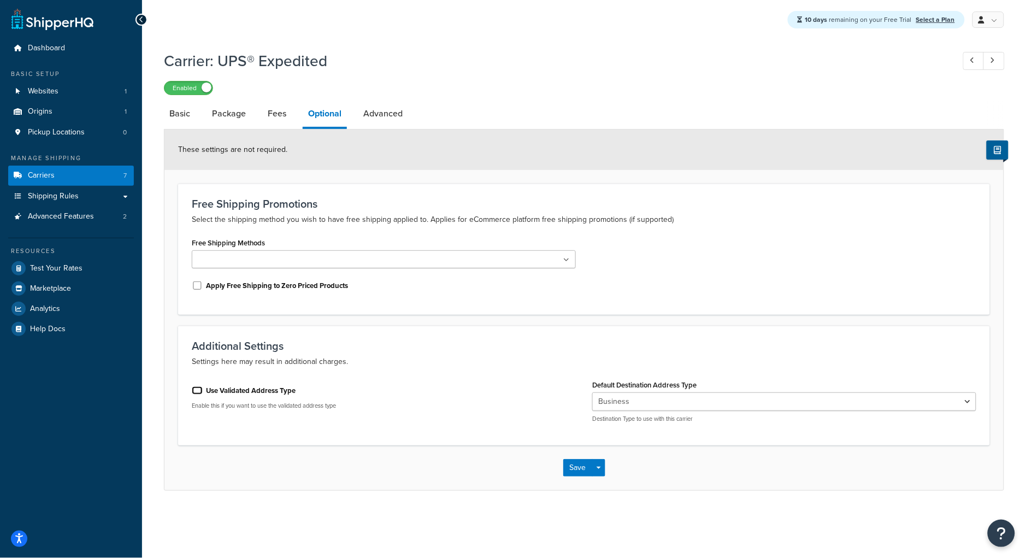
click at [199, 391] on input "Use Validated Address Type" at bounding box center [197, 390] width 11 height 8
checkbox input "true"
click at [381, 116] on link "Advanced" at bounding box center [383, 114] width 50 height 26
select select "false"
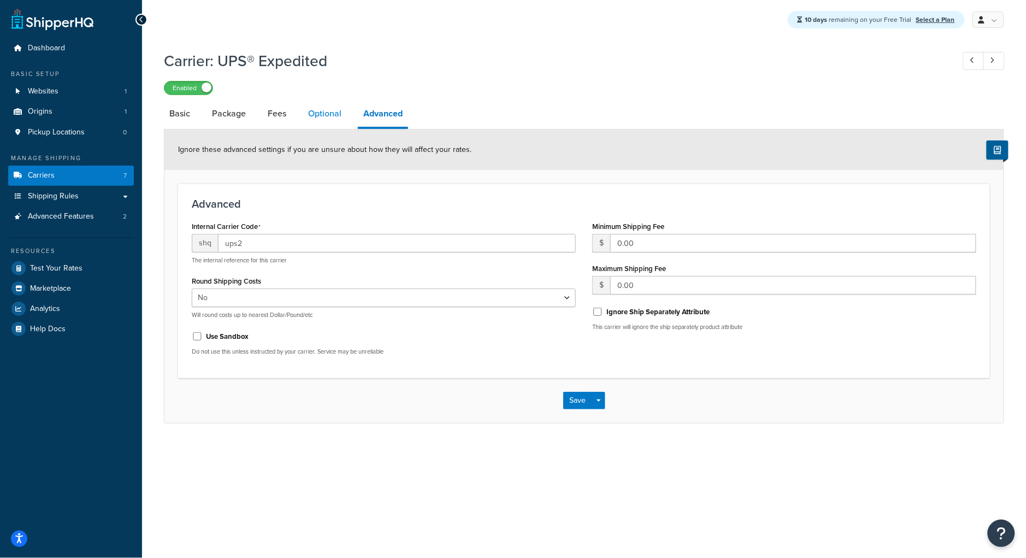
click at [322, 127] on link "Optional" at bounding box center [325, 114] width 44 height 26
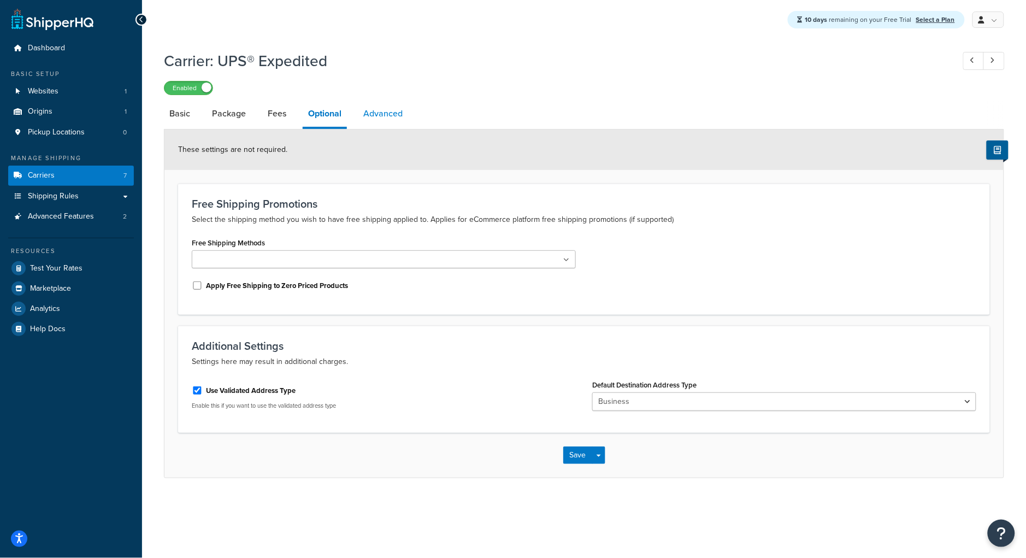
click at [392, 122] on link "Advanced" at bounding box center [383, 114] width 50 height 26
select select "false"
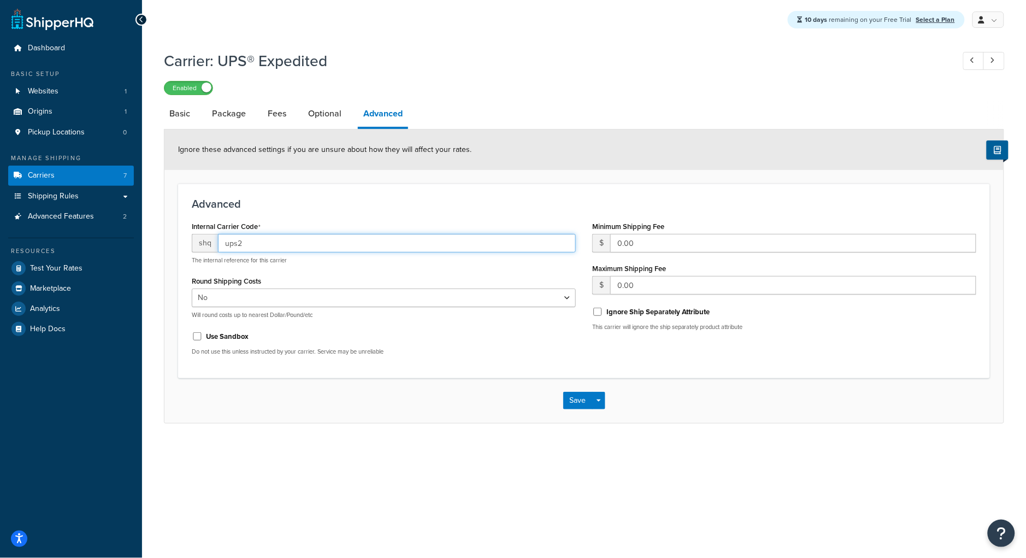
drag, startPoint x: 237, startPoint y: 246, endPoint x: 252, endPoint y: 247, distance: 15.4
click at [252, 247] on input "ups2" at bounding box center [397, 243] width 358 height 19
type input "upsair"
click at [339, 123] on link "Optional" at bounding box center [325, 114] width 44 height 26
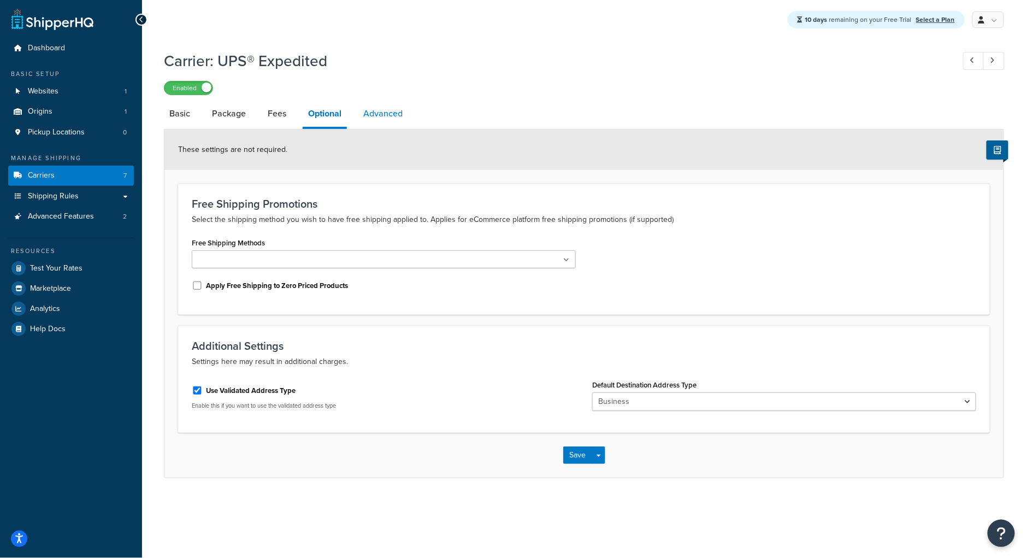
click at [369, 127] on link "Advanced" at bounding box center [383, 114] width 50 height 26
select select "false"
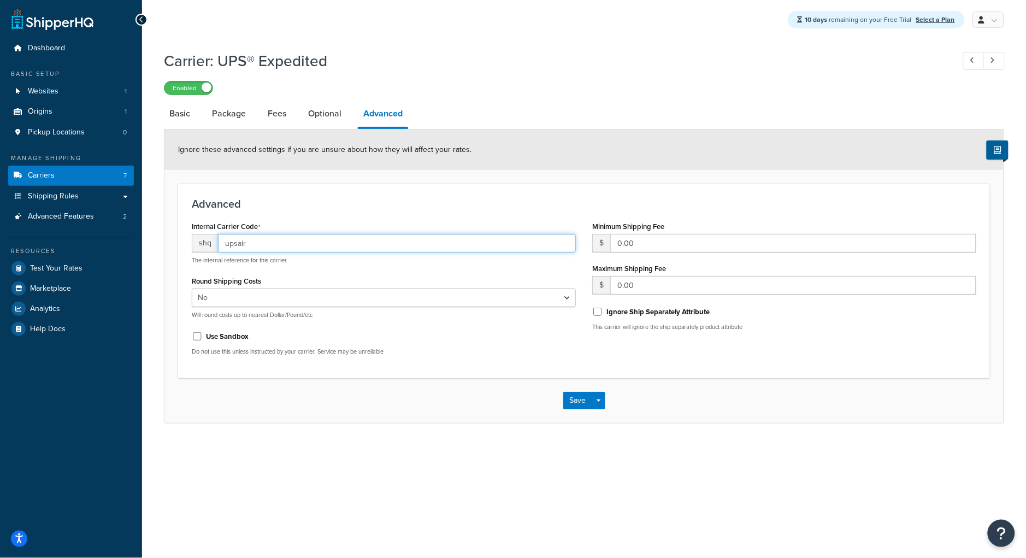
click at [237, 247] on input "upsair" at bounding box center [397, 243] width 358 height 19
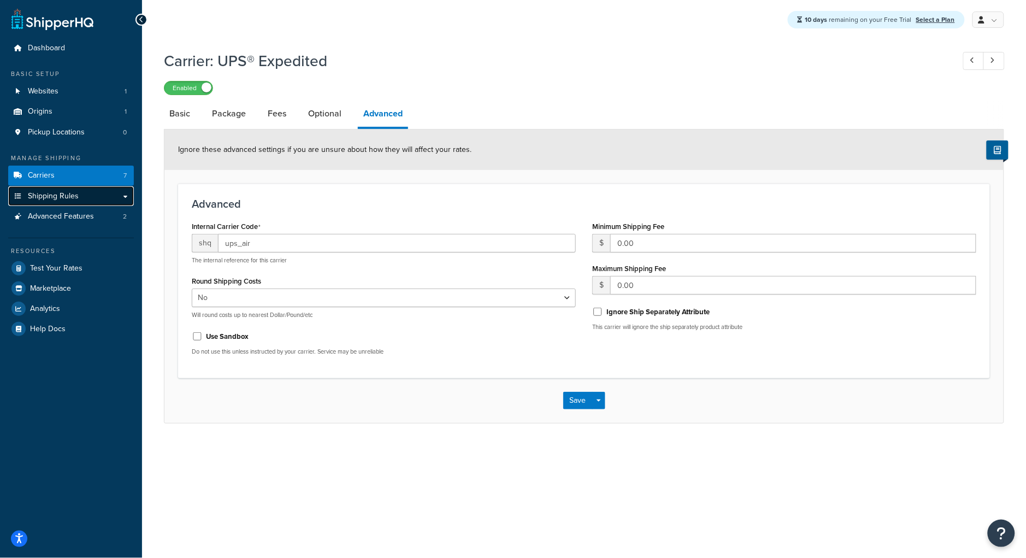
click at [54, 199] on span "Shipping Rules" at bounding box center [53, 196] width 51 height 9
click at [576, 403] on button "Save" at bounding box center [578, 400] width 30 height 17
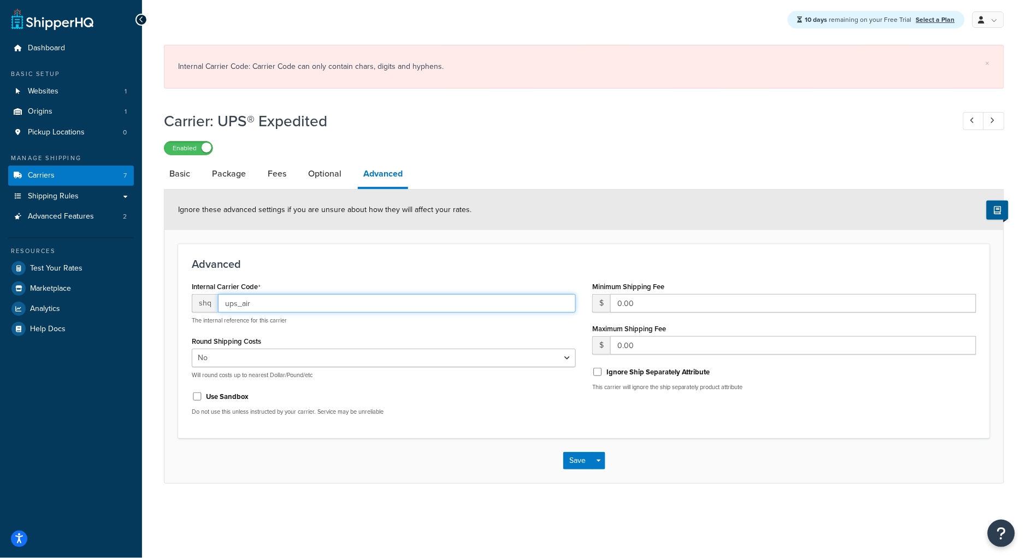
click at [242, 310] on input "ups_air" at bounding box center [397, 303] width 358 height 19
type input "upsair"
click at [571, 455] on button "Save" at bounding box center [578, 460] width 30 height 17
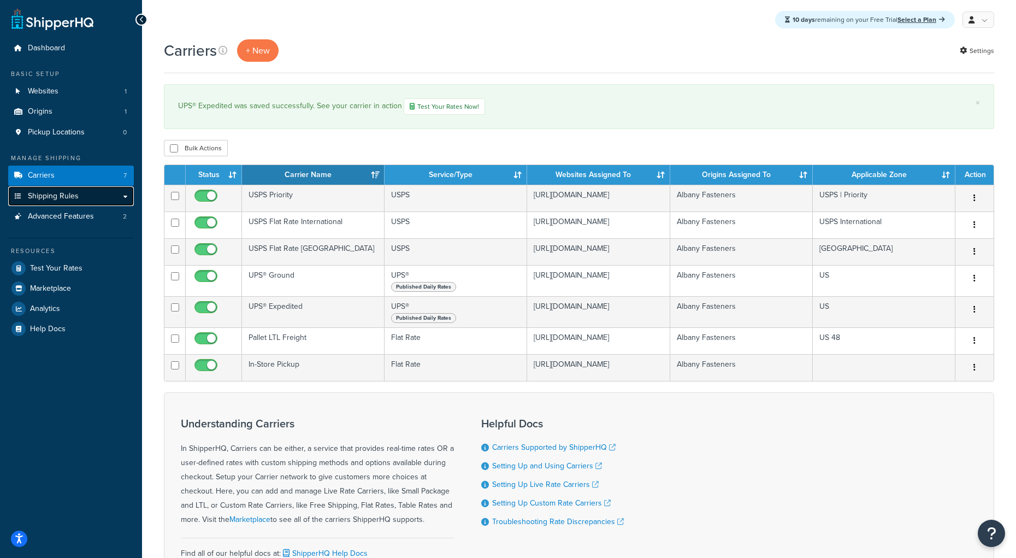
click at [91, 197] on link "Shipping Rules" at bounding box center [71, 196] width 126 height 20
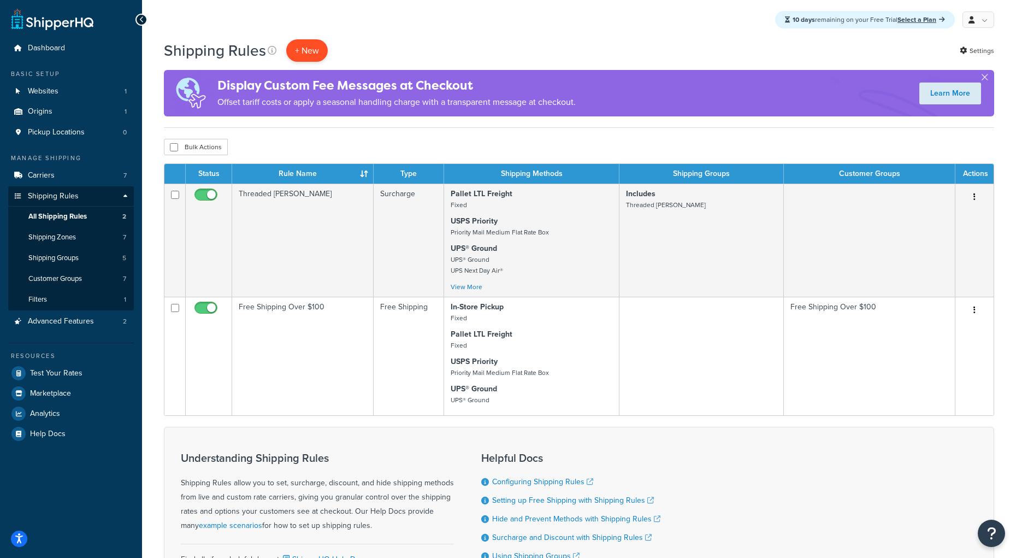
click at [323, 47] on p "+ New" at bounding box center [307, 50] width 42 height 22
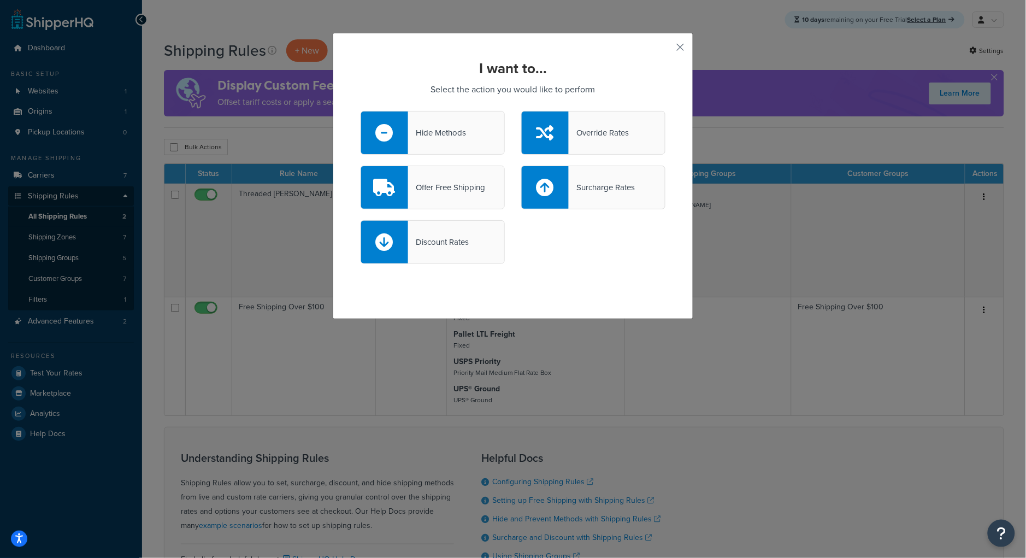
click at [420, 183] on div "Offer Free Shipping" at bounding box center [446, 187] width 77 height 15
click at [0, 0] on input "Offer Free Shipping" at bounding box center [0, 0] width 0 height 0
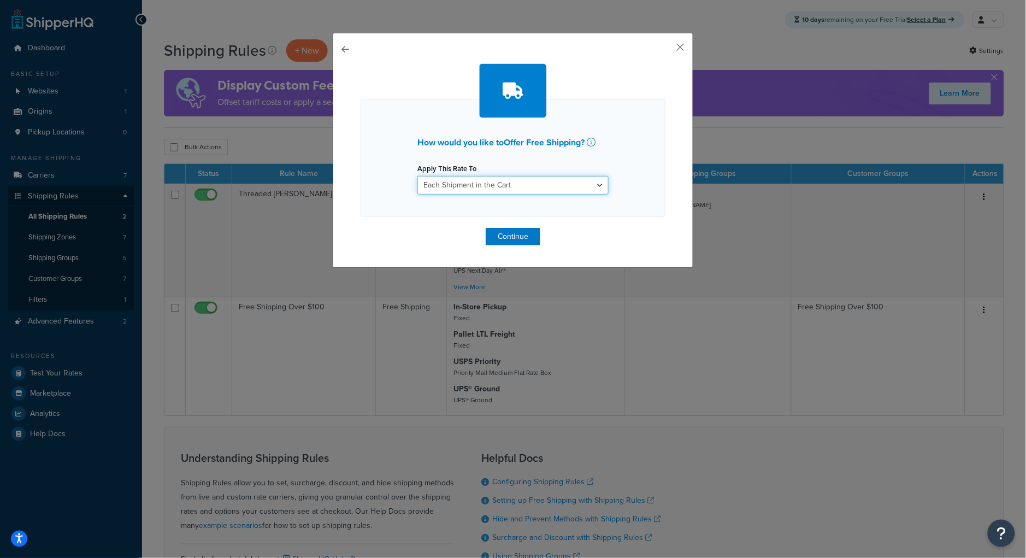
click at [433, 184] on select "Each Shipment in the Cart Each Shipping Group in the Cart Each Item within a Sh…" at bounding box center [512, 185] width 191 height 19
click at [417, 176] on select "Each Shipment in the Cart Each Shipping Group in the Cart Each Item within a Sh…" at bounding box center [512, 185] width 191 height 19
click at [509, 240] on button "Continue" at bounding box center [513, 236] width 55 height 17
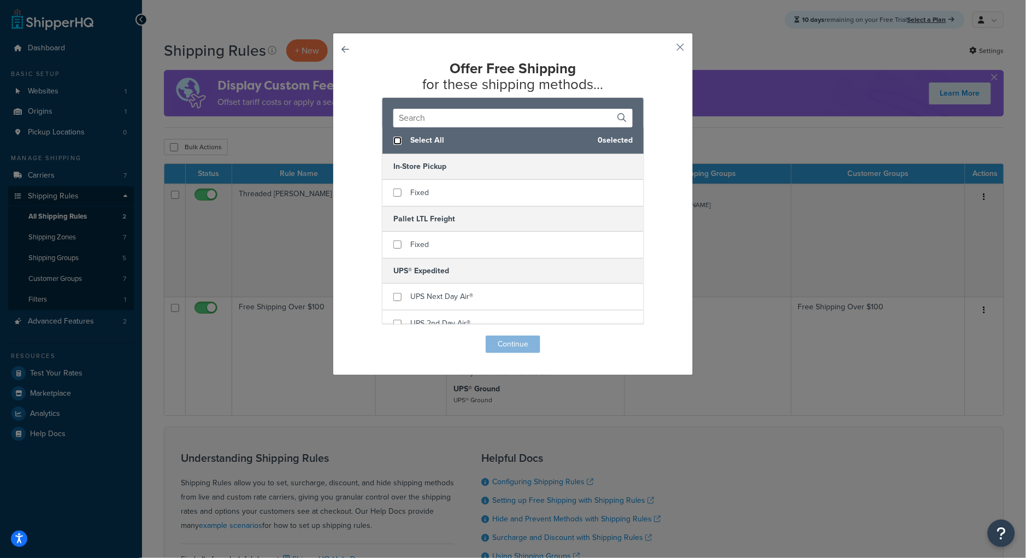
click at [393, 140] on input "checkbox" at bounding box center [397, 141] width 8 height 8
checkbox input "true"
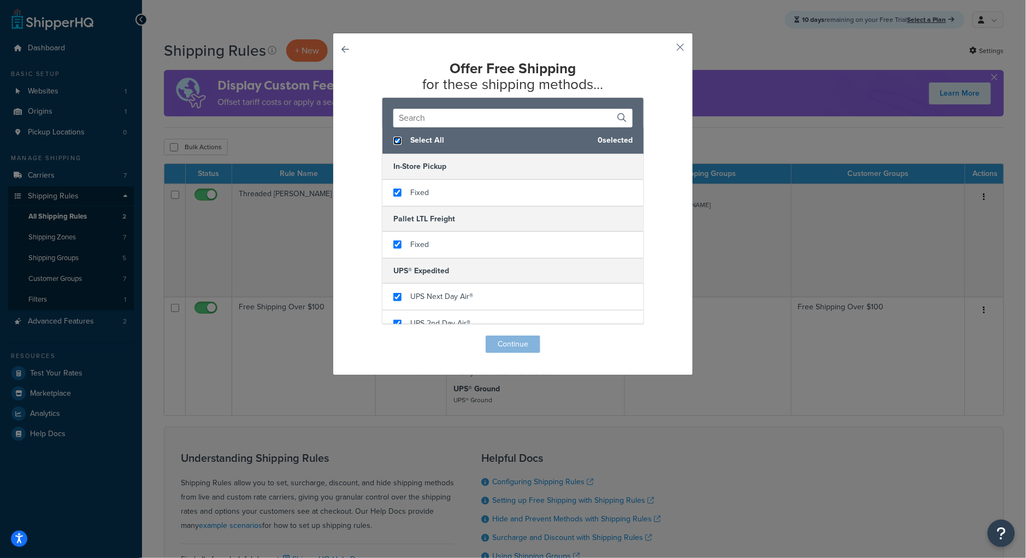
checkbox input "true"
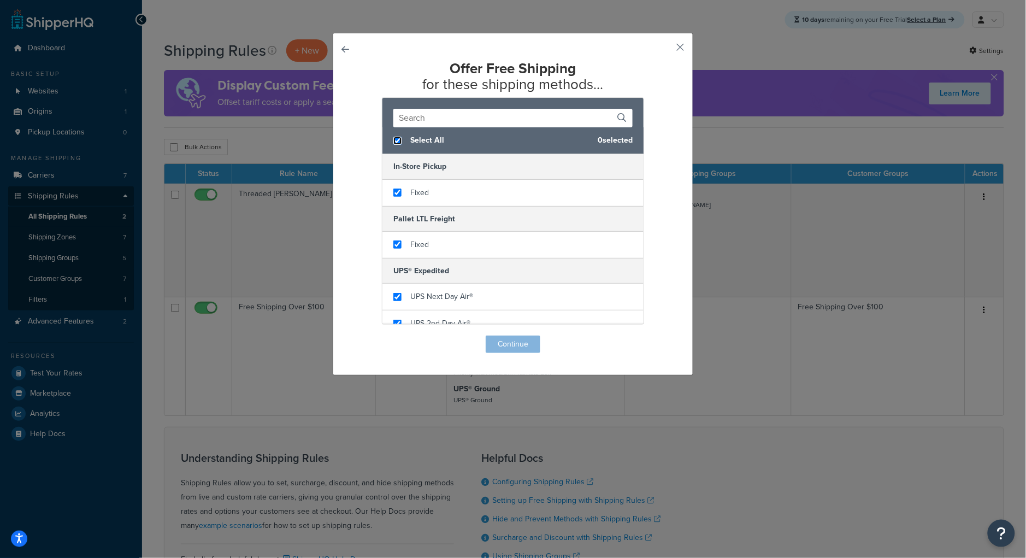
checkbox input "true"
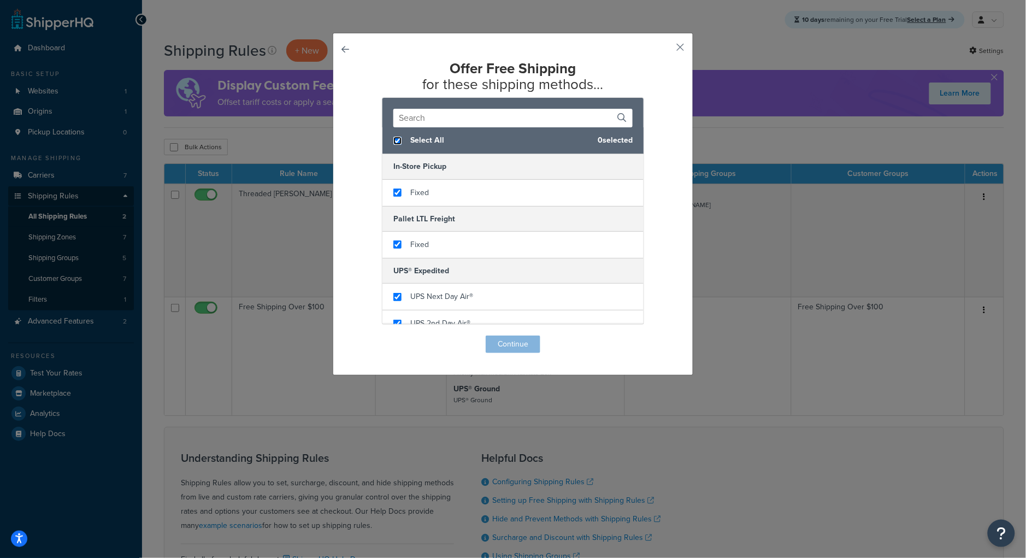
checkbox input "true"
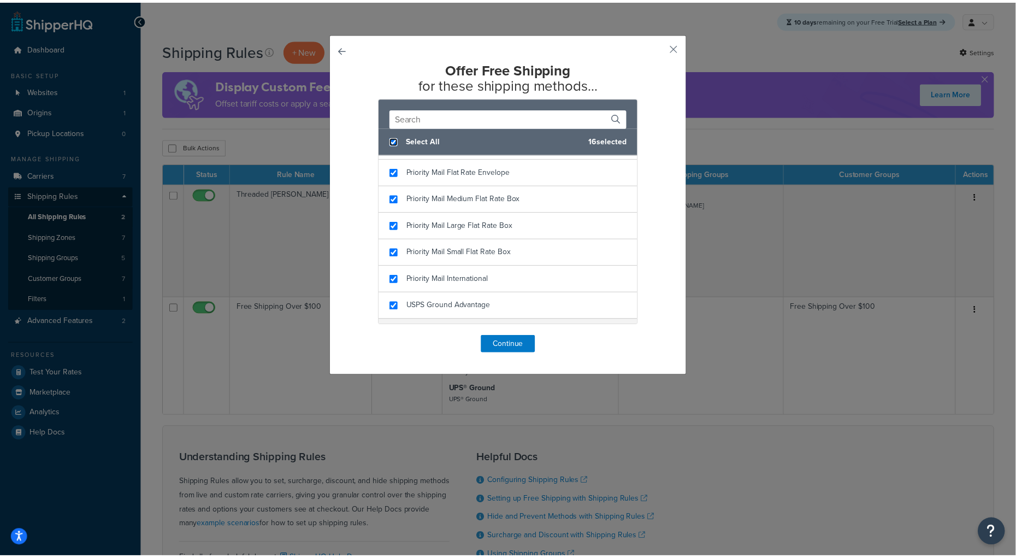
scroll to position [438, 0]
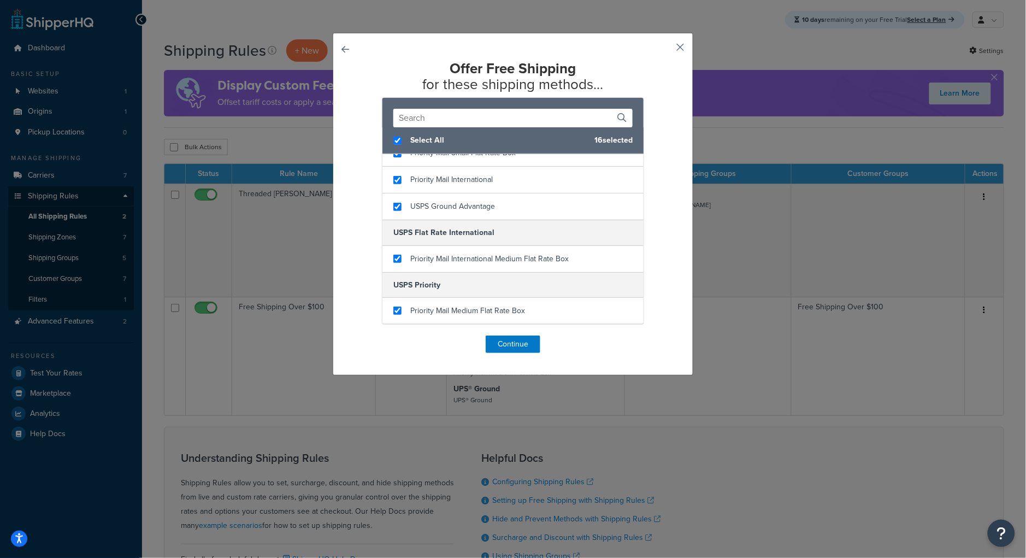
click at [665, 50] on button "button" at bounding box center [664, 51] width 3 height 3
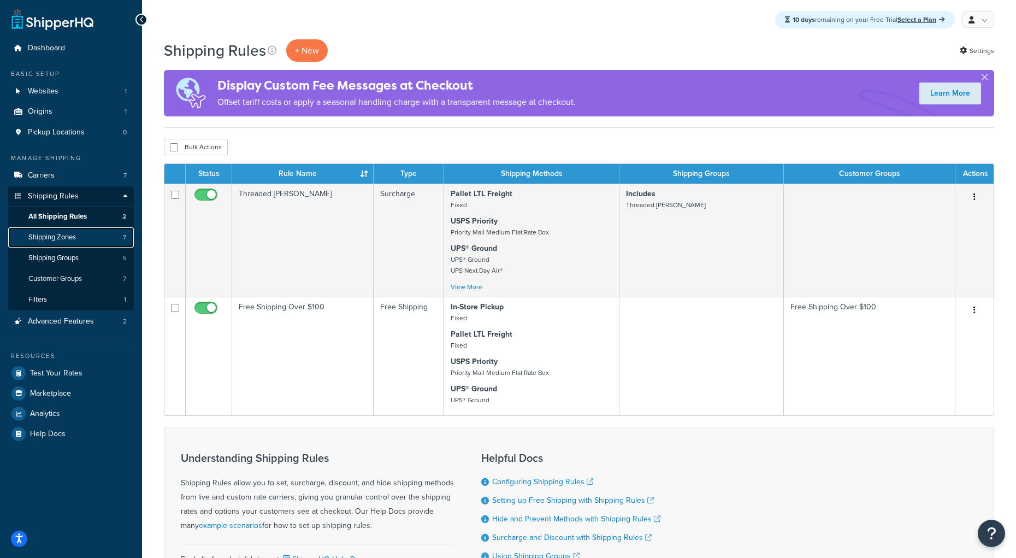
click at [85, 235] on link "Shipping Zones 7" at bounding box center [71, 237] width 126 height 20
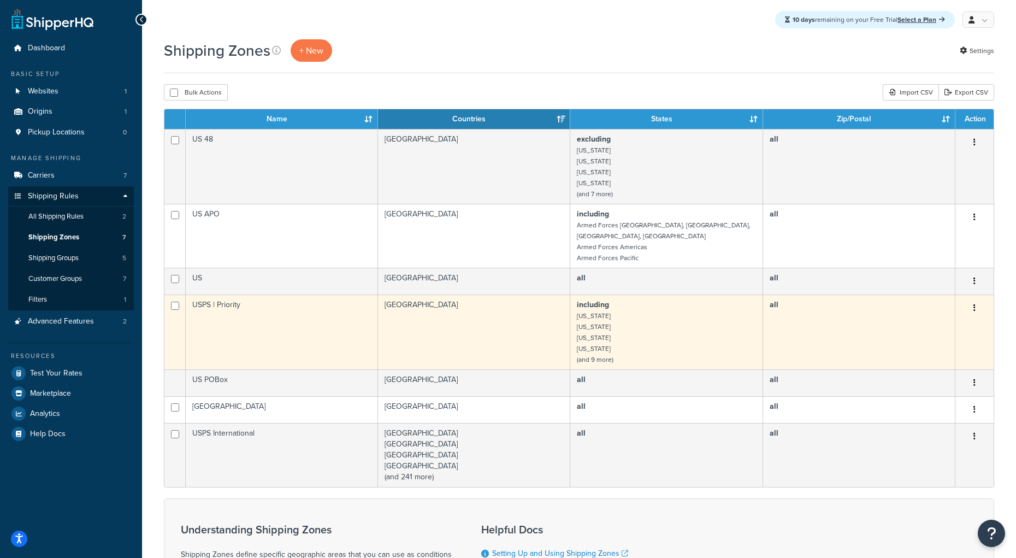
click at [227, 299] on td "USPS | Priority" at bounding box center [282, 331] width 192 height 75
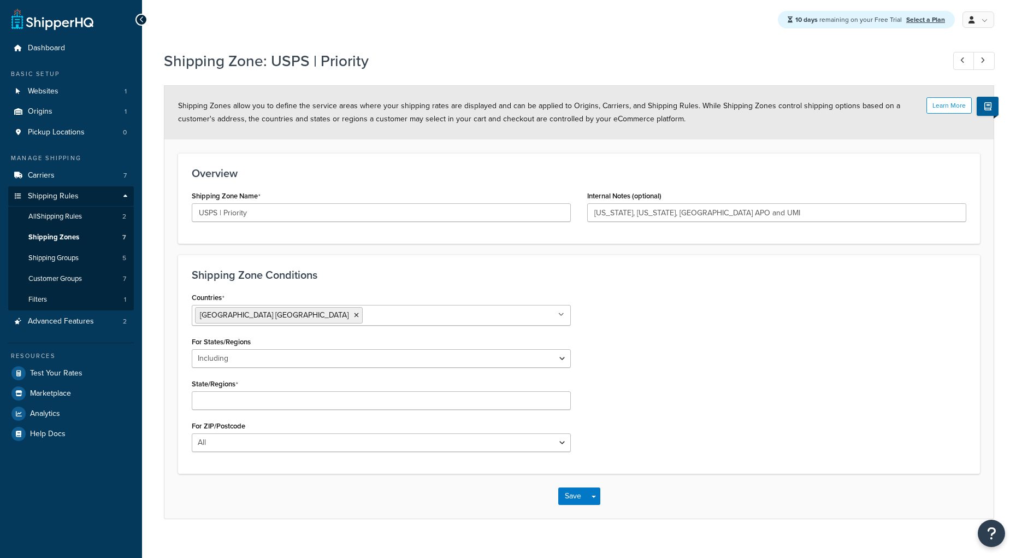
select select "including"
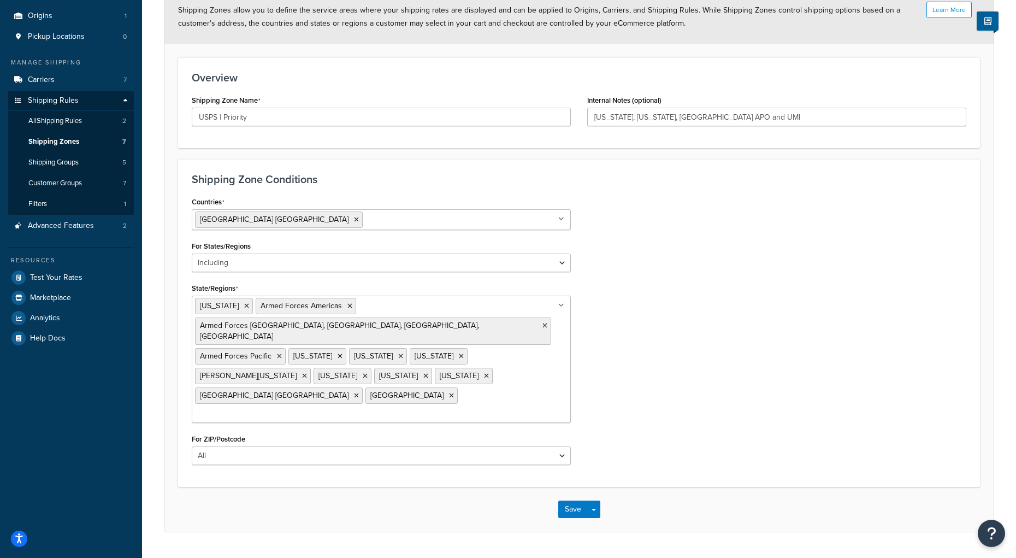
scroll to position [99, 0]
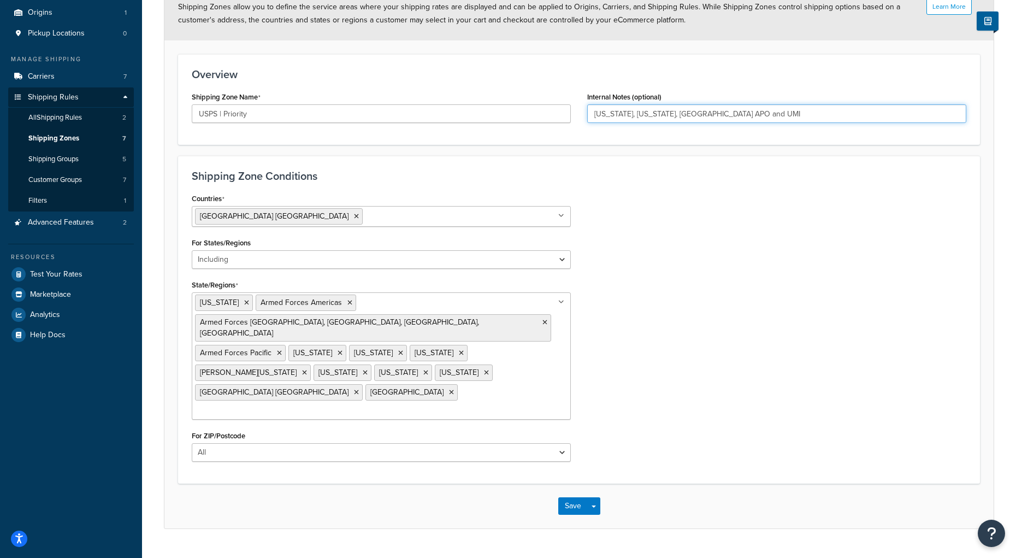
drag, startPoint x: 726, startPoint y: 113, endPoint x: 544, endPoint y: 119, distance: 182.1
click at [544, 119] on div "Shipping Zone Name USPS | Priority Internal Notes (optional) Alaska, Hawaii, US…" at bounding box center [579, 110] width 791 height 42
click at [736, 115] on input "Alaska, Hawaii, US APO and UMI" at bounding box center [776, 113] width 379 height 19
drag, startPoint x: 723, startPoint y: 112, endPoint x: 536, endPoint y: 118, distance: 187.0
click at [536, 118] on div "Shipping Zone Name USPS | Priority Internal Notes (optional) Alaska, Hawaii, US…" at bounding box center [579, 110] width 791 height 42
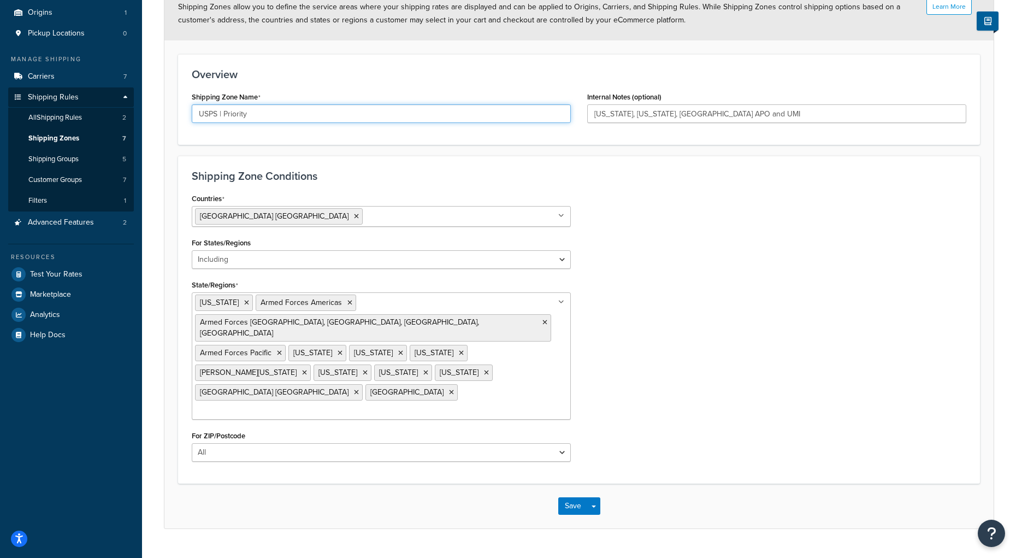
drag, startPoint x: 255, startPoint y: 122, endPoint x: 186, endPoint y: 110, distance: 69.3
click at [161, 124] on div "Shipping Zone: USPS | Priority Learn More Shipping Zones allow you to define th…" at bounding box center [579, 251] width 874 height 610
drag, startPoint x: 186, startPoint y: 110, endPoint x: 273, endPoint y: 125, distance: 87.6
click at [210, 120] on div "Shipping Zone: USPS | Priority Learn More Shipping Zones allow you to define th…" at bounding box center [579, 251] width 874 height 610
click at [276, 117] on input "USPS | Priority" at bounding box center [381, 113] width 379 height 19
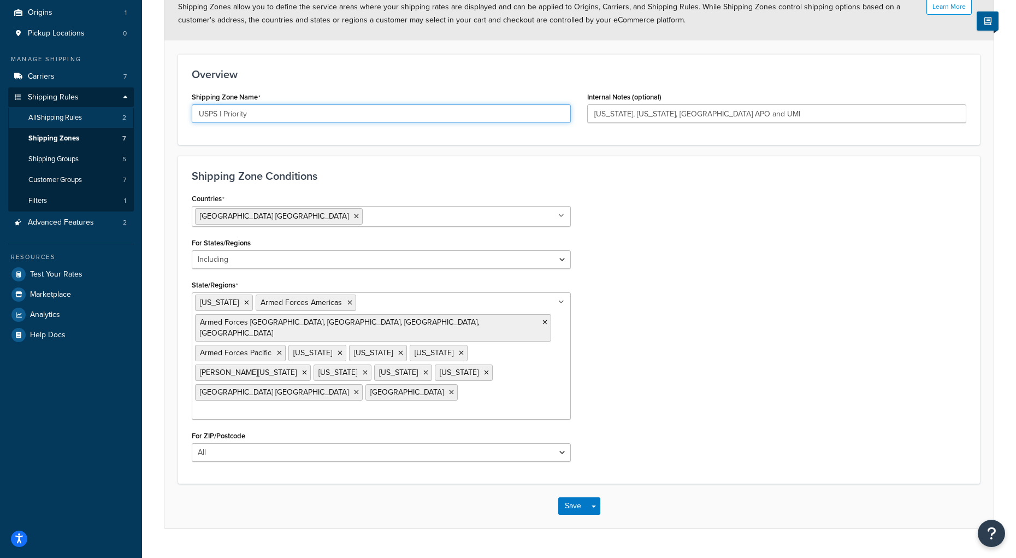
drag, startPoint x: 276, startPoint y: 117, endPoint x: 113, endPoint y: 121, distance: 163.9
click at [113, 121] on div "Dashboard Basic Setup Websites 1 Origins 1 Pickup Locations 0 Manage Shipping C…" at bounding box center [508, 242] width 1016 height 682
click at [220, 118] on input "USPS | Priority" at bounding box center [381, 113] width 379 height 19
drag, startPoint x: 262, startPoint y: 118, endPoint x: 229, endPoint y: 113, distance: 32.7
click at [229, 113] on input "USPS | Priority" at bounding box center [381, 113] width 379 height 19
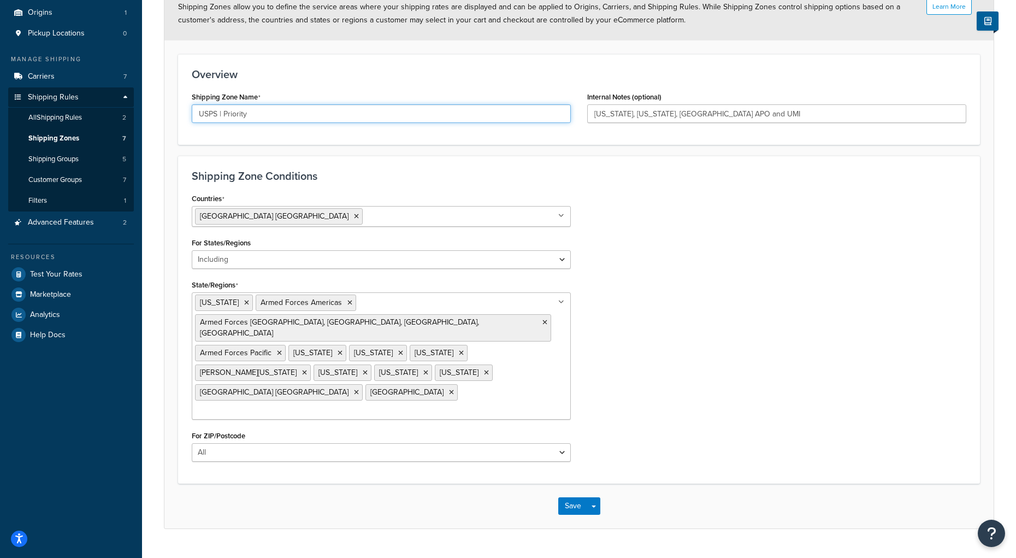
click at [229, 113] on input "USPS | Priority" at bounding box center [381, 113] width 379 height 19
paste input "Alaska, Hawaii, US APO and UMI"
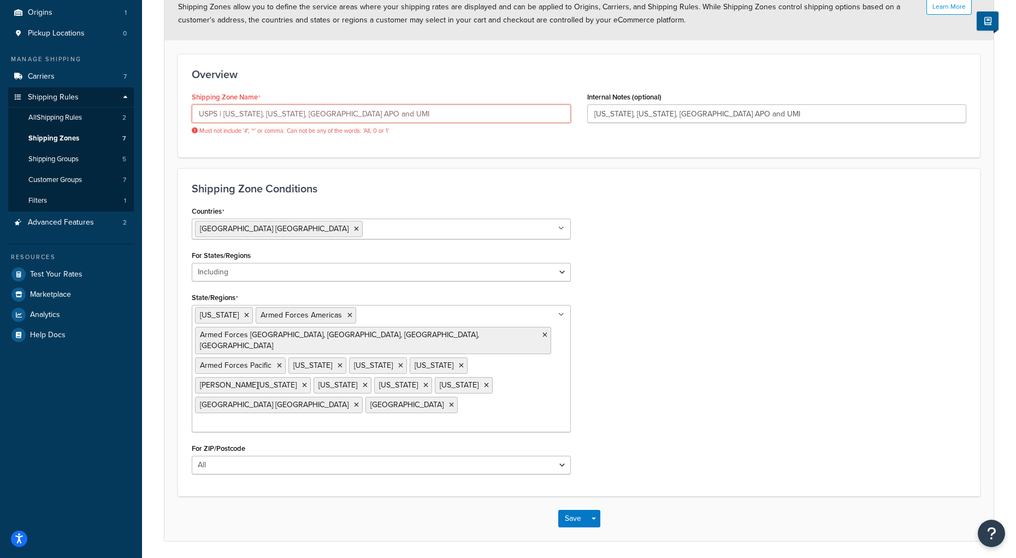
drag, startPoint x: 224, startPoint y: 116, endPoint x: 188, endPoint y: 117, distance: 35.6
click at [188, 117] on div "Shipping Zone Name USPS | Alaska, Hawaii, US APO and UMI Must not include '#', …" at bounding box center [382, 116] width 396 height 54
click at [223, 119] on input "Alaska, Hawaii, US APO and UMI" at bounding box center [381, 113] width 379 height 19
drag, startPoint x: 245, startPoint y: 113, endPoint x: 188, endPoint y: 110, distance: 57.4
click at [188, 110] on div "Shipping Zone Name Alaska Hawaii, US APO and UMI Must not include '#', '*' or c…" at bounding box center [382, 116] width 396 height 54
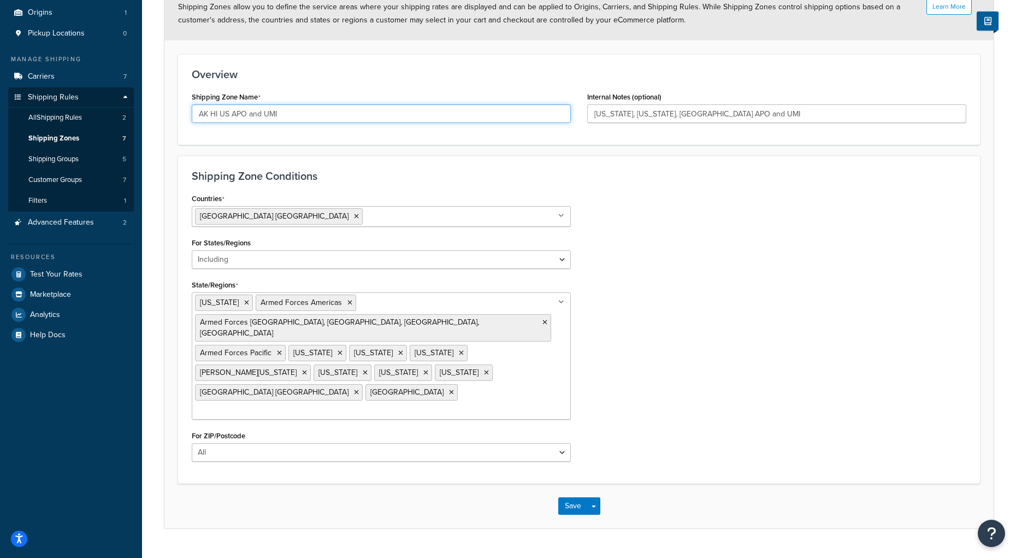
type input "AK HI US APO and UMI"
click at [836, 253] on div "Countries United States USA All Countries ALL Afghanistan AFG Albania ALB Alger…" at bounding box center [579, 330] width 791 height 279
click at [569, 497] on button "Save" at bounding box center [573, 505] width 30 height 17
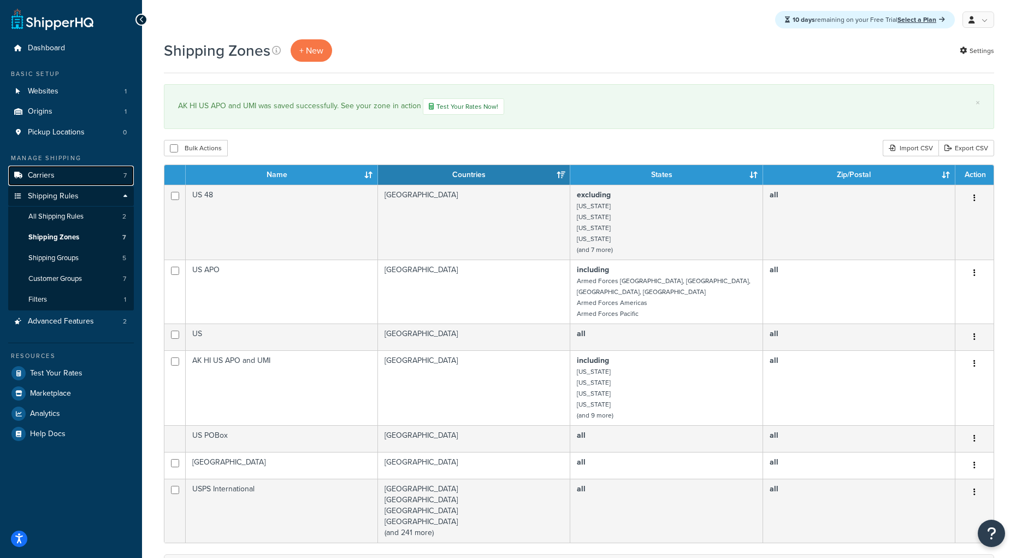
click at [51, 178] on span "Carriers" at bounding box center [41, 175] width 27 height 9
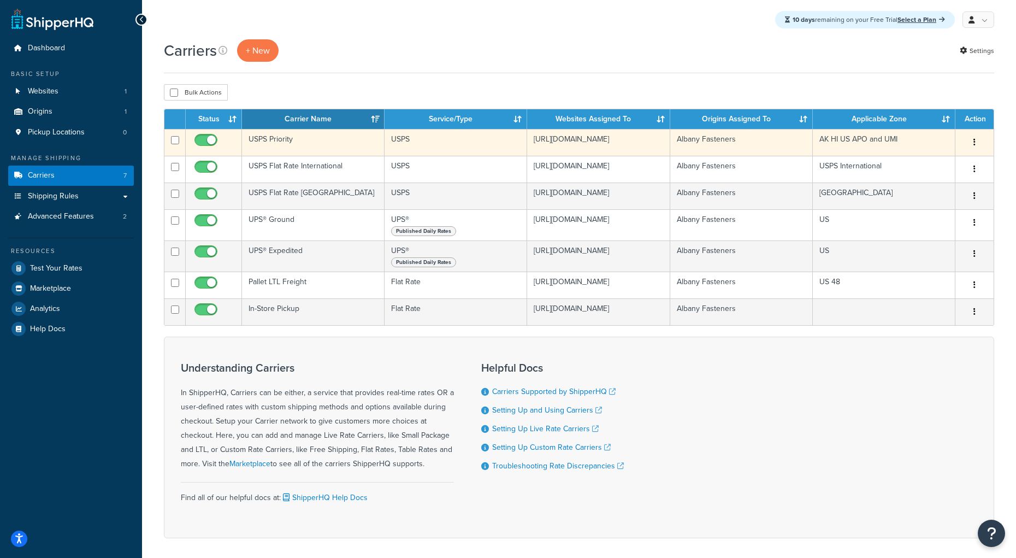
click at [283, 144] on td "USPS Priority" at bounding box center [313, 142] width 143 height 27
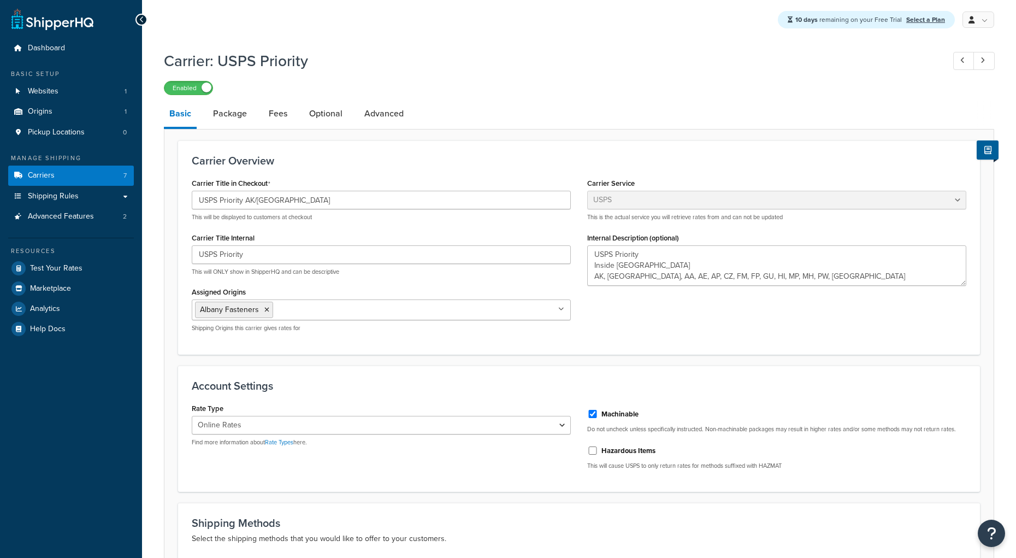
select select "usps"
select select "ONLINE"
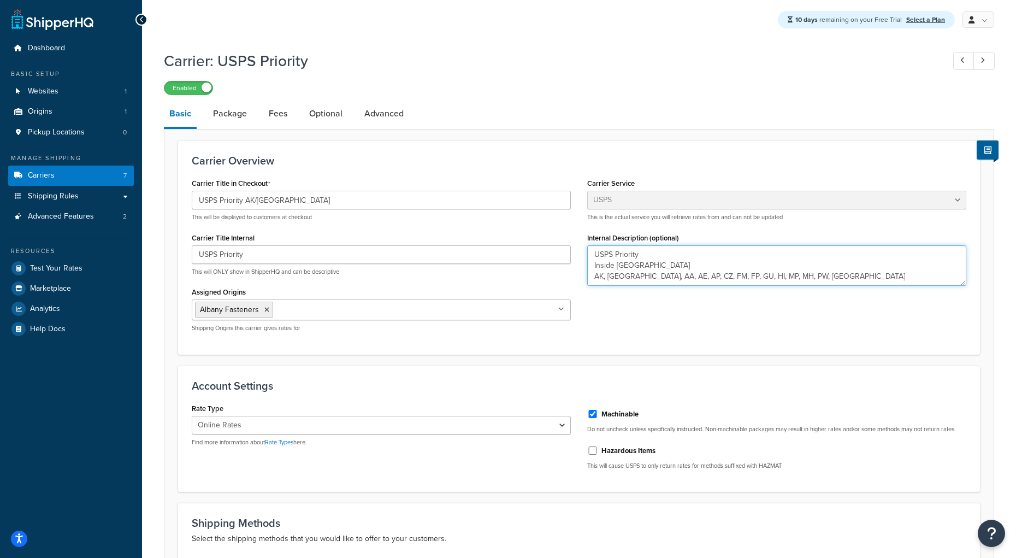
drag, startPoint x: 822, startPoint y: 280, endPoint x: 589, endPoint y: 269, distance: 233.6
click at [589, 269] on textarea "USPS Priority Inside United States AK, AS, AA, AE, AP, CZ, FM, FP, GU, HI, MP, …" at bounding box center [776, 265] width 379 height 40
type textarea "USPS Priority"
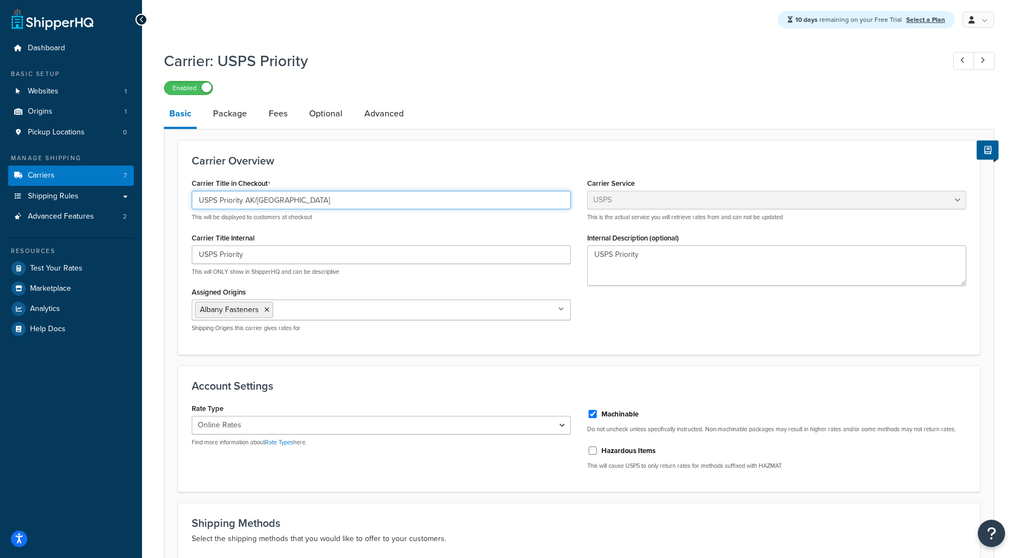
drag, startPoint x: 243, startPoint y: 202, endPoint x: 316, endPoint y: 205, distance: 72.8
click at [316, 205] on input "USPS Priority AK/HI" at bounding box center [381, 200] width 379 height 19
click at [236, 207] on input "USPS Priority" at bounding box center [381, 200] width 379 height 19
drag, startPoint x: 219, startPoint y: 203, endPoint x: 319, endPoint y: 204, distance: 100.0
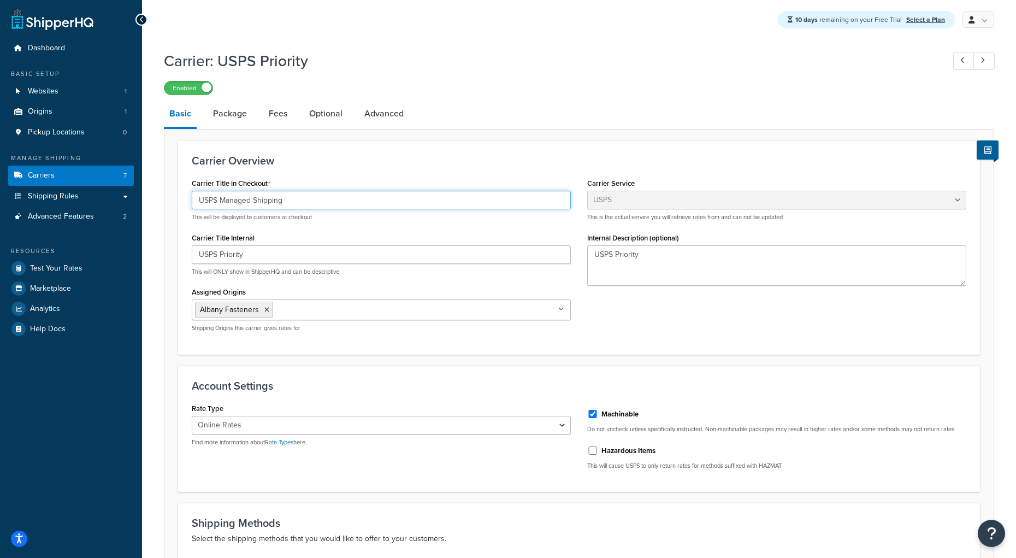
click at [319, 204] on input "USPS Managed Shipping" at bounding box center [381, 200] width 379 height 19
type input "USPS Managed Shipping"
click at [263, 261] on input "USPS Priority" at bounding box center [381, 254] width 379 height 19
click at [278, 251] on input "USPS Priority" at bounding box center [381, 254] width 379 height 19
paste input "Managed Shipping"
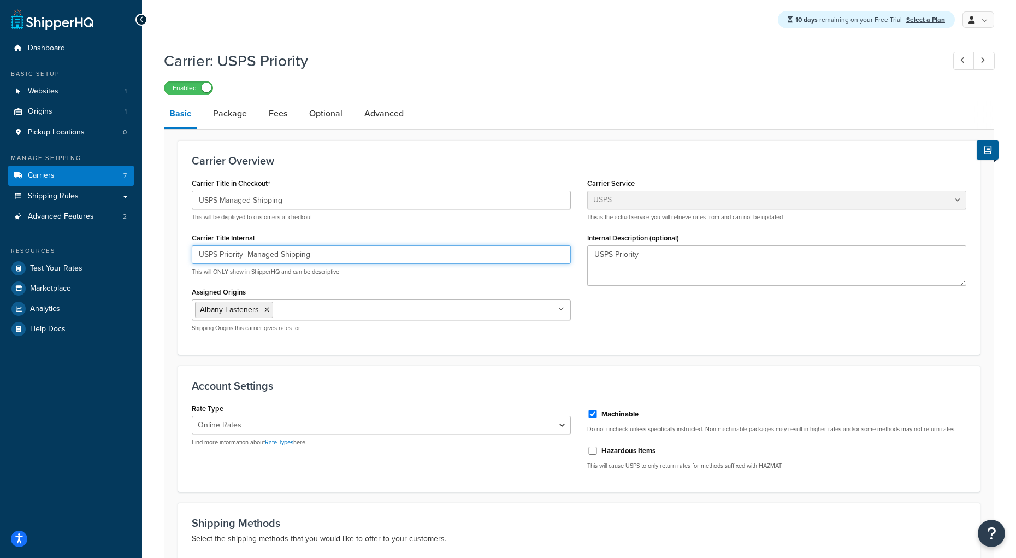
click at [247, 258] on input "USPS Priority Managed Shipping" at bounding box center [381, 254] width 379 height 19
click at [396, 248] on input "USPS Priority Managed Shipping" at bounding box center [381, 254] width 379 height 19
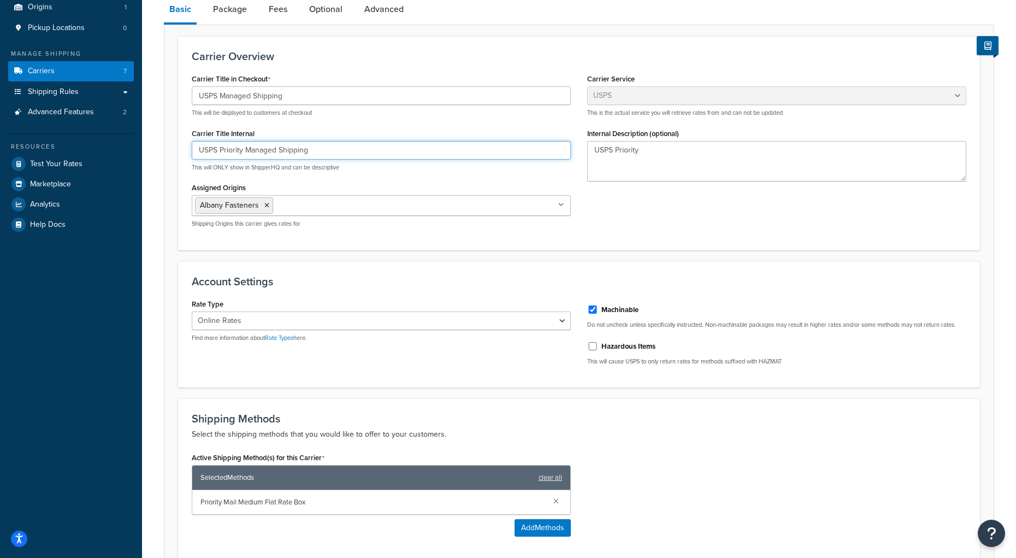
scroll to position [97, 0]
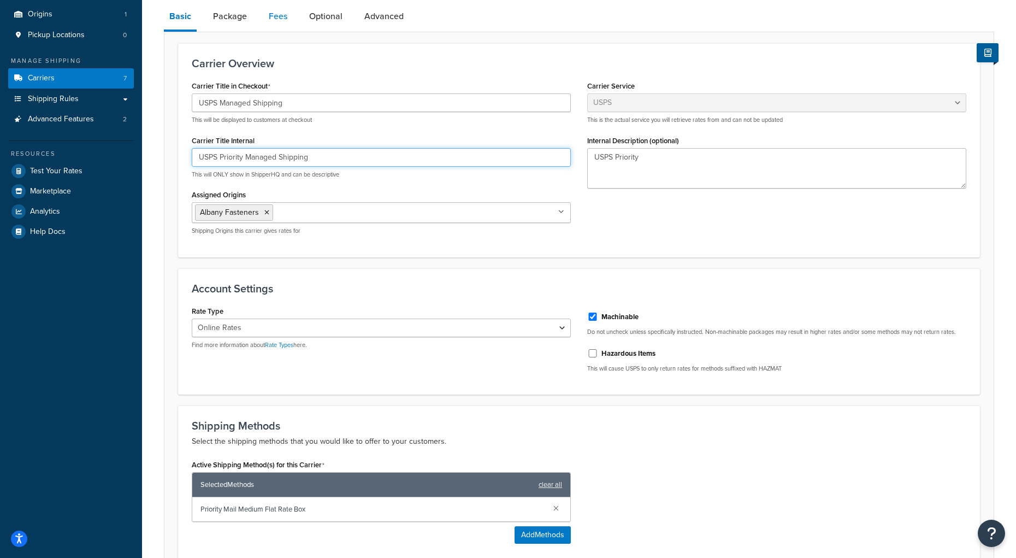
type input "USPS Priority Managed Shipping"
click at [277, 20] on link "Fees" at bounding box center [278, 16] width 30 height 26
select select "AFTER"
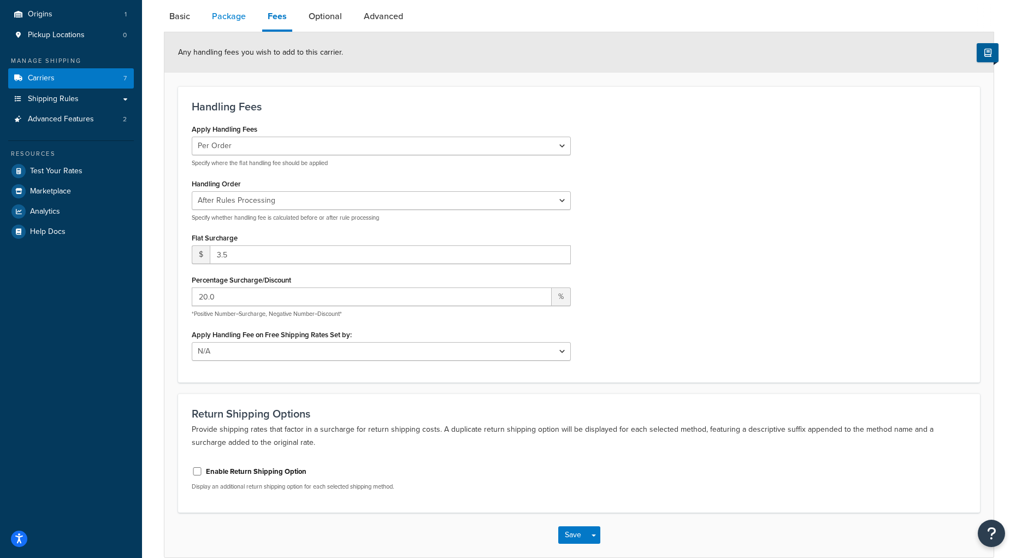
click at [232, 13] on link "Package" at bounding box center [229, 16] width 45 height 26
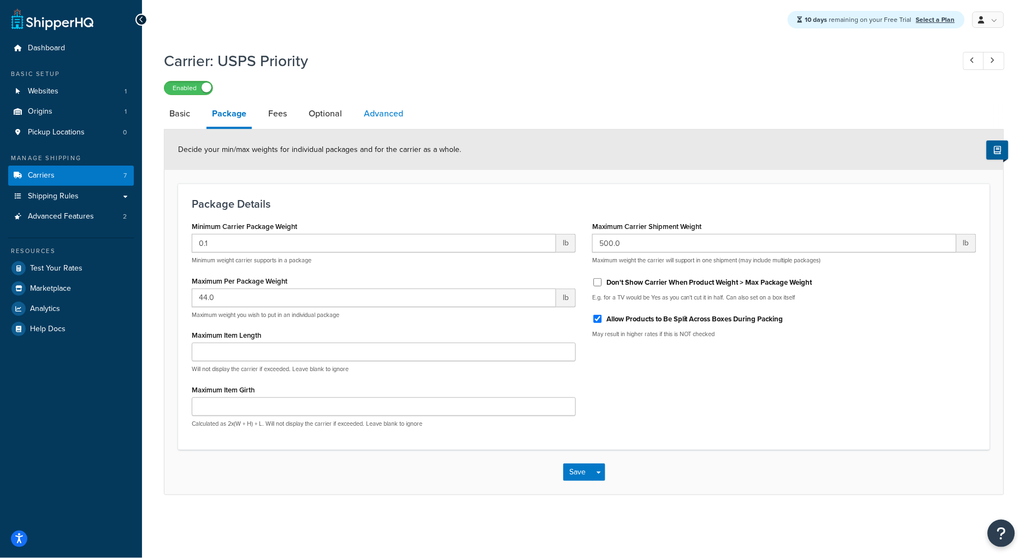
click at [387, 115] on link "Advanced" at bounding box center [383, 114] width 50 height 26
select select "false"
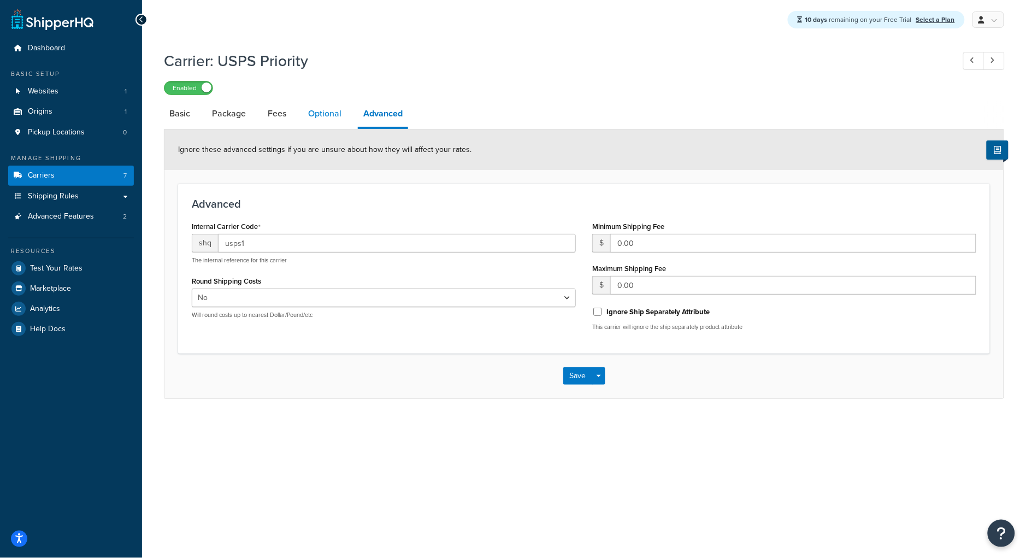
click at [335, 113] on link "Optional" at bounding box center [325, 114] width 44 height 26
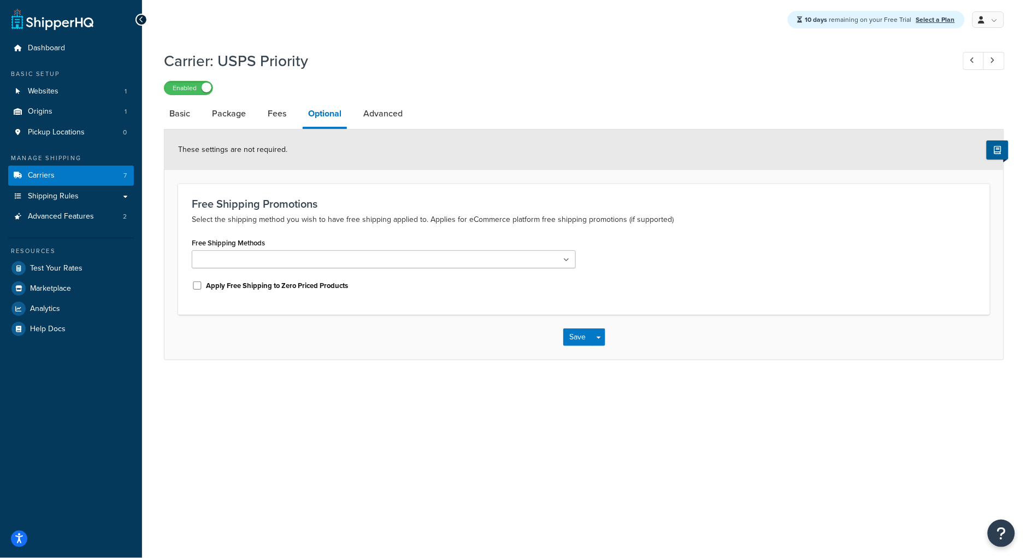
click at [374, 266] on ul at bounding box center [384, 259] width 384 height 18
click at [712, 257] on div "Free Shipping Methods Priority Mail Medium Flat Rate Box Apply Free Shipping to…" at bounding box center [584, 268] width 801 height 66
click at [578, 335] on button "Save" at bounding box center [578, 336] width 30 height 17
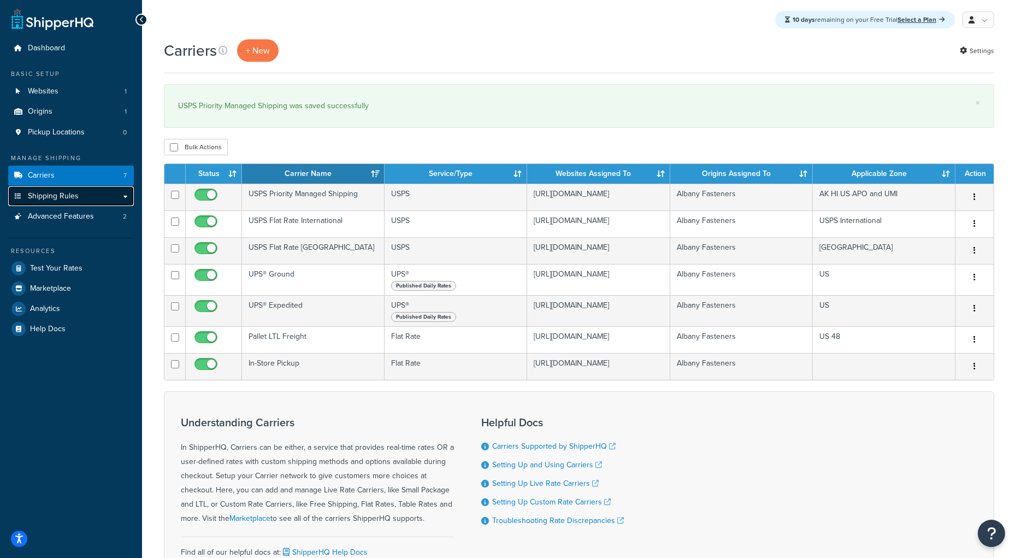
click at [70, 203] on link "Shipping Rules" at bounding box center [71, 196] width 126 height 20
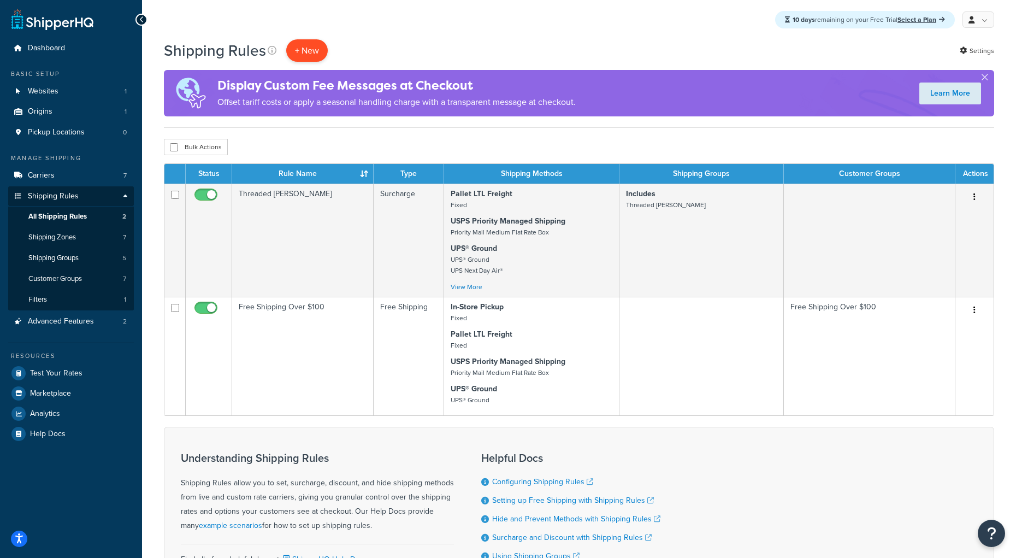
click at [304, 52] on p "+ New" at bounding box center [307, 50] width 42 height 22
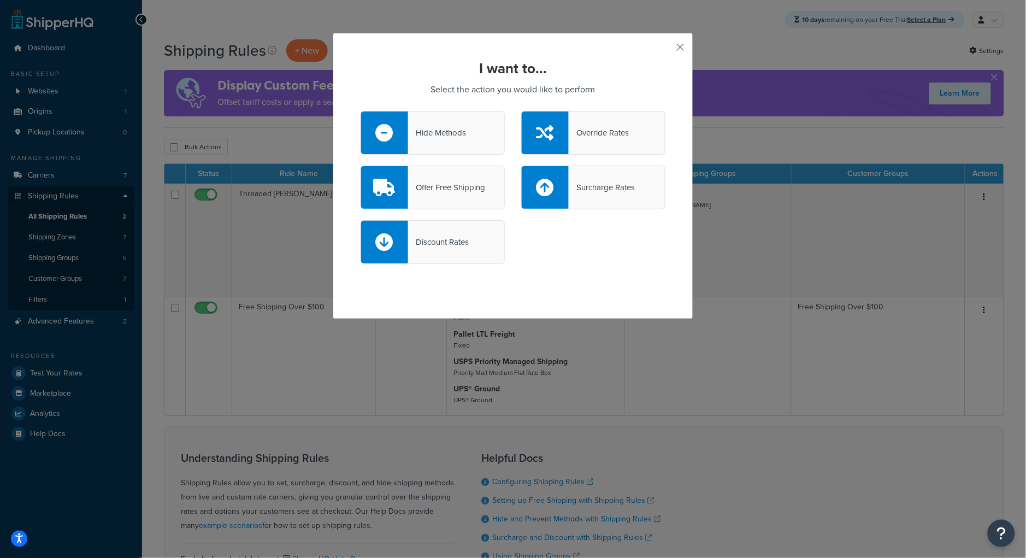
click at [445, 188] on div "Offer Free Shipping" at bounding box center [446, 187] width 77 height 15
click at [0, 0] on input "Offer Free Shipping" at bounding box center [0, 0] width 0 height 0
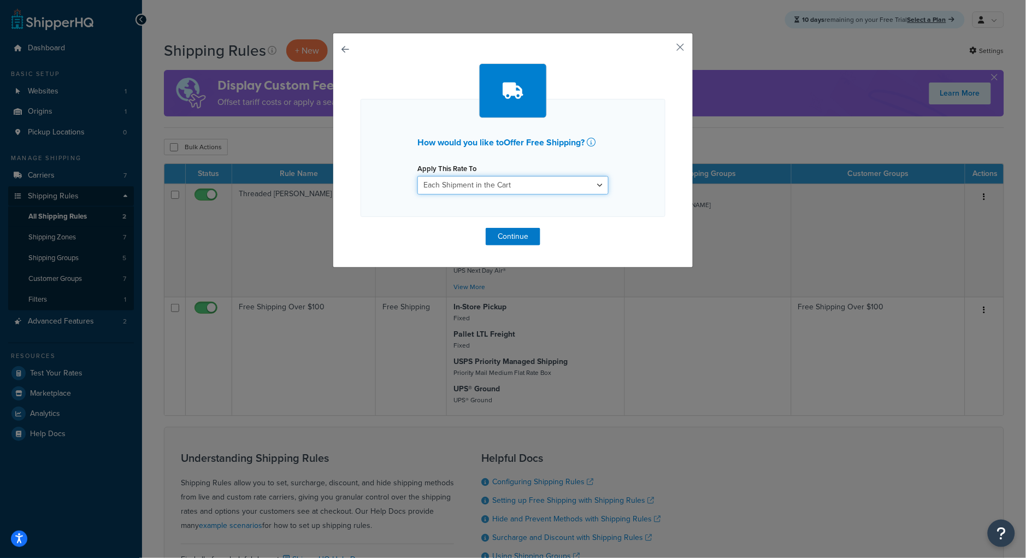
click at [445, 188] on select "Each Shipment in the Cart Each Shipping Group in the Cart Each Item within a Sh…" at bounding box center [512, 185] width 191 height 19
click at [417, 176] on select "Each Shipment in the Cart Each Shipping Group in the Cart Each Item within a Sh…" at bounding box center [512, 185] width 191 height 19
click at [510, 239] on button "Continue" at bounding box center [513, 236] width 55 height 17
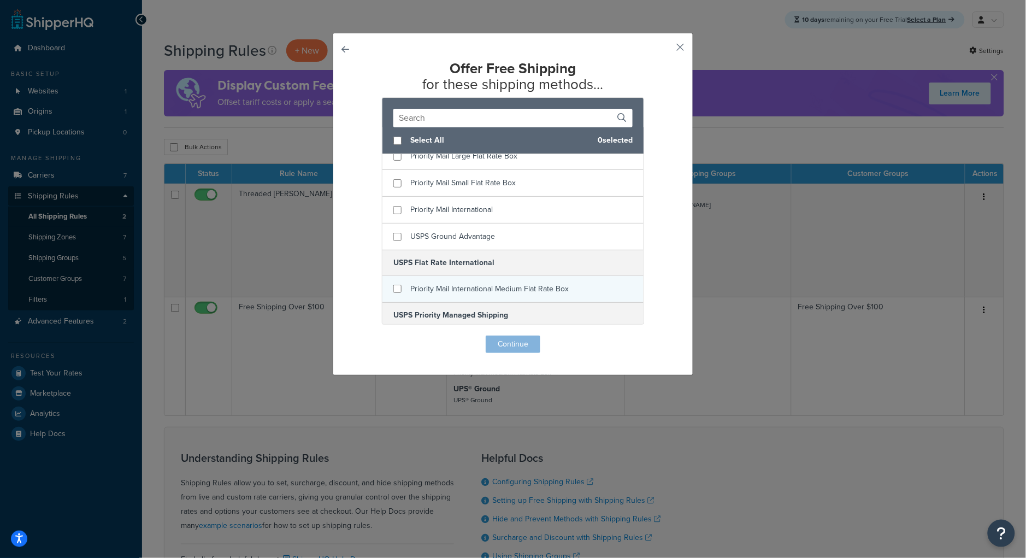
scroll to position [430, 0]
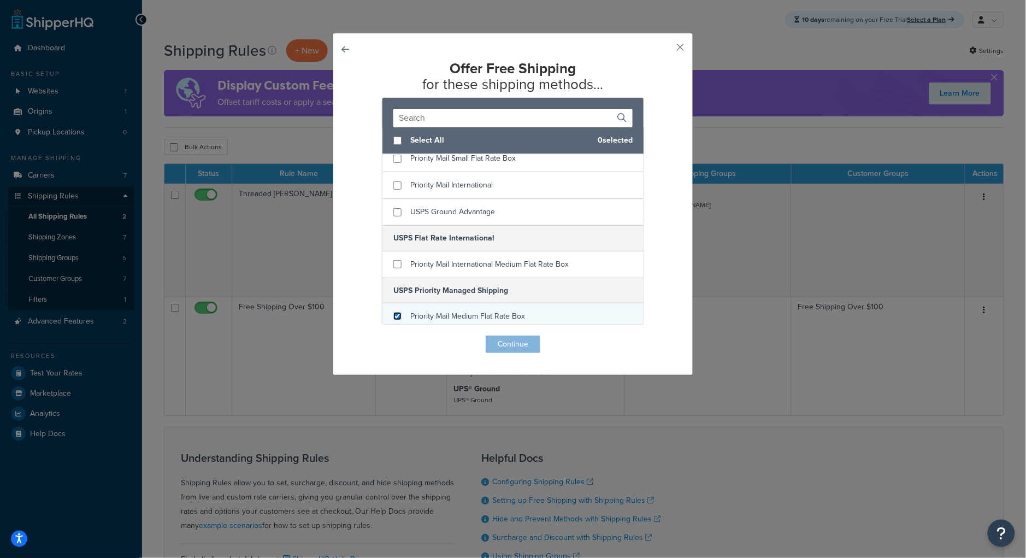
click at [394, 319] on input "checkbox" at bounding box center [397, 316] width 8 height 8
checkbox input "true"
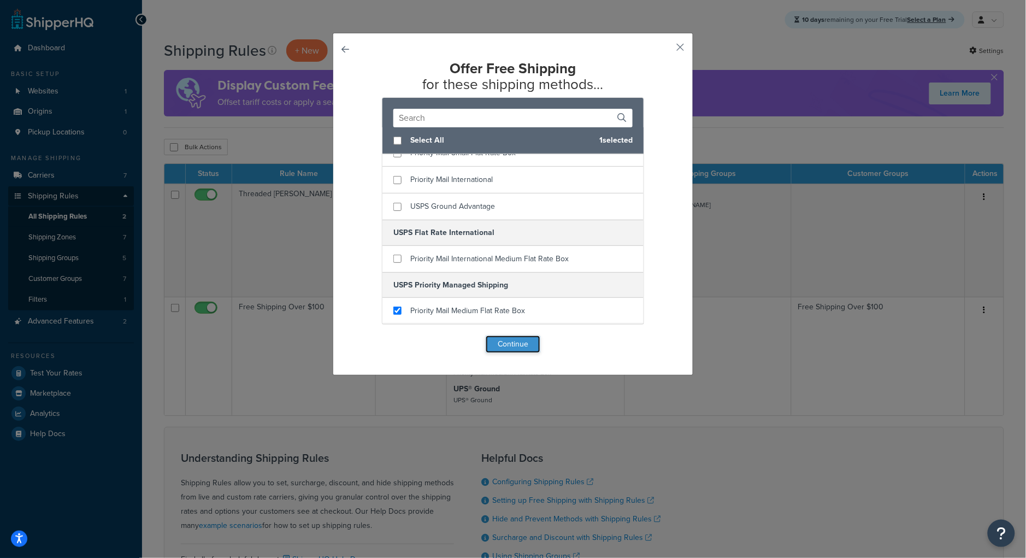
click at [527, 348] on button "Continue" at bounding box center [513, 343] width 55 height 17
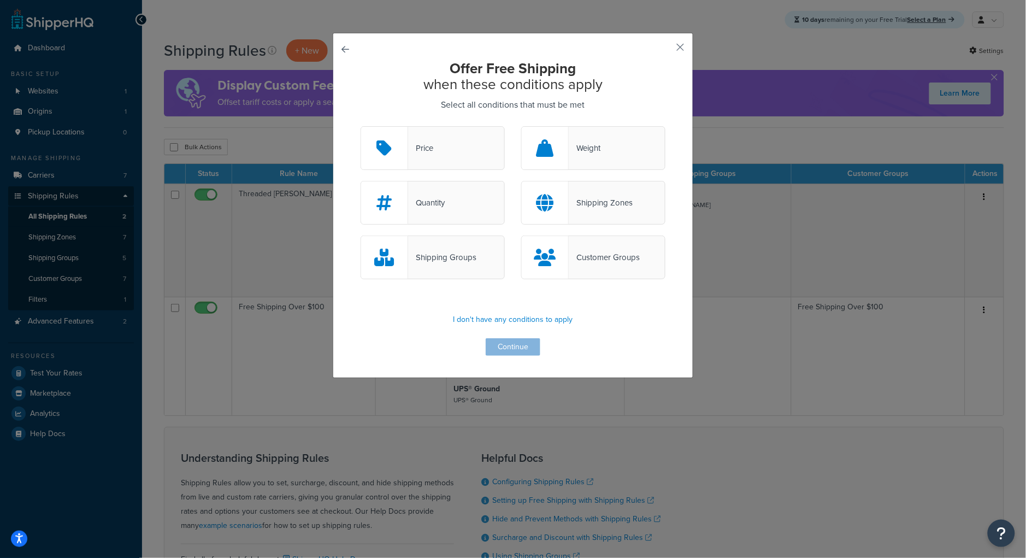
click at [451, 141] on div "Price" at bounding box center [433, 148] width 144 height 44
click at [0, 0] on input "Price" at bounding box center [0, 0] width 0 height 0
click at [532, 353] on button "Continue" at bounding box center [513, 346] width 55 height 17
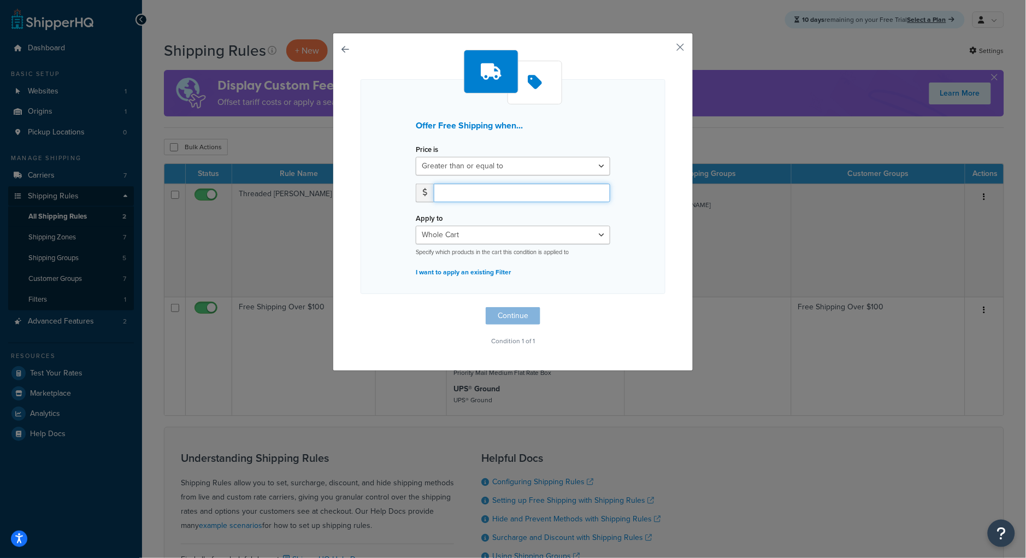
click at [496, 187] on input "number" at bounding box center [522, 193] width 176 height 19
type input "100.00"
click at [498, 277] on p "I want to apply an existing Filter" at bounding box center [513, 271] width 195 height 15
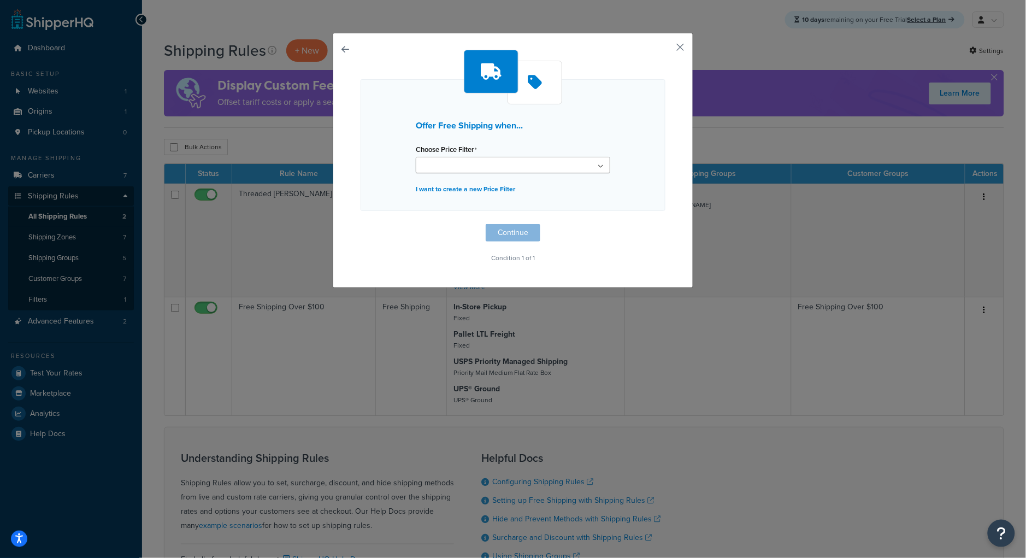
click at [500, 170] on ul at bounding box center [513, 165] width 195 height 16
click at [584, 220] on div "Offer Free Shipping when... Choose Price Filter No results found I want to crea…" at bounding box center [513, 158] width 305 height 216
click at [361, 224] on button "button" at bounding box center [361, 224] width 0 height 0
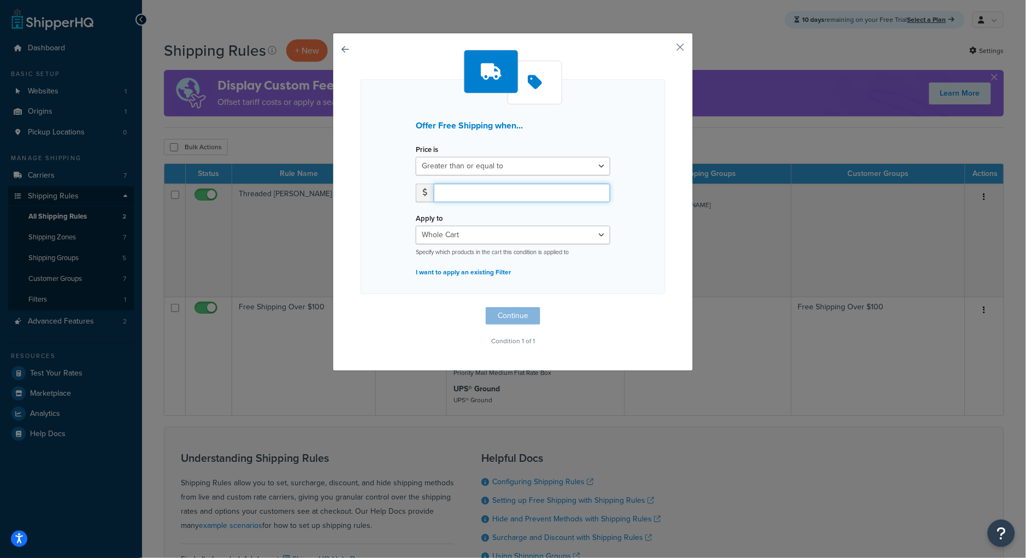
click at [510, 194] on input "number" at bounding box center [522, 193] width 176 height 19
type input "100"
click at [527, 313] on button "Continue" at bounding box center [513, 315] width 55 height 17
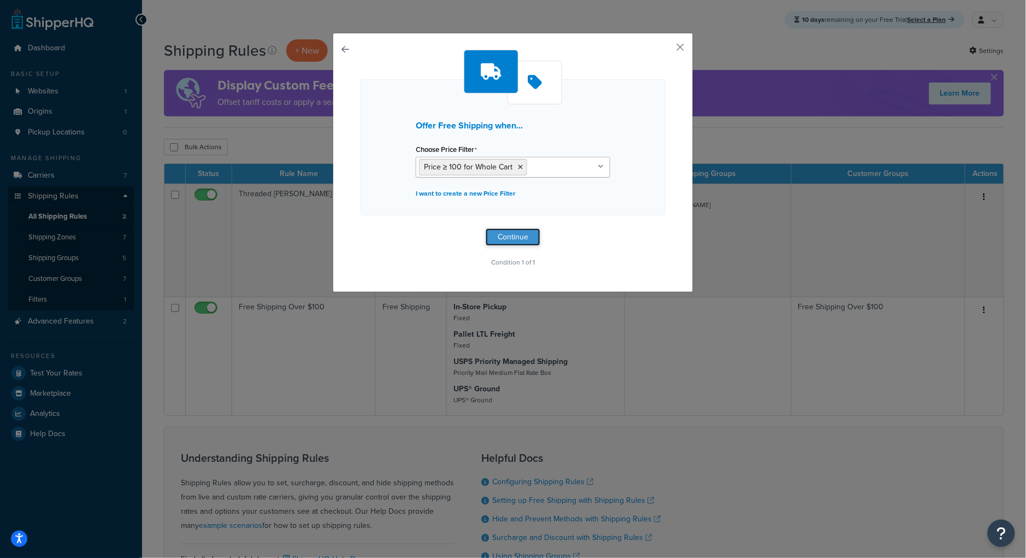
click at [535, 239] on button "Continue" at bounding box center [513, 236] width 55 height 17
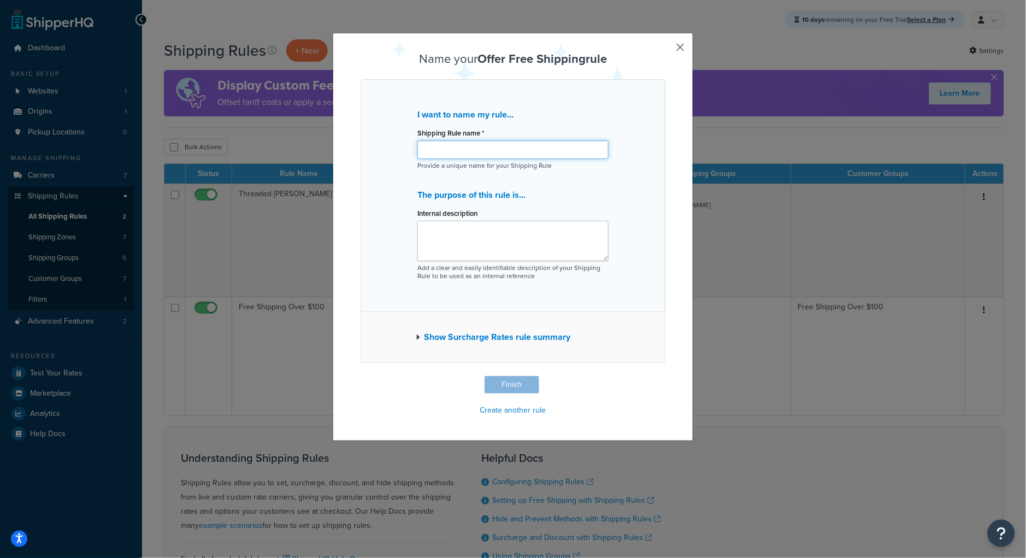
click at [467, 148] on input "Shipping Rule name *" at bounding box center [512, 149] width 191 height 19
click at [520, 392] on button "Finish" at bounding box center [512, 384] width 55 height 17
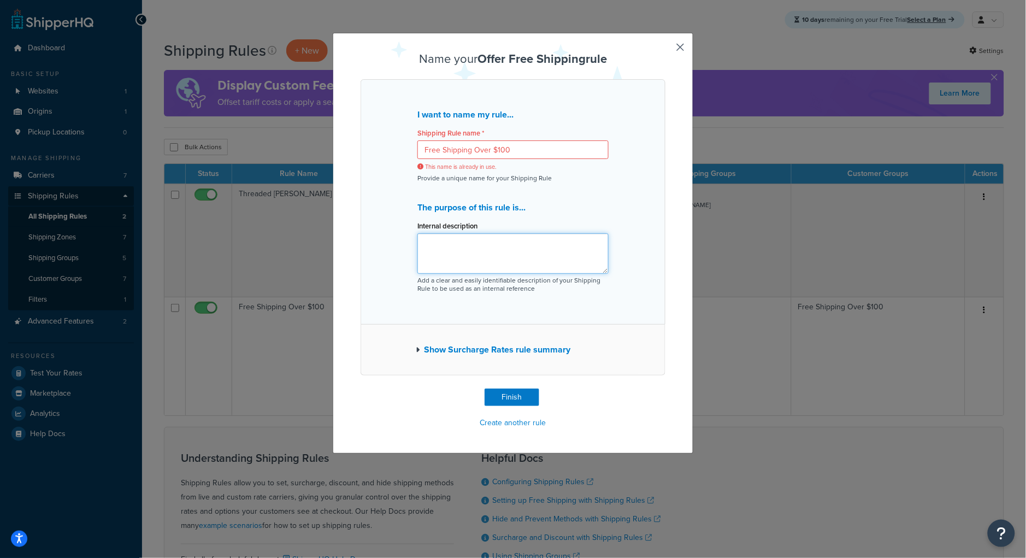
click at [514, 262] on textarea "Internal description" at bounding box center [512, 253] width 191 height 40
click at [492, 148] on input "Free Shipping Over $100" at bounding box center [512, 149] width 191 height 19
click at [523, 155] on input "Free Shipping Over $100" at bounding box center [512, 149] width 191 height 19
drag, startPoint x: 467, startPoint y: 146, endPoint x: 516, endPoint y: 151, distance: 48.9
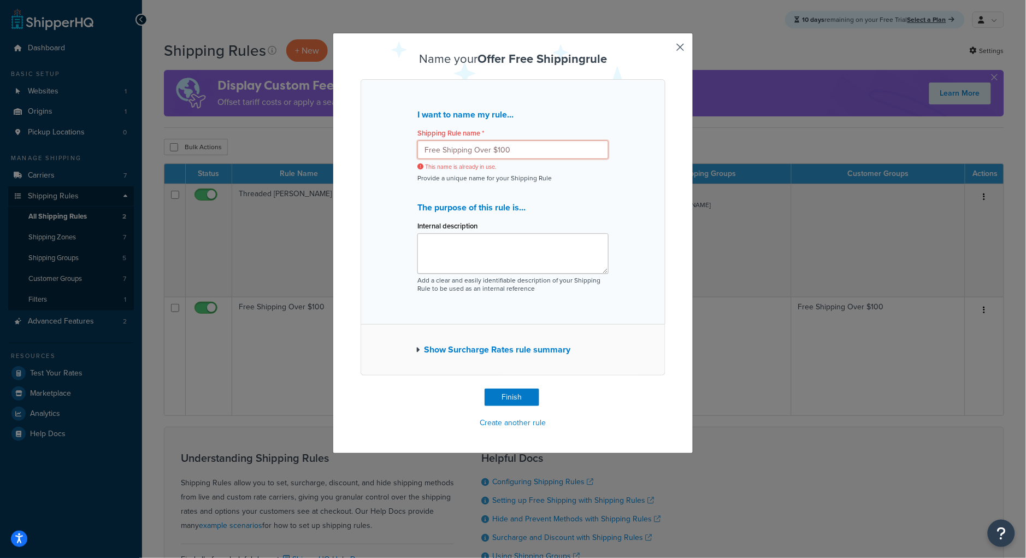
click at [516, 151] on input "Free Shipping Over $100" at bounding box center [512, 149] width 191 height 19
drag, startPoint x: 516, startPoint y: 151, endPoint x: 468, endPoint y: 146, distance: 48.3
click at [468, 146] on input "Free Shipping Over $100" at bounding box center [512, 149] width 191 height 19
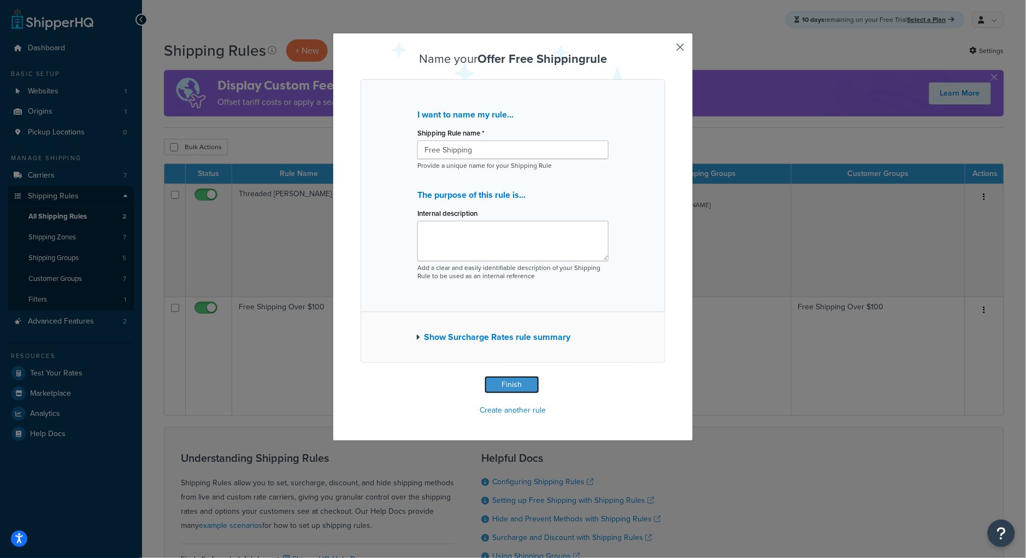
click at [510, 393] on button "Finish" at bounding box center [512, 384] width 55 height 17
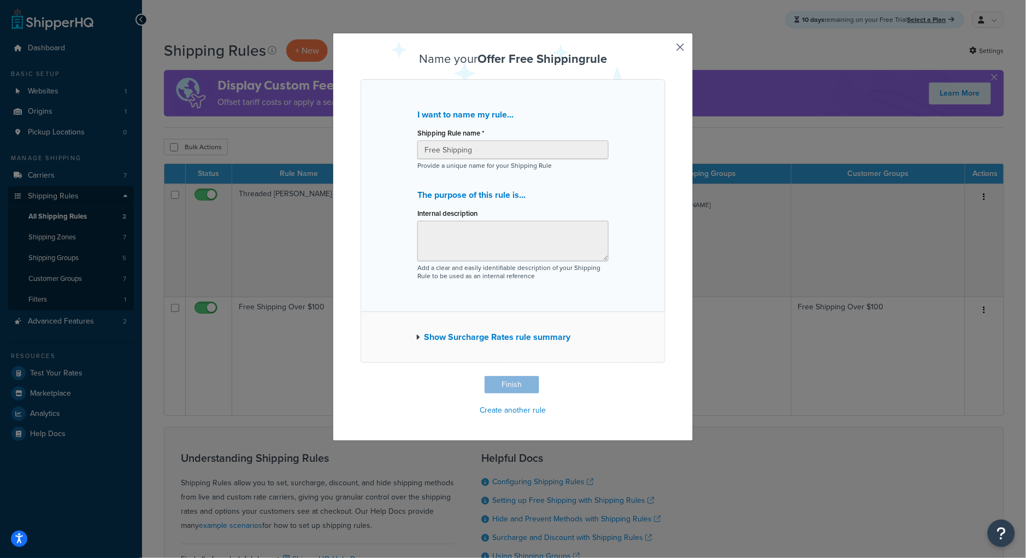
click at [509, 388] on div "Name your Offer Free Shipping rule I want to name my rule... Shipping Rule name…" at bounding box center [513, 235] width 305 height 366
type input "Free Shipping"
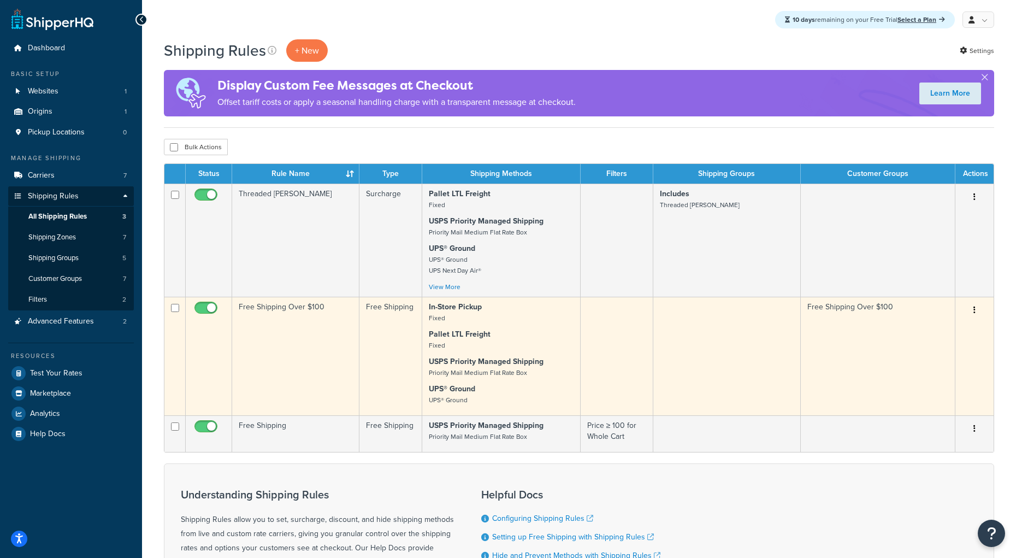
click at [316, 368] on td "Free Shipping Over $100" at bounding box center [295, 356] width 127 height 119
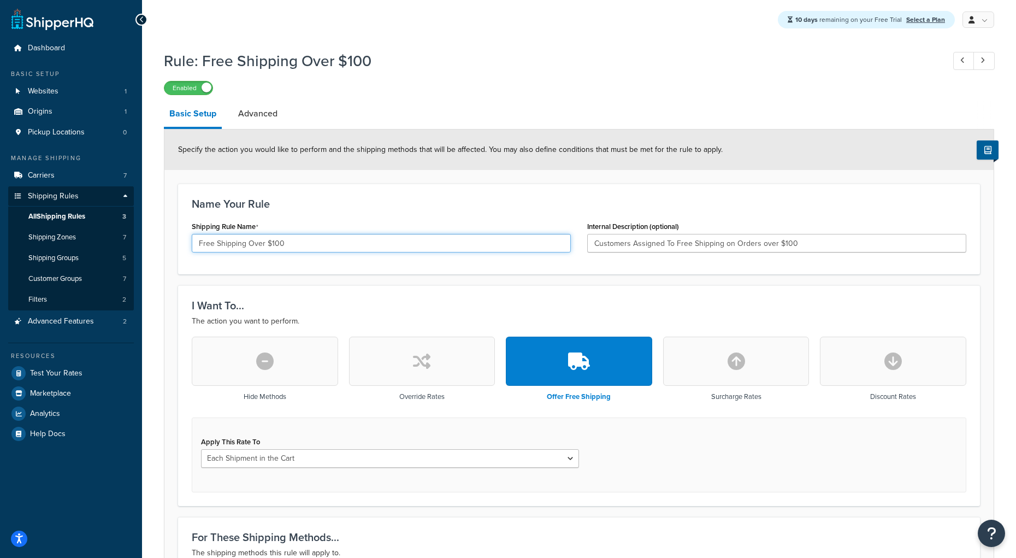
click at [294, 240] on input "Free Shipping Over $100" at bounding box center [381, 243] width 379 height 19
type input "Free Shipping Over $100 by Customer"
click at [825, 331] on div "I Want To... The action you want to perform. Hide Methods Override Rates Offer …" at bounding box center [579, 395] width 802 height 220
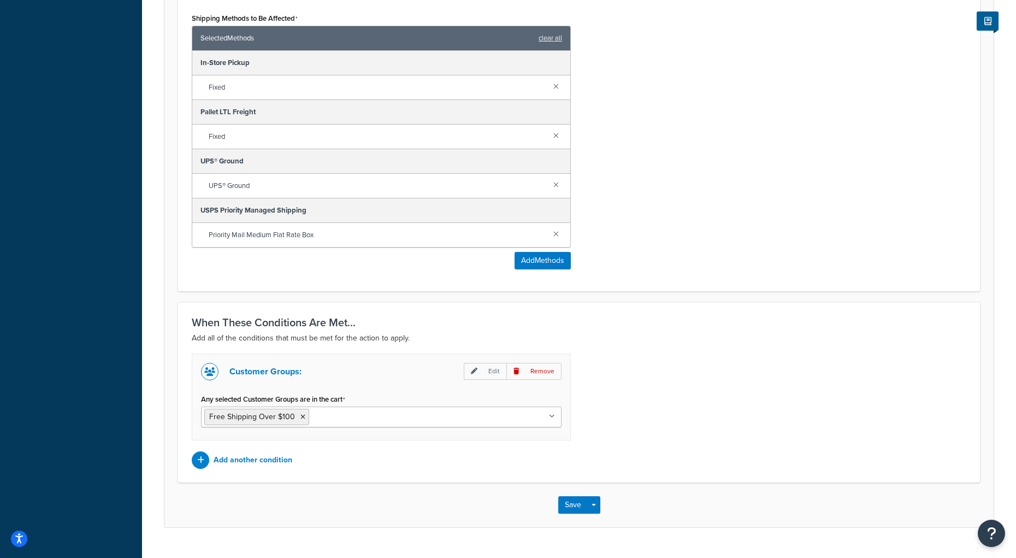
scroll to position [586, 0]
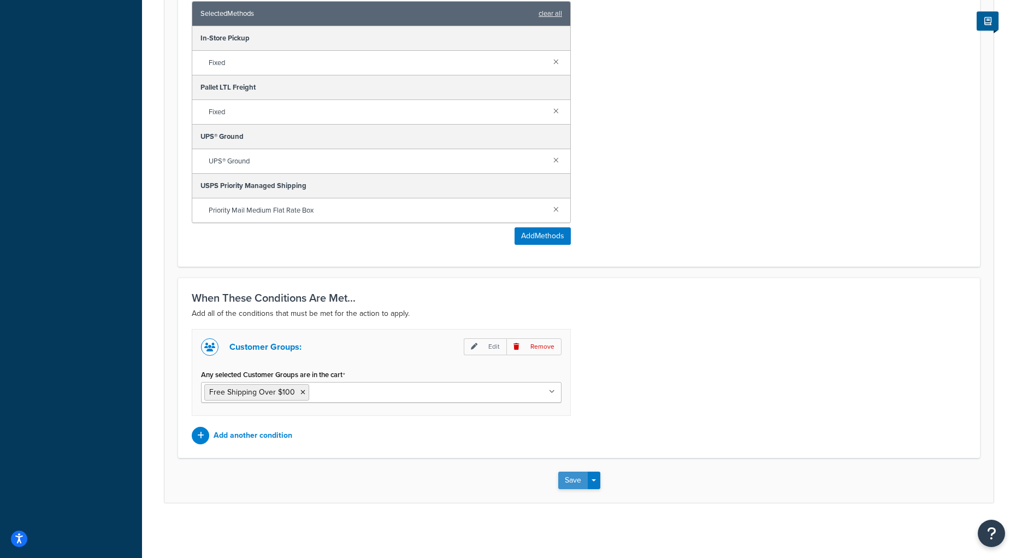
click at [578, 476] on button "Save" at bounding box center [573, 480] width 30 height 17
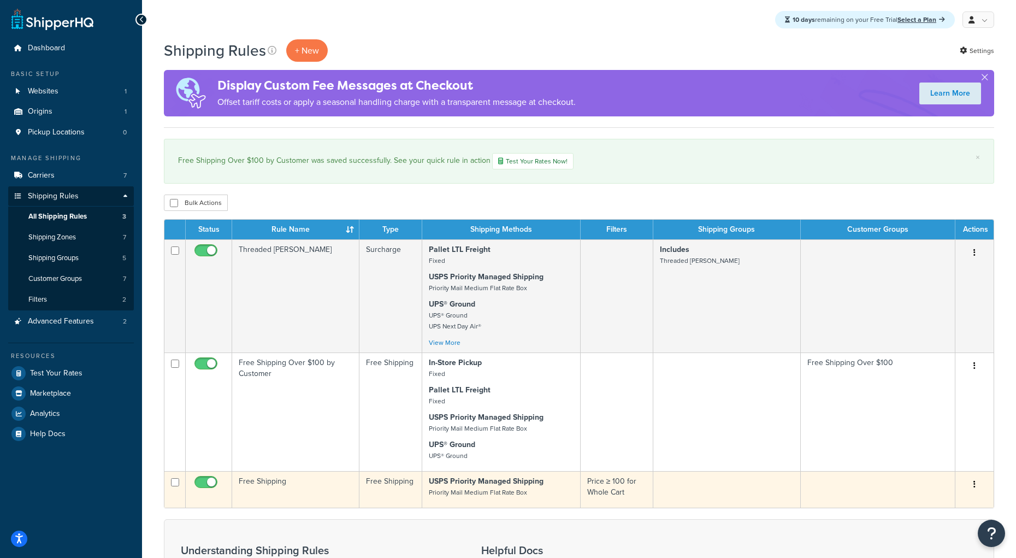
click at [298, 481] on td "Free Shipping" at bounding box center [295, 489] width 127 height 37
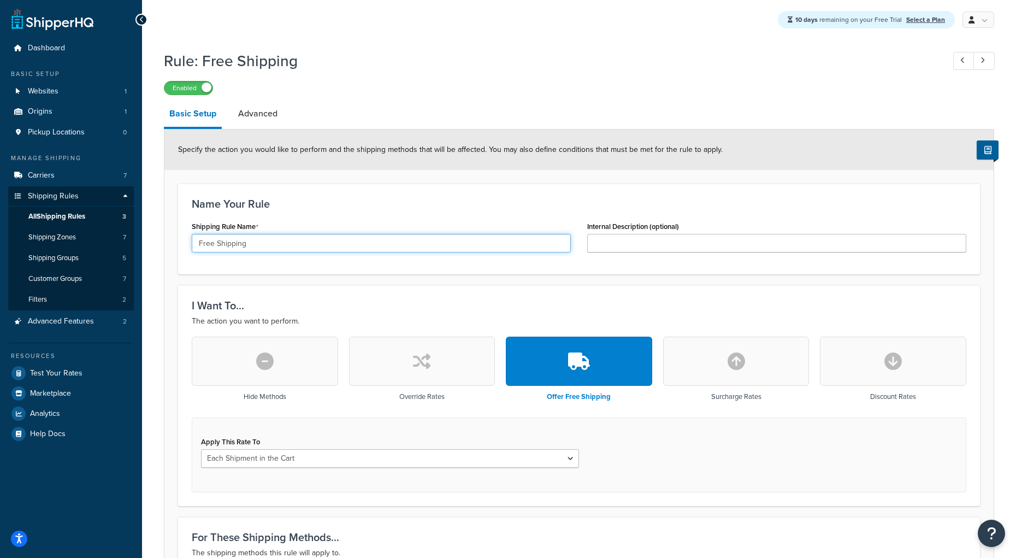
click at [265, 235] on input "Free Shipping" at bounding box center [381, 243] width 379 height 19
click at [258, 240] on input "Free Shipping" at bounding box center [381, 243] width 379 height 19
type input "Free Shipping over $100 USPS"
click at [756, 311] on h3 "I Want To..." at bounding box center [579, 305] width 775 height 12
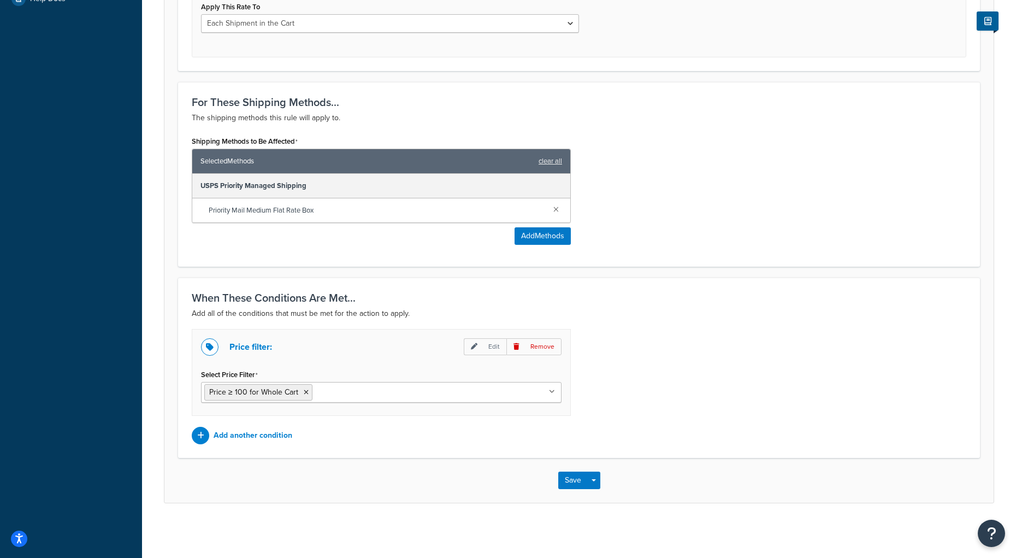
scroll to position [438, 0]
click at [570, 479] on button "Save" at bounding box center [573, 480] width 30 height 17
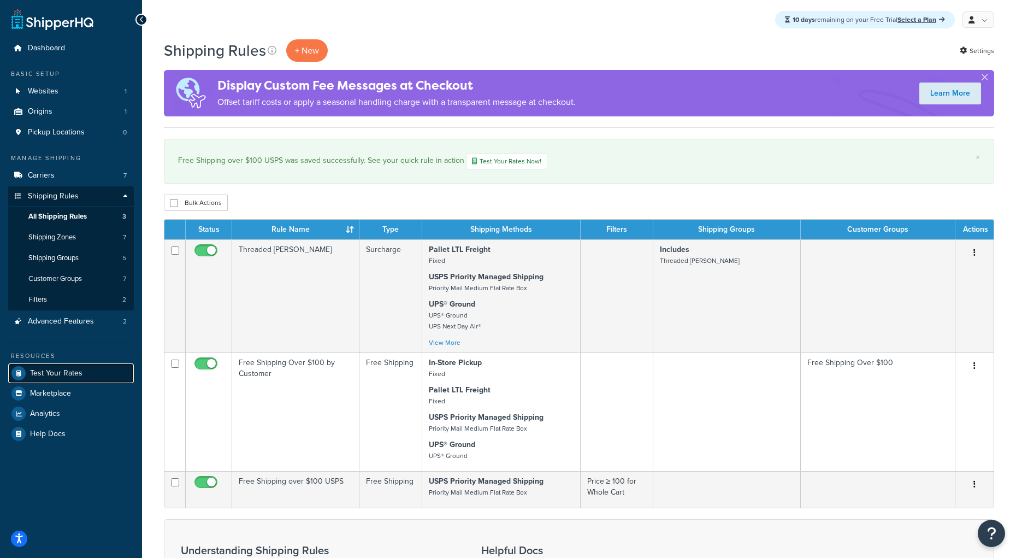
click at [48, 373] on span "Test Your Rates" at bounding box center [56, 373] width 52 height 9
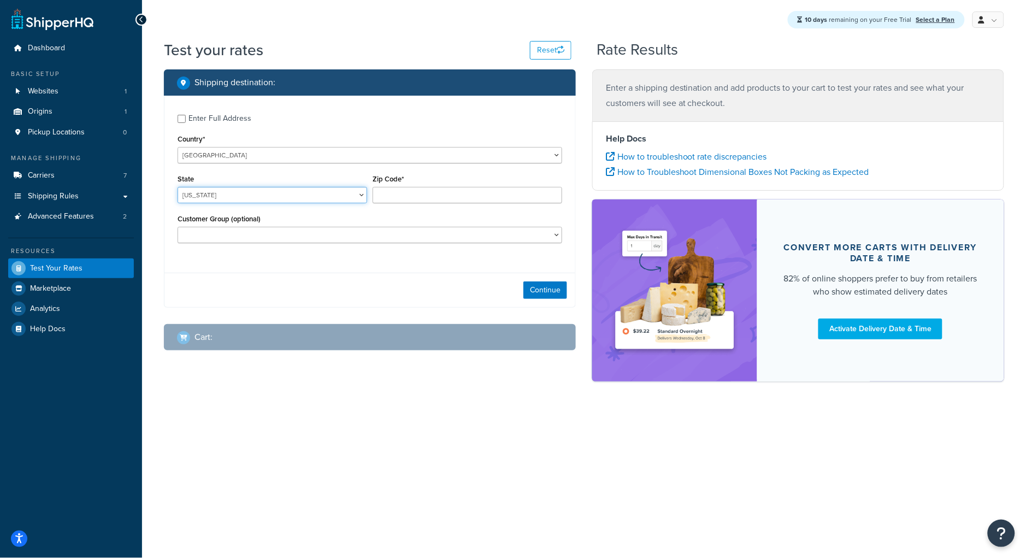
click at [230, 195] on select "[US_STATE] [US_STATE] [US_STATE] [US_STATE] [US_STATE] Armed Forces Americas Ar…" at bounding box center [273, 195] width 190 height 16
select select "MN"
click at [178, 187] on select "[US_STATE] [US_STATE] [US_STATE] [US_STATE] [US_STATE] Armed Forces Americas Ar…" at bounding box center [273, 195] width 190 height 16
click at [405, 198] on input "Zip Code*" at bounding box center [468, 195] width 190 height 16
type input "55422"
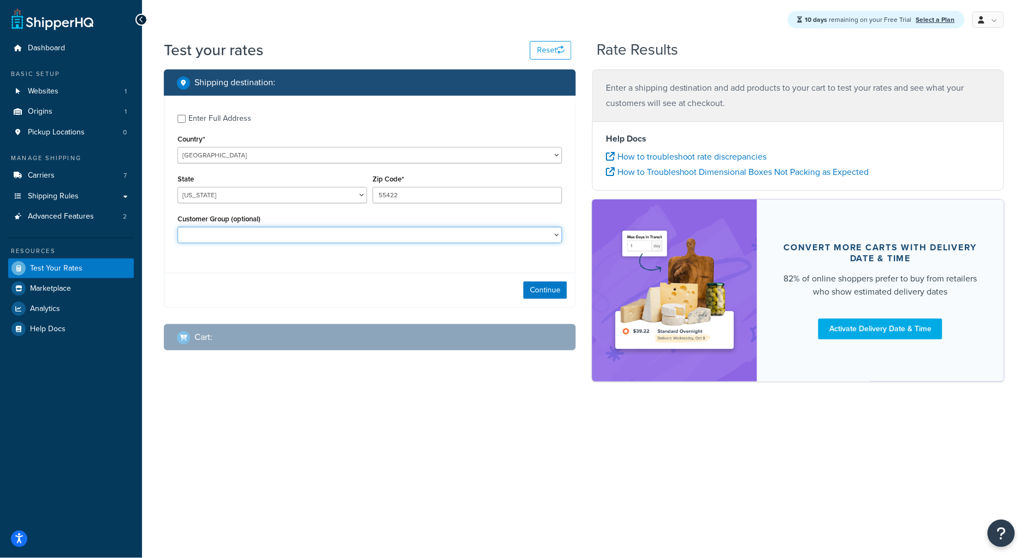
click at [326, 243] on select "Free Shipping Over $100 Logged In Not Logged in PO Terms with Free Shipping Ret…" at bounding box center [370, 235] width 385 height 16
click at [540, 290] on button "Continue" at bounding box center [545, 289] width 44 height 17
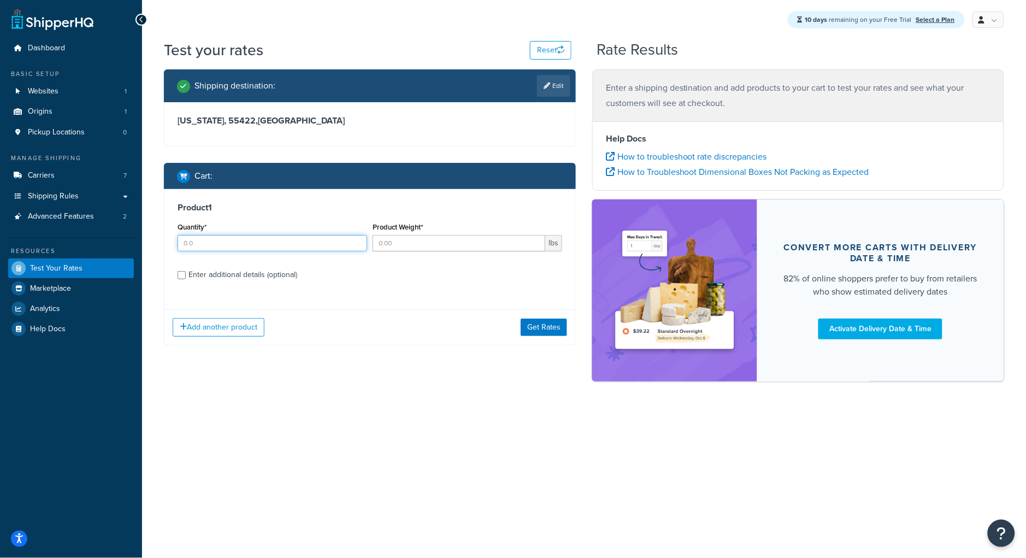
click at [223, 242] on input "Quantity*" at bounding box center [273, 243] width 190 height 16
type input "100"
click at [438, 243] on input "Product Weight*" at bounding box center [459, 243] width 173 height 16
type input "0.11"
click at [420, 292] on div "Product 1 Quantity* 100 Product Weight* 0.11 lbs Enter additional details (opti…" at bounding box center [369, 245] width 411 height 112
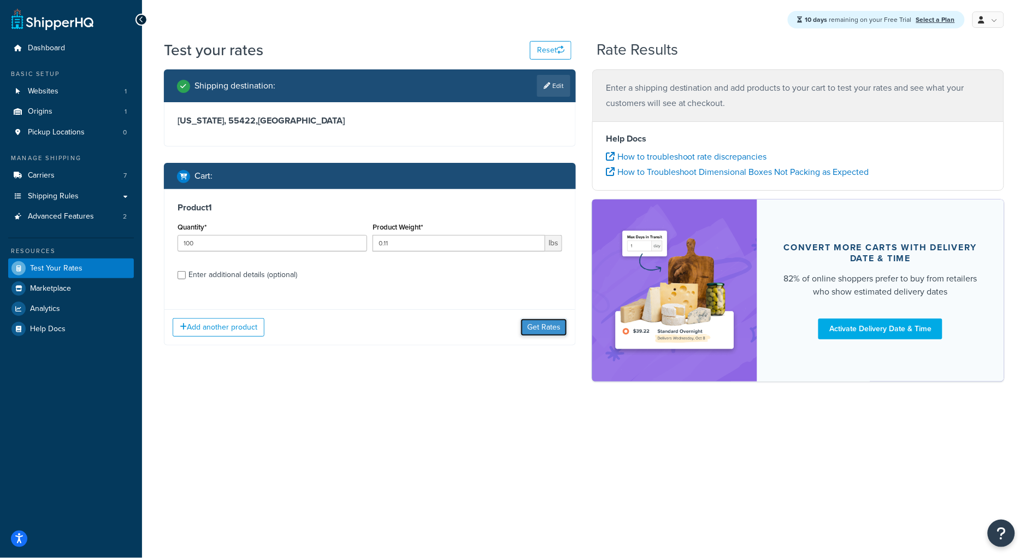
click at [556, 329] on button "Get Rates" at bounding box center [544, 327] width 46 height 17
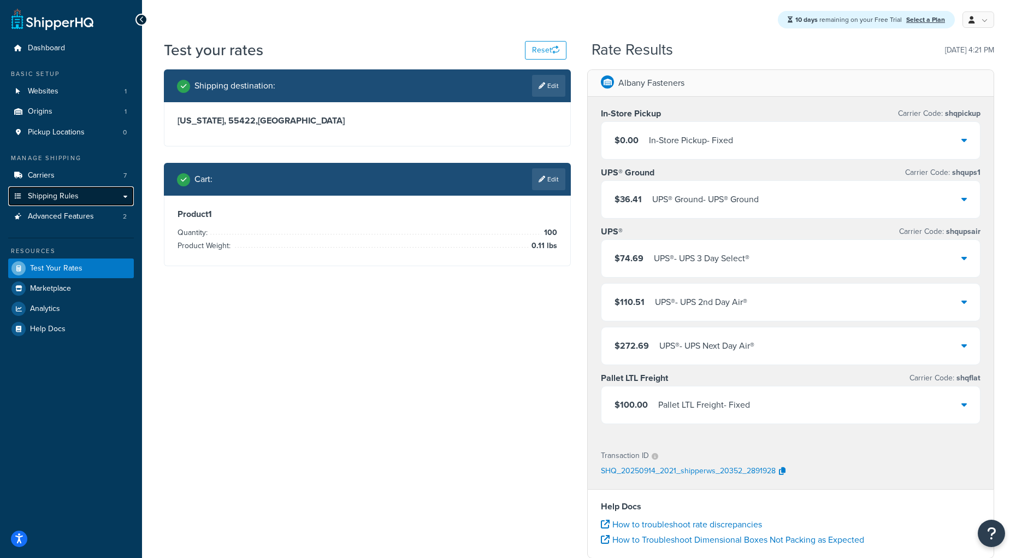
click at [37, 199] on span "Shipping Rules" at bounding box center [53, 196] width 51 height 9
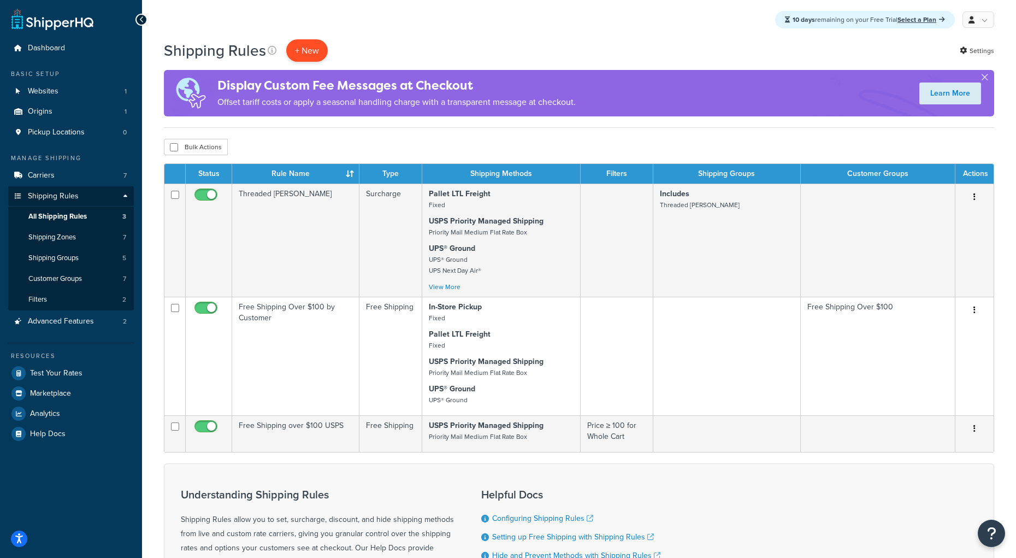
click at [296, 56] on p "+ New" at bounding box center [307, 50] width 42 height 22
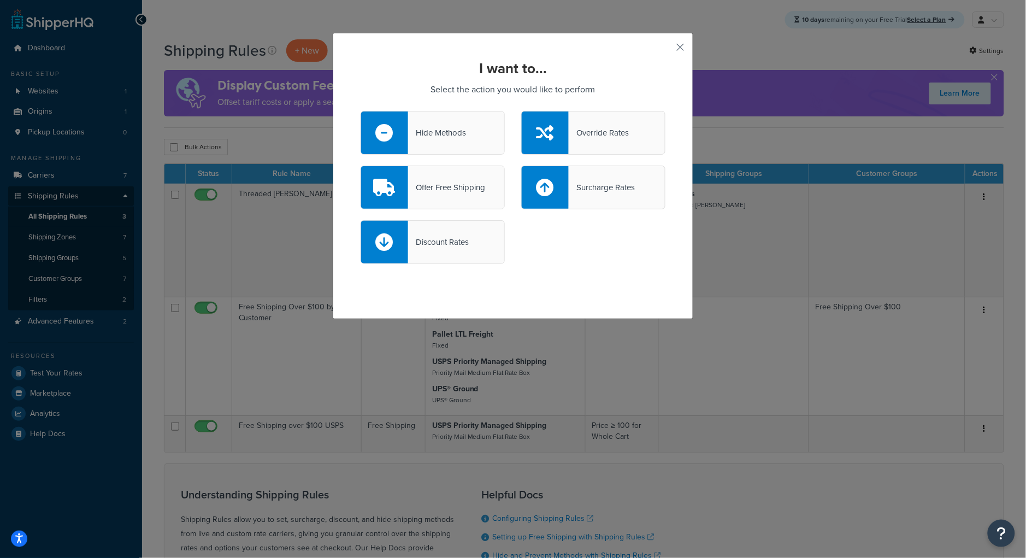
click at [413, 135] on div "Hide Methods" at bounding box center [437, 132] width 58 height 15
click at [0, 0] on input "Hide Methods" at bounding box center [0, 0] width 0 height 0
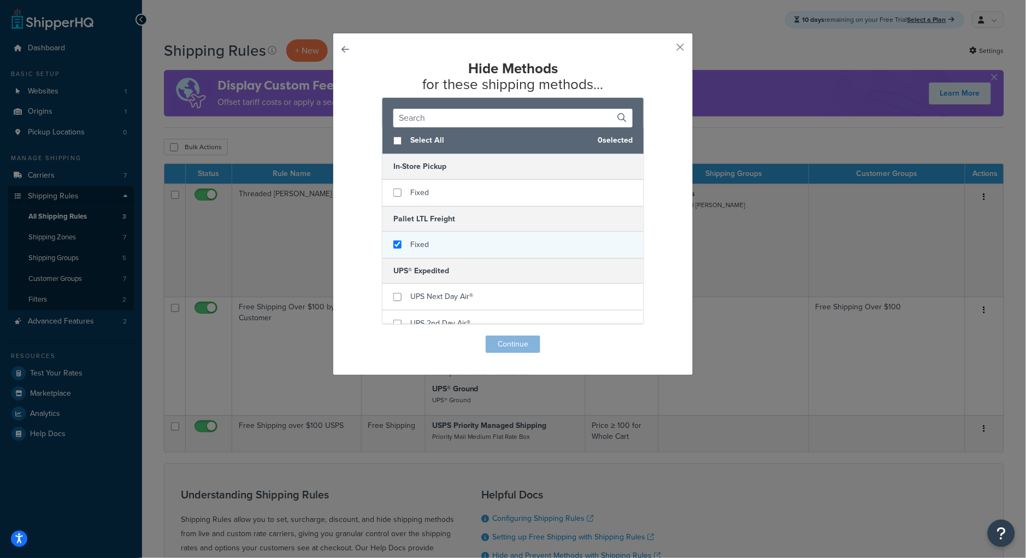
checkbox input "true"
click at [410, 249] on span "Fixed" at bounding box center [419, 244] width 19 height 11
click at [510, 345] on button "Continue" at bounding box center [513, 343] width 55 height 17
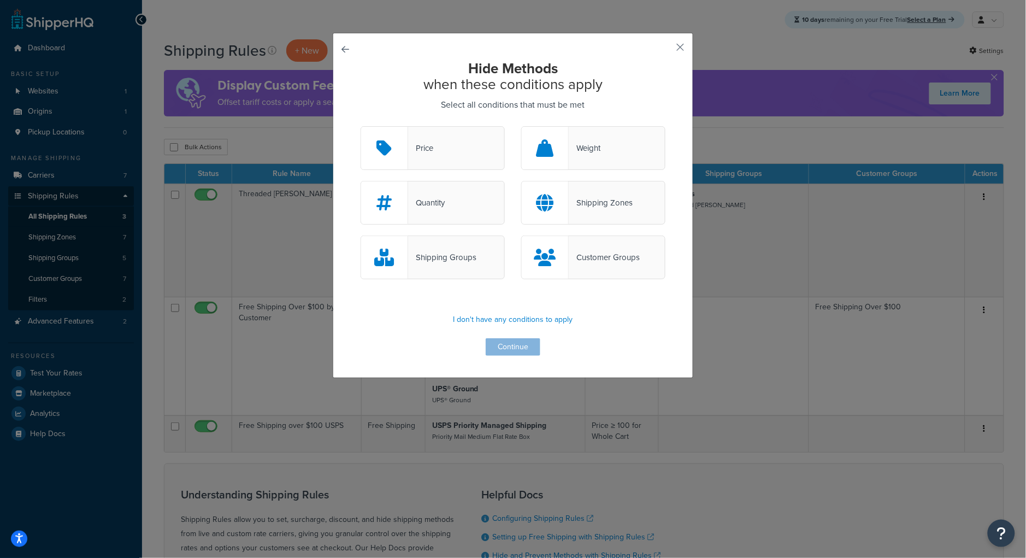
click at [584, 152] on div "Weight" at bounding box center [585, 147] width 32 height 15
click at [0, 0] on input "Weight" at bounding box center [0, 0] width 0 height 0
click at [508, 353] on button "Continue" at bounding box center [513, 346] width 55 height 17
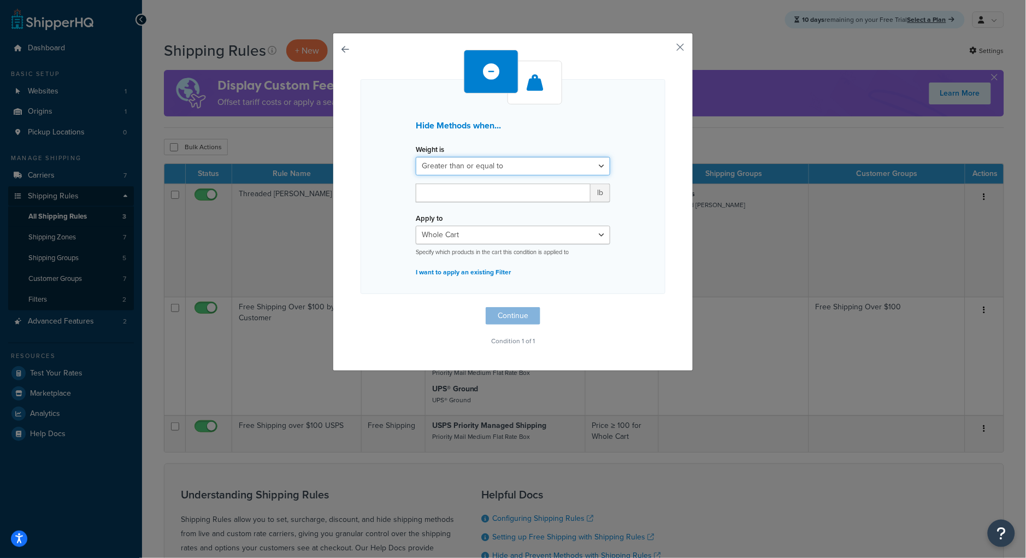
click at [523, 169] on select "Greater than or equal to Between or equal to Less than or equal to" at bounding box center [513, 166] width 195 height 19
select select "UNDER"
click at [416, 157] on select "Greater than or equal to Between or equal to Less than or equal to" at bounding box center [513, 166] width 195 height 19
click at [508, 194] on input "number" at bounding box center [503, 193] width 175 height 19
type input "249.999"
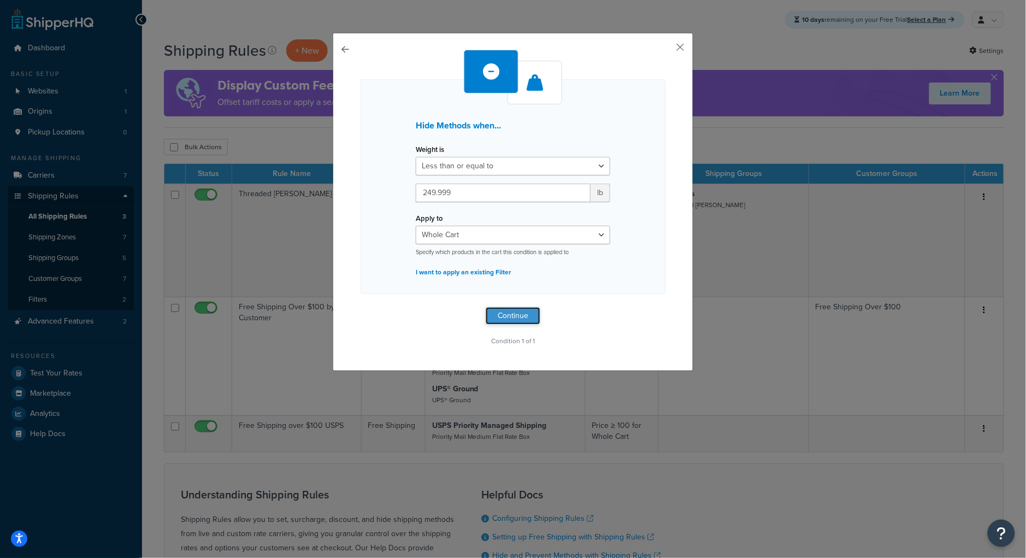
click at [524, 315] on button "Continue" at bounding box center [513, 315] width 55 height 17
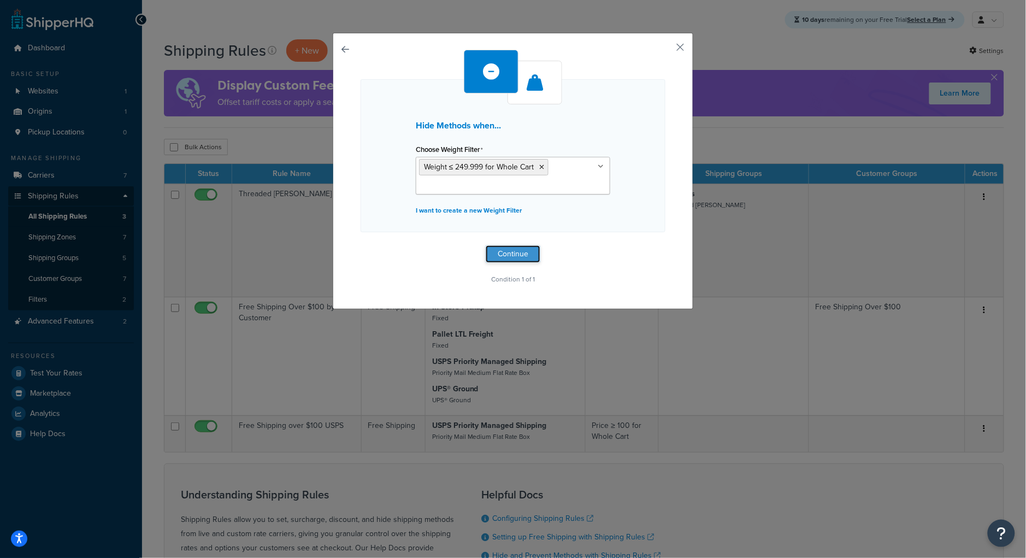
click at [530, 257] on button "Continue" at bounding box center [513, 253] width 55 height 17
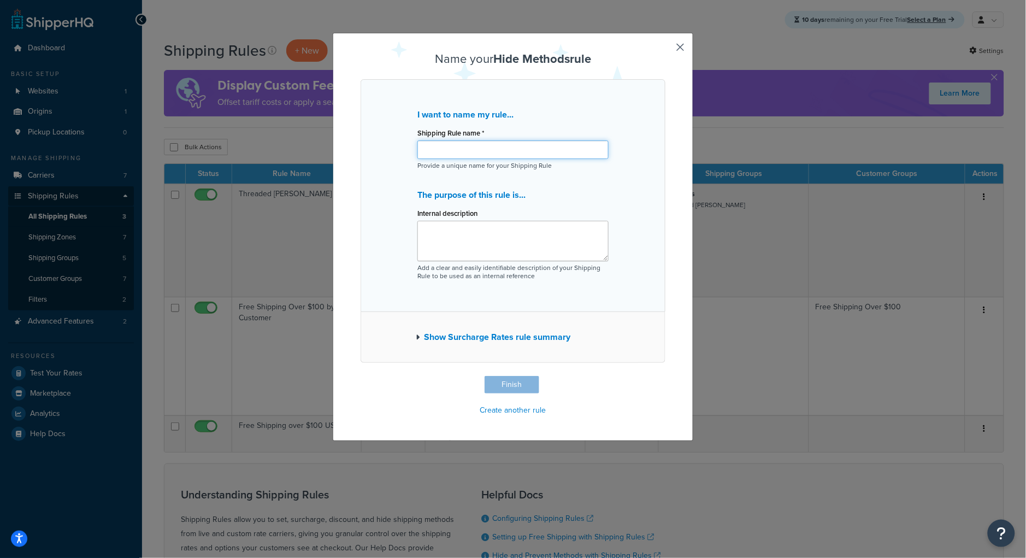
click at [509, 146] on input "Shipping Rule name *" at bounding box center [512, 149] width 191 height 19
type input "LTL for Shipments over 250"
click at [623, 184] on div "I want to name my rule... Shipping Rule name * LTL for Shipments over 250 Provi…" at bounding box center [513, 195] width 305 height 233
click at [511, 386] on button "Finish" at bounding box center [512, 384] width 55 height 17
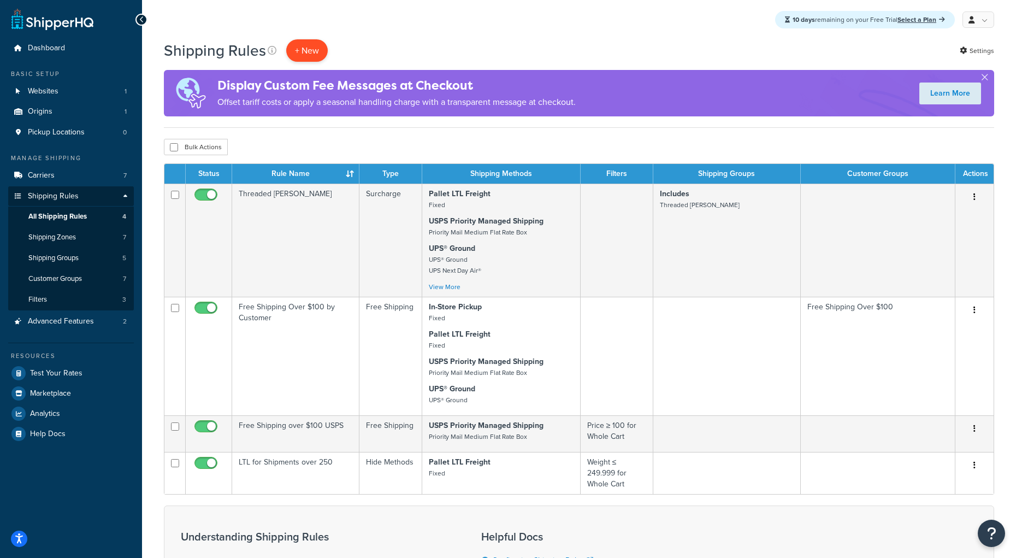
click at [287, 50] on p "+ New" at bounding box center [307, 50] width 42 height 22
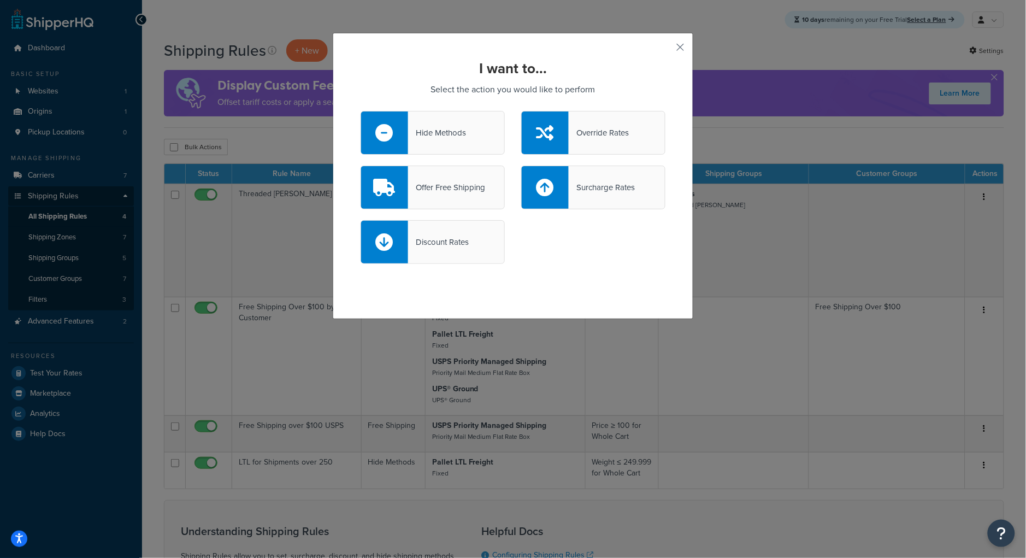
click at [421, 137] on div "Hide Methods" at bounding box center [437, 132] width 58 height 15
click at [0, 0] on input "Hide Methods" at bounding box center [0, 0] width 0 height 0
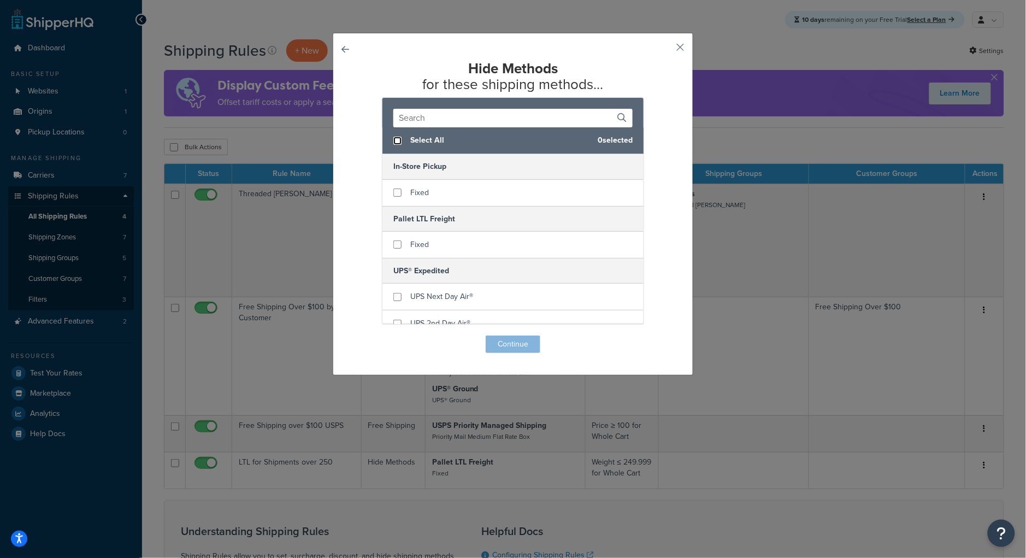
click at [393, 142] on input "checkbox" at bounding box center [397, 141] width 8 height 8
checkbox input "true"
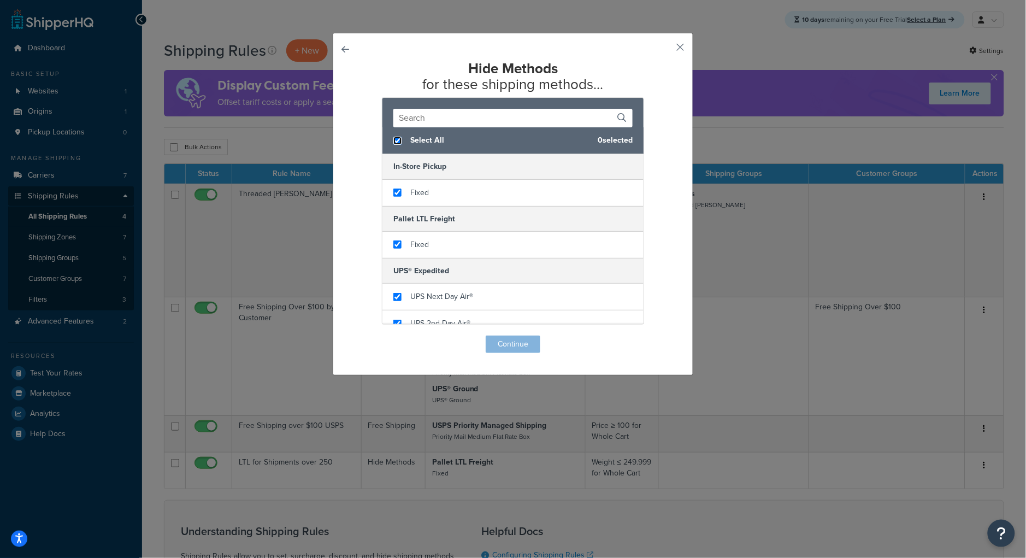
checkbox input "true"
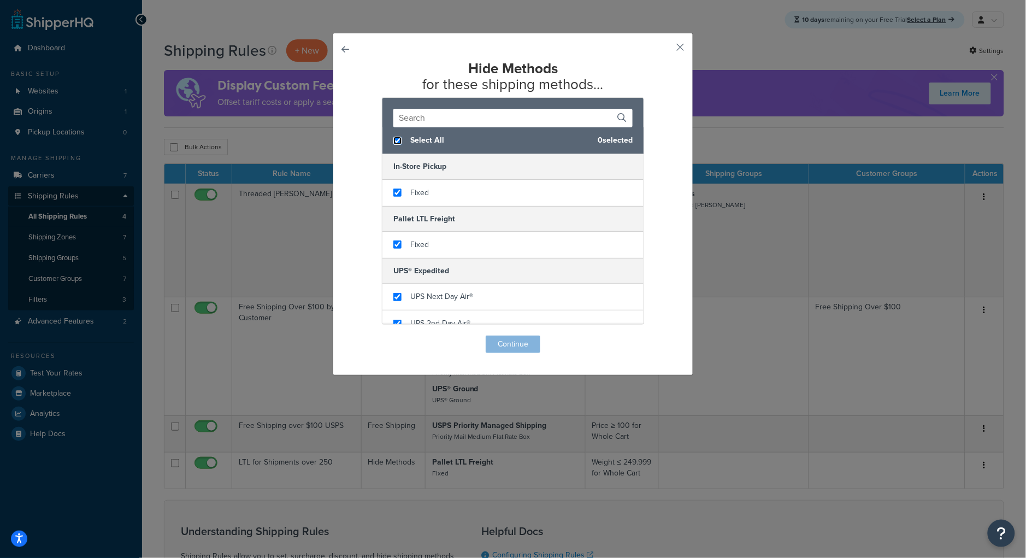
checkbox input "true"
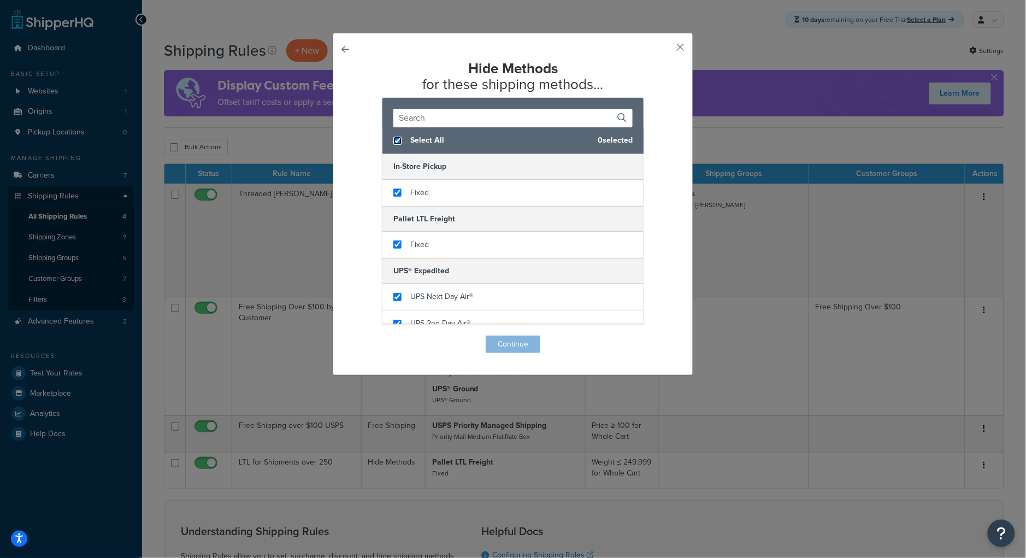
checkbox input "true"
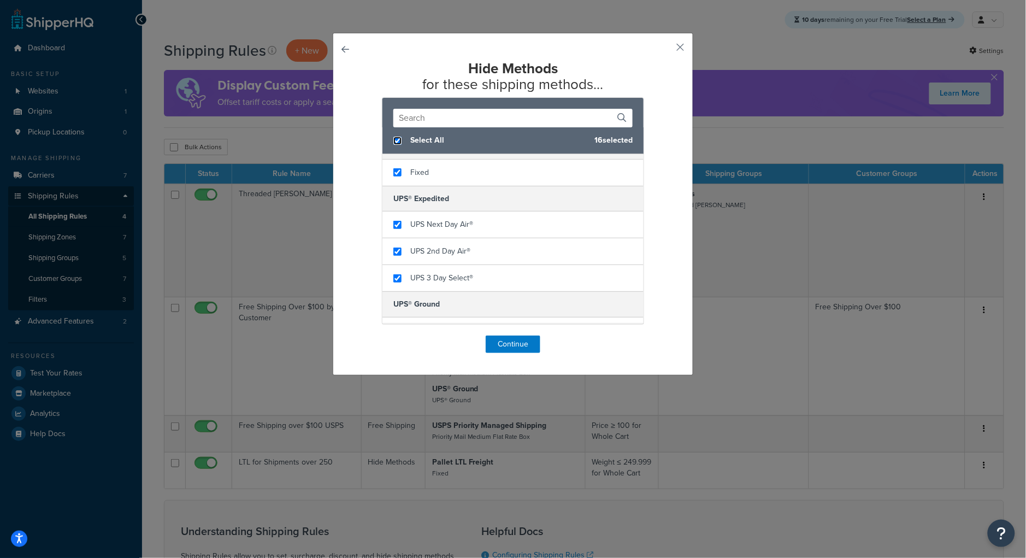
scroll to position [99, 0]
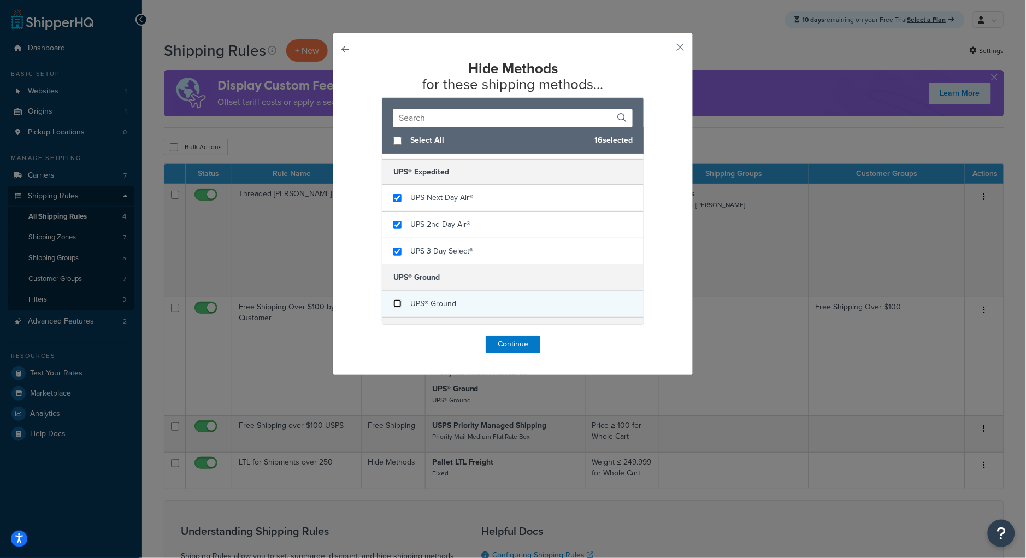
checkbox input "false"
click at [393, 304] on input "checkbox" at bounding box center [397, 303] width 8 height 8
checkbox input "false"
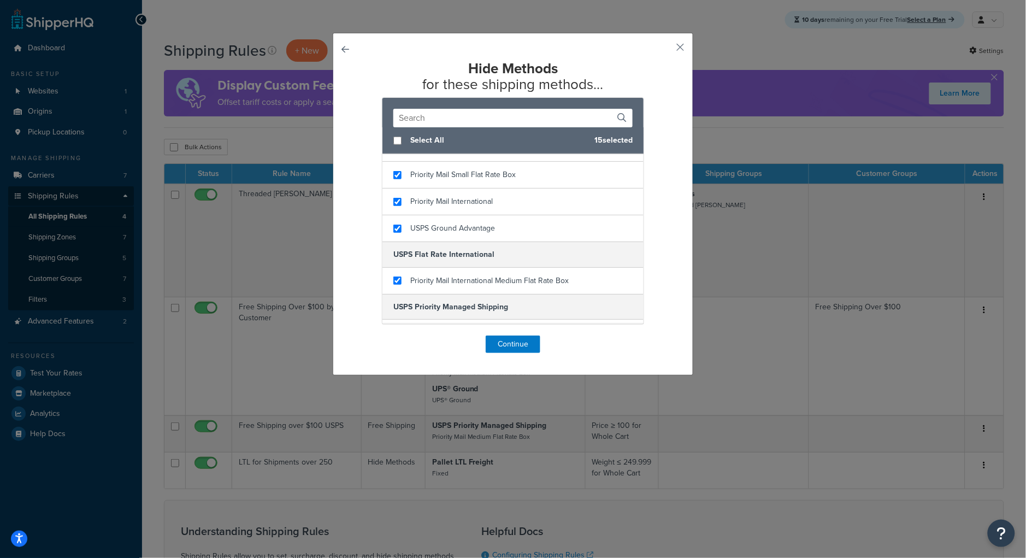
scroll to position [438, 0]
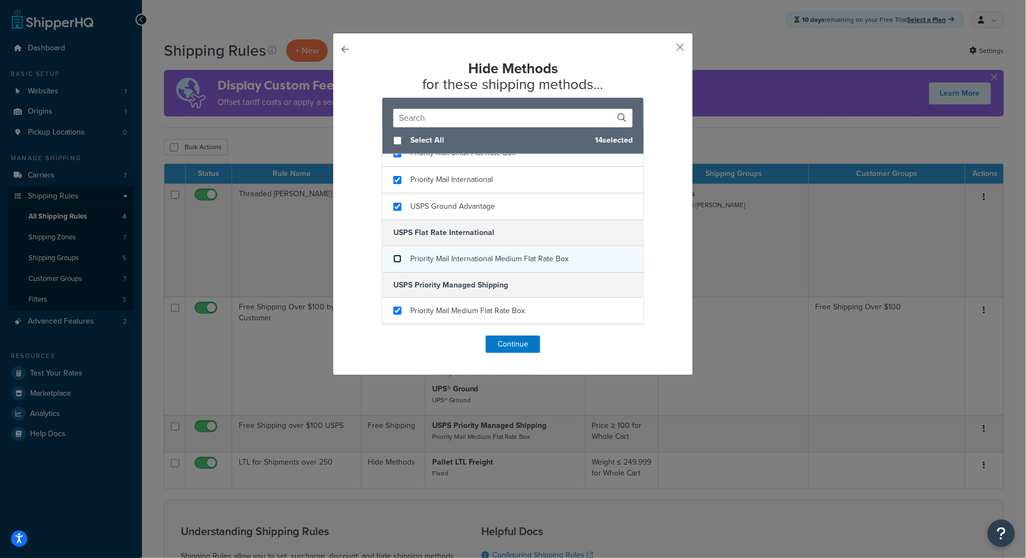
click at [393, 261] on input "checkbox" at bounding box center [397, 259] width 8 height 8
checkbox input "false"
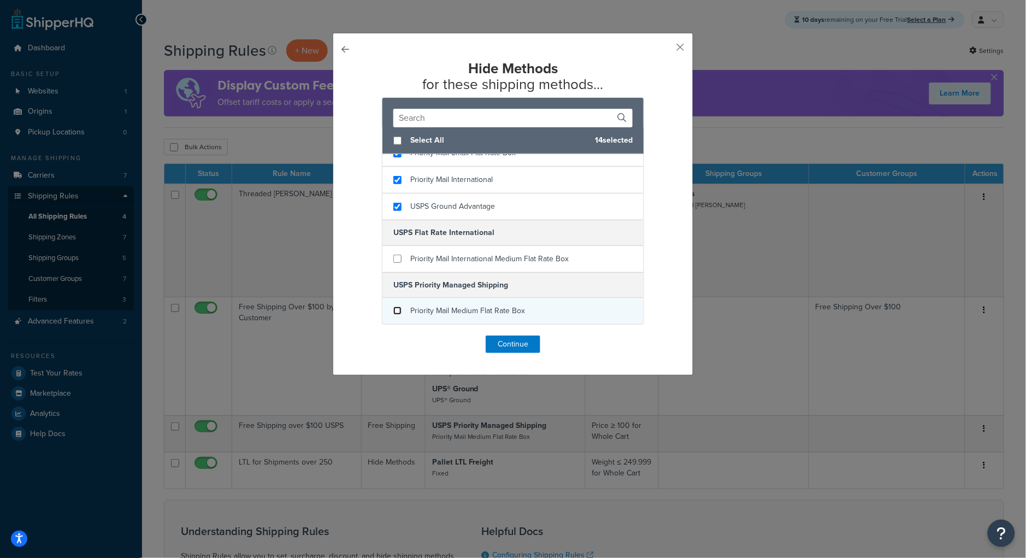
click at [393, 309] on input "checkbox" at bounding box center [397, 311] width 8 height 8
checkbox input "false"
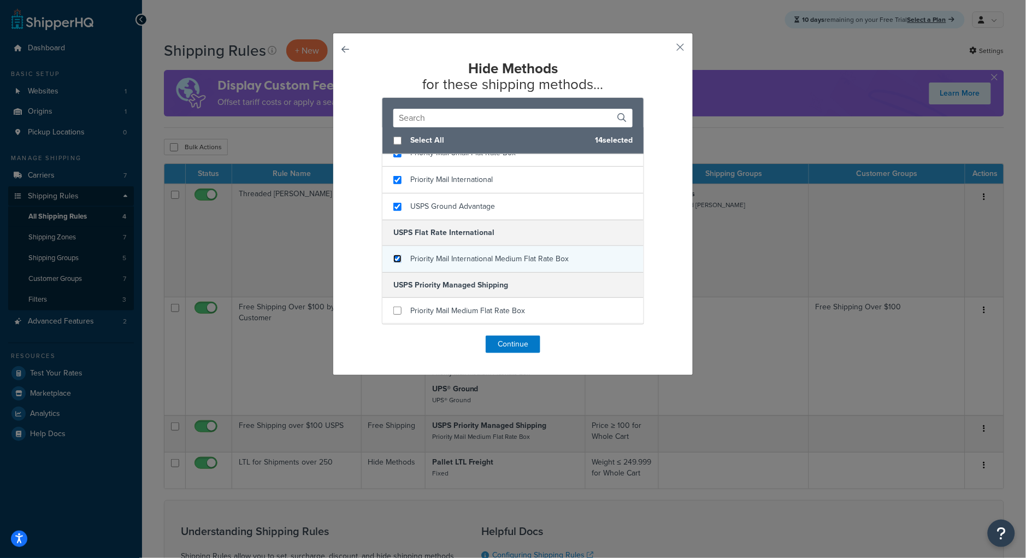
click at [395, 256] on input "checkbox" at bounding box center [397, 259] width 8 height 8
checkbox input "true"
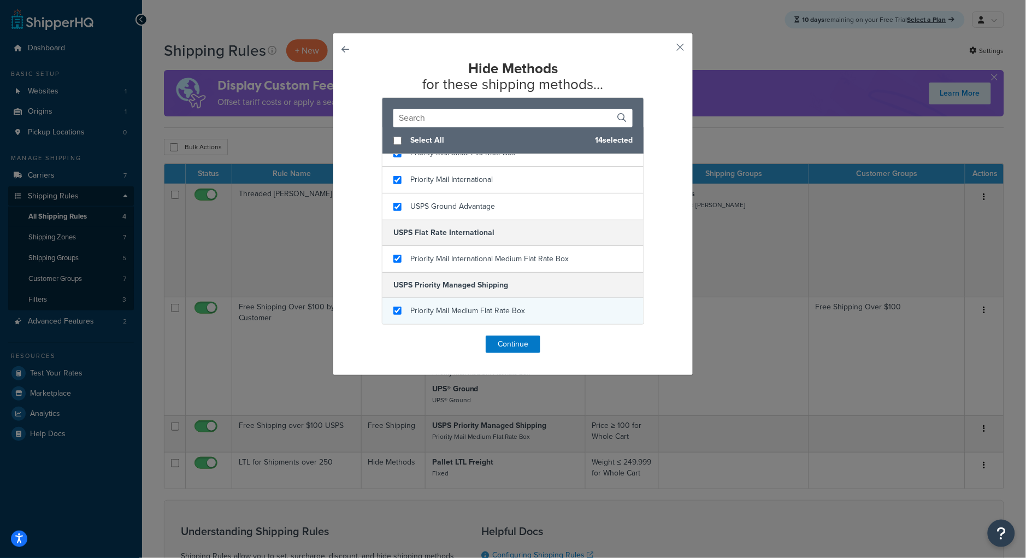
checkbox input "true"
click at [387, 313] on div "Priority Mail Medium Flat Rate Box" at bounding box center [512, 311] width 261 height 26
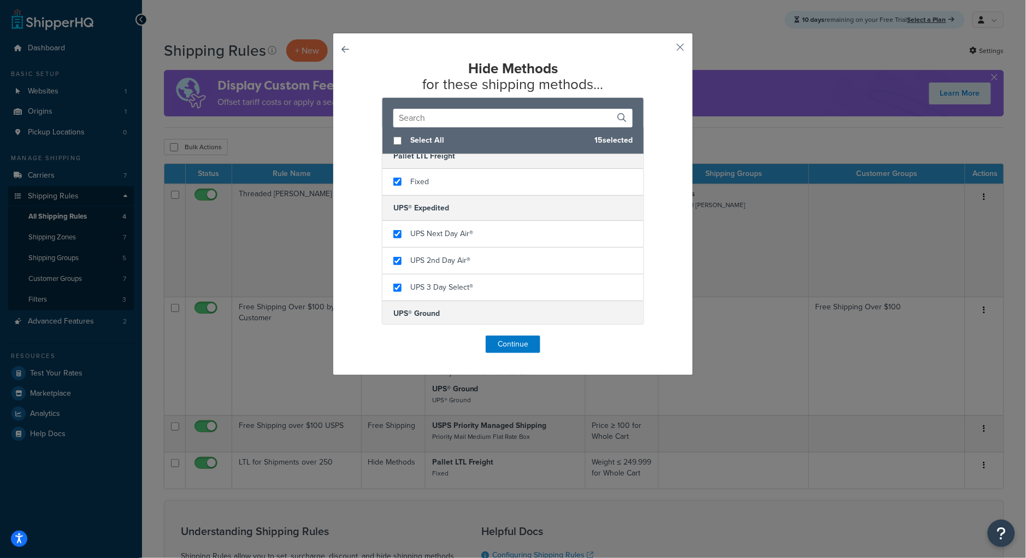
scroll to position [132, 0]
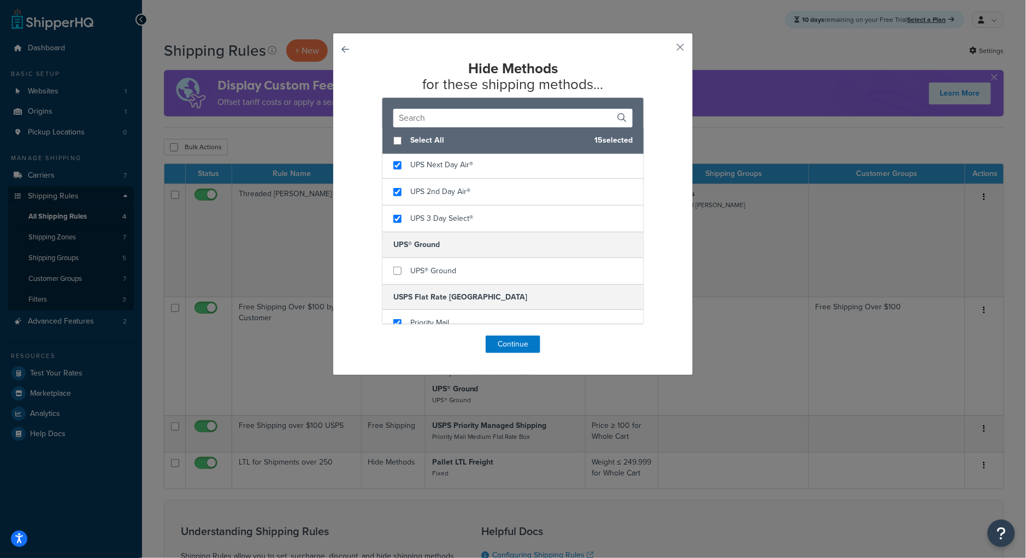
click at [333, 52] on div "Hide Methods for these shipping methods... Select All 15 selected In-Store Pick…" at bounding box center [513, 204] width 361 height 343
click at [361, 335] on button "button" at bounding box center [361, 335] width 0 height 0
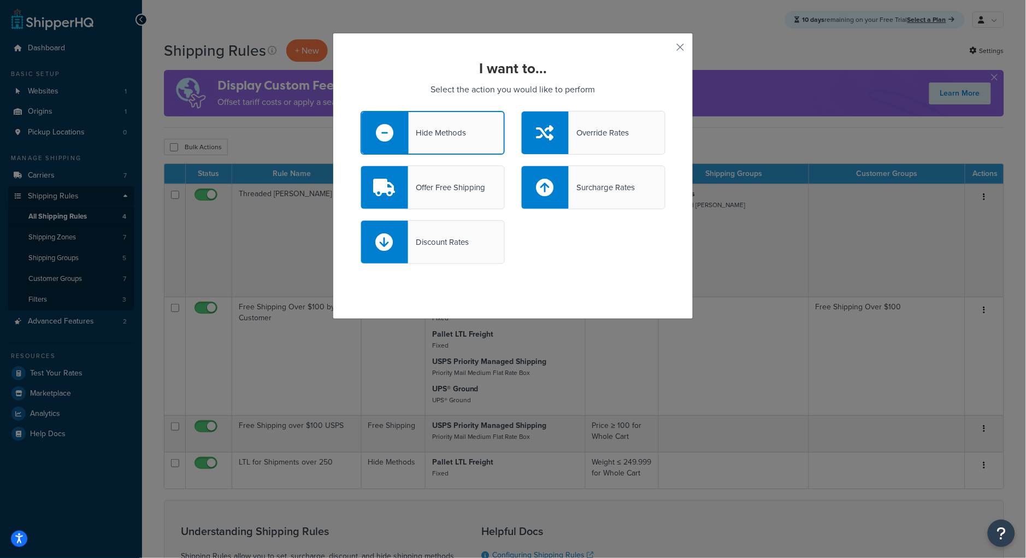
click at [428, 148] on div "Hide Methods" at bounding box center [433, 133] width 144 height 44
click at [0, 0] on input "Hide Methods" at bounding box center [0, 0] width 0 height 0
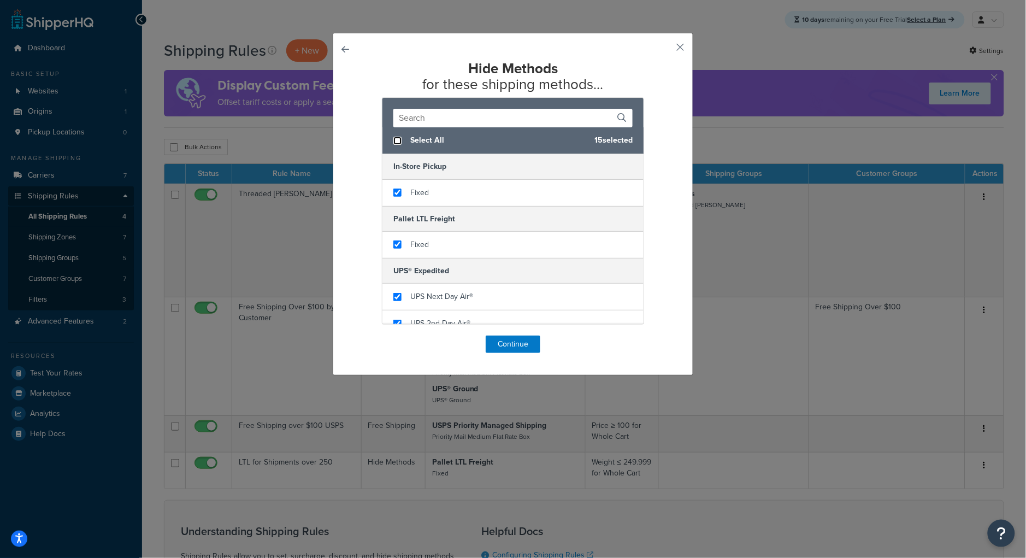
click at [393, 142] on input "checkbox" at bounding box center [397, 141] width 8 height 8
checkbox input "true"
checkbox input "false"
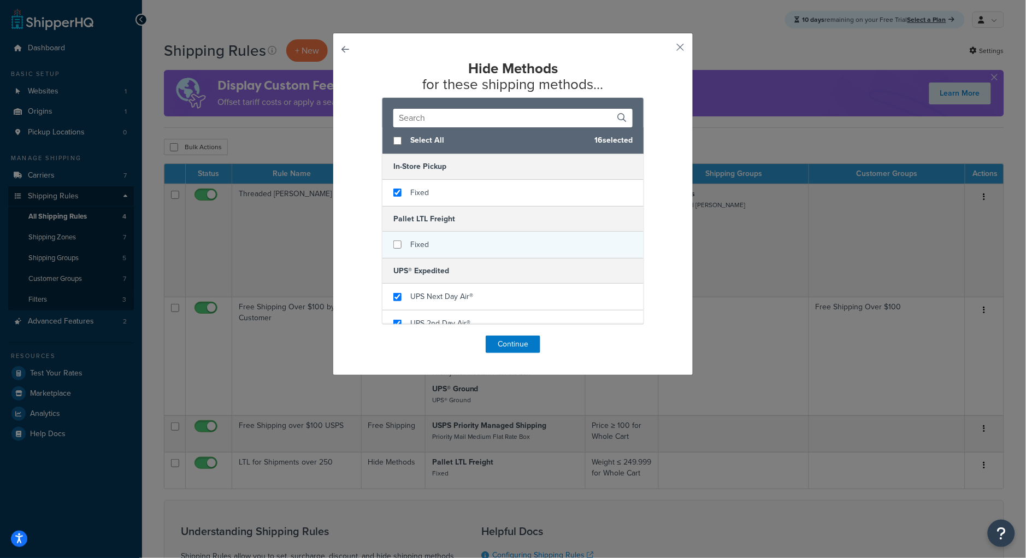
click at [429, 245] on div "Fixed" at bounding box center [512, 245] width 261 height 26
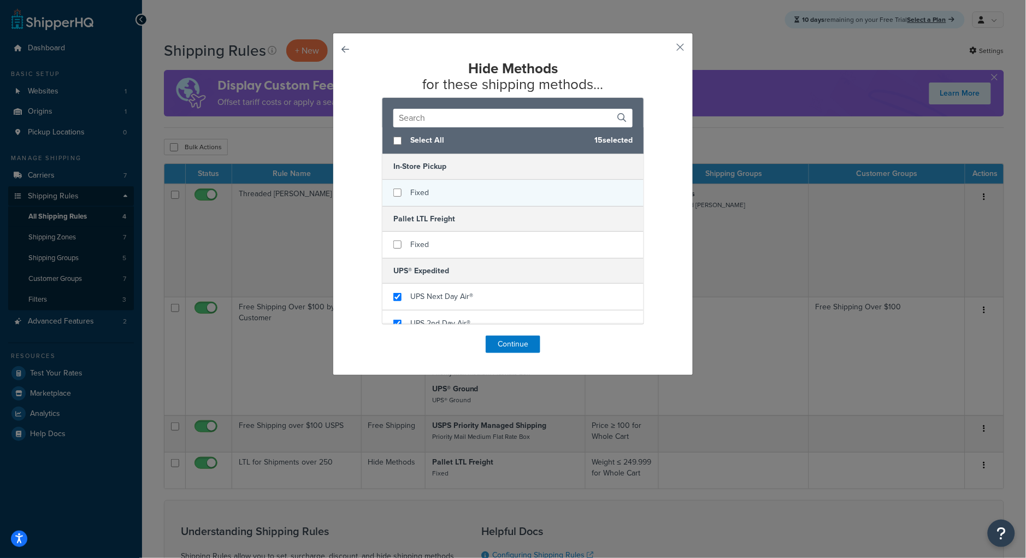
checkbox input "false"
click at [446, 197] on div "Fixed" at bounding box center [512, 193] width 261 height 26
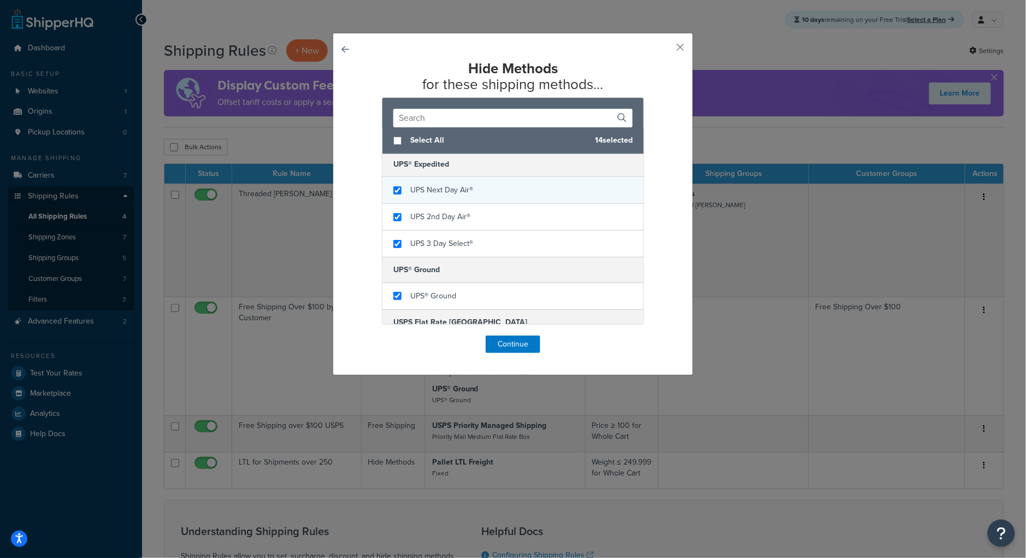
scroll to position [108, 0]
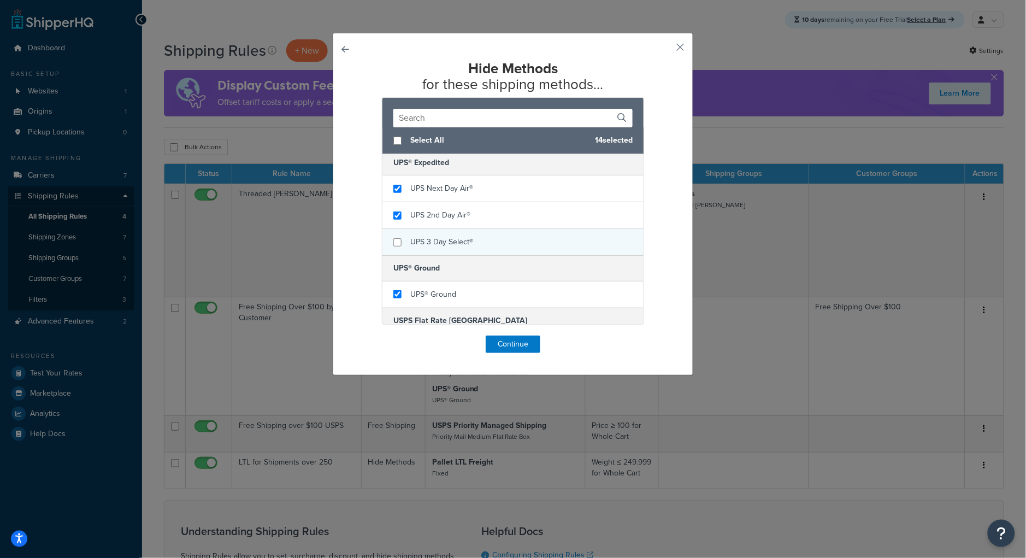
checkbox input "false"
click at [502, 245] on div "UPS 3 Day Select®" at bounding box center [512, 242] width 261 height 26
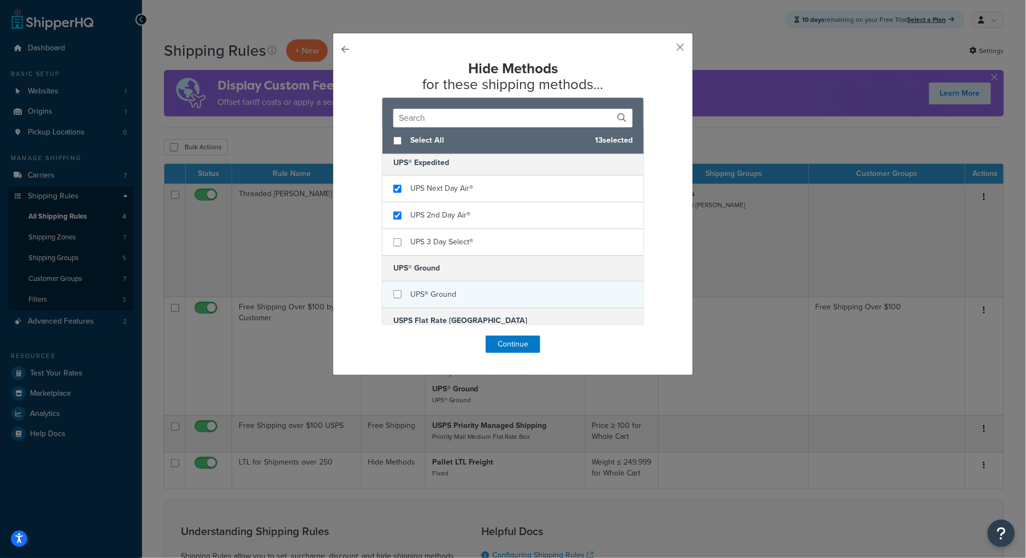
checkbox input "false"
click at [487, 291] on div "UPS® Ground" at bounding box center [512, 294] width 261 height 26
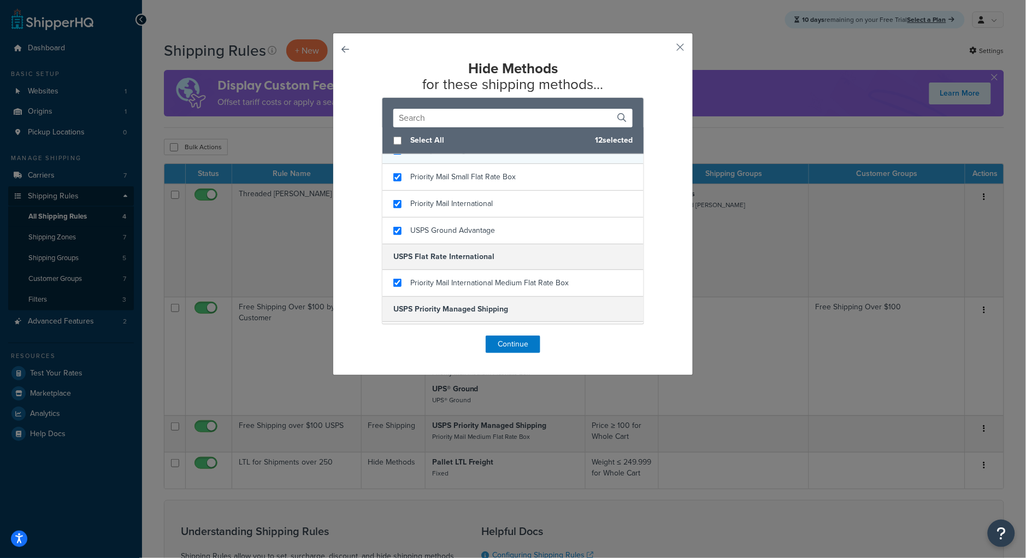
scroll to position [438, 0]
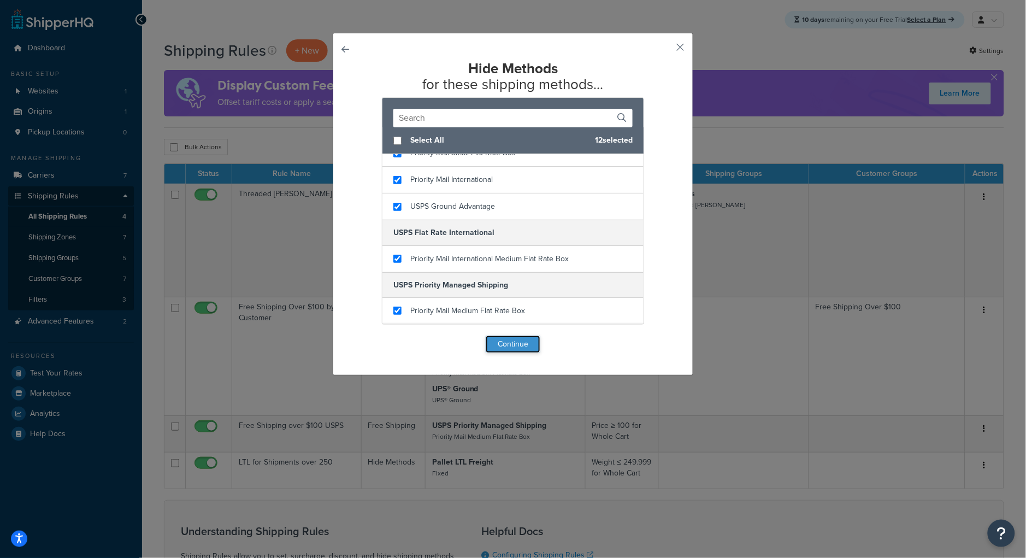
click at [499, 345] on button "Continue" at bounding box center [513, 343] width 55 height 17
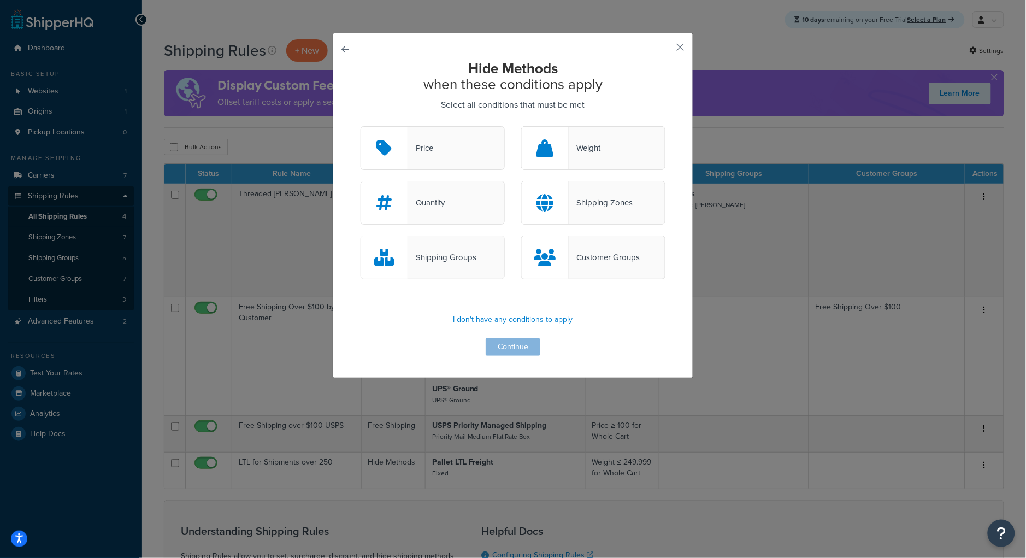
click at [601, 161] on div "Weight" at bounding box center [593, 148] width 144 height 44
click at [0, 0] on input "Weight" at bounding box center [0, 0] width 0 height 0
click at [502, 345] on button "Continue" at bounding box center [513, 346] width 55 height 17
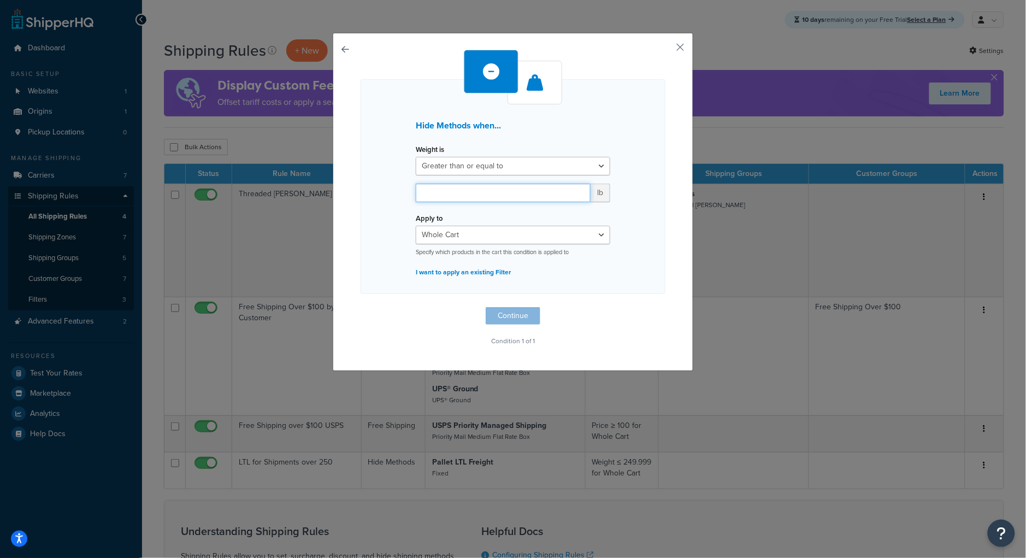
click at [496, 189] on input "number" at bounding box center [503, 193] width 175 height 19
type input "250"
click at [515, 317] on button "Continue" at bounding box center [513, 315] width 55 height 17
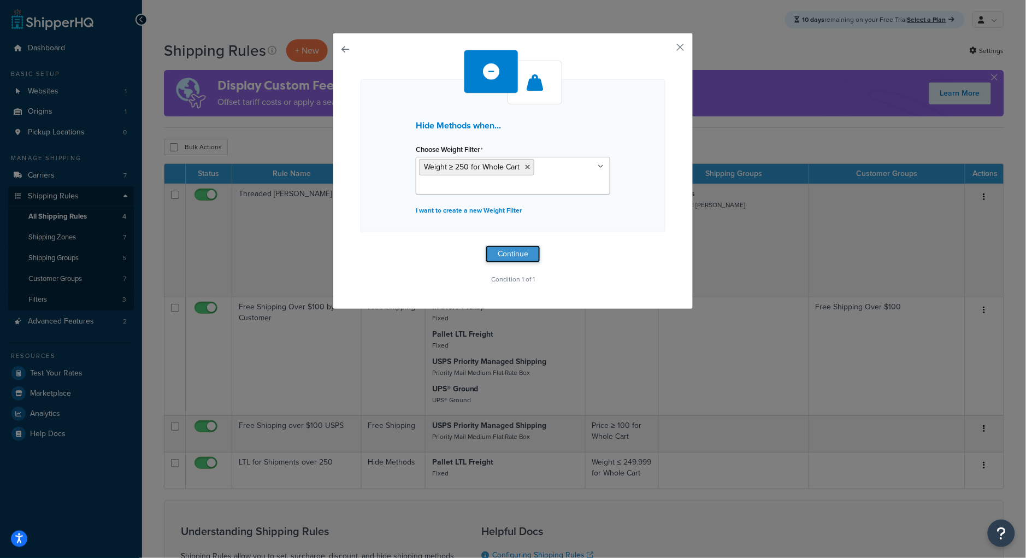
click at [522, 260] on button "Continue" at bounding box center [513, 253] width 55 height 17
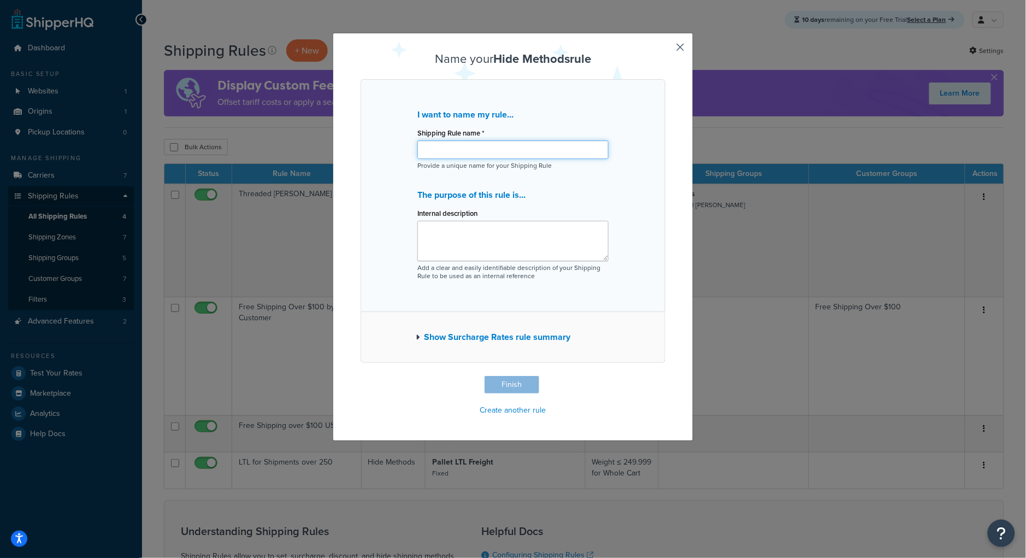
click at [457, 150] on input "Shipping Rule name *" at bounding box center [512, 149] width 191 height 19
type input "LTL for Over 250"
click at [458, 228] on textarea "Internal description" at bounding box center [512, 241] width 191 height 40
click at [520, 383] on button "Finish" at bounding box center [512, 384] width 55 height 17
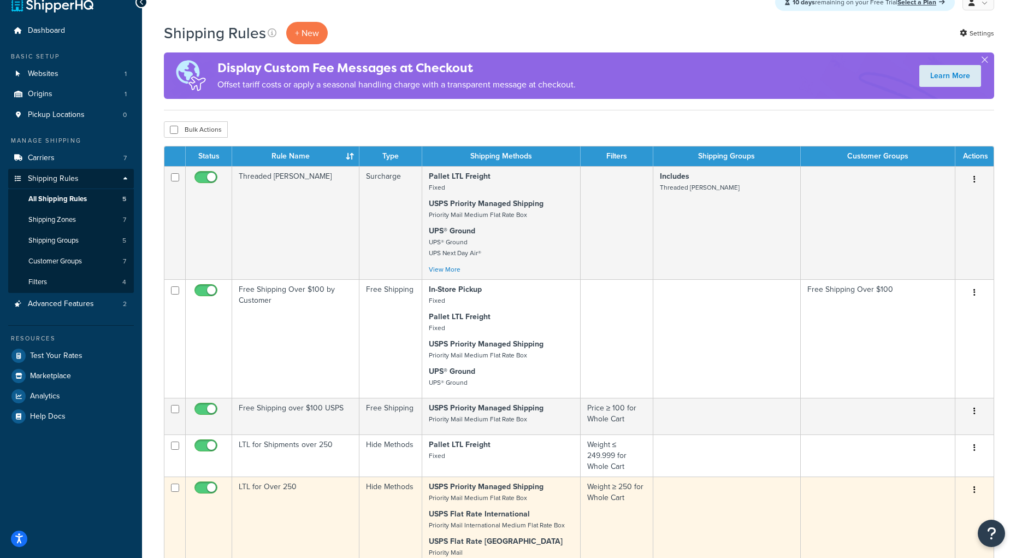
scroll to position [26, 0]
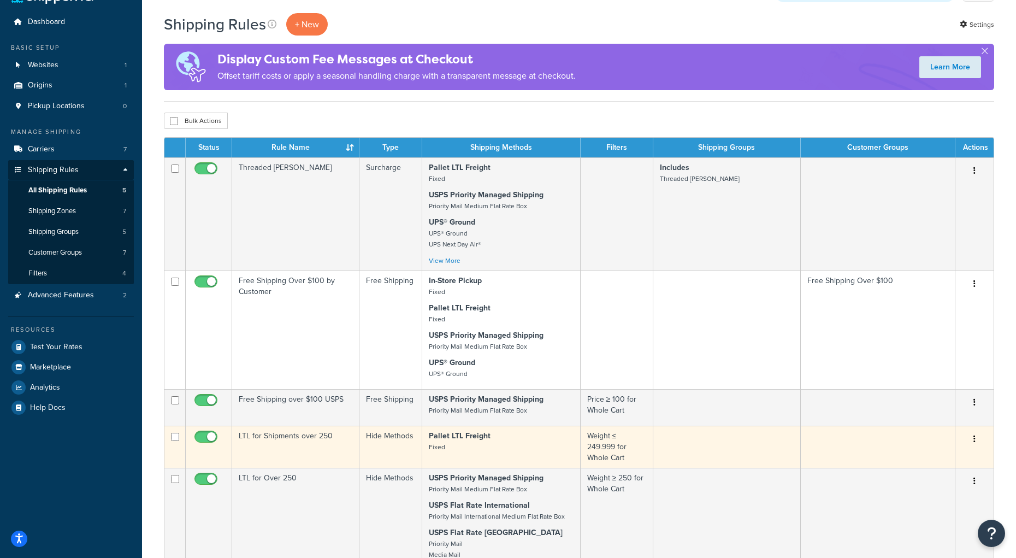
click at [321, 458] on td "LTL for Shipments over 250" at bounding box center [295, 447] width 127 height 42
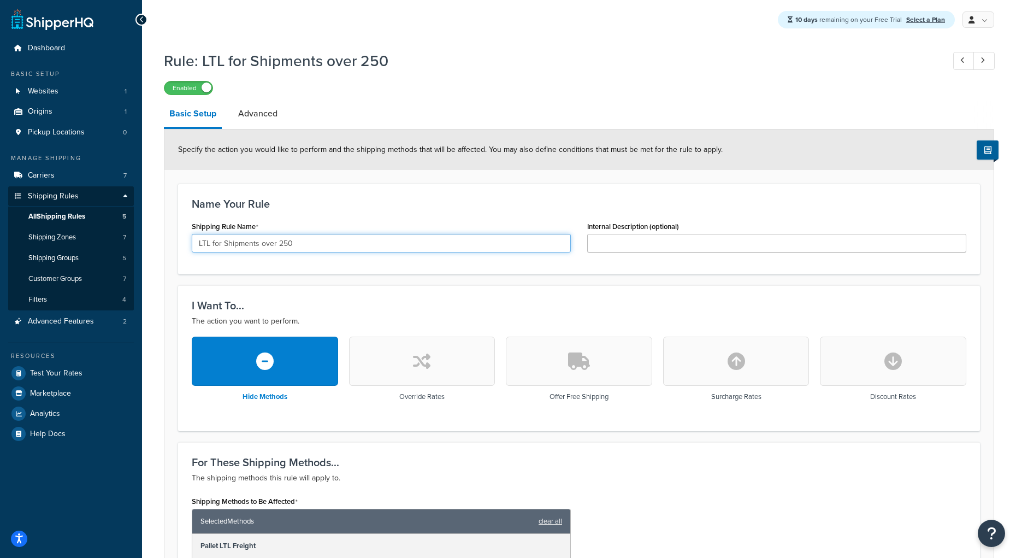
drag, startPoint x: 305, startPoint y: 246, endPoint x: 212, endPoint y: 250, distance: 92.9
click at [212, 250] on input "LTL for Shipments over 250" at bounding box center [381, 243] width 379 height 19
type input "L"
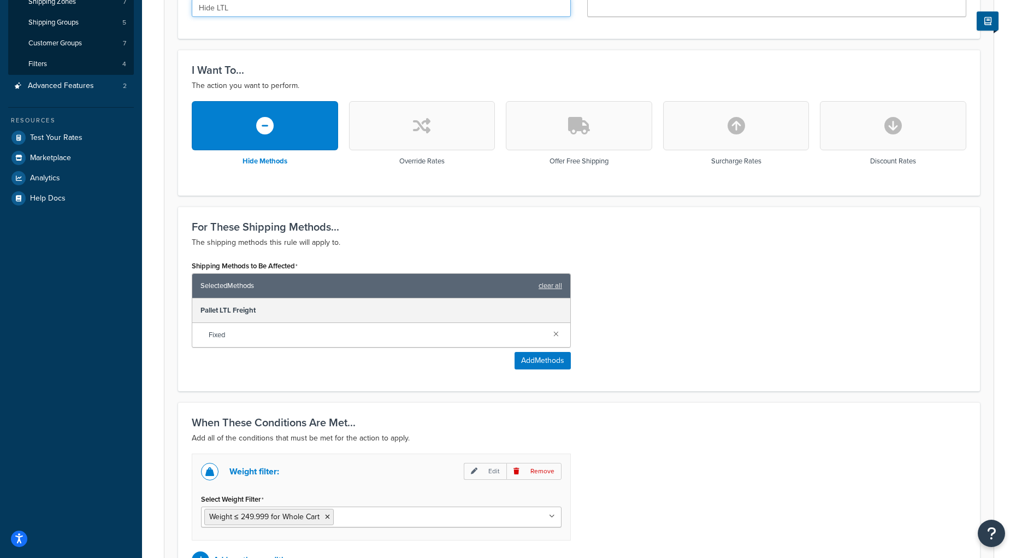
scroll to position [363, 0]
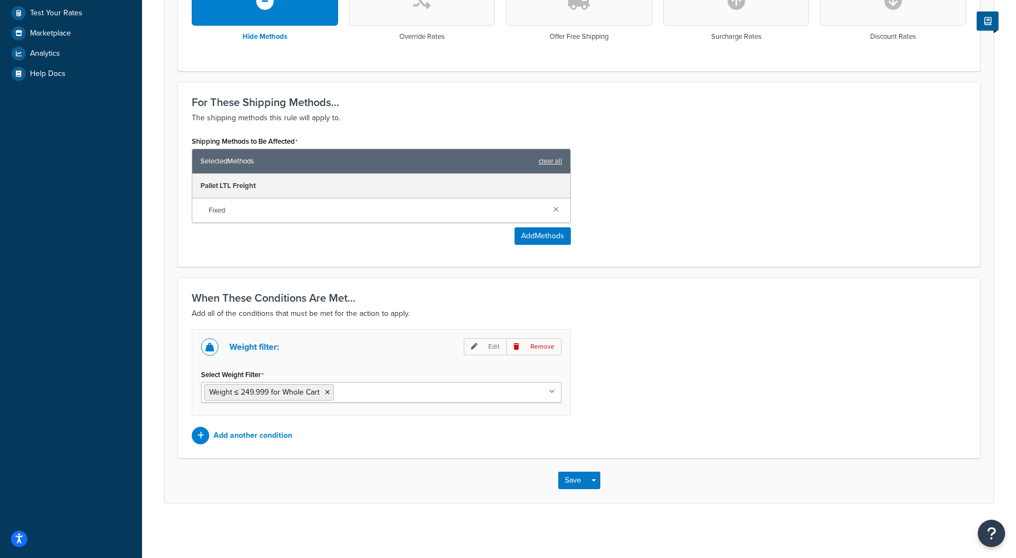
type input "Hide LTL"
click at [576, 488] on div "Save Save Dropdown Save and Edit Save and Duplicate Save and Create New" at bounding box center [578, 480] width 829 height 45
click at [577, 473] on button "Save" at bounding box center [573, 480] width 30 height 17
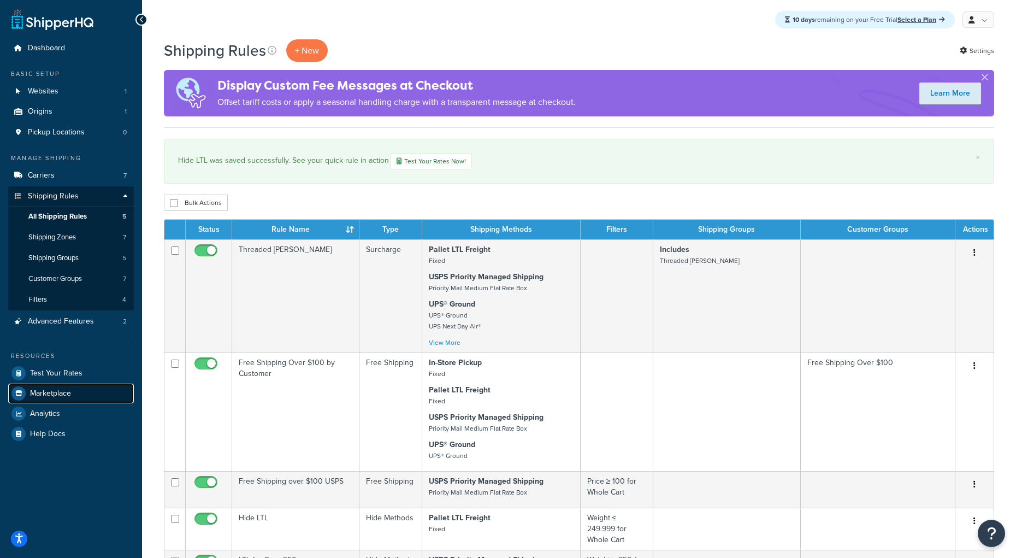
click at [73, 384] on link "Marketplace" at bounding box center [71, 394] width 126 height 20
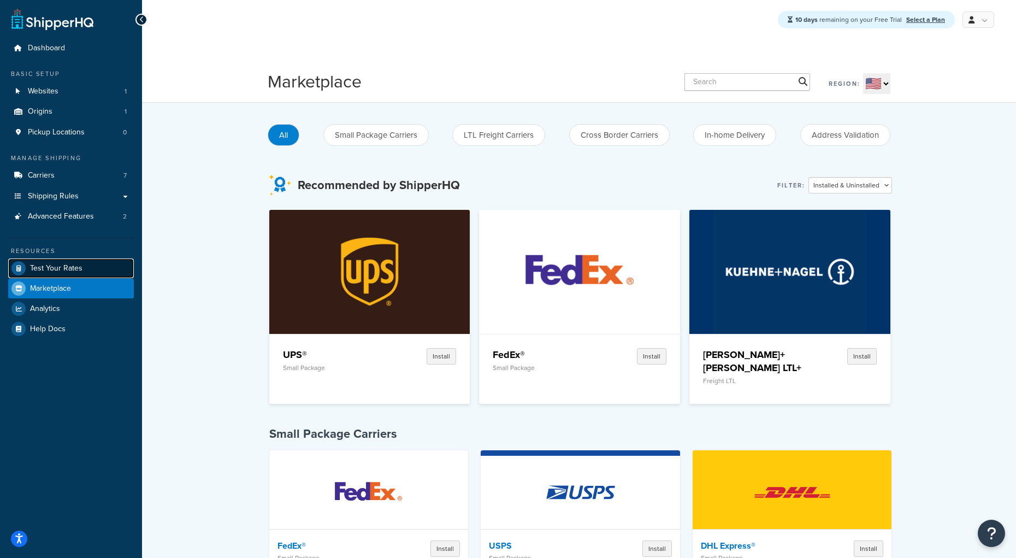
click at [72, 267] on span "Test Your Rates" at bounding box center [56, 268] width 52 height 9
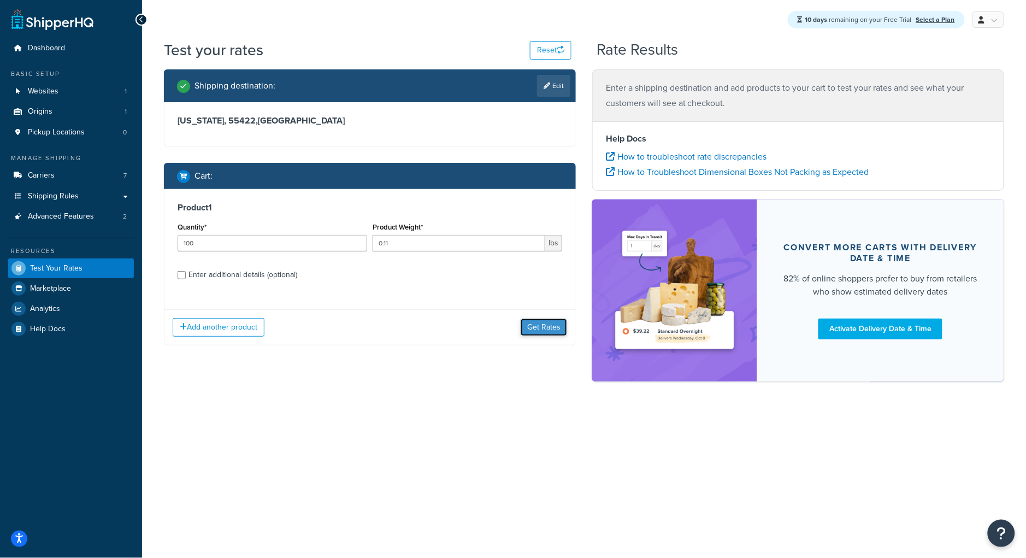
click at [559, 332] on button "Get Rates" at bounding box center [544, 327] width 46 height 17
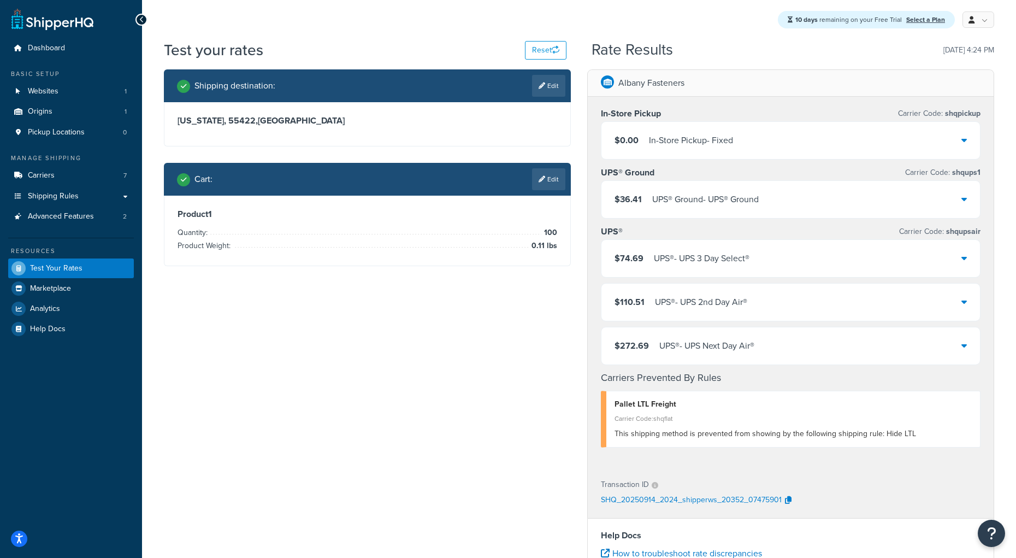
click at [748, 144] on div "$0.00 In-Store Pickup - Fixed" at bounding box center [791, 140] width 379 height 37
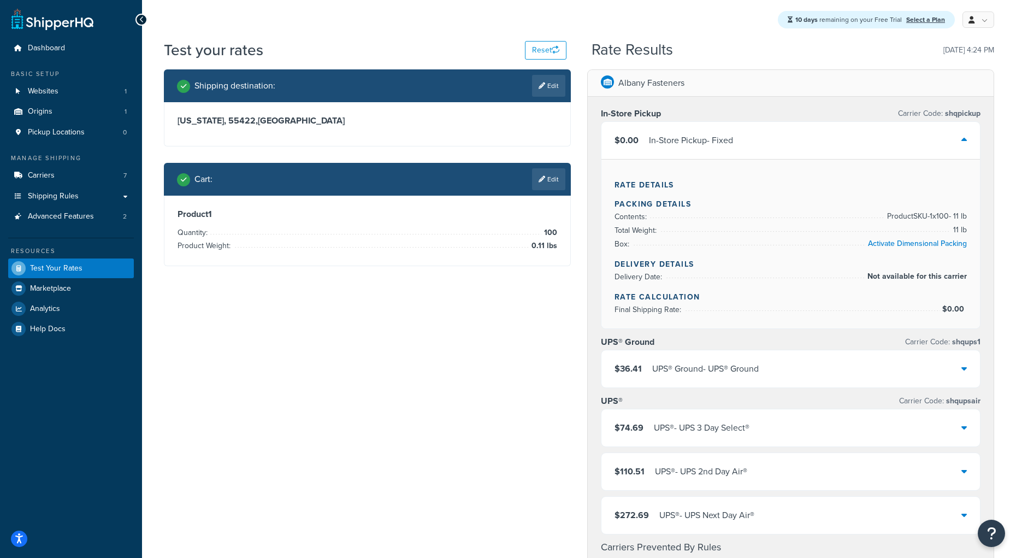
click at [748, 144] on div "$0.00 In-Store Pickup - Fixed" at bounding box center [791, 140] width 379 height 37
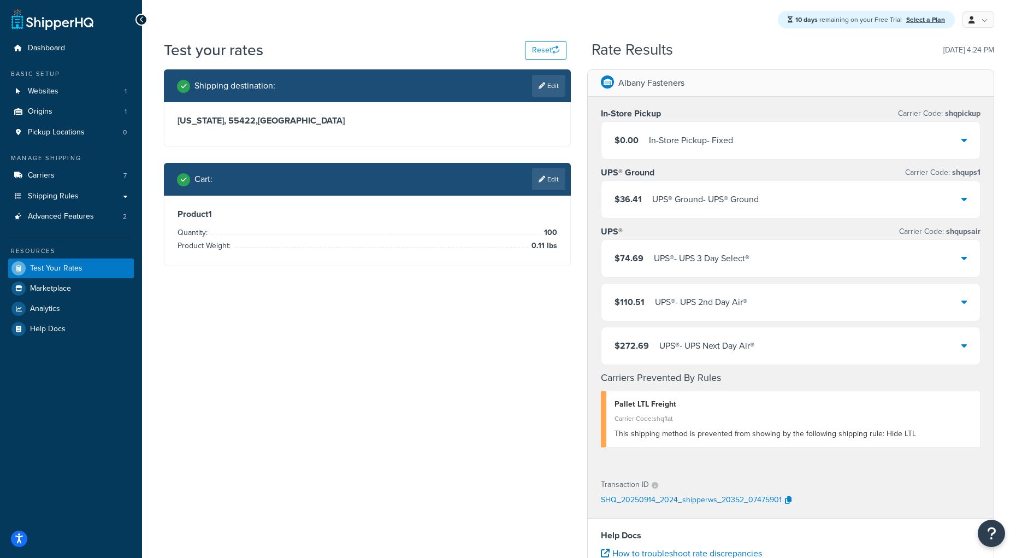
click at [751, 196] on div "UPS® Ground - UPS® Ground" at bounding box center [705, 199] width 107 height 15
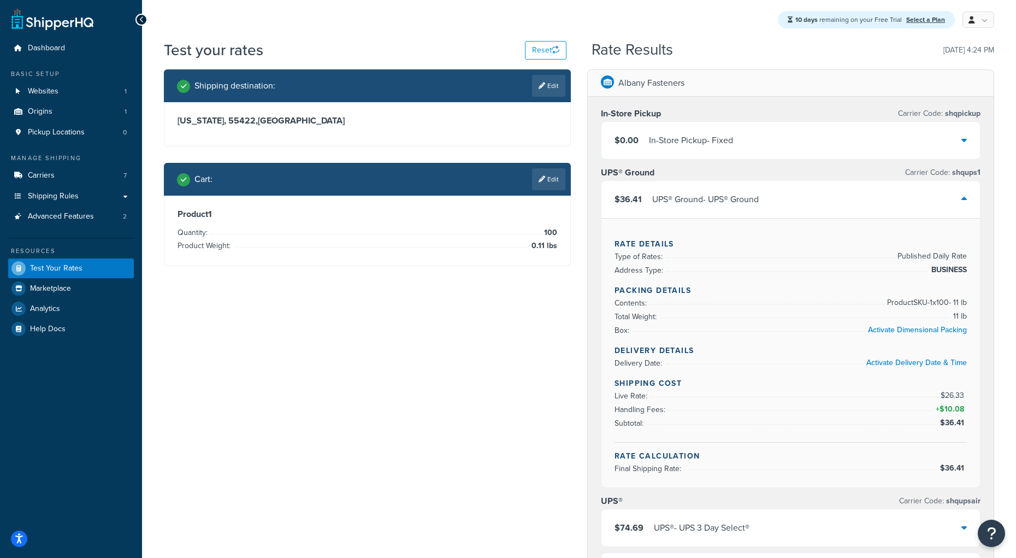
click at [751, 196] on div "UPS® Ground - UPS® Ground" at bounding box center [705, 199] width 107 height 15
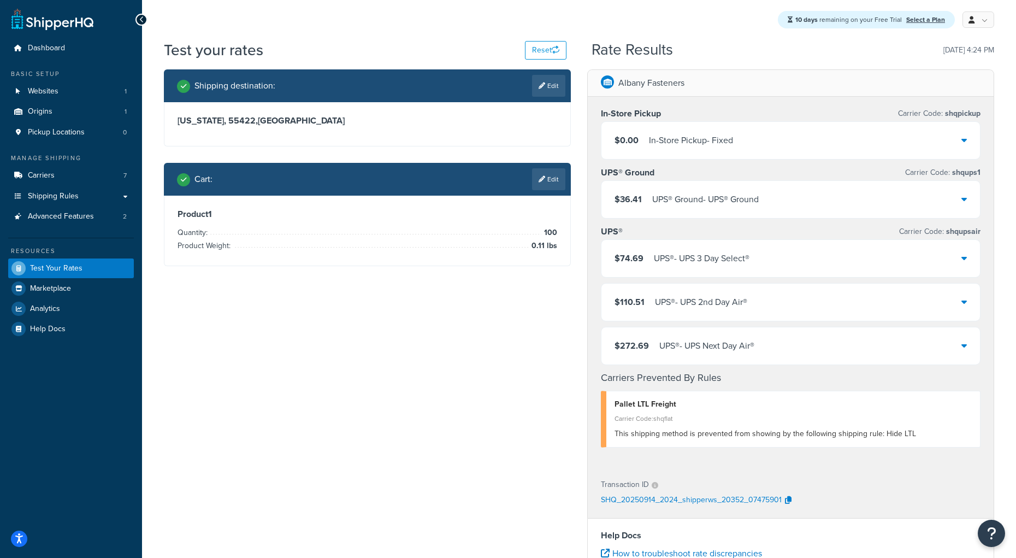
click at [747, 256] on div "UPS® - UPS 3 Day Select®" at bounding box center [702, 258] width 96 height 15
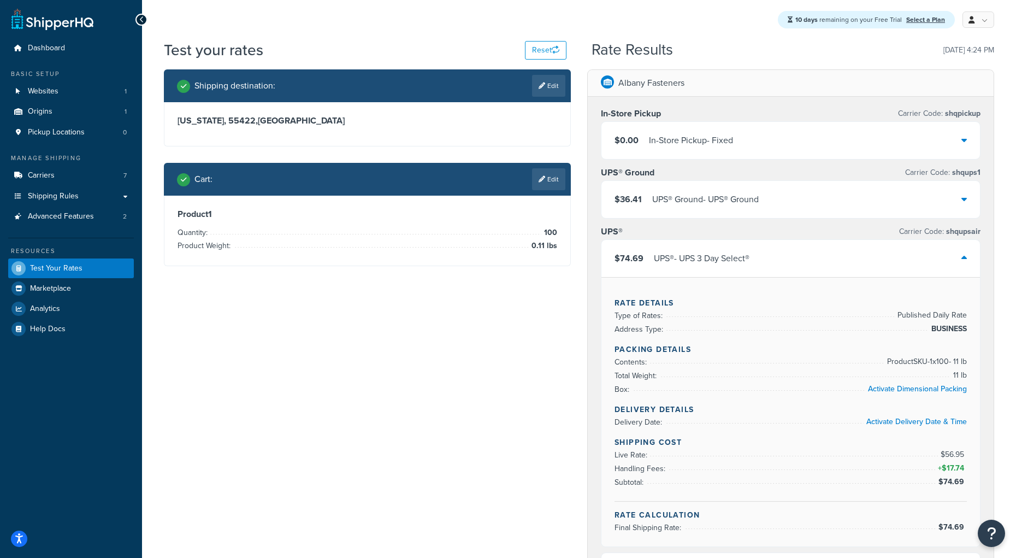
click at [746, 256] on div "UPS® - UPS 3 Day Select®" at bounding box center [702, 258] width 96 height 15
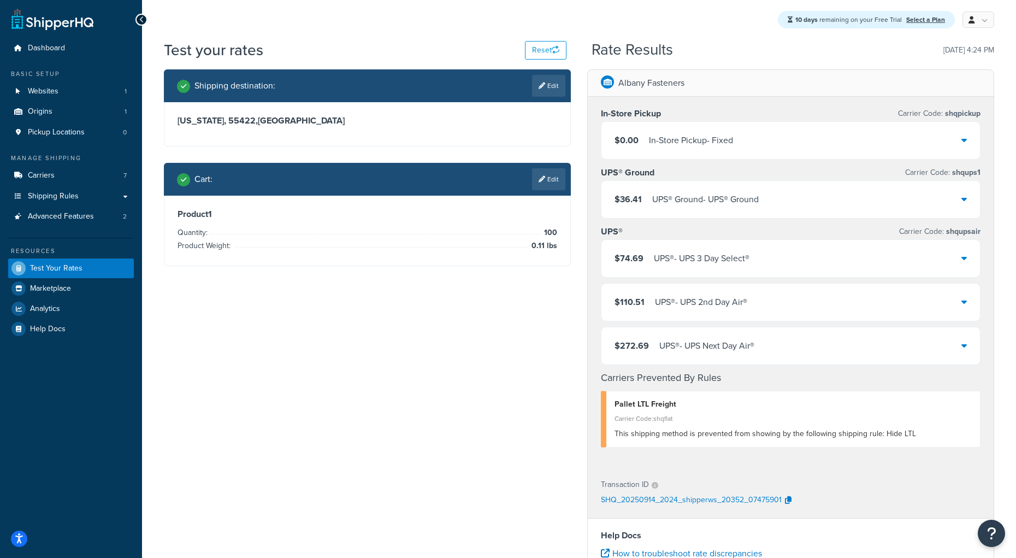
click at [543, 359] on div "Shipping destination : Edit [US_STATE], 55422 , [GEOGRAPHIC_DATA] Cart : Edit P…" at bounding box center [579, 427] width 847 height 717
click at [66, 49] on link "Dashboard" at bounding box center [71, 48] width 126 height 20
